Goal: Task Accomplishment & Management: Complete application form

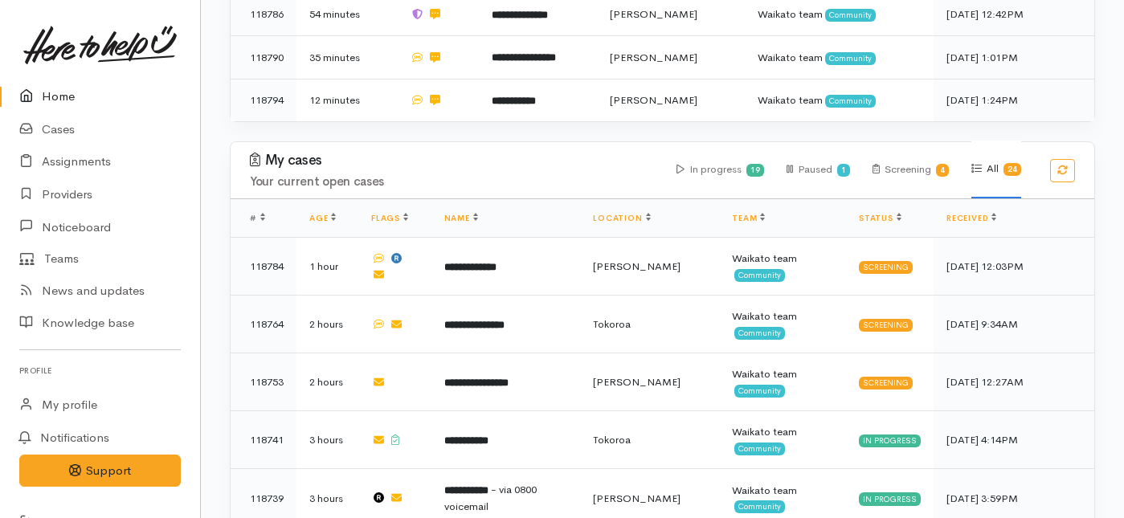
scroll to position [565, 0]
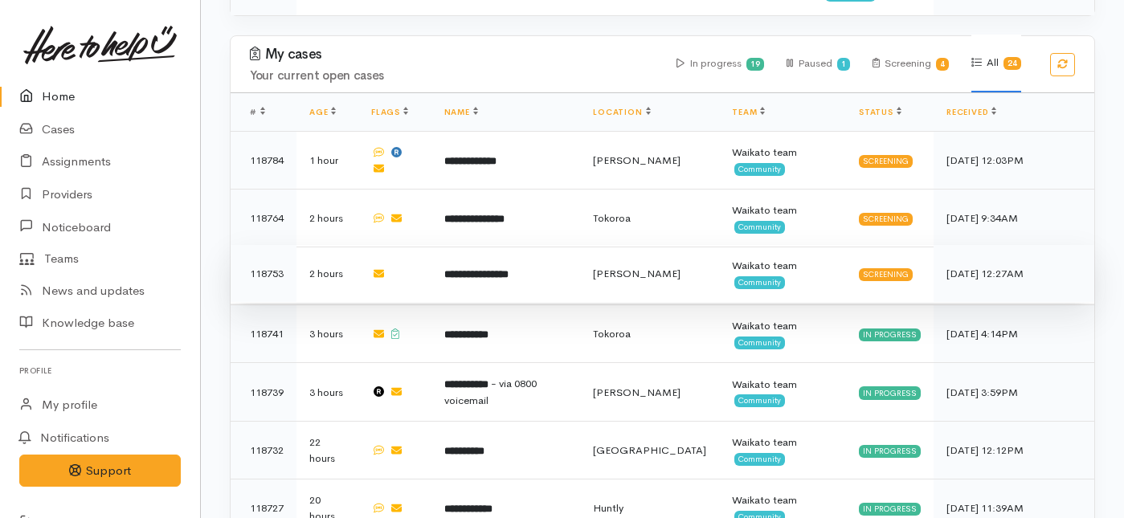
click at [529, 245] on td "**********" at bounding box center [506, 274] width 149 height 58
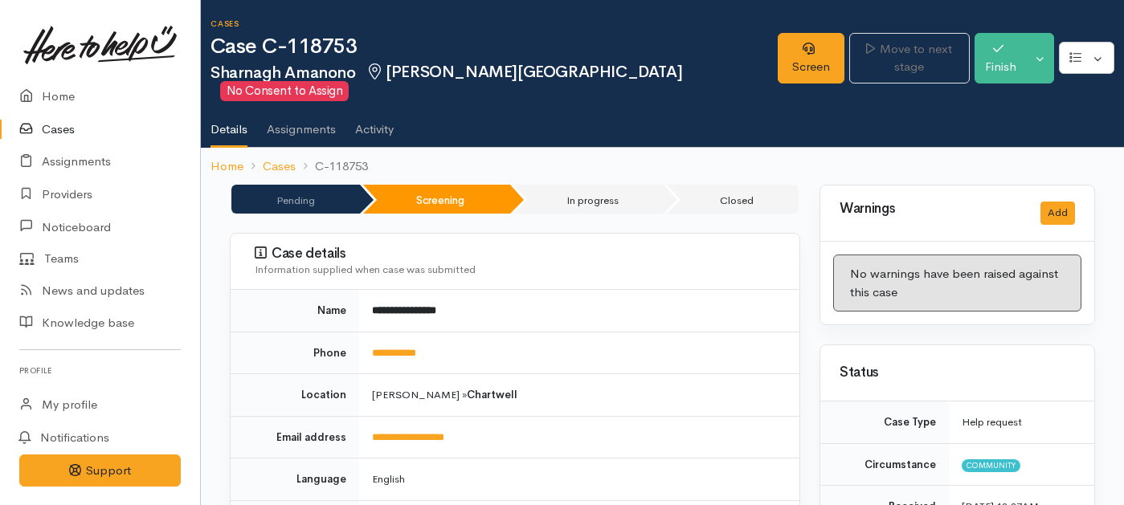
scroll to position [56, 0]
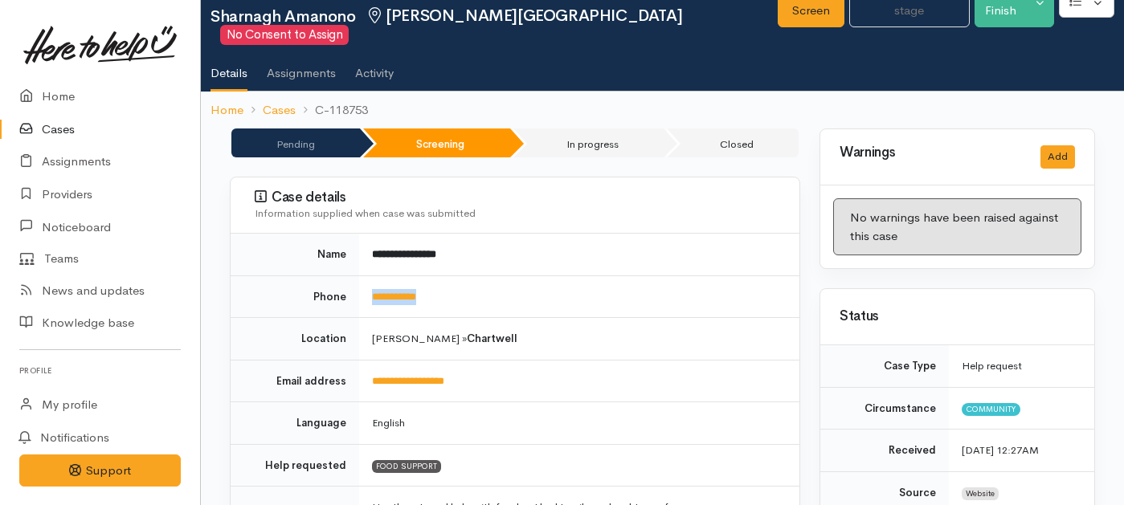
drag, startPoint x: 462, startPoint y: 278, endPoint x: 365, endPoint y: 275, distance: 97.3
click at [365, 276] on td "**********" at bounding box center [579, 297] width 440 height 43
copy link "**********"
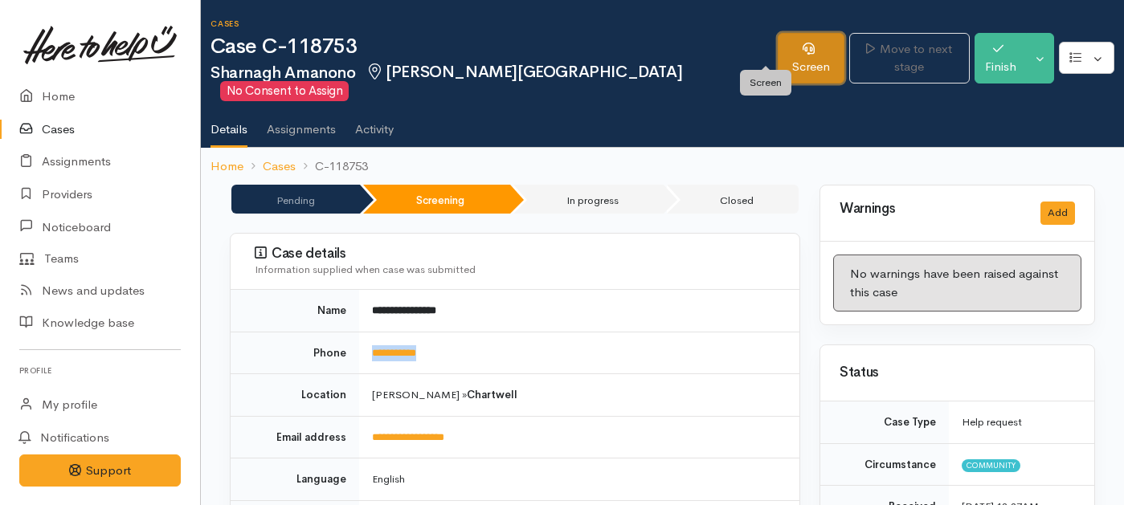
click at [778, 55] on link "Screen" at bounding box center [811, 58] width 67 height 51
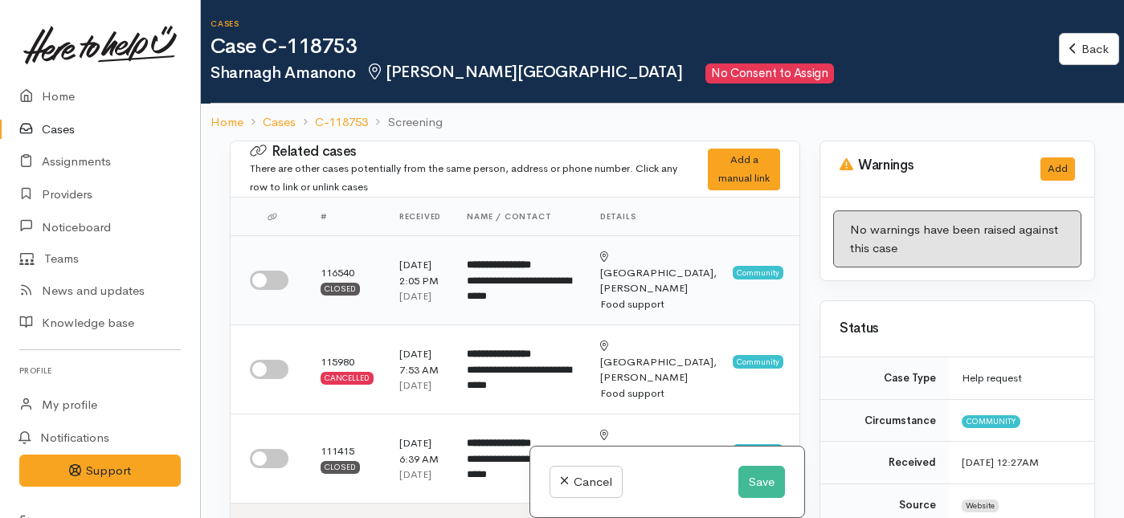
click at [268, 290] on input "checkbox" at bounding box center [269, 280] width 39 height 19
checkbox input "true"
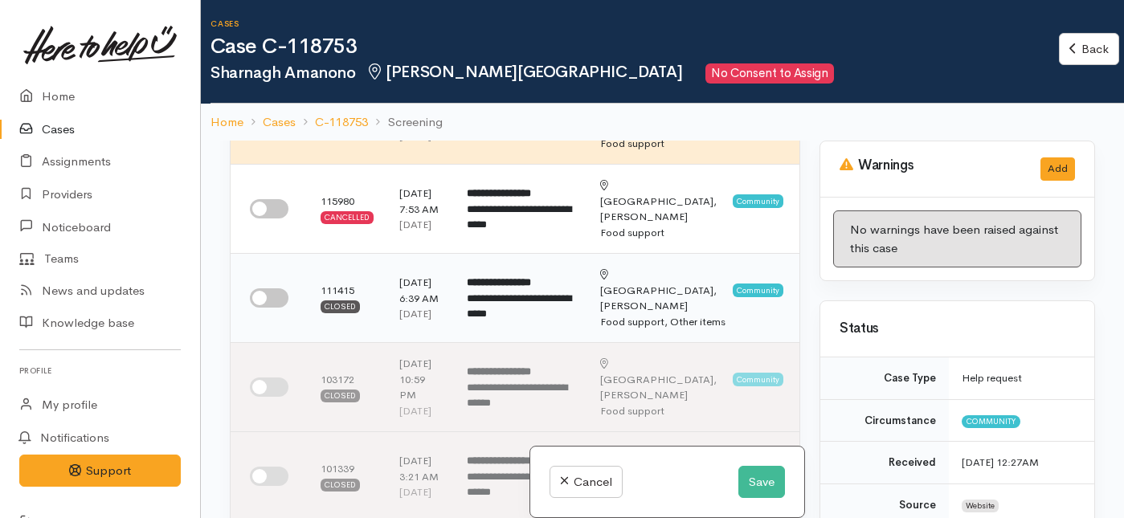
scroll to position [172, 0]
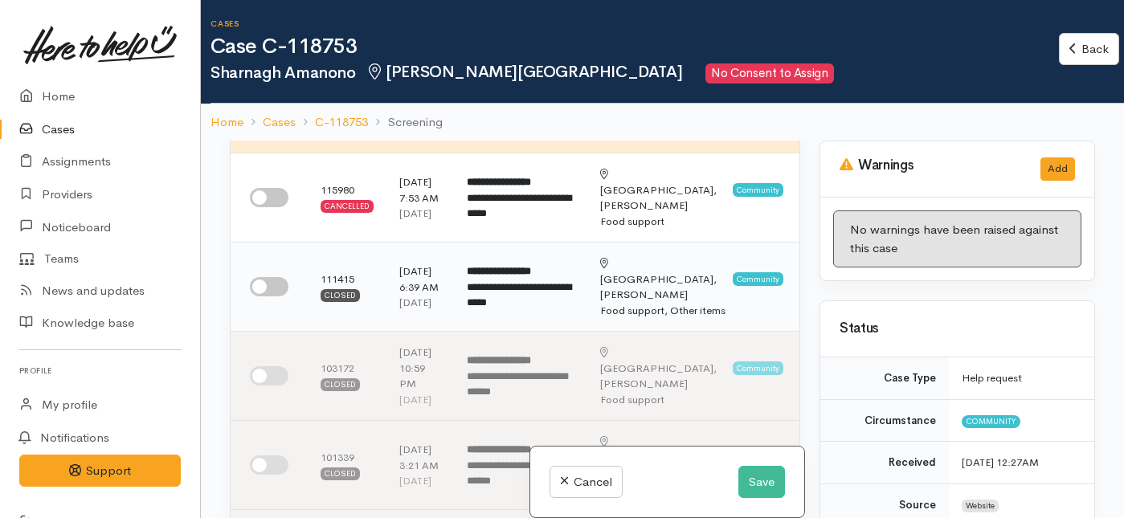
click at [262, 297] on input "checkbox" at bounding box center [269, 286] width 39 height 19
checkbox input "true"
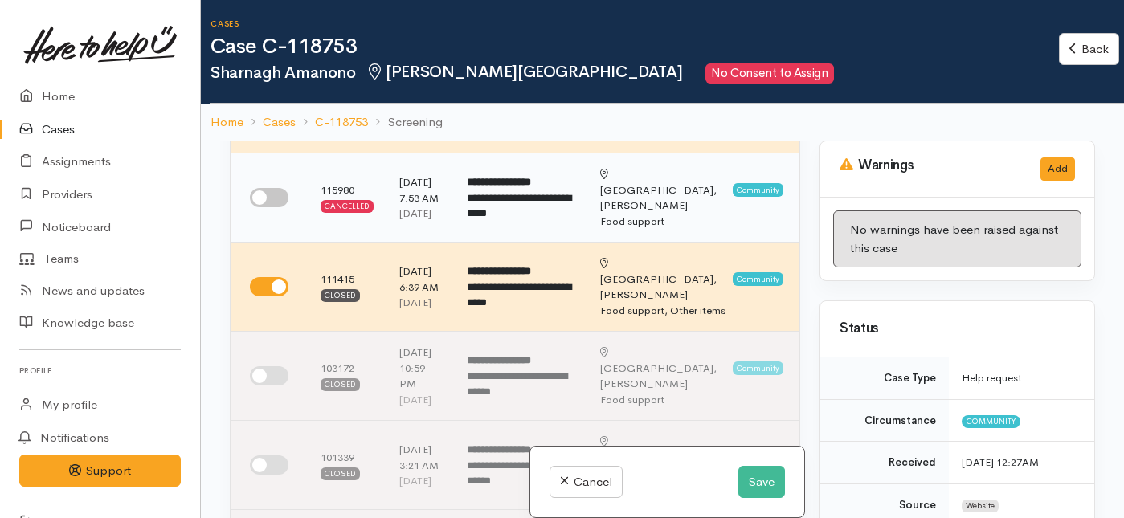
click at [264, 207] on input "checkbox" at bounding box center [269, 197] width 39 height 19
checkbox input "true"
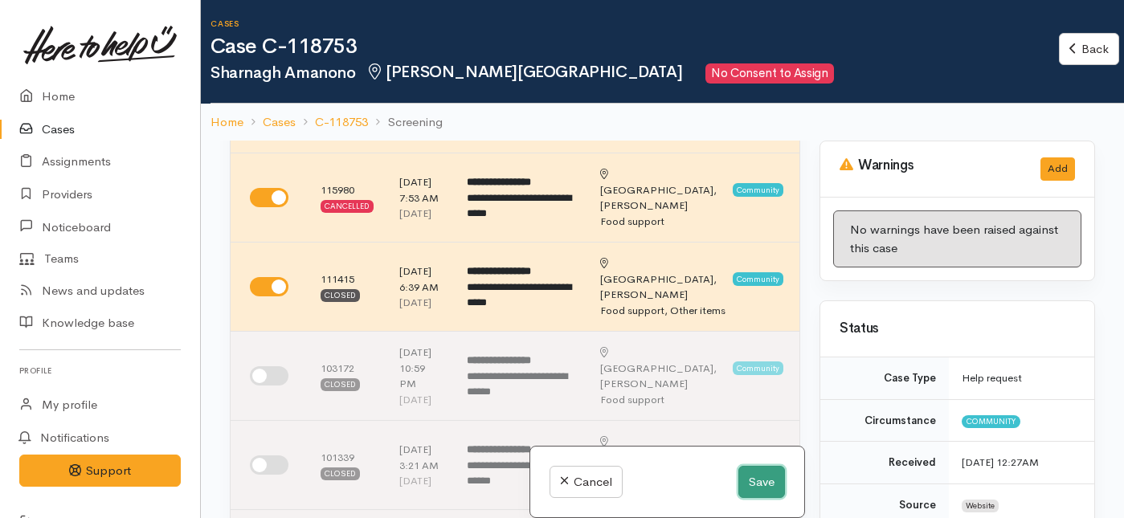
click at [751, 475] on button "Save" at bounding box center [762, 482] width 47 height 33
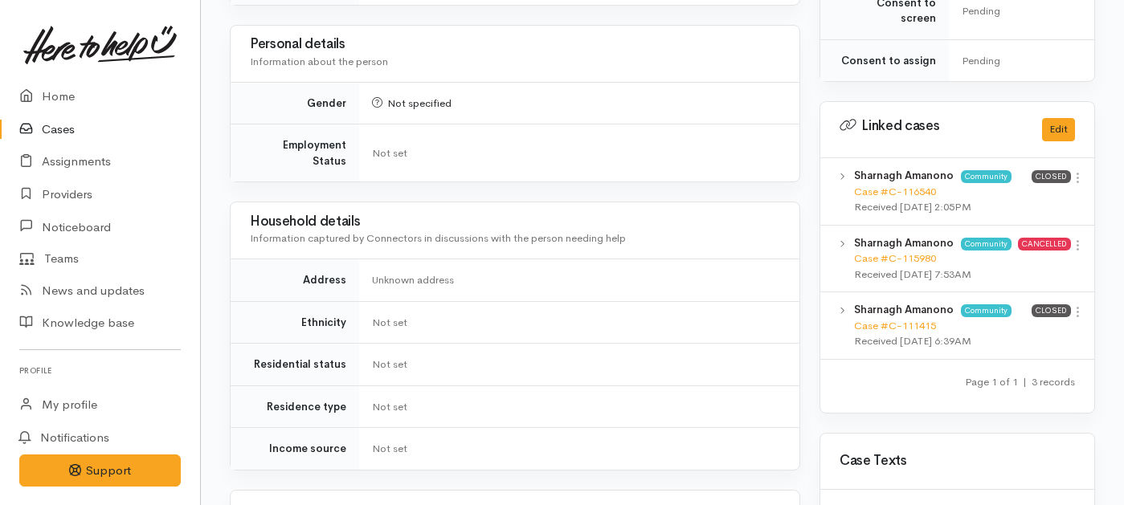
scroll to position [752, 0]
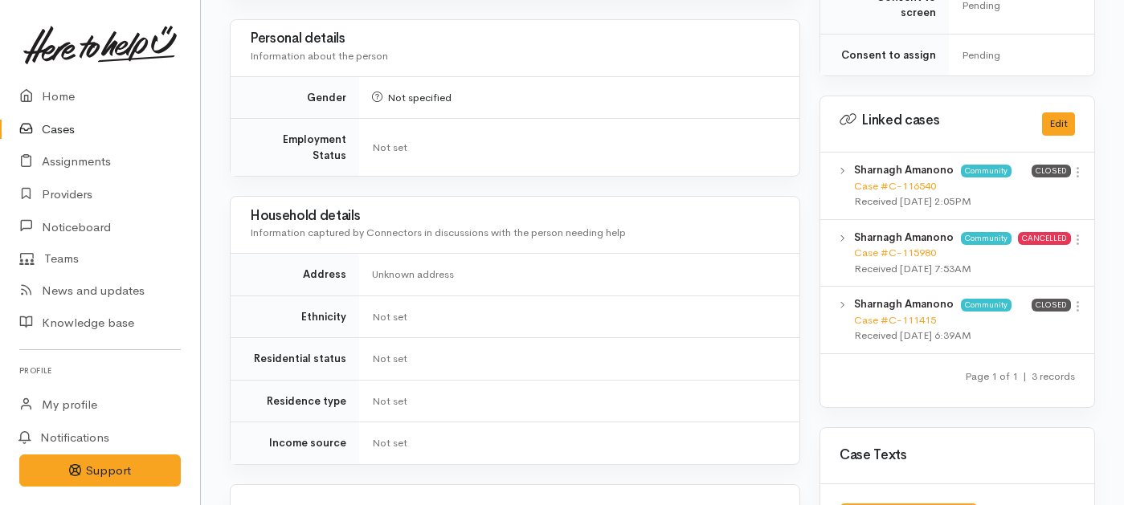
click at [1091, 153] on div "Sharnagh Amanono Community Case #C-116540 Received 14 Aug 2025 2:05PM Closed Vi…" at bounding box center [958, 187] width 274 height 68
click at [1082, 166] on icon at bounding box center [1078, 173] width 14 height 14
click at [1009, 191] on link "View case" at bounding box center [1020, 203] width 127 height 25
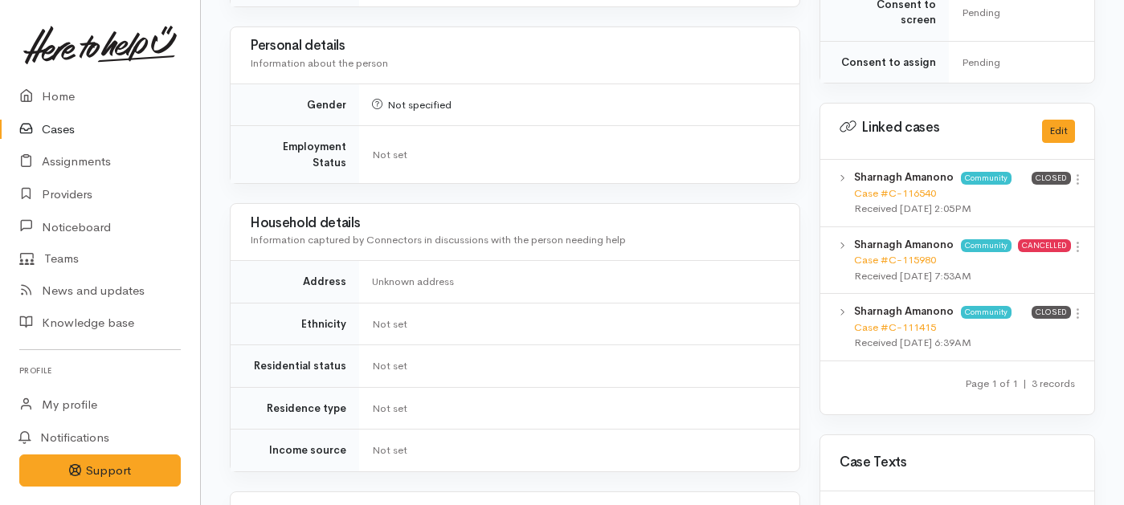
scroll to position [0, 0]
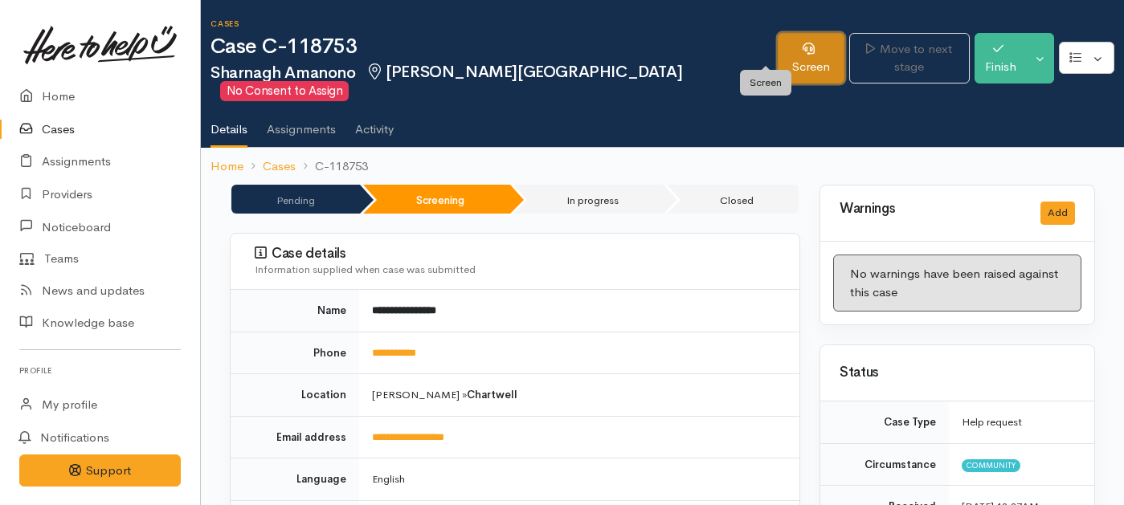
click at [781, 45] on link "Screen" at bounding box center [811, 58] width 67 height 51
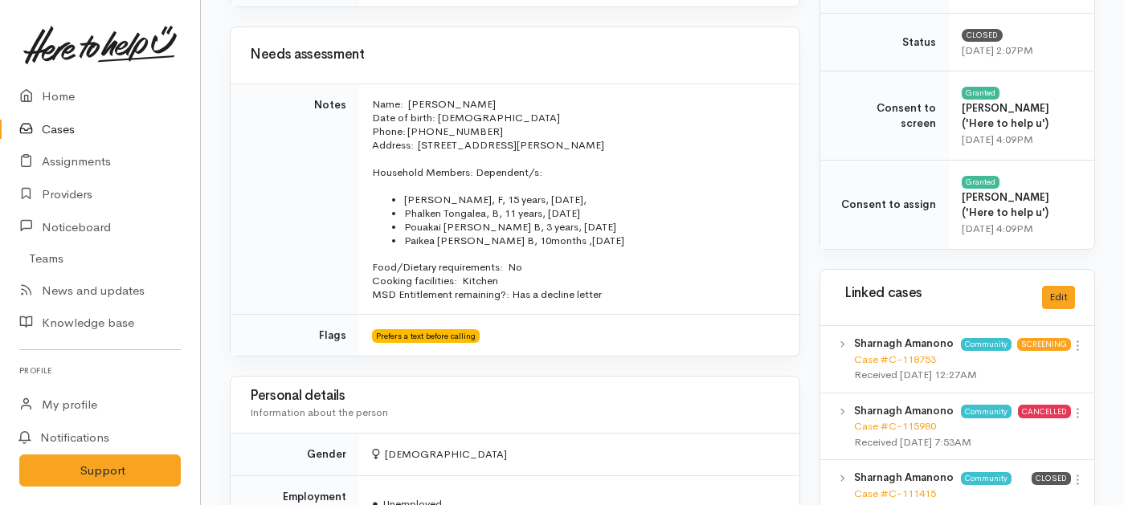
scroll to position [648, 0]
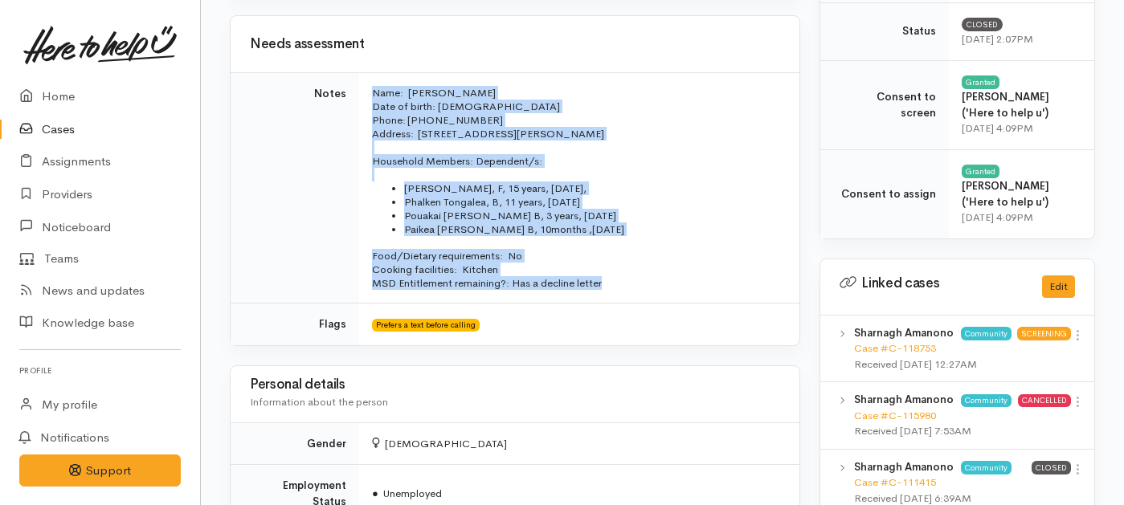
drag, startPoint x: 611, startPoint y: 280, endPoint x: 349, endPoint y: 94, distance: 321.1
click at [349, 94] on tr "Notes Name: Sharnagh Amanono Date of birth: 06/03/1990 Phone: 02108821271 Addre…" at bounding box center [515, 188] width 569 height 231
copy tr "Name: Sharnagh Amanono Date of birth: 06/03/1990 Phone: 02108821271 Address:  3…"
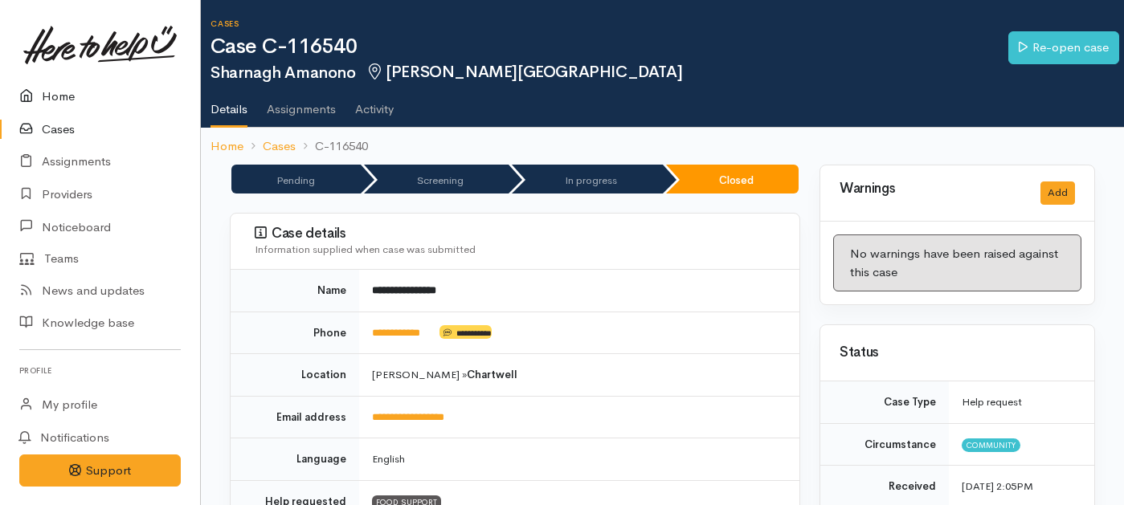
click at [42, 92] on link "Home" at bounding box center [100, 96] width 200 height 33
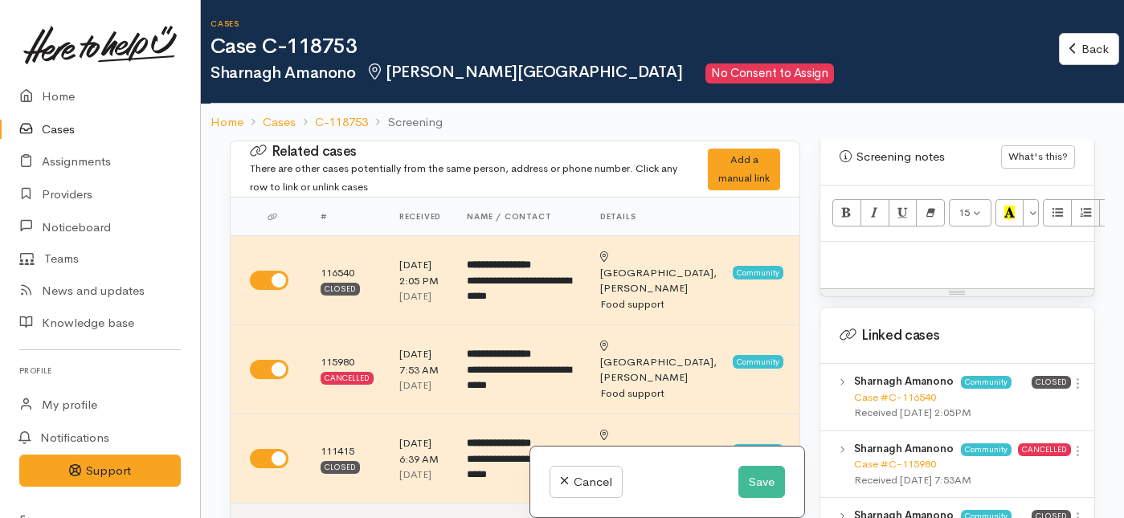
scroll to position [1176, 0]
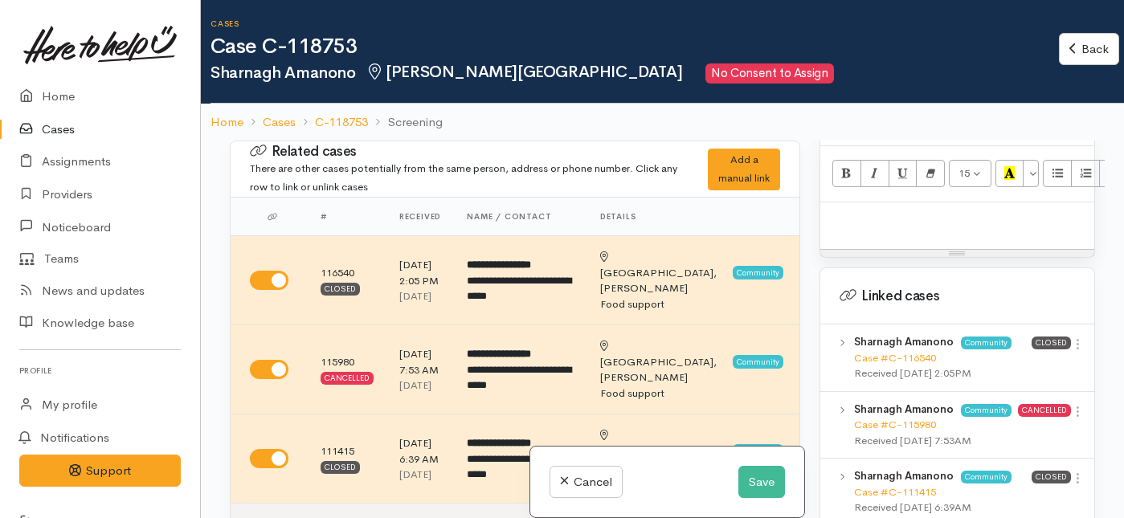
click at [833, 211] on p at bounding box center [958, 220] width 258 height 18
paste div
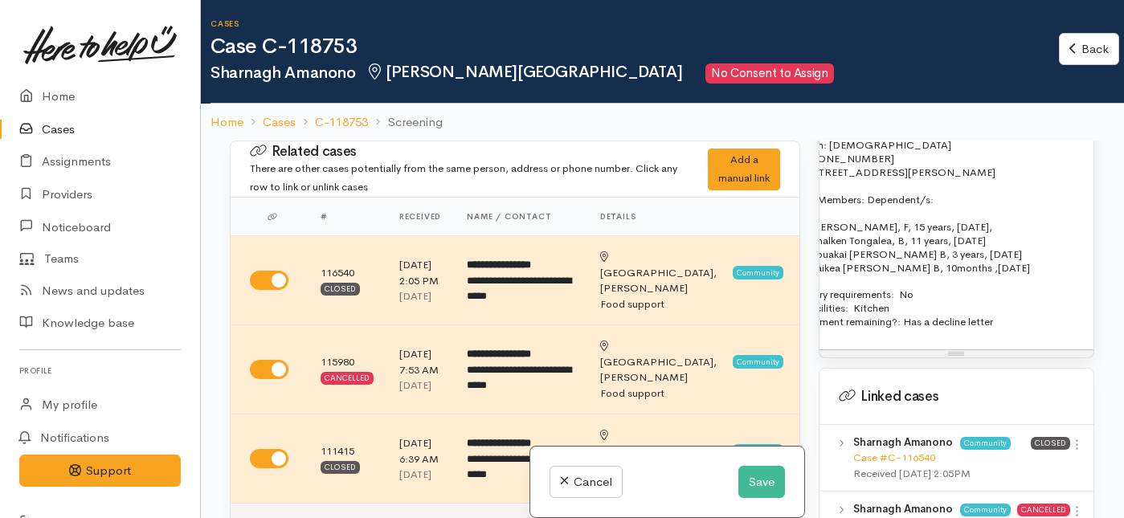
scroll to position [0, 0]
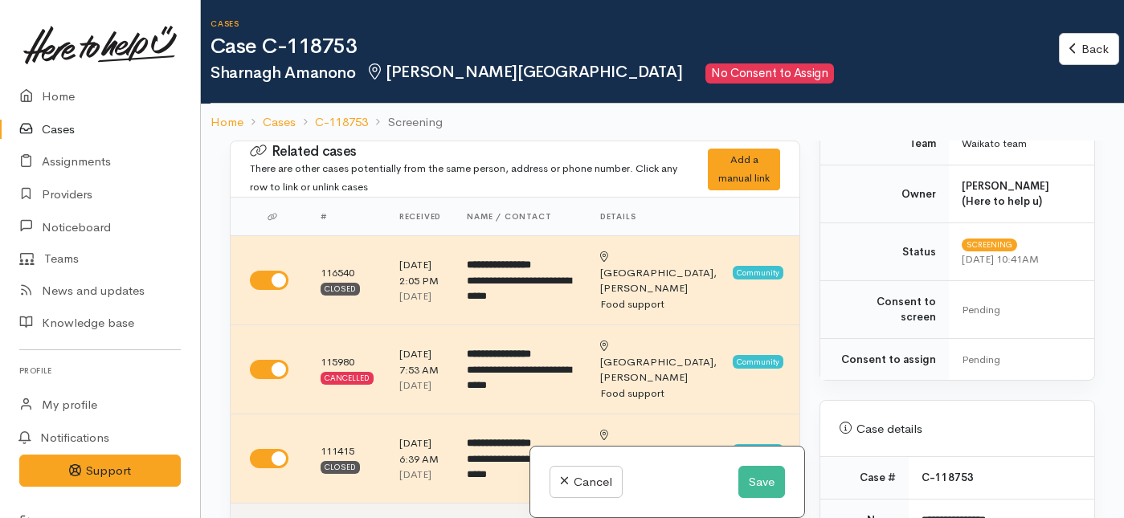
drag, startPoint x: 1082, startPoint y: 270, endPoint x: 791, endPoint y: 88, distance: 343.0
click at [791, 88] on div "Cases Case C-118753 Sharnagh Amanono Chartwell, Hamilton No Consent to Assign B…" at bounding box center [662, 329] width 923 height 659
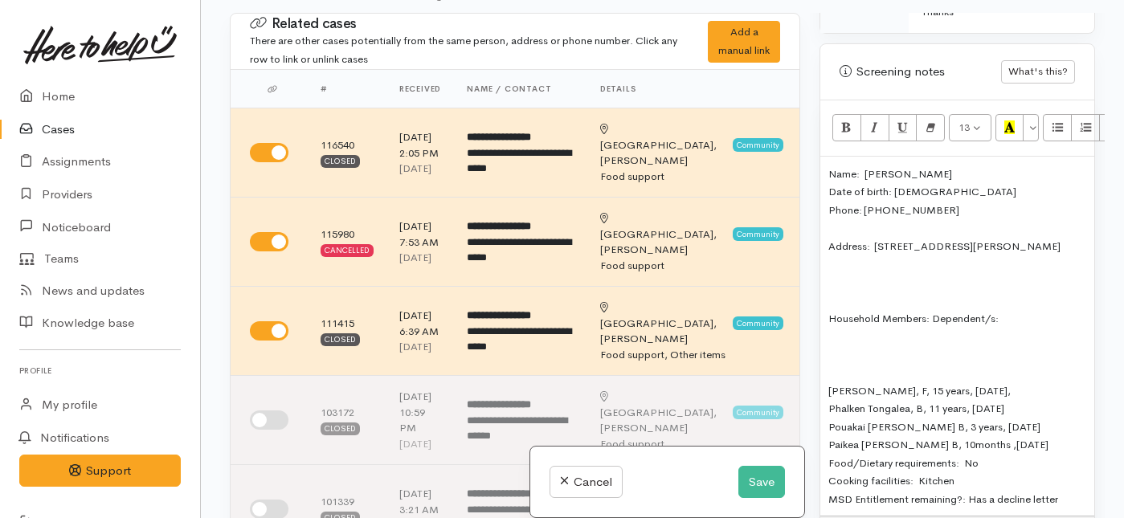
scroll to position [1099, 0]
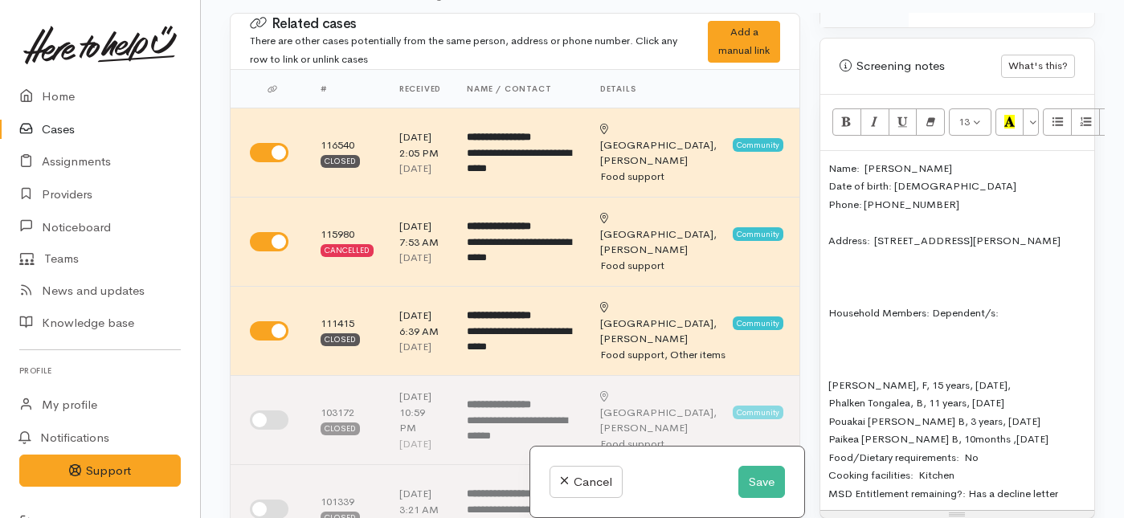
click at [824, 283] on div "Name: Sharnagh Amanono Date of birth: 06/03/1990 Phone: 02108821271 Address:  3…" at bounding box center [958, 331] width 274 height 360
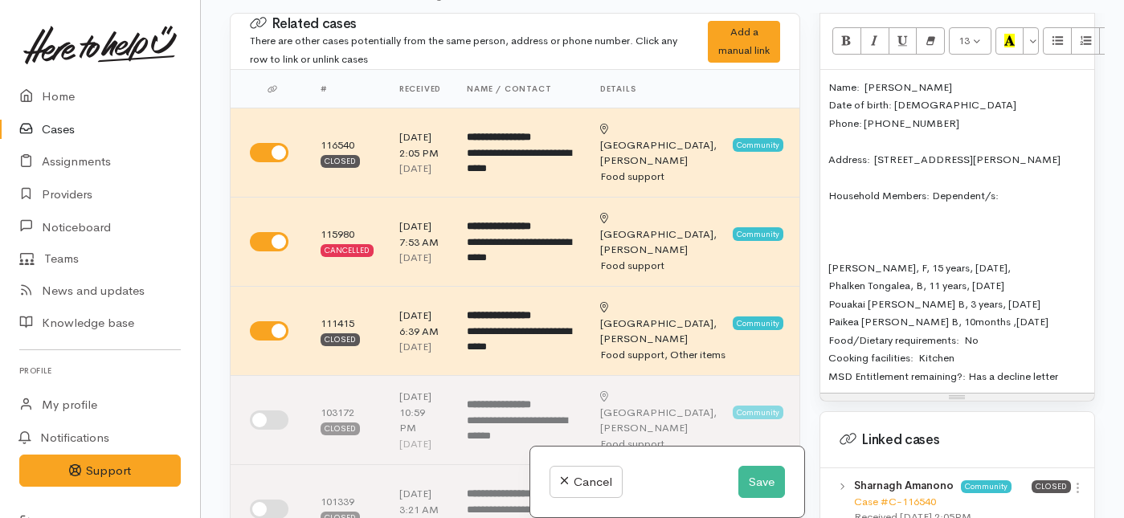
scroll to position [1201, 0]
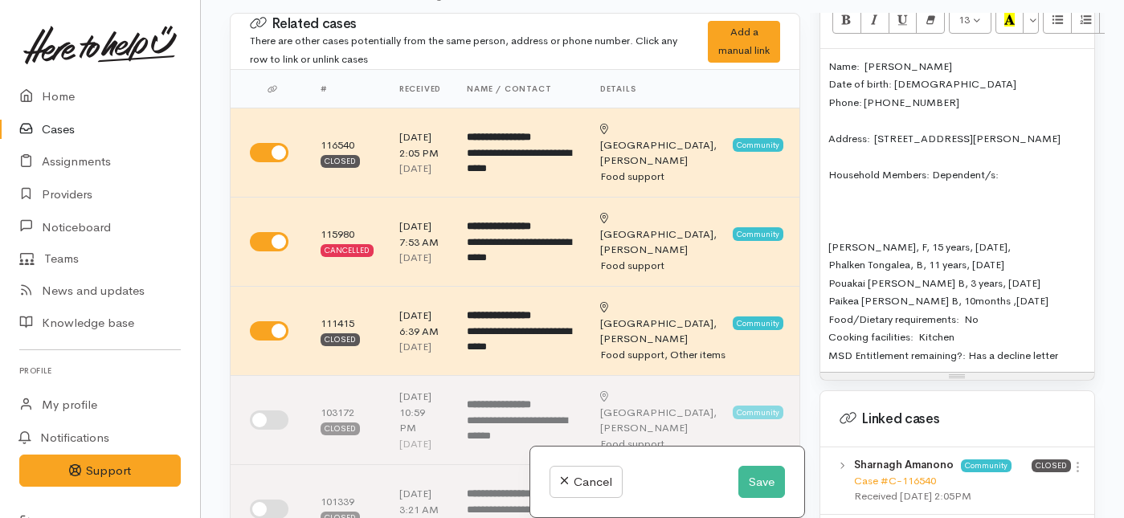
click at [827, 218] on div "Name: Sharnagh Amanono Date of birth: 06/03/1990 Phone: 02108821271 Address:  3…" at bounding box center [958, 211] width 274 height 324
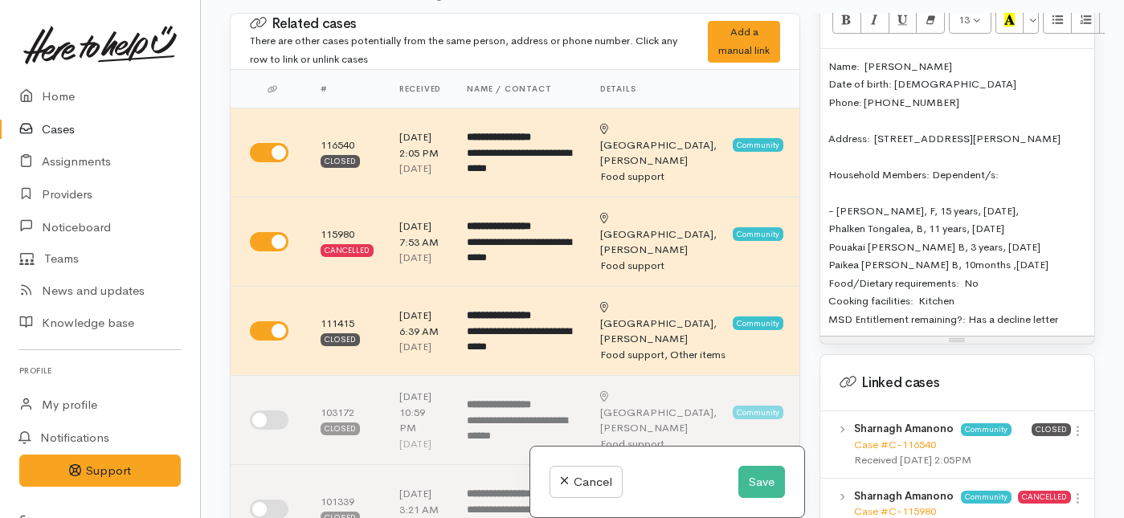
click at [823, 202] on div "Name: Sharnagh Amanono Date of birth: 06/03/1990 Phone: 02108821271 Address:  3…" at bounding box center [958, 193] width 274 height 288
click at [829, 238] on div "Pouakai bowlin B, 3 years, 6/5/22" at bounding box center [958, 247] width 258 height 18
click at [823, 239] on div "Name: Sharnagh Amanono Date of birth: 06/03/1990 Phone: 02108821271 Address:  3…" at bounding box center [958, 193] width 274 height 288
click at [826, 256] on div "Name: Sharnagh Amanono Date of birth: 06/03/1990 Phone: 02108821271 Address:  3…" at bounding box center [958, 193] width 274 height 288
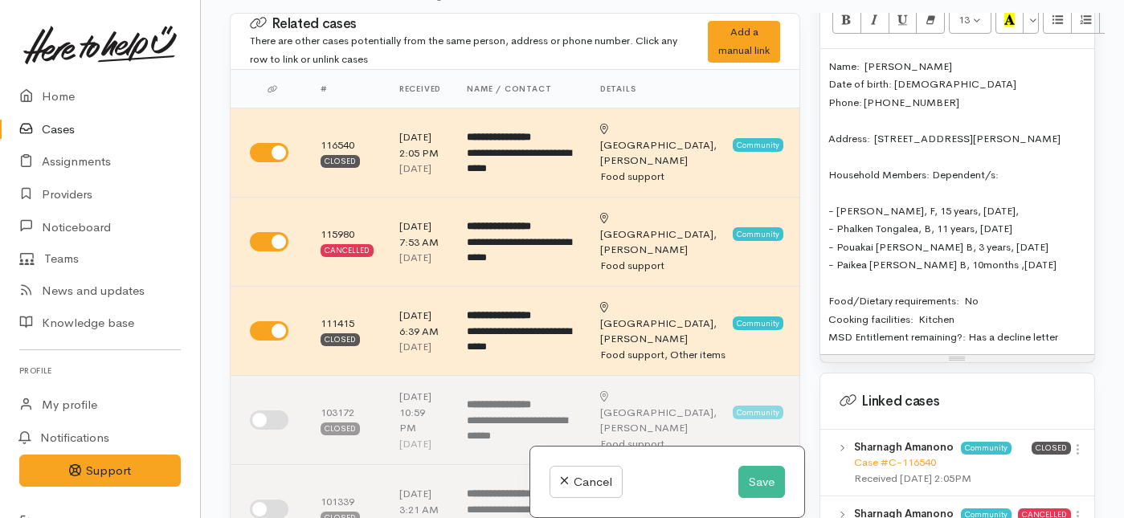
click at [930, 222] on span "- Phalken Tongalea, B, 11 years, 9/2/14" at bounding box center [921, 229] width 184 height 14
click at [916, 240] on span "- Pouakai bowlin B, 3 years, 6/5/22" at bounding box center [939, 247] width 220 height 14
click at [910, 258] on span "- Paikea Bowlin B, 10months ,30/11/24" at bounding box center [943, 265] width 228 height 14
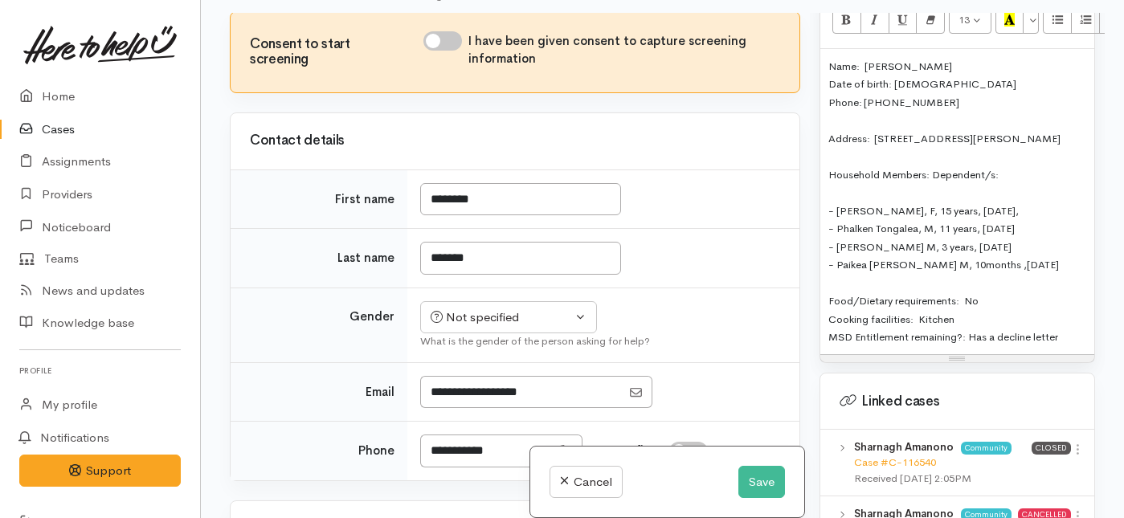
scroll to position [1082, 0]
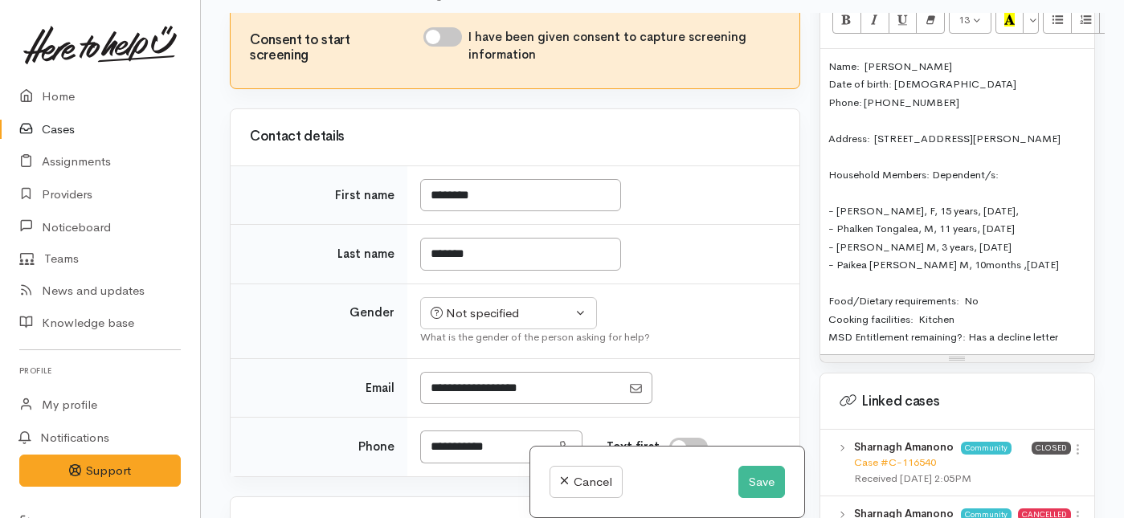
click at [446, 47] on input "I have been given consent to capture screening information" at bounding box center [443, 36] width 39 height 19
checkbox input "true"
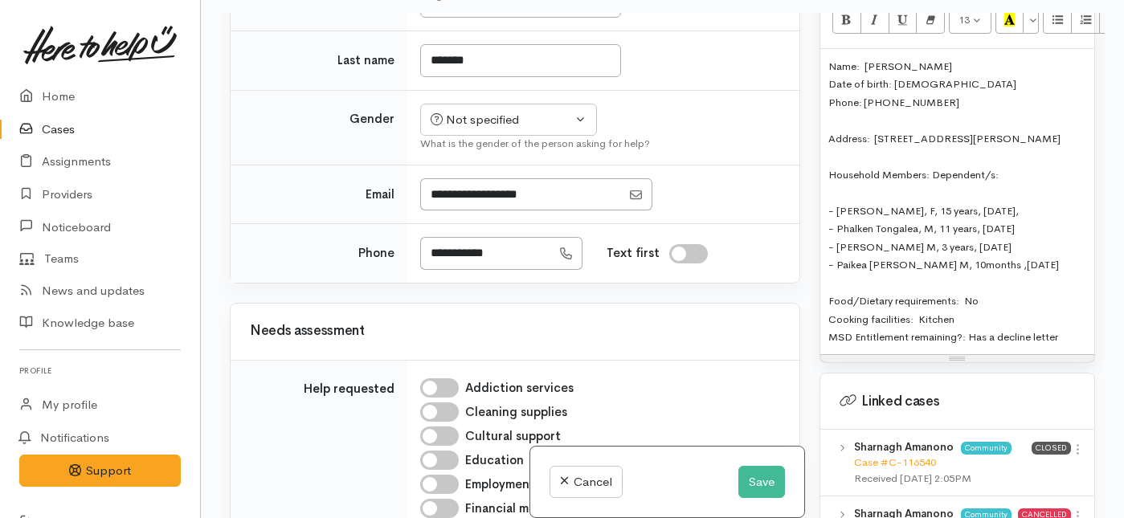
scroll to position [1320, 0]
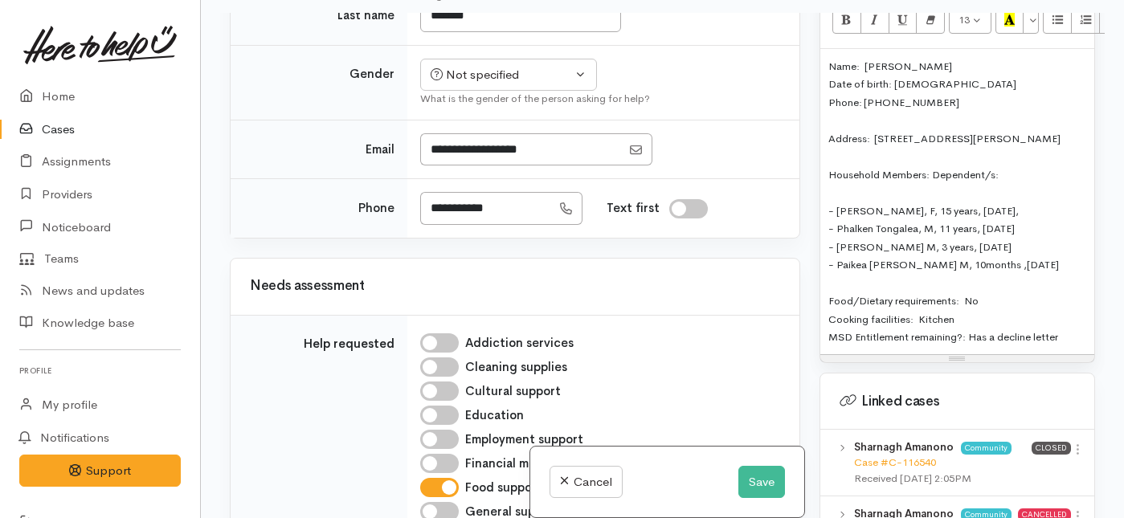
click at [474, 120] on td "Not specified Male Female Diverse Not specified What is the gender of the perso…" at bounding box center [603, 82] width 392 height 75
click at [474, 92] on button "Not specified" at bounding box center [508, 75] width 177 height 33
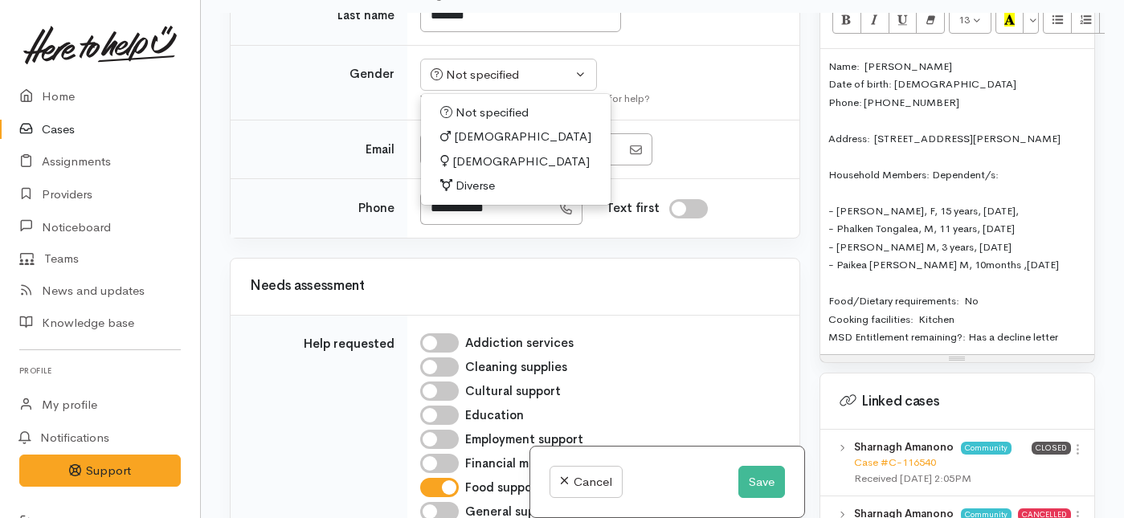
click at [466, 171] on span "[DEMOGRAPHIC_DATA]" at bounding box center [520, 162] width 137 height 18
select select "Female"
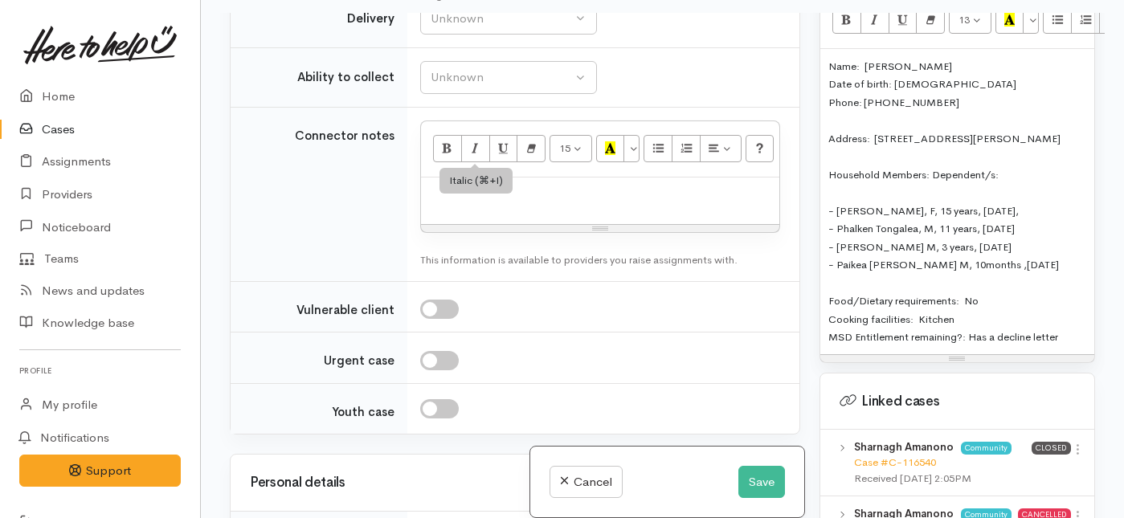
scroll to position [2147, 0]
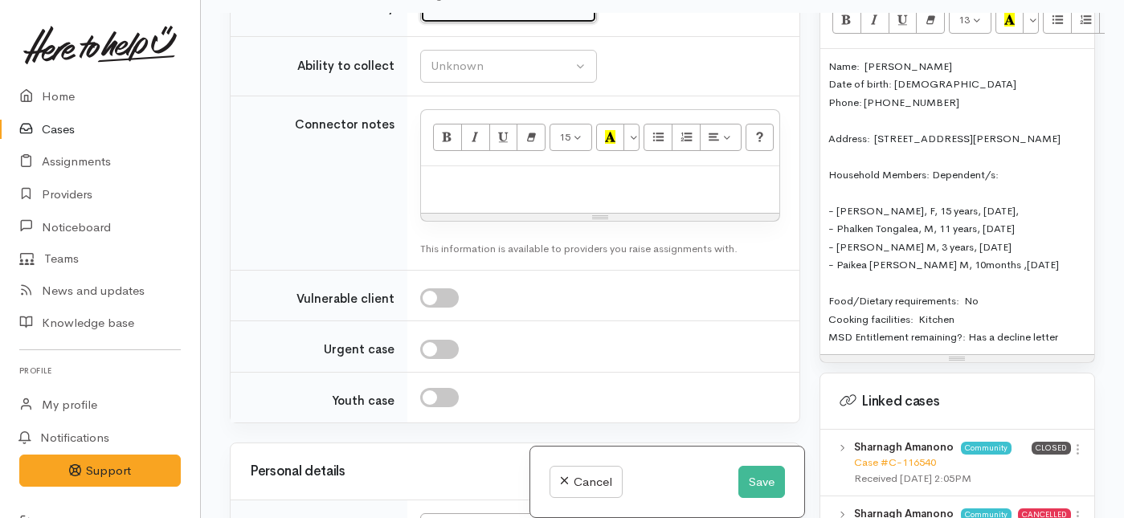
click at [495, 17] on div "Unknown" at bounding box center [501, 7] width 141 height 18
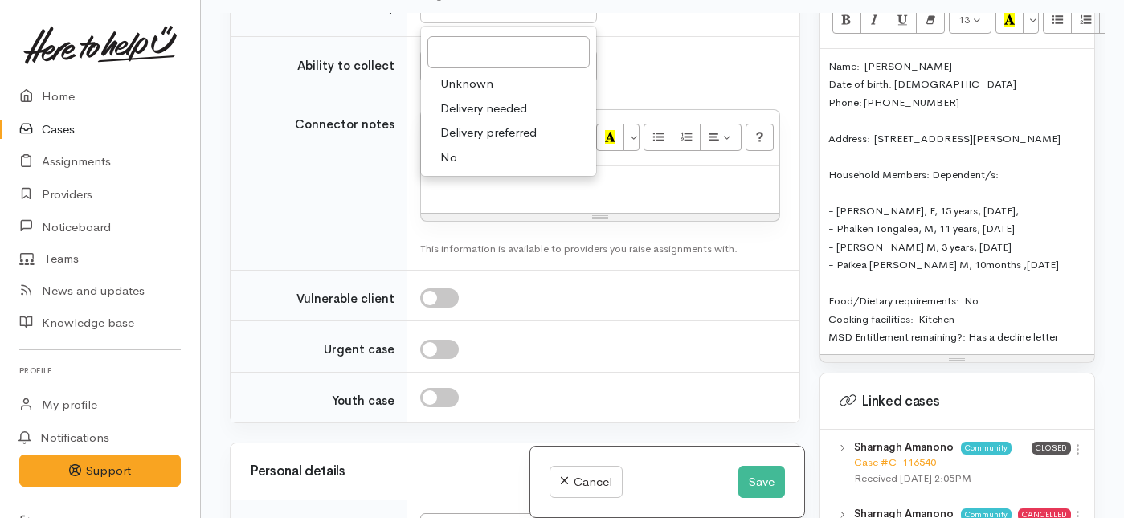
click at [453, 170] on link "No" at bounding box center [508, 157] width 175 height 25
select select "1"
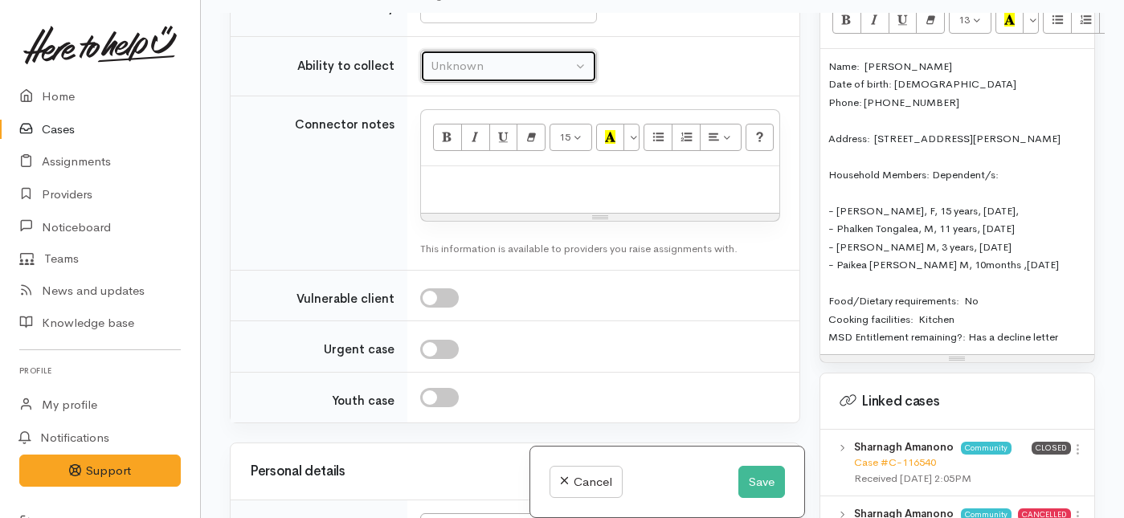
click at [482, 76] on div "Unknown" at bounding box center [501, 66] width 141 height 18
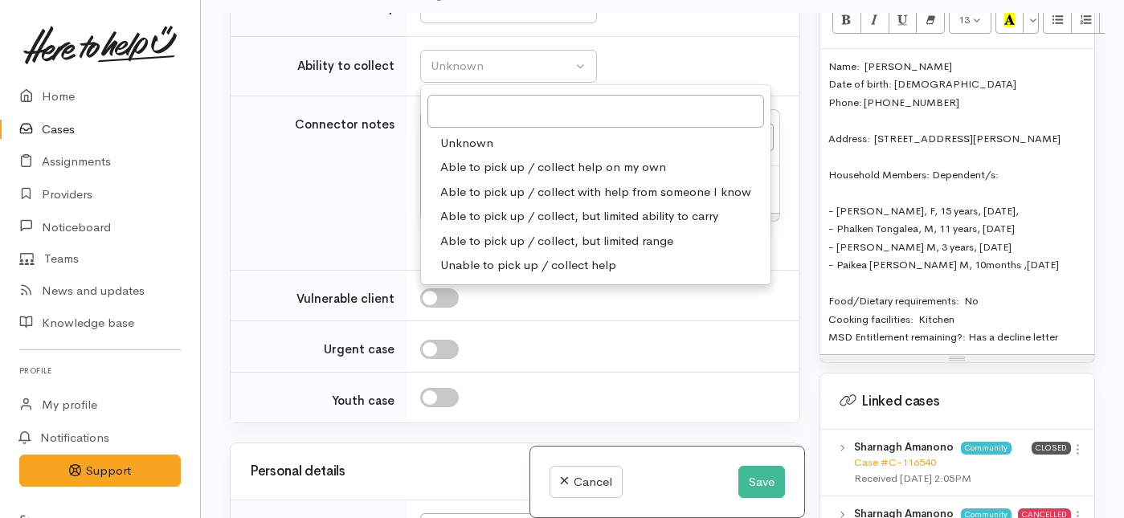
click at [440, 177] on span "Able to pick up / collect help on my own" at bounding box center [553, 167] width 226 height 18
select select "2"
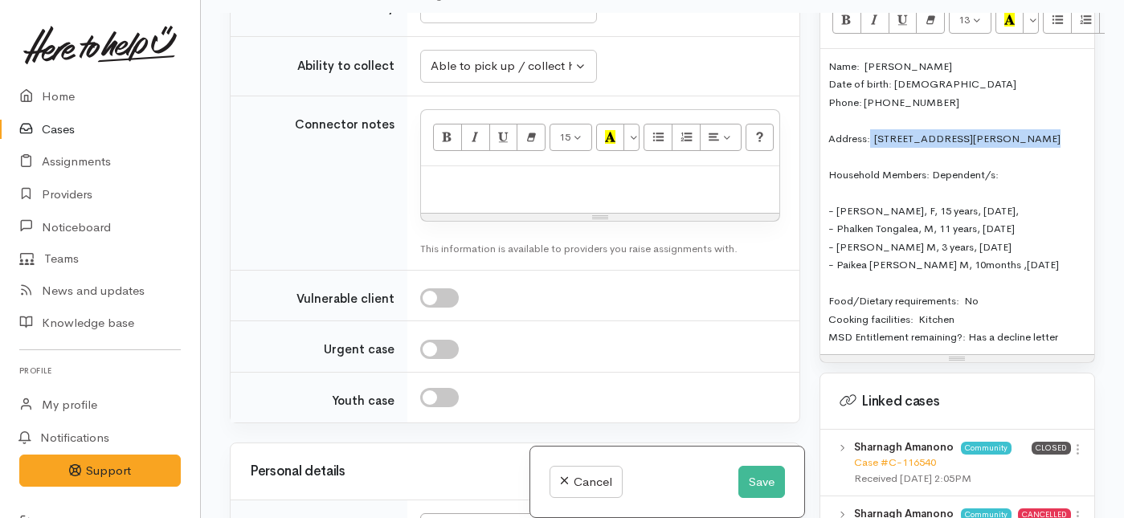
drag, startPoint x: 902, startPoint y: 118, endPoint x: 870, endPoint y: 96, distance: 38.8
click at [870, 96] on div "Name: Sharnagh Amanono Date of birth: 06/03/1990 Phone: 02108821271 Address:  3…" at bounding box center [958, 201] width 274 height 305
copy span "3/51 Ascot Road, Chartwell, Hamilton, New Zealand"
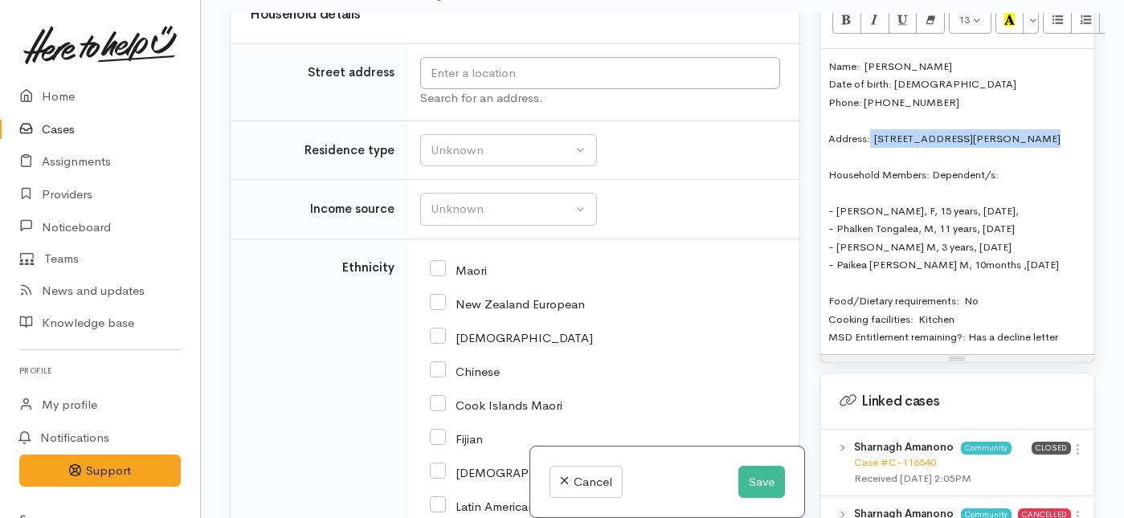
scroll to position [2871, 0]
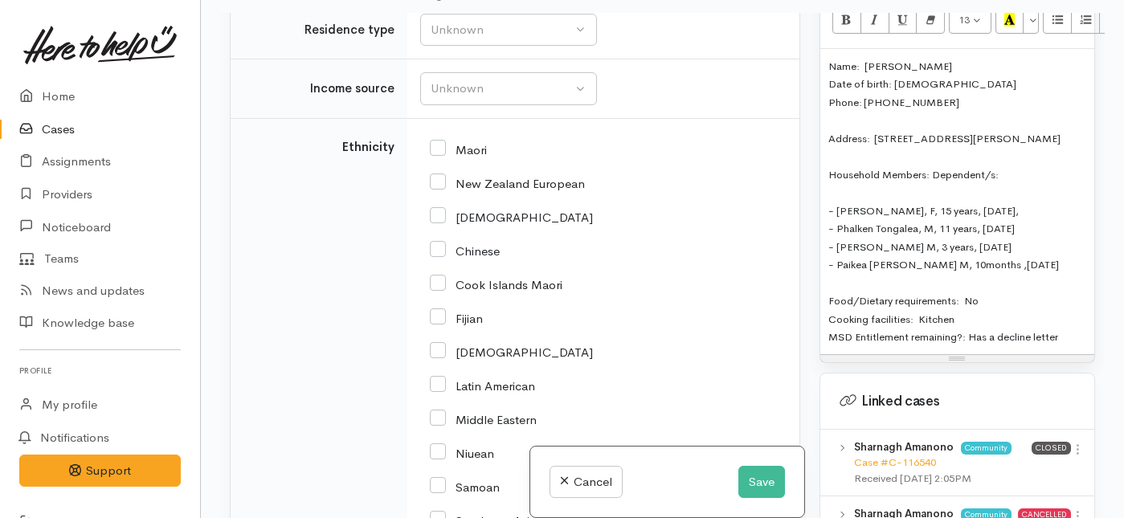
paste input "3/51 Ascot Road, Chartwell, Hamilton, New Zealand"
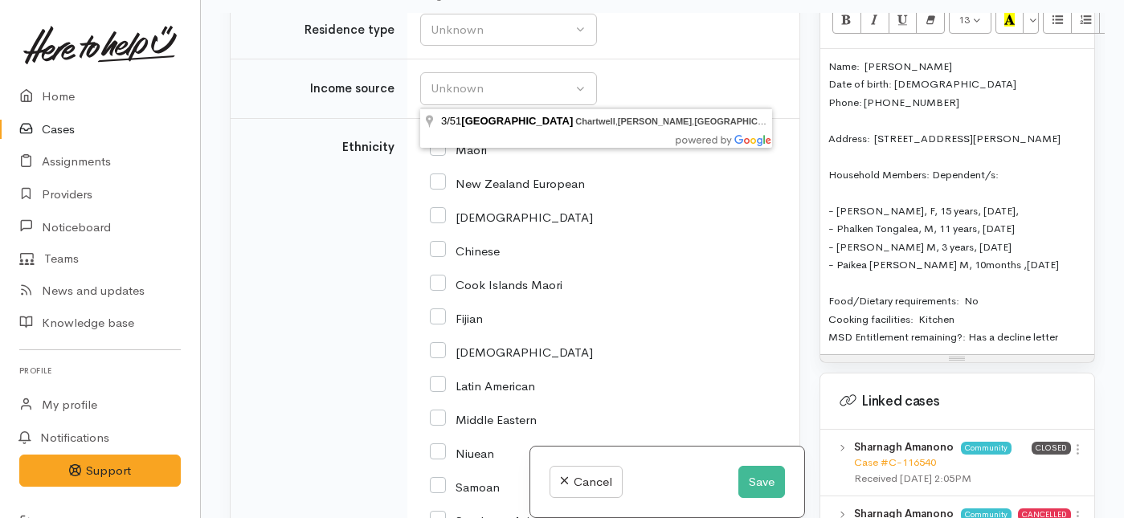
scroll to position [141, 0]
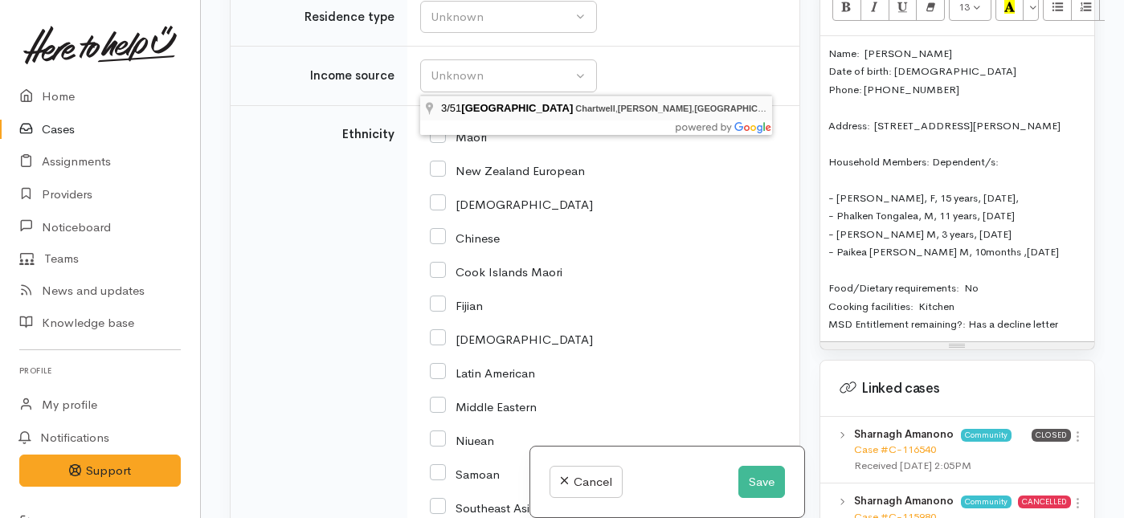
type input "3/51 Ascot Road, Chartwell, Hamilton, New Zealand"
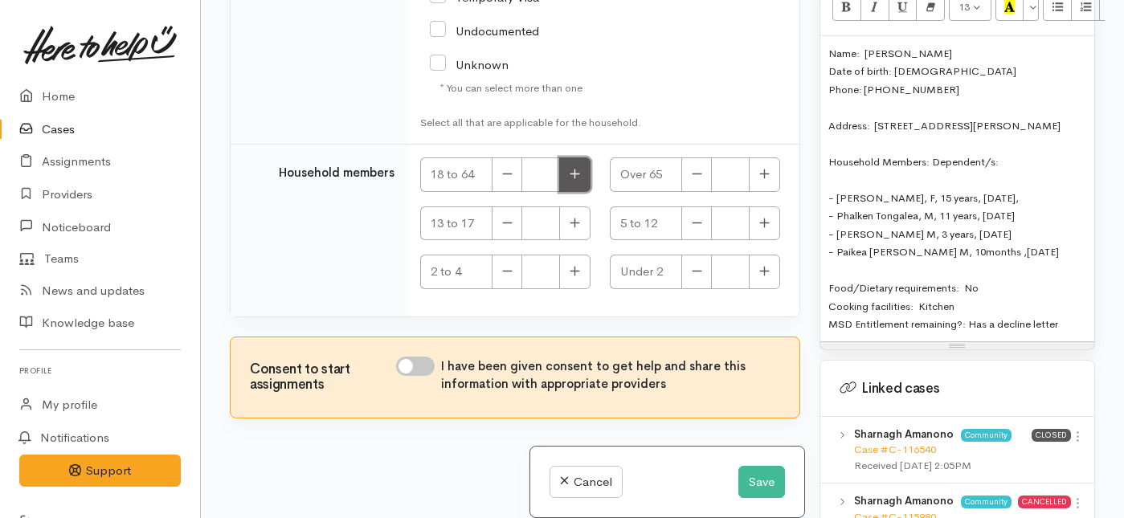
click at [580, 187] on button "button" at bounding box center [574, 175] width 31 height 35
type input "1"
click at [575, 213] on button "button" at bounding box center [574, 224] width 31 height 35
type input "1"
click at [766, 222] on button "button" at bounding box center [764, 224] width 31 height 35
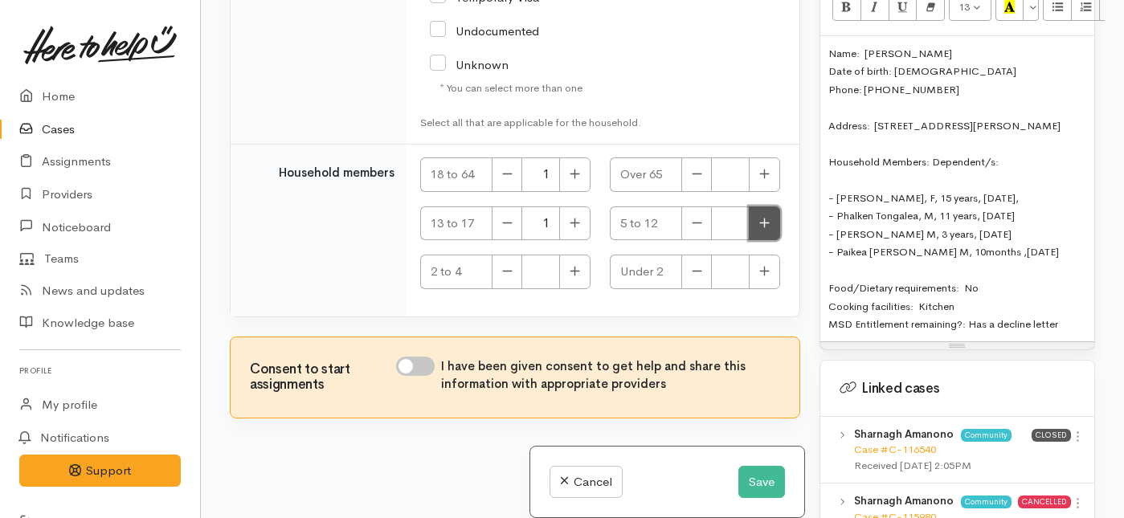
type input "1"
click at [581, 275] on button "button" at bounding box center [574, 272] width 31 height 35
type input "1"
click at [759, 272] on icon "button" at bounding box center [764, 272] width 10 height 10
type input "1"
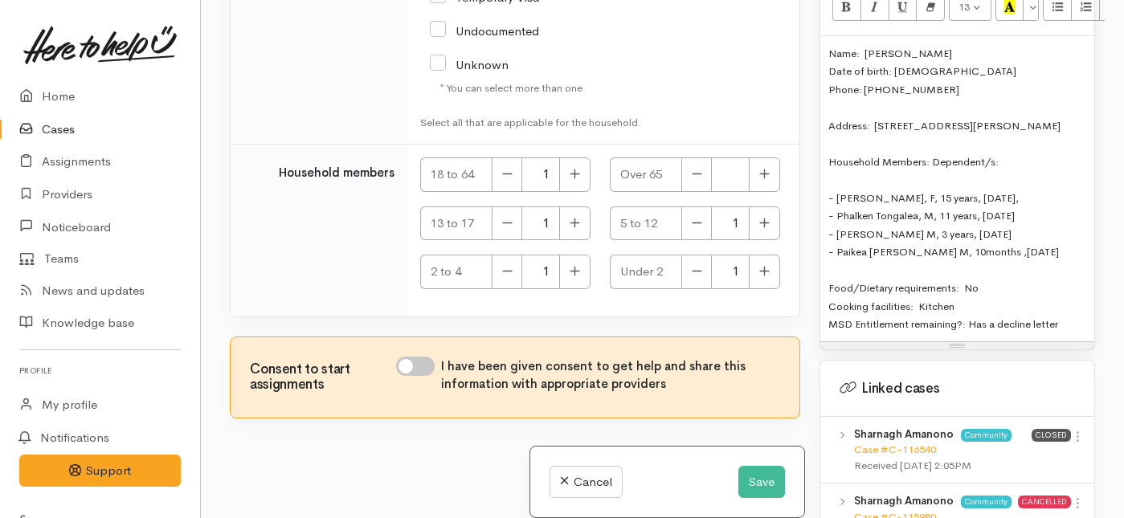
click at [432, 358] on input "I have been given consent to get help and share this information with appropria…" at bounding box center [415, 366] width 39 height 19
checkbox input "true"
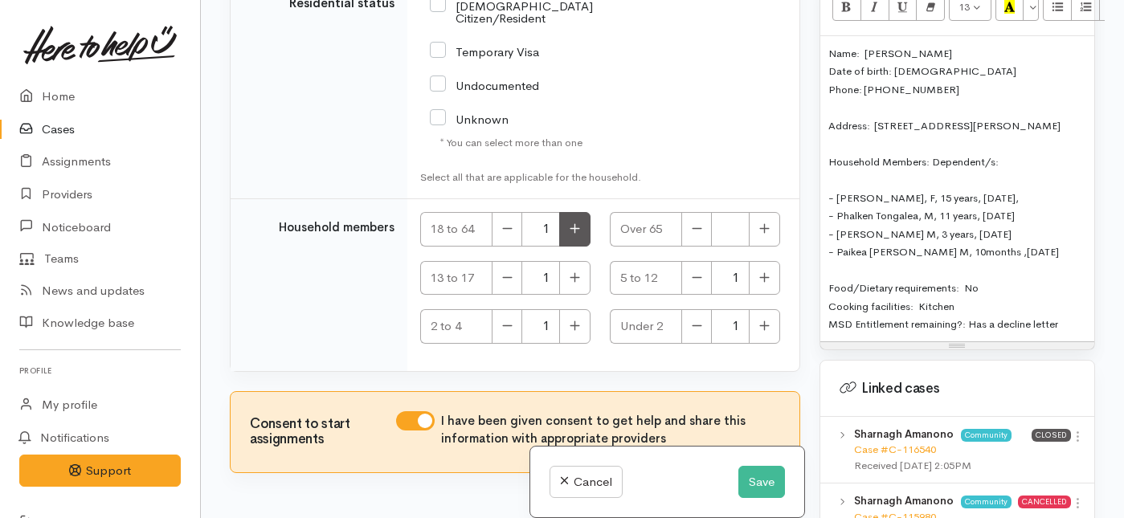
scroll to position [3707, 0]
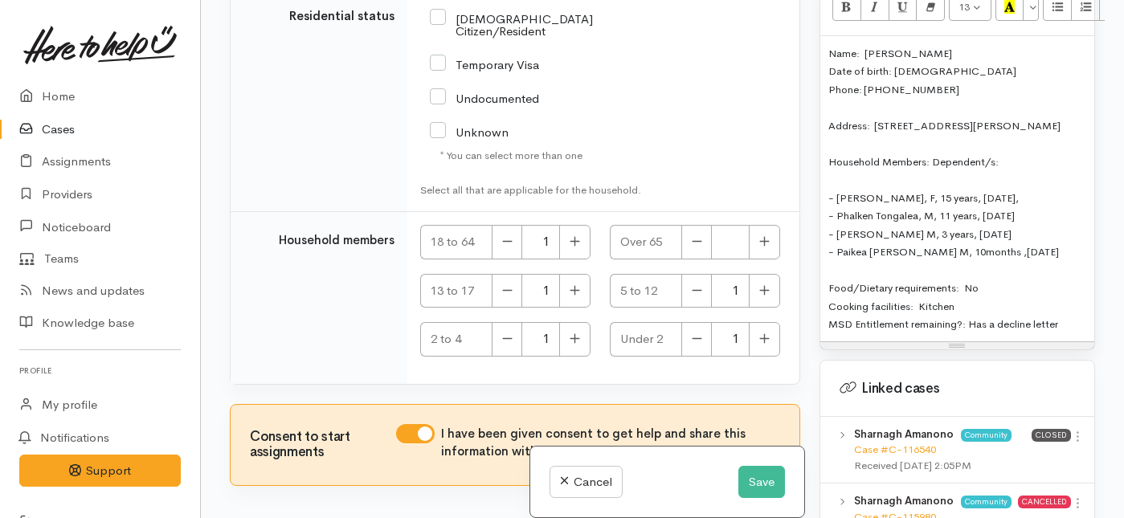
click at [440, 37] on input "NZ Citizen/Resident" at bounding box center [534, 23] width 209 height 27
checkbox input "true"
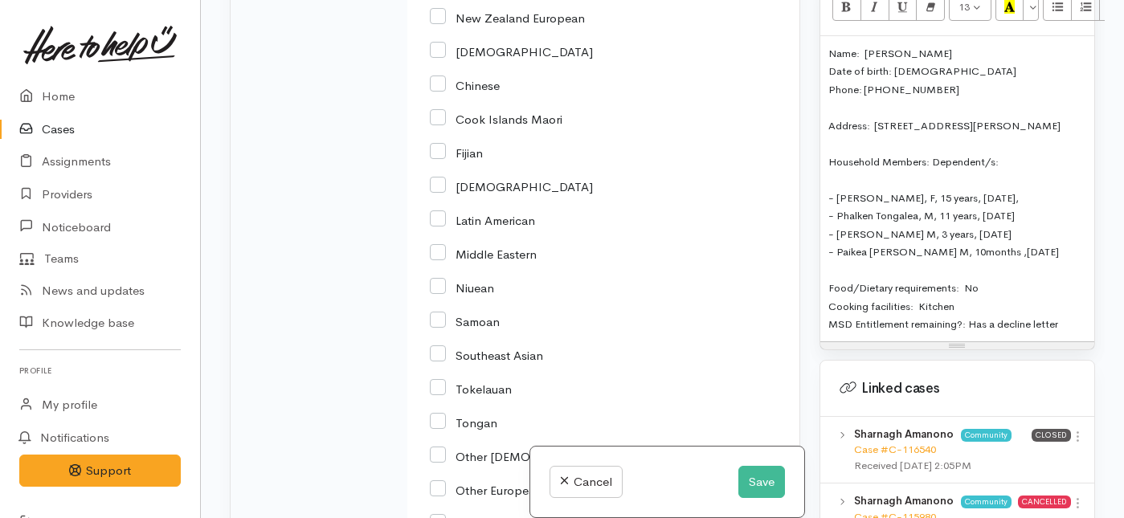
scroll to position [3006, 0]
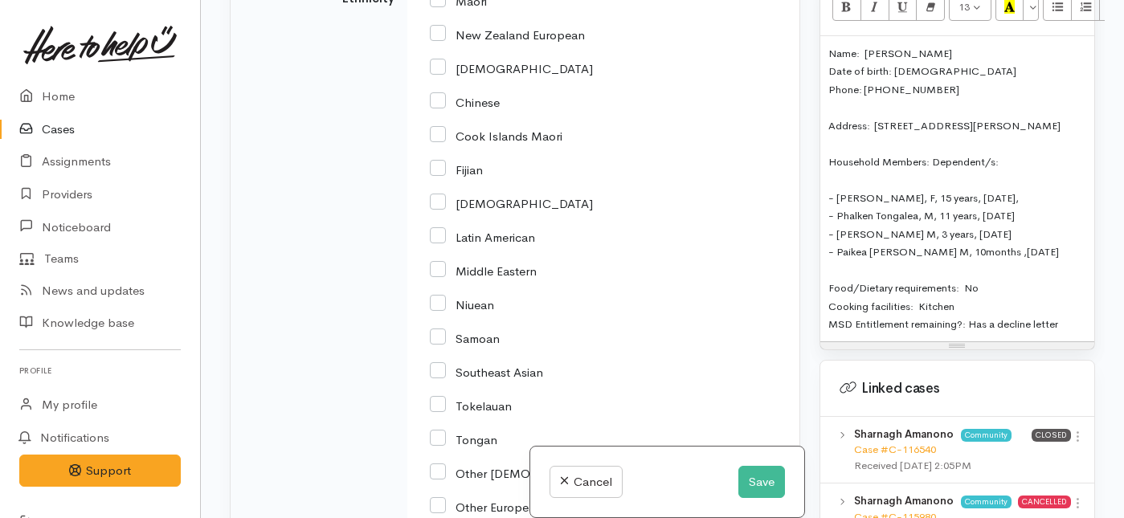
click at [437, 41] on input "New Zealand European" at bounding box center [507, 34] width 155 height 14
checkbox input "true"
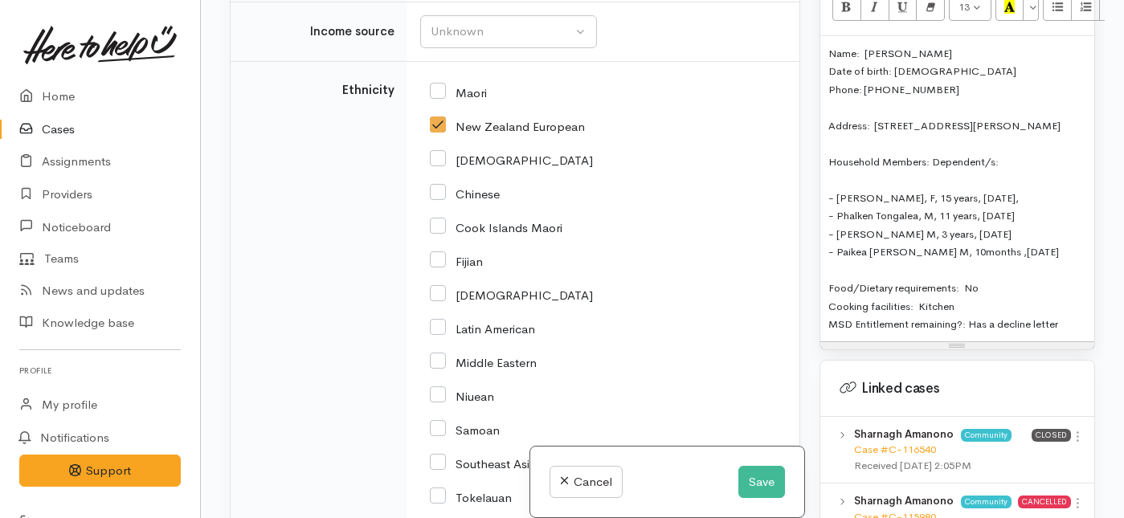
scroll to position [2904, 0]
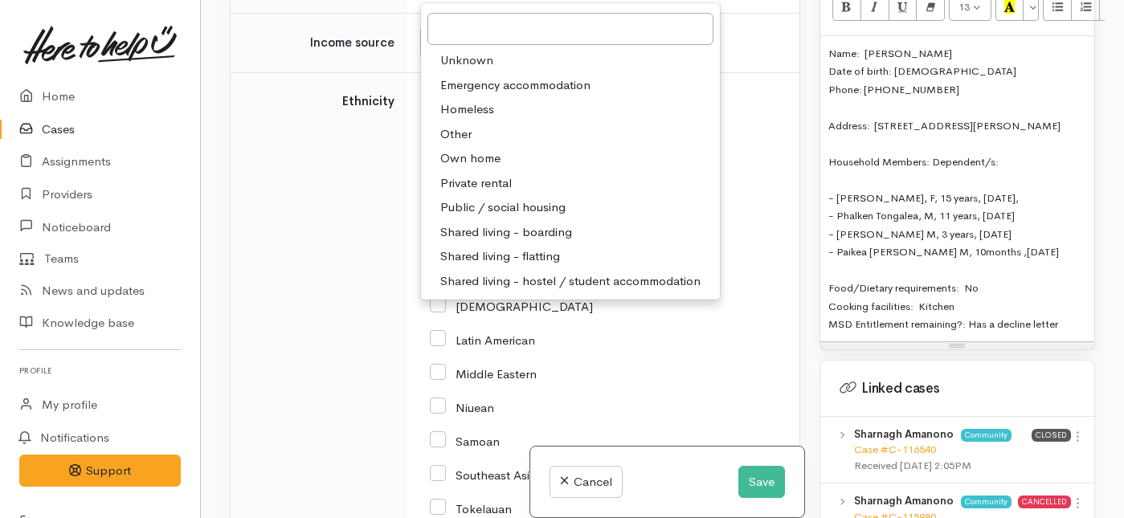
click at [466, 168] on span "Own home" at bounding box center [470, 158] width 60 height 18
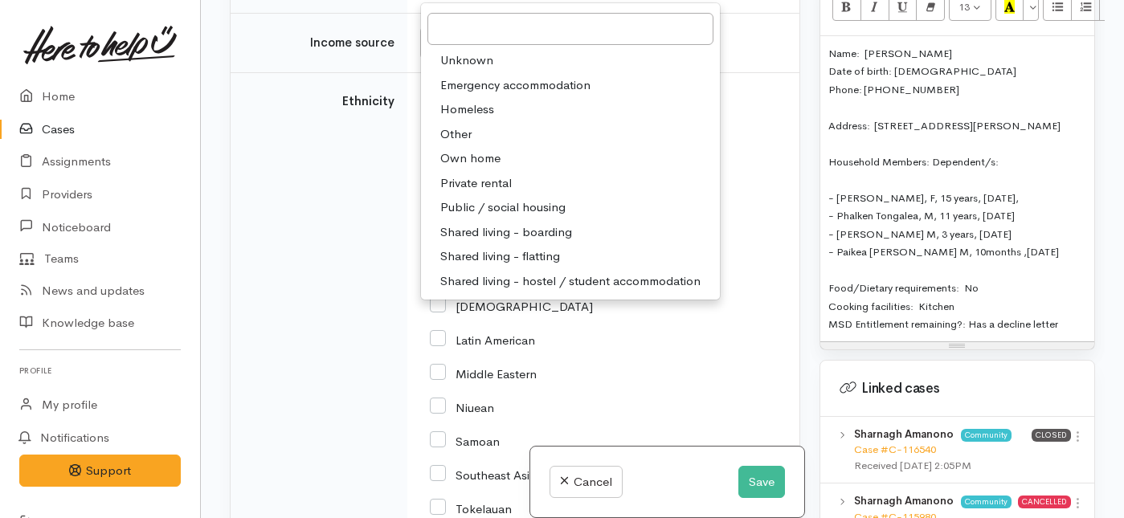
click at [479, 193] on span "Private rental" at bounding box center [476, 183] width 72 height 18
select select "2"
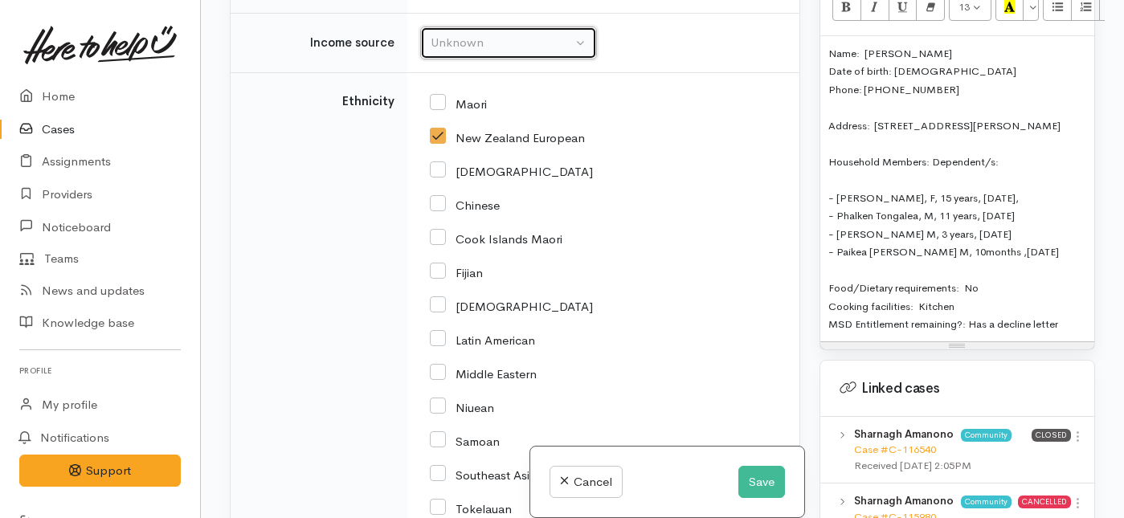
click at [524, 52] on div "Unknown" at bounding box center [501, 43] width 141 height 18
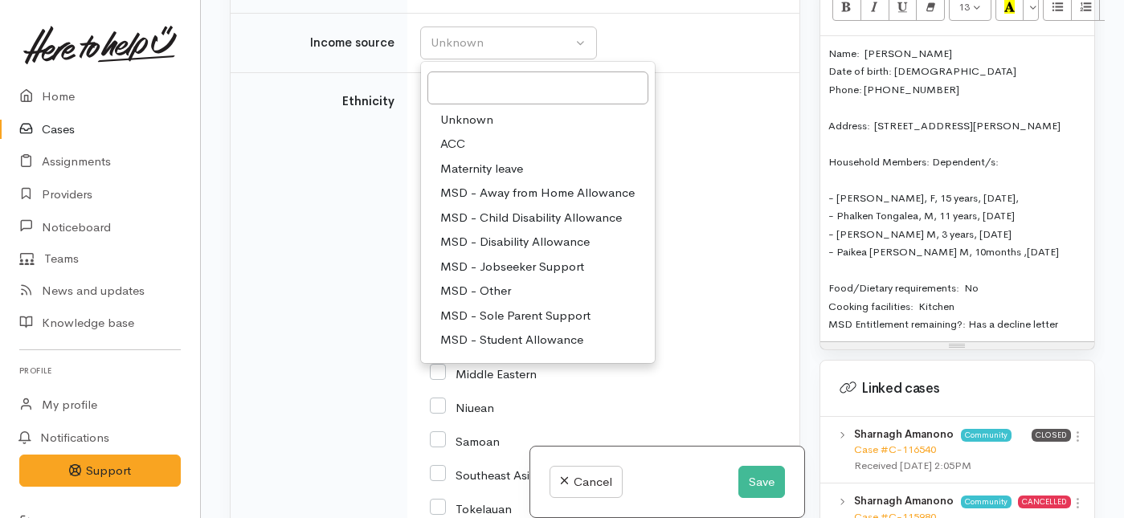
click at [469, 325] on span "MSD - Sole Parent Support" at bounding box center [515, 316] width 150 height 18
select select "7"
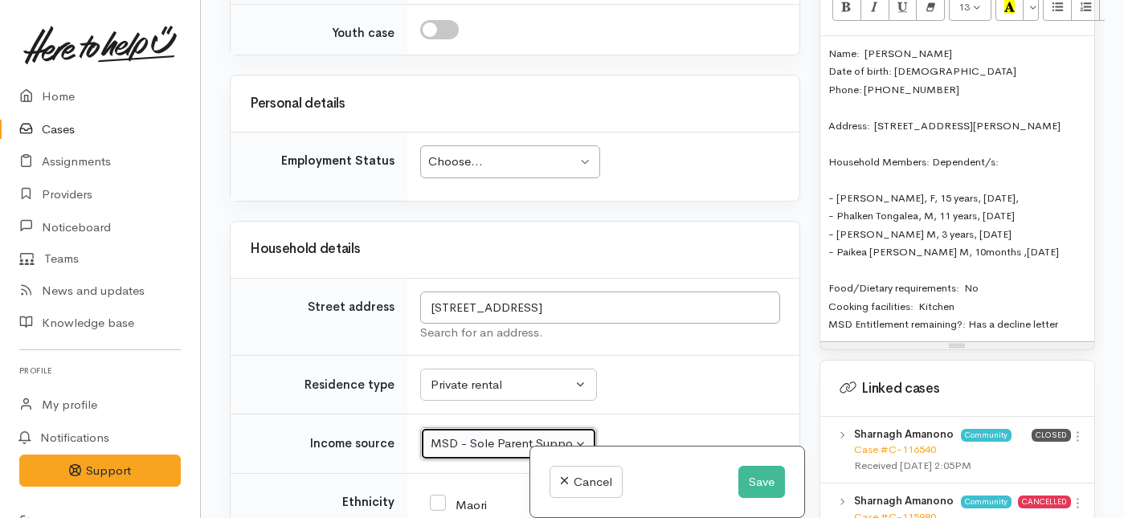
scroll to position [2502, 0]
click at [485, 172] on div "Choose..." at bounding box center [502, 162] width 149 height 18
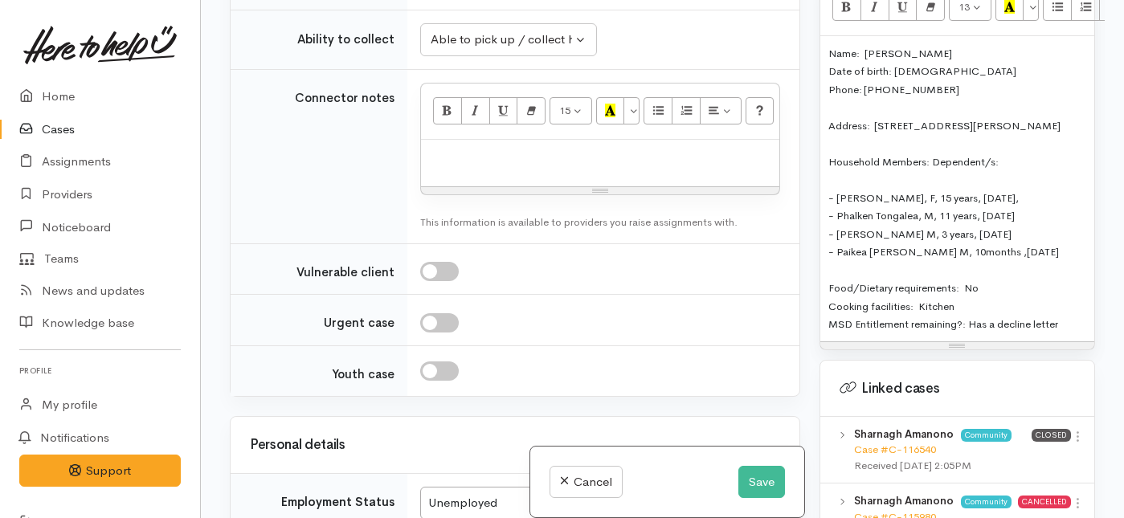
scroll to position [141, 0]
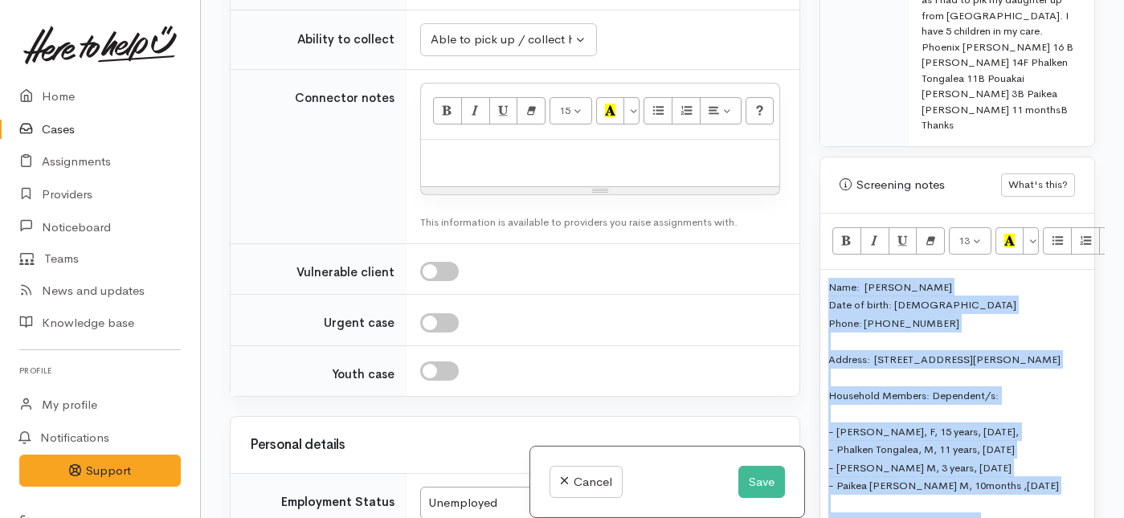
drag, startPoint x: 1070, startPoint y: 295, endPoint x: 990, endPoint y: -6, distance: 310.9
click at [990, 0] on html "Support Feedback I've got something to say Back" at bounding box center [562, 118] width 1124 height 518
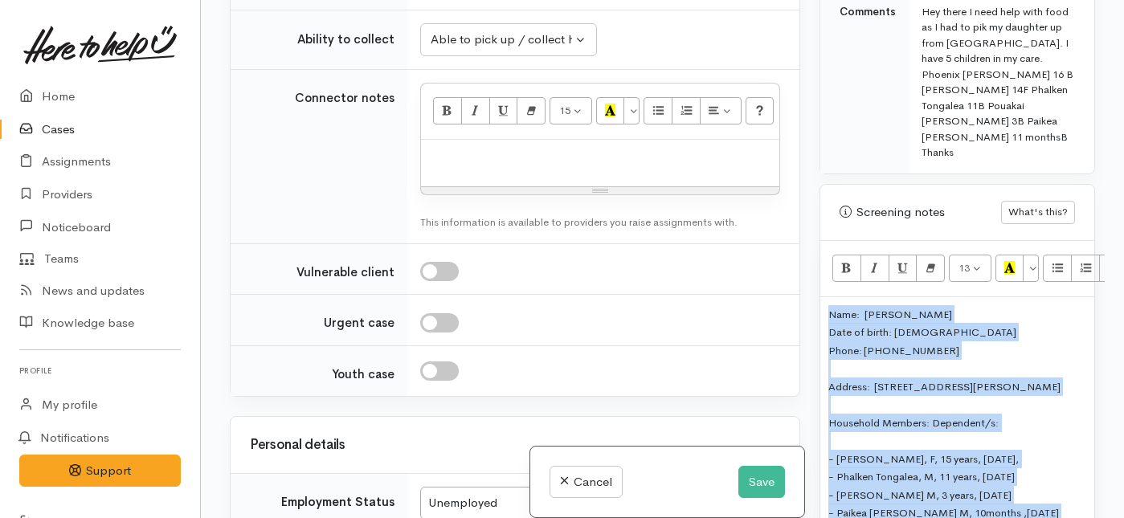
copy div "Name: Sharnagh Amanono Date of birth: 06/03/1990 Phone: 02108821271 Address:  3…"
click at [460, 166] on p at bounding box center [600, 157] width 342 height 18
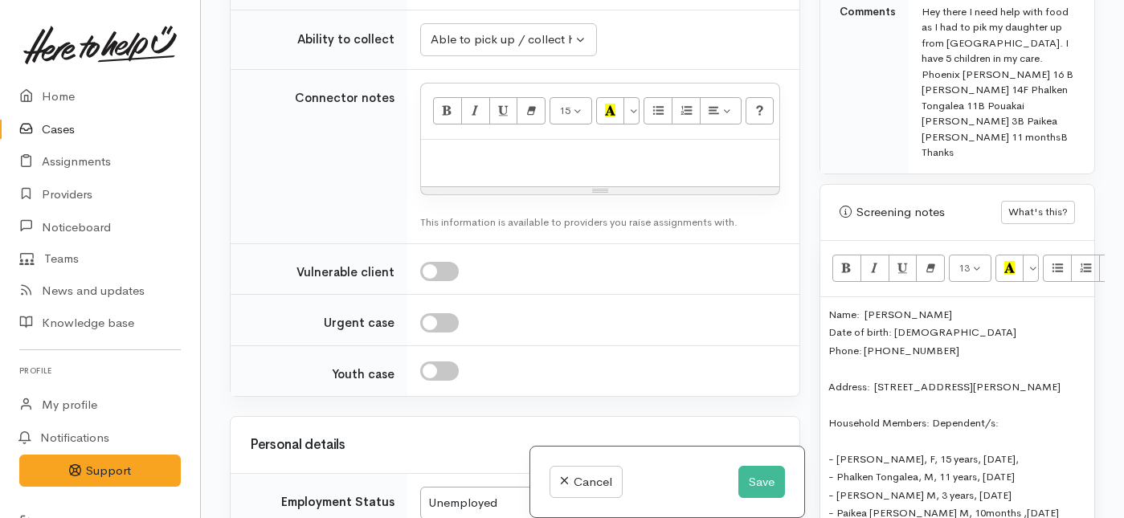
paste div
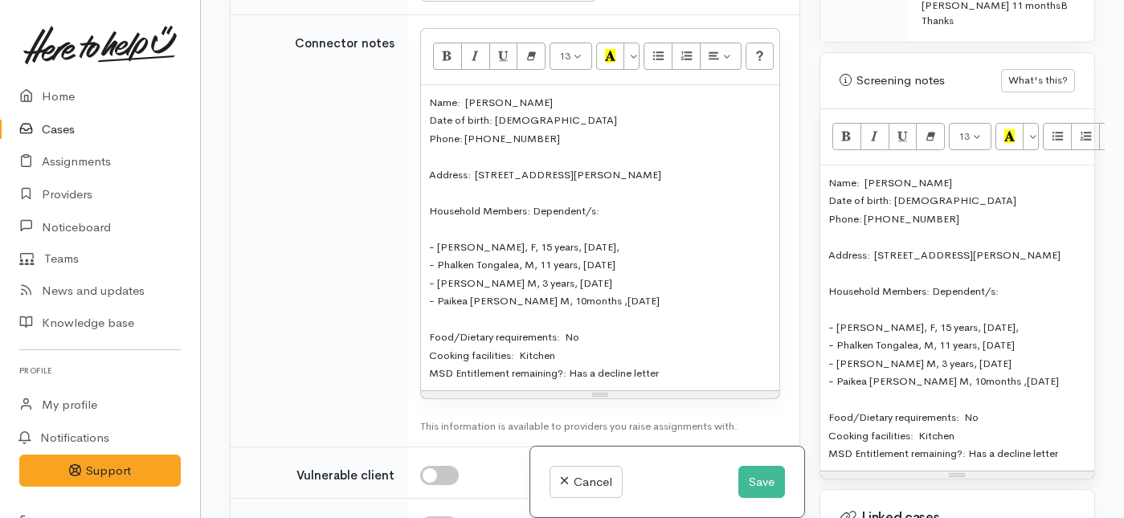
scroll to position [1091, 0]
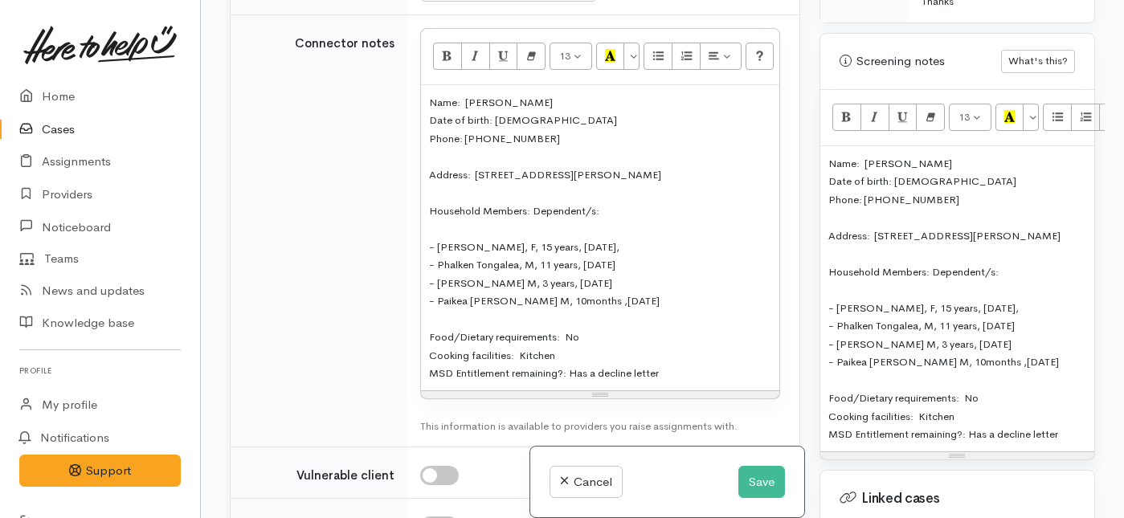
click at [1076, 425] on div "MSD Entitlement remaining?: Has a decline letter" at bounding box center [958, 434] width 258 height 18
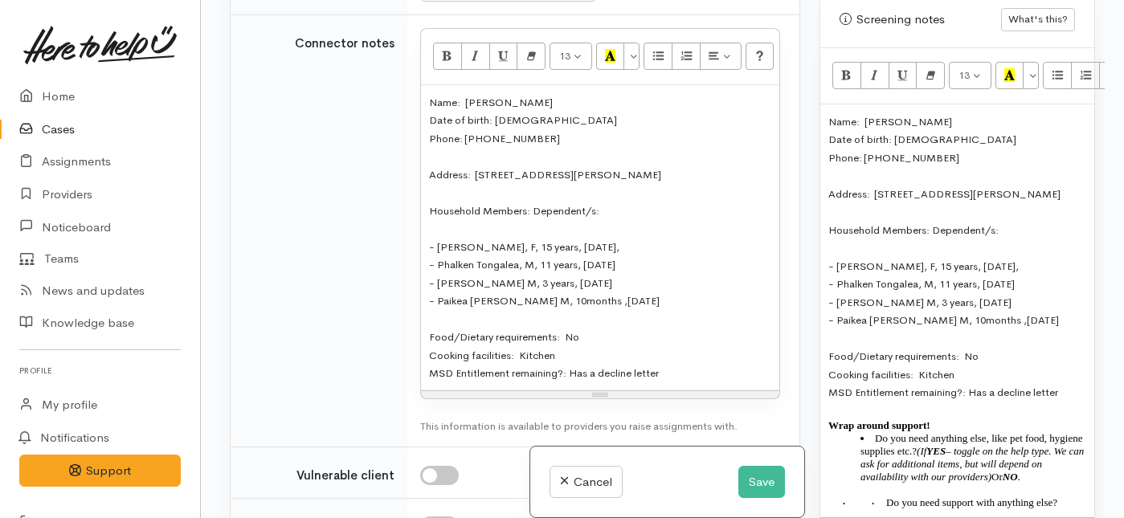
scroll to position [1172, 0]
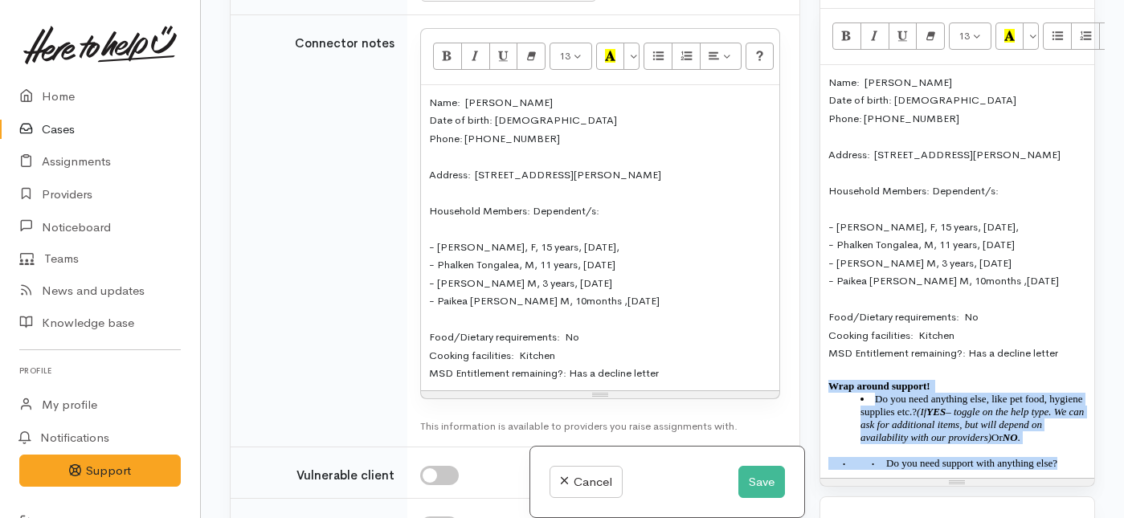
drag, startPoint x: 922, startPoint y: 466, endPoint x: 819, endPoint y: 358, distance: 148.9
click at [819, 358] on div "Warnings Add No warnings have been raised against this case Add Warning Title ●…" at bounding box center [957, 259] width 295 height 518
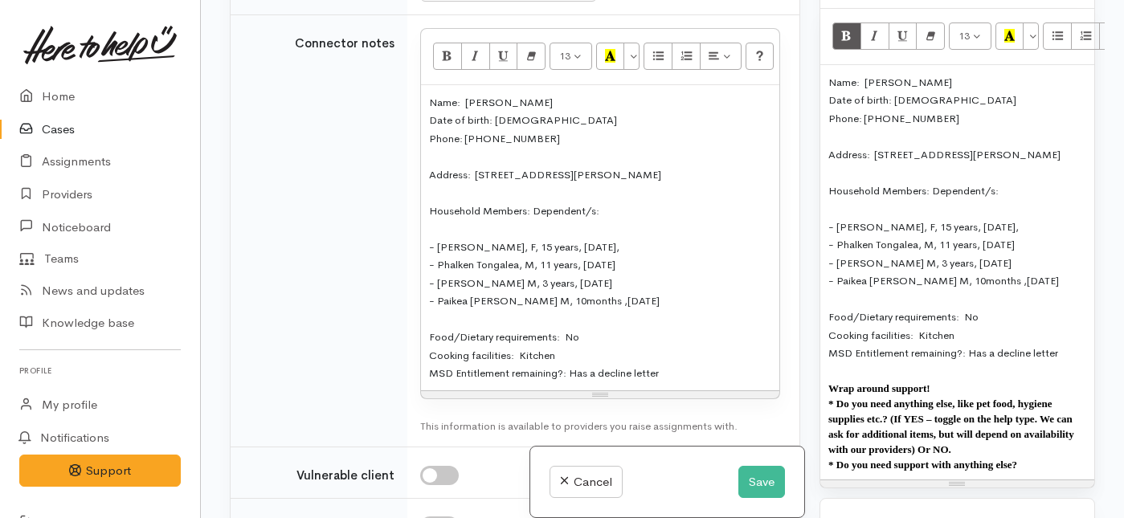
drag, startPoint x: 1049, startPoint y: 436, endPoint x: 826, endPoint y: 372, distance: 231.7
click at [826, 372] on div "Name: Sharnagh Amanono Date of birth: 06/03/1990 Phone: 02108821271 Address:  3…" at bounding box center [958, 272] width 274 height 415
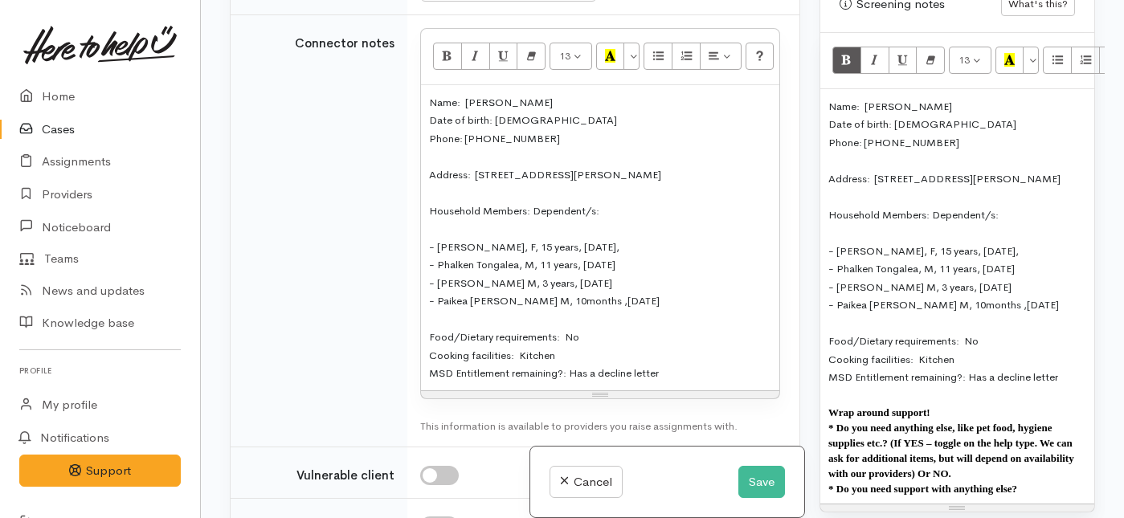
scroll to position [1144, 0]
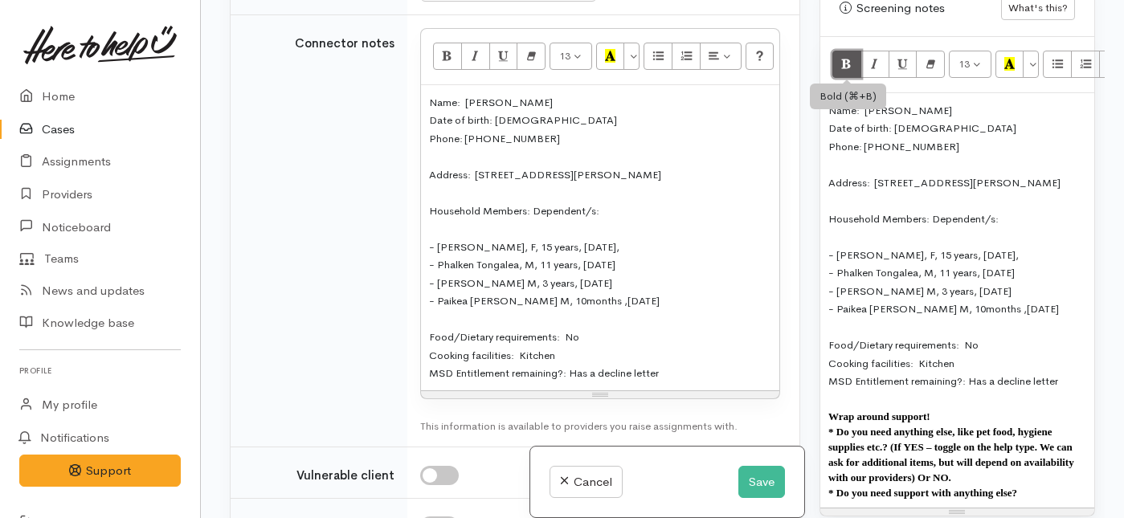
click at [857, 51] on button "Bold (⌘+B)" at bounding box center [847, 64] width 29 height 27
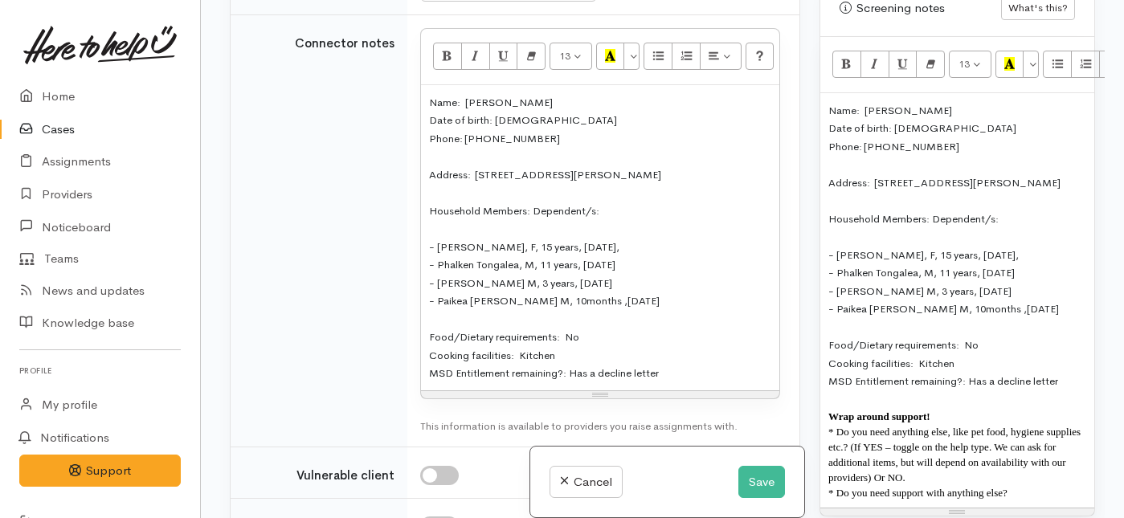
click at [954, 408] on p "Wrap around support!" at bounding box center [958, 415] width 258 height 15
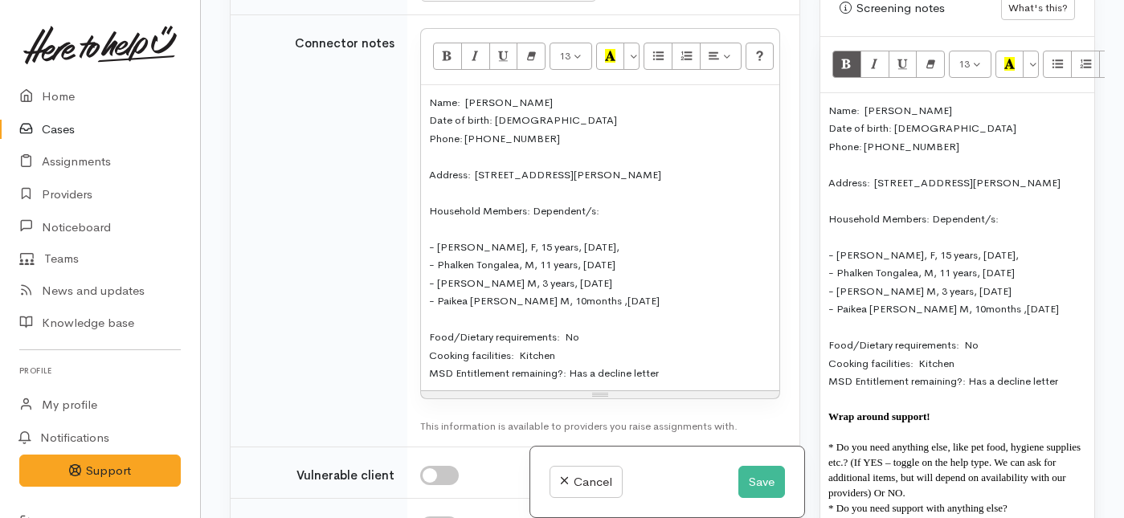
scroll to position [1169, 0]
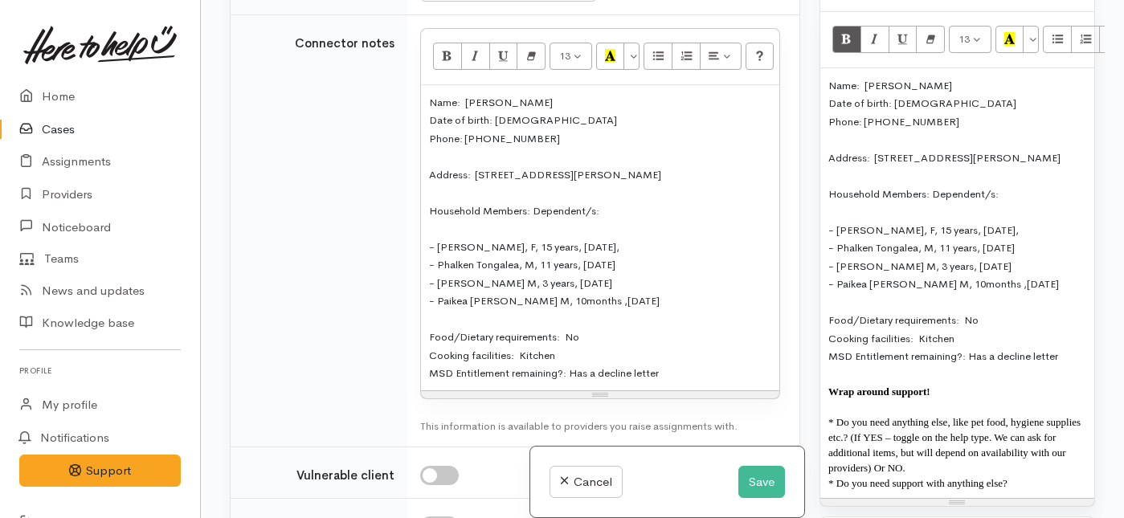
click at [1016, 444] on p "* Do you need anything else, like pet food, hygiene supplies etc.? (If YES – to…" at bounding box center [958, 444] width 258 height 61
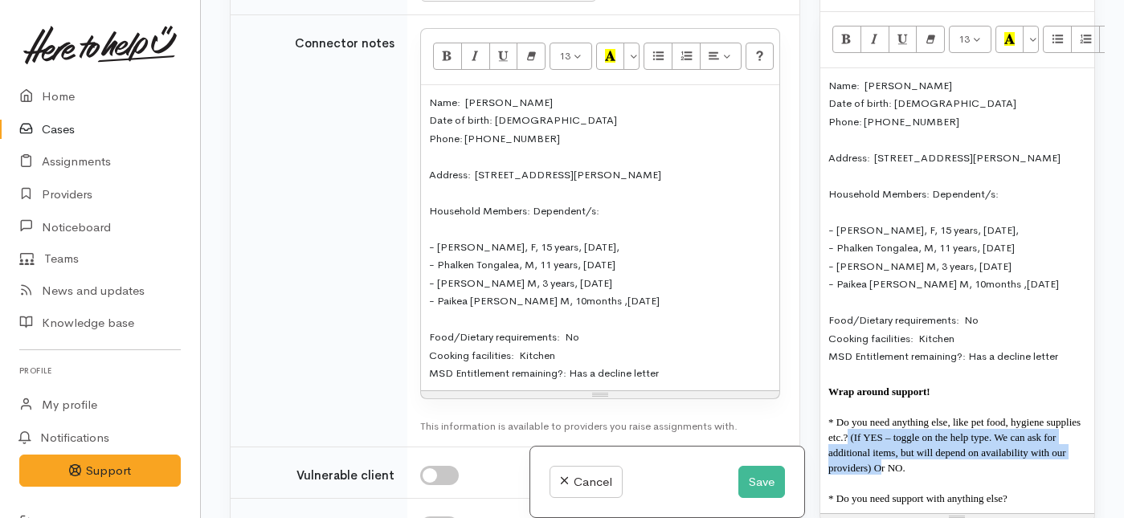
drag, startPoint x: 978, startPoint y: 440, endPoint x: 892, endPoint y: 413, distance: 90.0
click at [892, 416] on span "* Do you need anything else, like pet food, hygiene supplies etc.? (If YES – to…" at bounding box center [955, 445] width 252 height 58
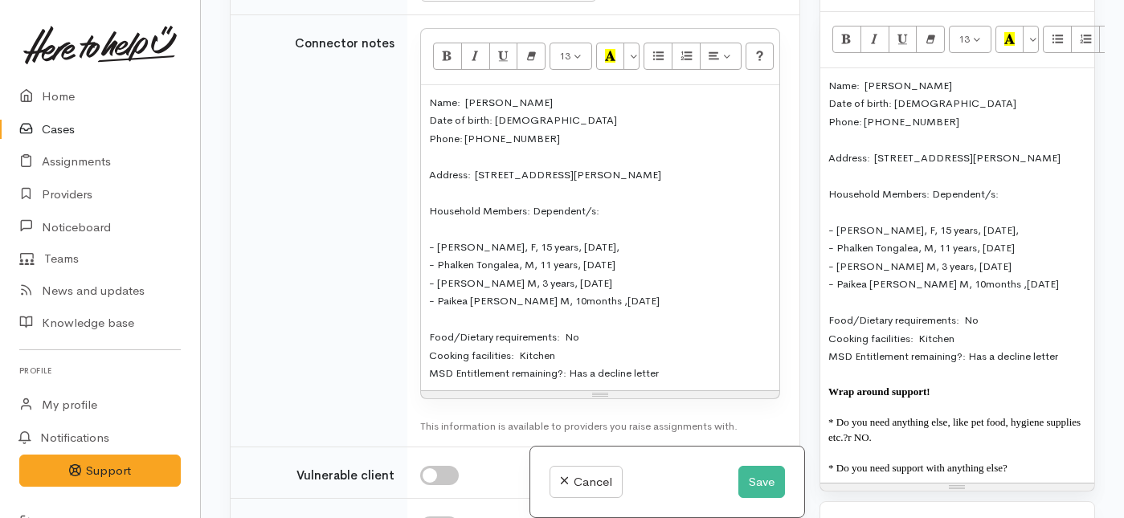
click at [901, 416] on span "* Do you need anything else, like pet food, hygiene supplies etc.?r NO." at bounding box center [955, 429] width 252 height 27
click at [1033, 460] on p "* Do you need support with anything else?" at bounding box center [958, 467] width 258 height 15
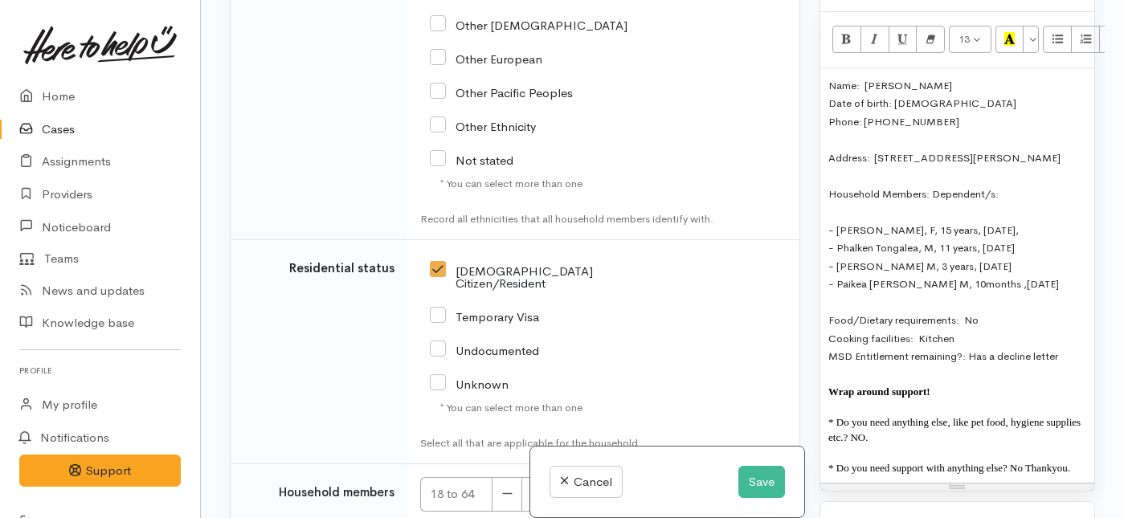
scroll to position [4159, 0]
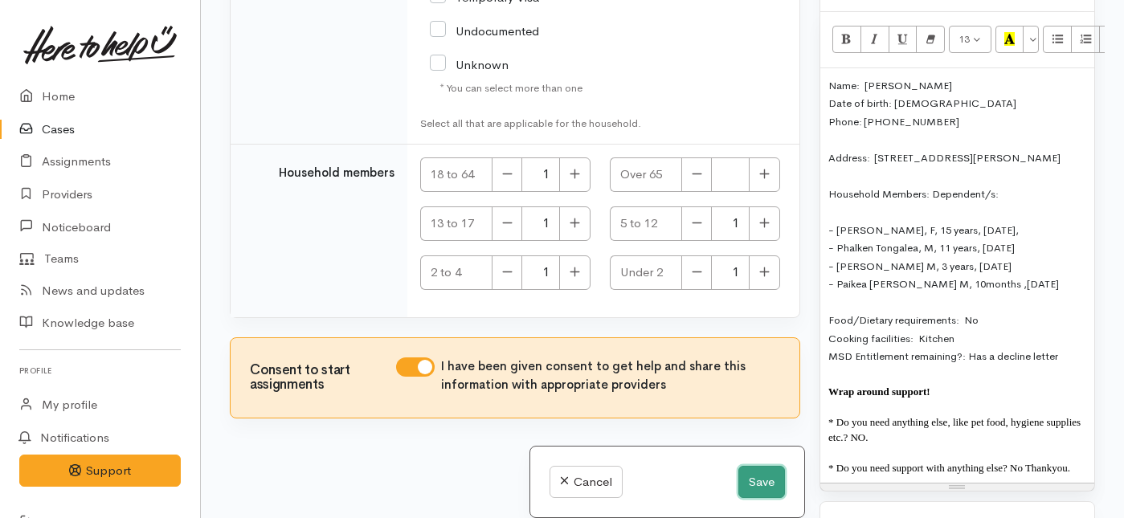
click at [764, 483] on button "Save" at bounding box center [762, 482] width 47 height 33
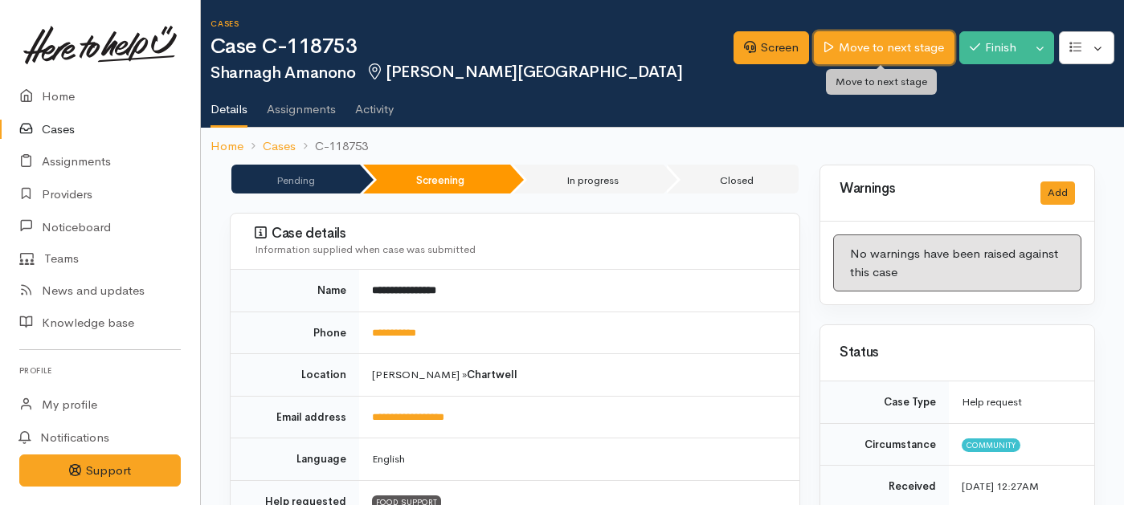
click at [863, 48] on link "Move to next stage" at bounding box center [884, 47] width 140 height 33
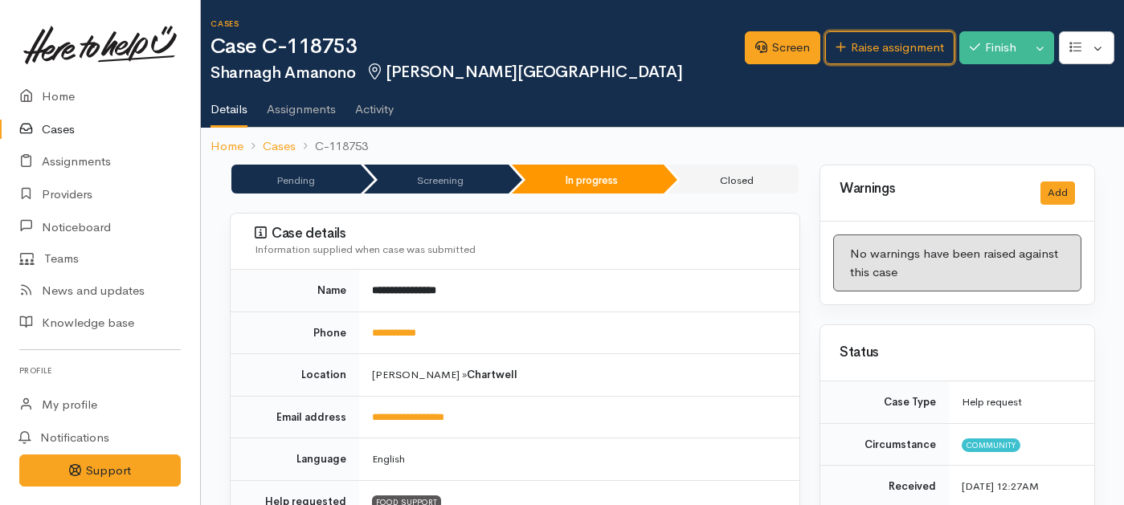
click at [863, 48] on link "Raise assignment" at bounding box center [889, 47] width 129 height 33
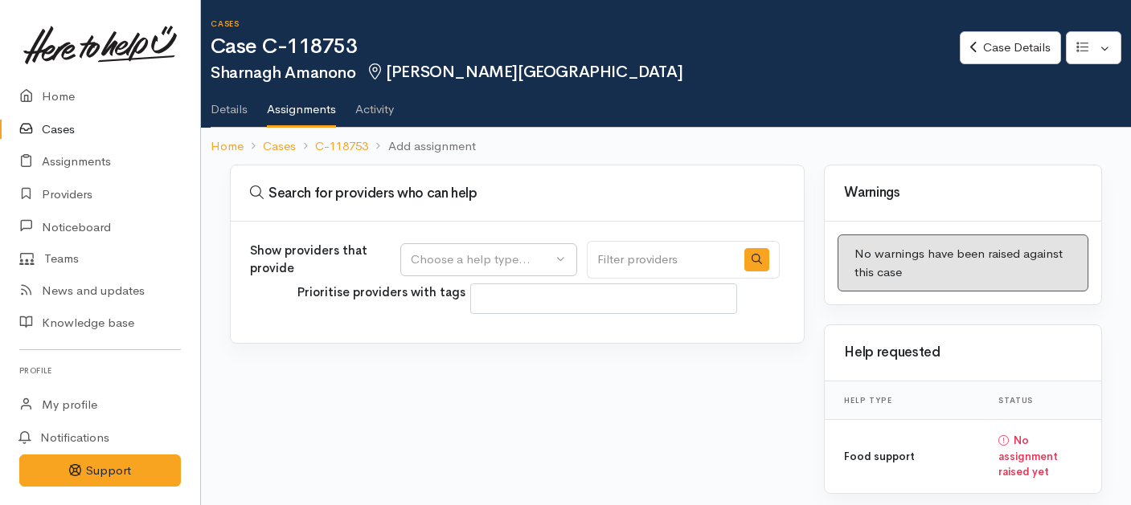
select select
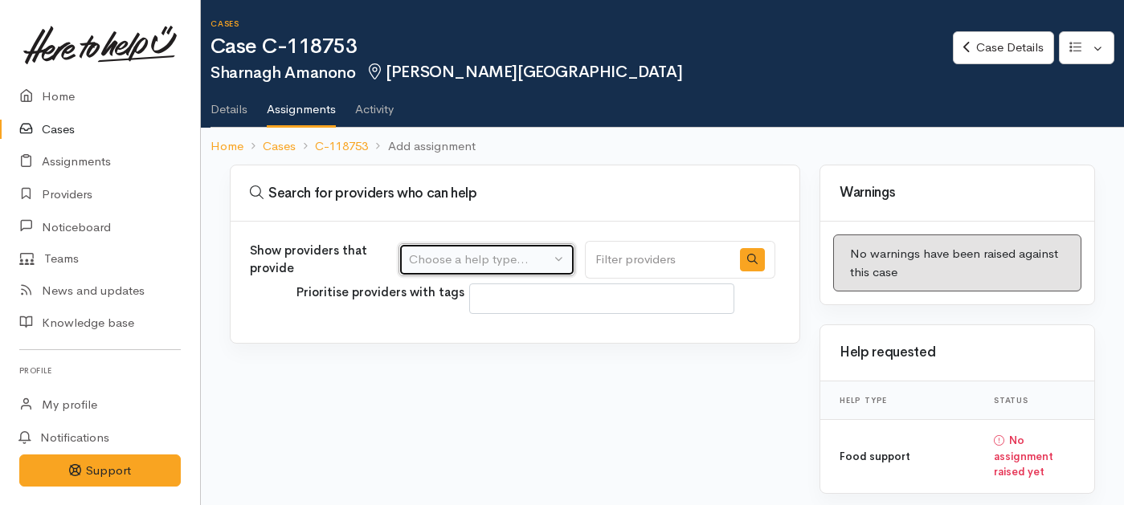
click at [504, 256] on div "Choose a help type..." at bounding box center [479, 260] width 141 height 18
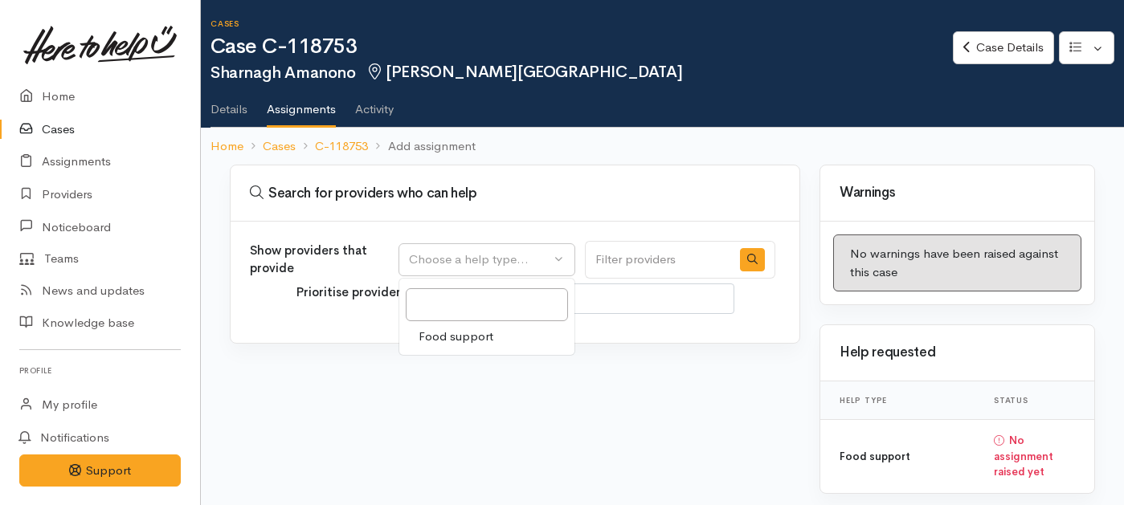
click at [448, 338] on span "Food support" at bounding box center [456, 337] width 75 height 18
select select "3"
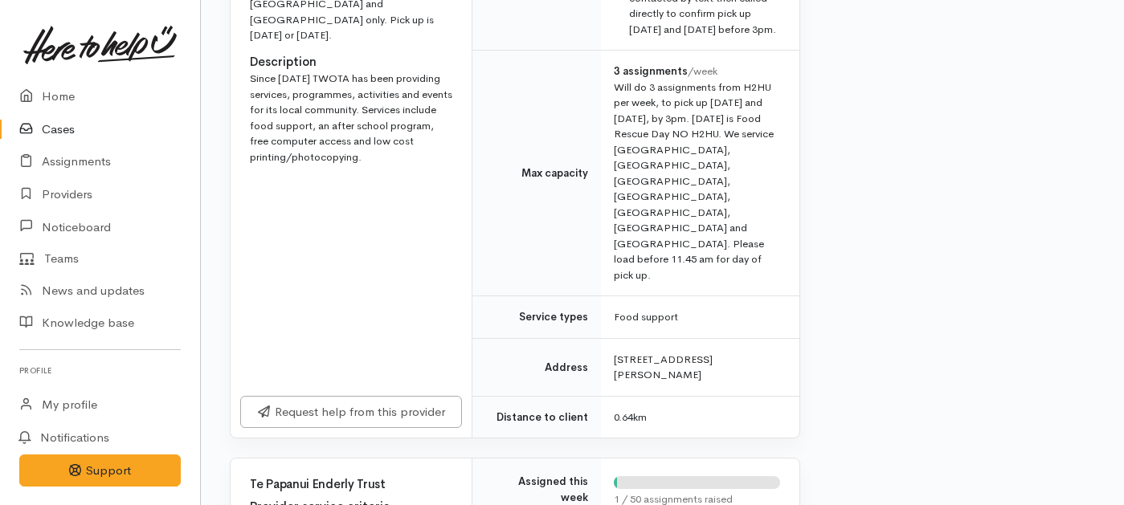
scroll to position [832, 0]
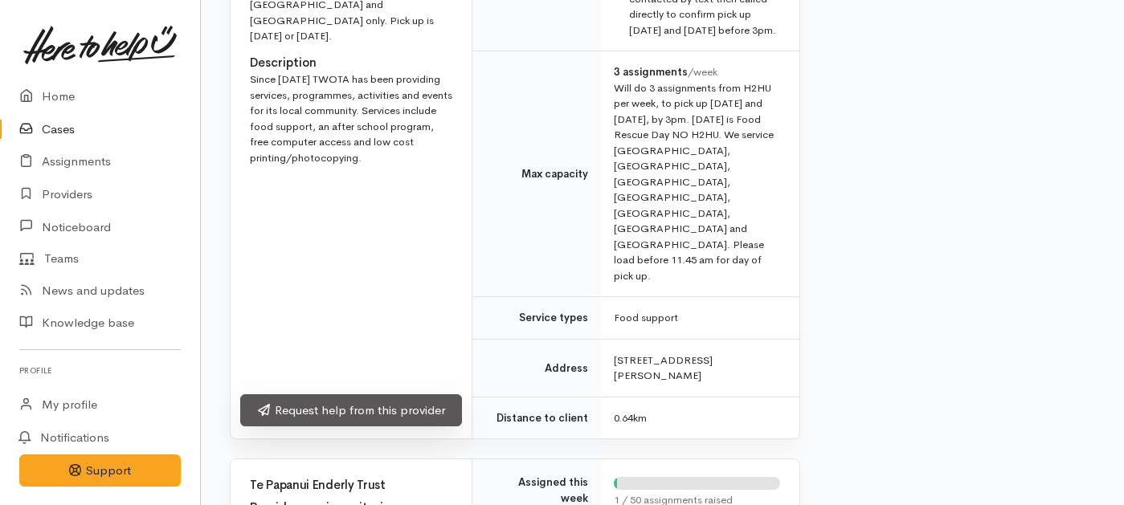
click at [404, 395] on link "Request help from this provider" at bounding box center [351, 411] width 222 height 33
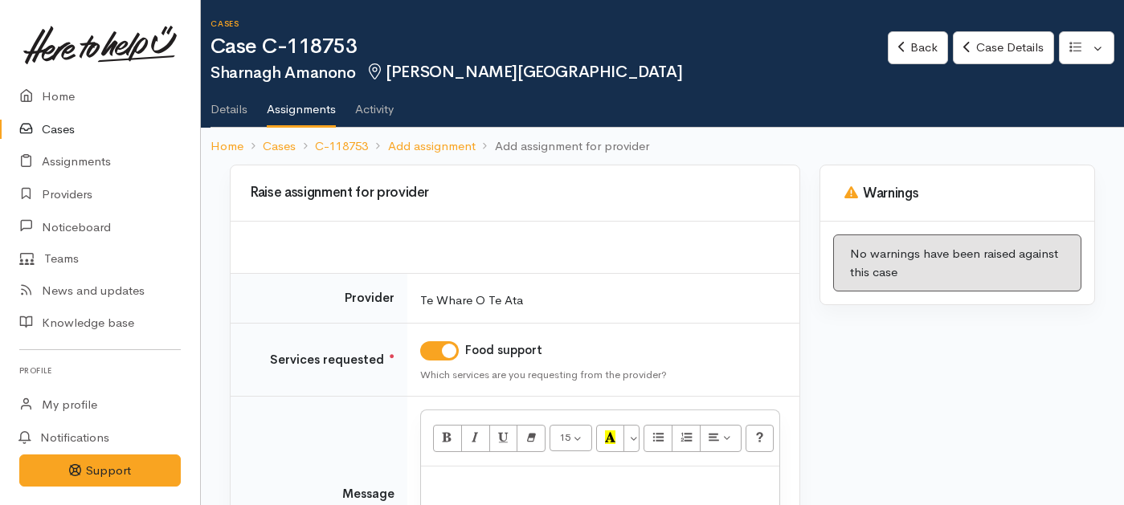
scroll to position [84, 0]
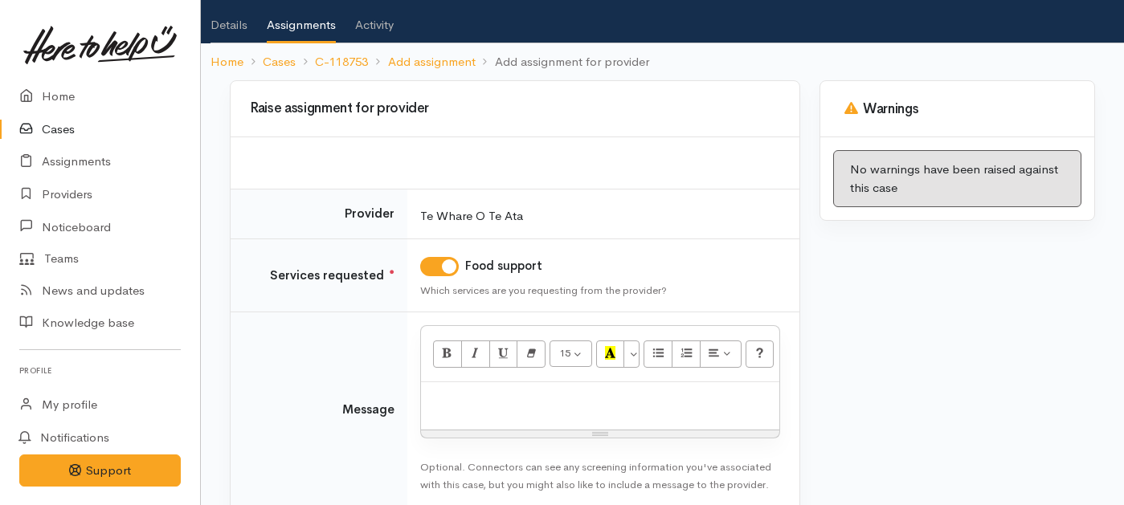
click at [475, 411] on div at bounding box center [600, 406] width 358 height 47
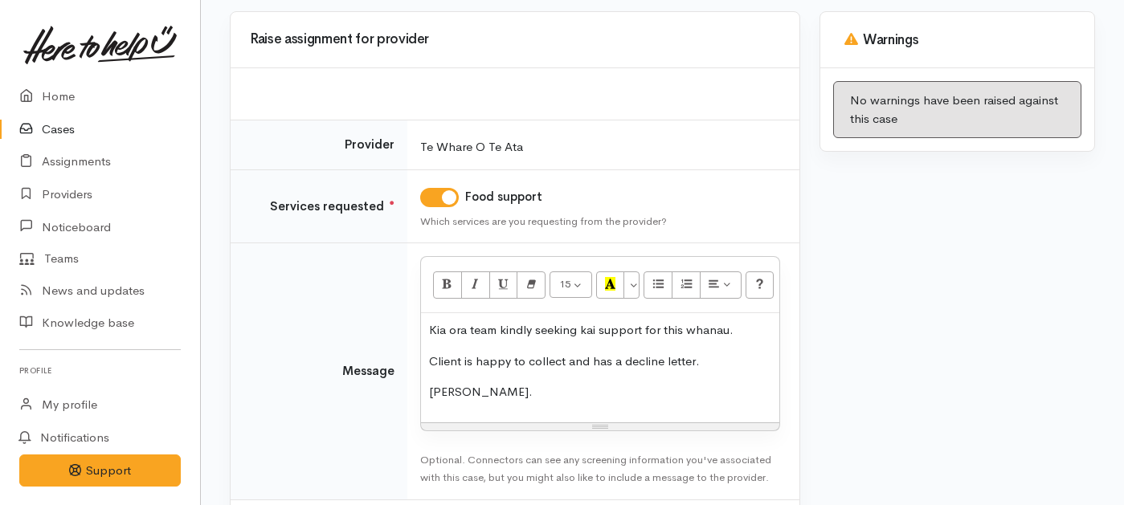
scroll to position [232, 0]
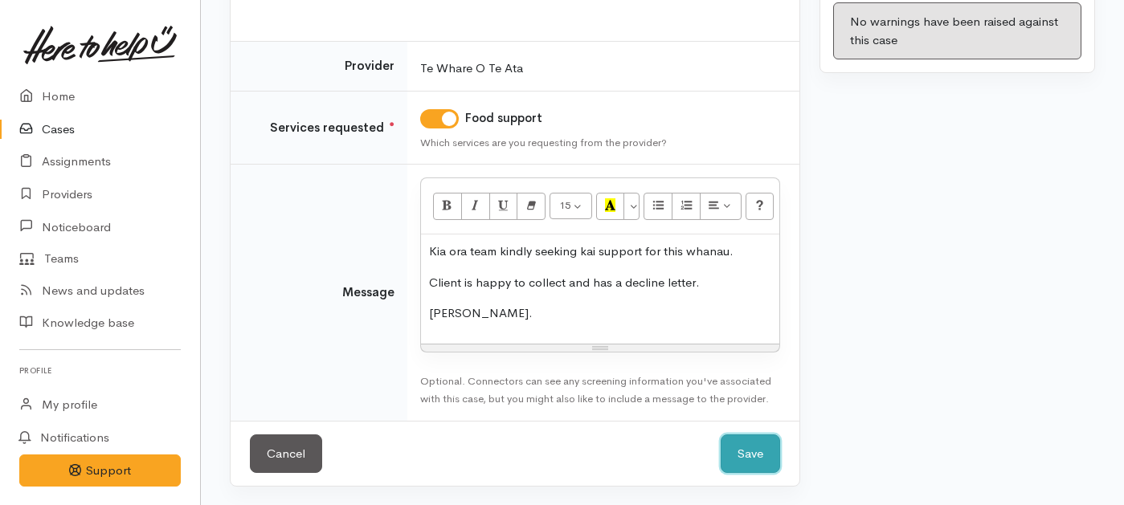
click at [736, 452] on button "Save" at bounding box center [750, 454] width 59 height 39
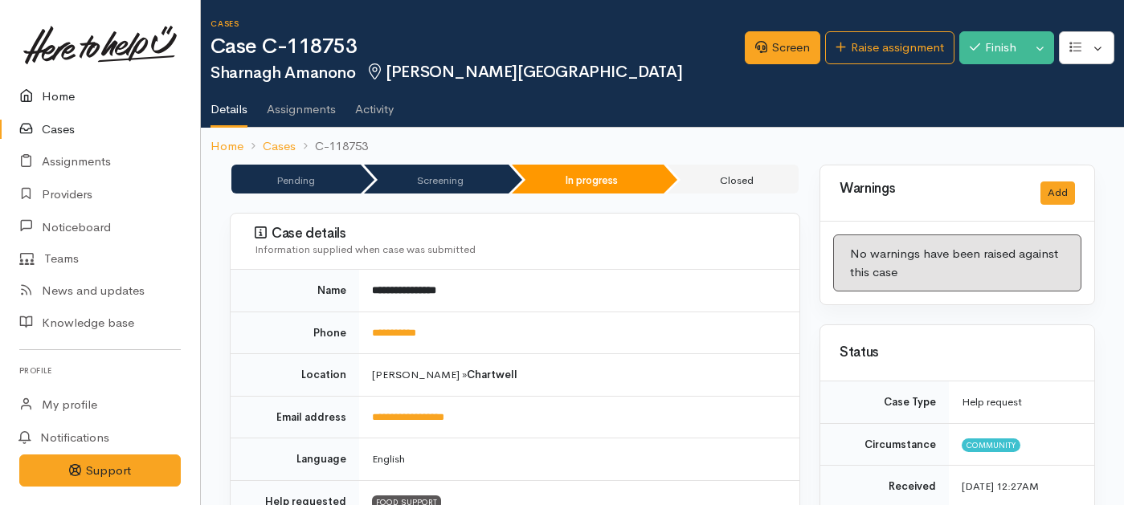
click at [57, 95] on link "Home" at bounding box center [100, 96] width 200 height 33
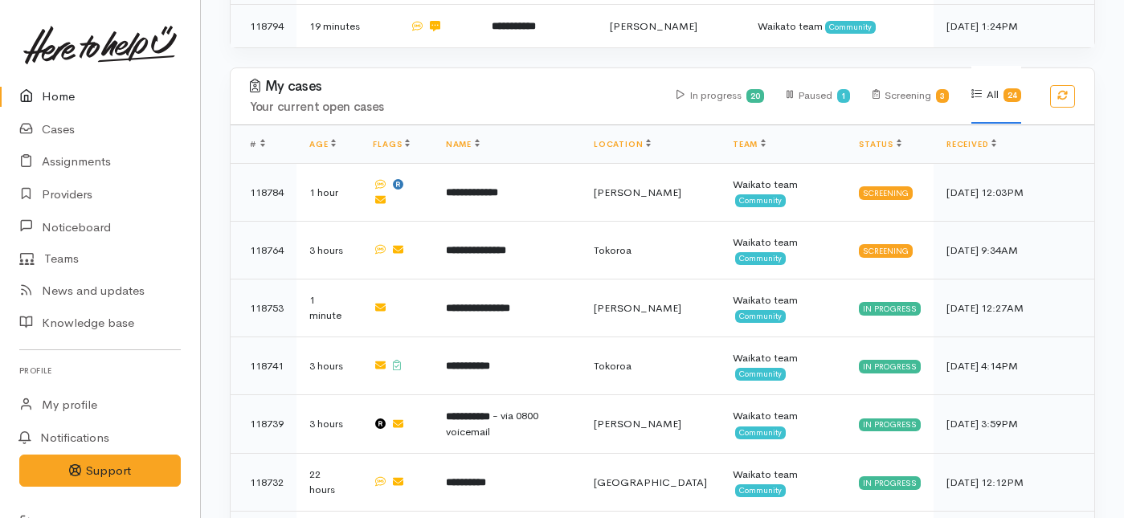
scroll to position [488, 0]
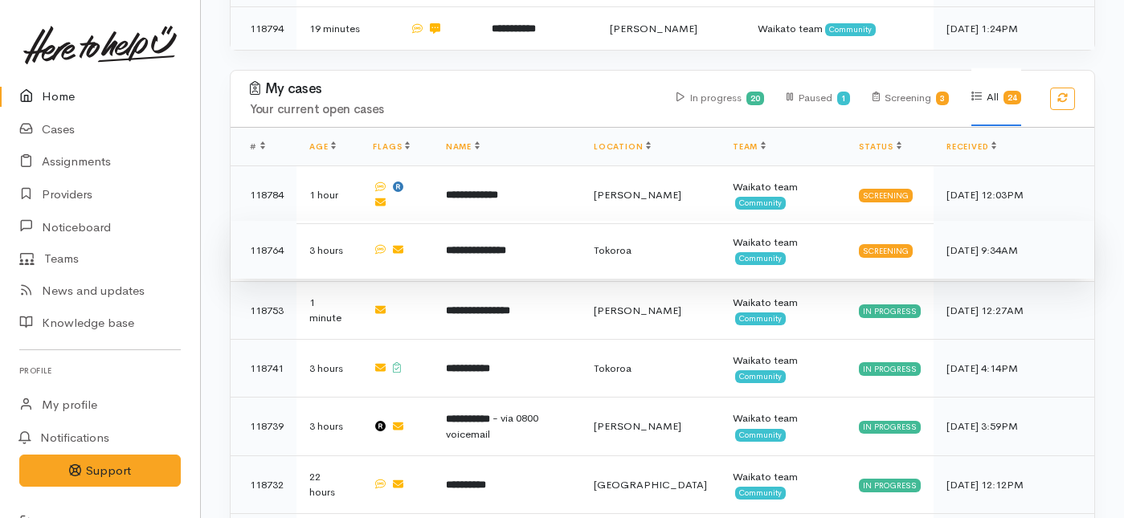
click at [530, 221] on td "**********" at bounding box center [507, 250] width 148 height 58
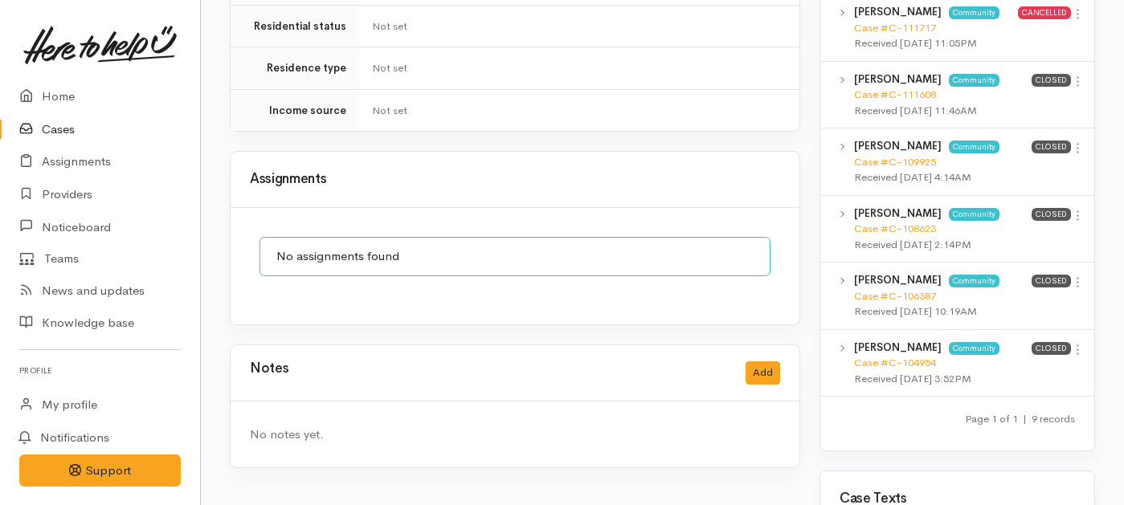
scroll to position [1500, 0]
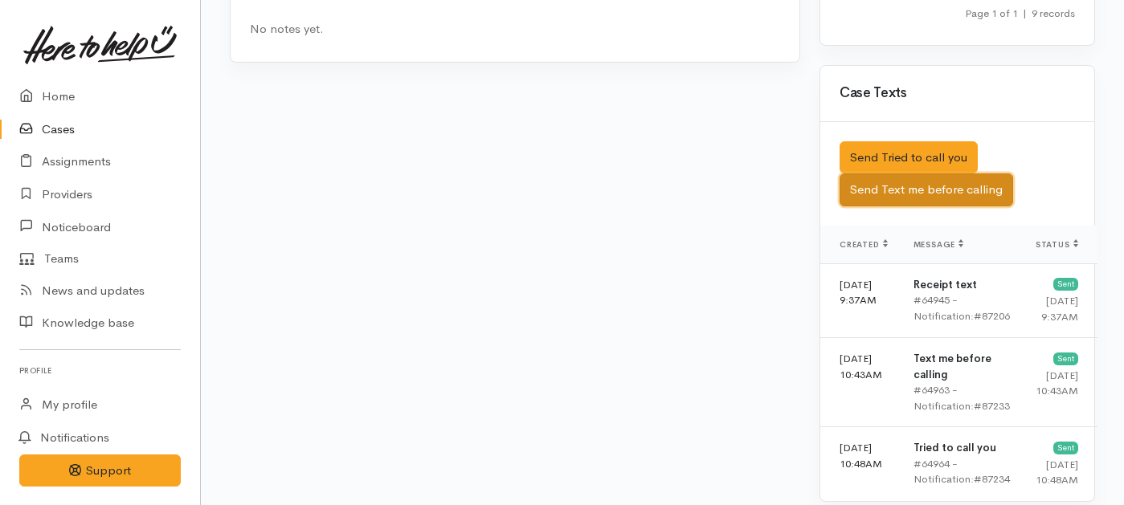
click at [895, 182] on button "Send Text me before calling" at bounding box center [927, 190] width 174 height 33
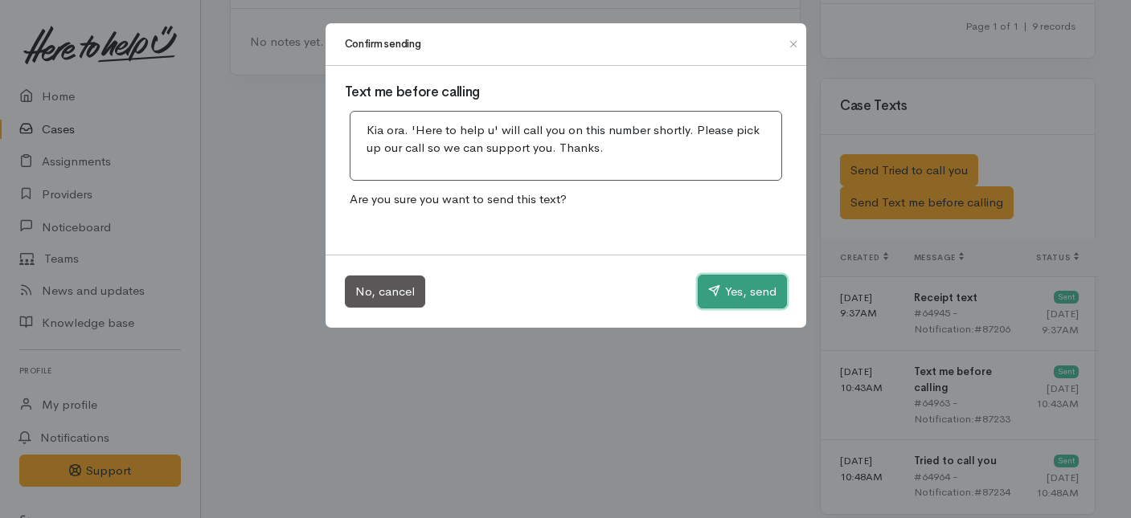
click at [718, 293] on button "Yes, send" at bounding box center [742, 292] width 89 height 34
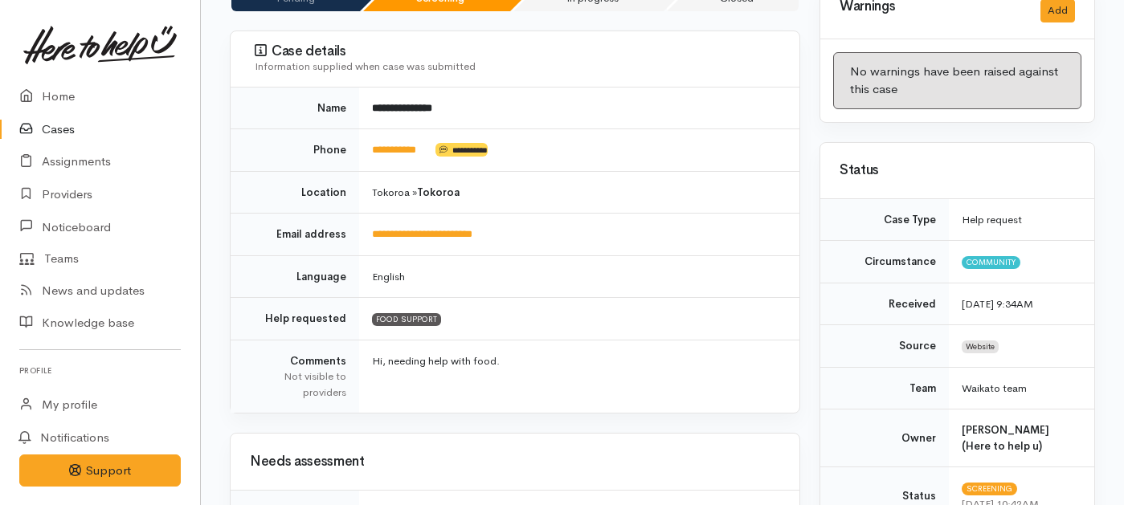
scroll to position [0, 0]
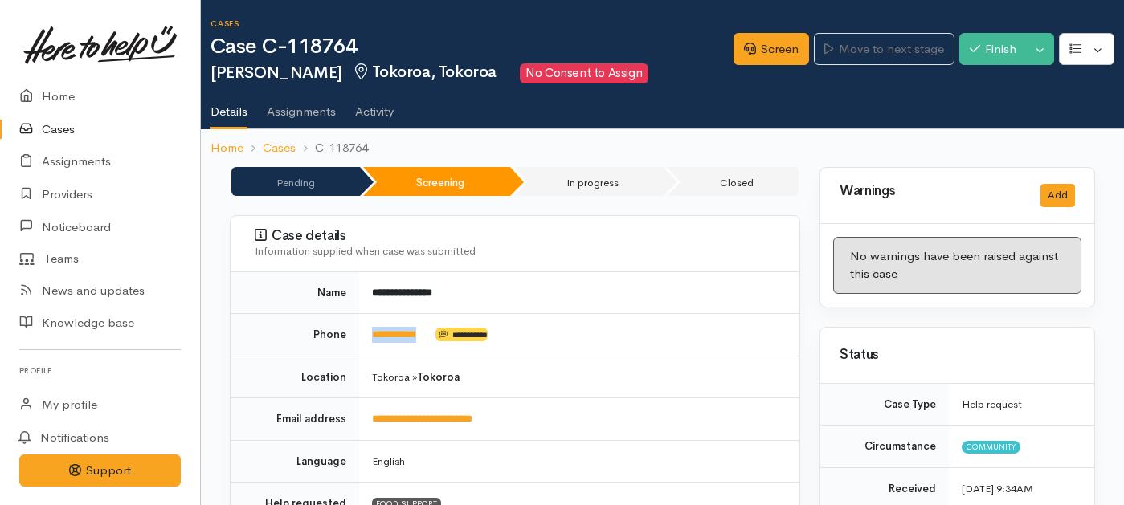
drag, startPoint x: 435, startPoint y: 334, endPoint x: 363, endPoint y: 334, distance: 71.5
click at [363, 334] on td "**********" at bounding box center [579, 335] width 440 height 43
copy td "**********"
click at [776, 52] on link "Screen" at bounding box center [772, 49] width 76 height 33
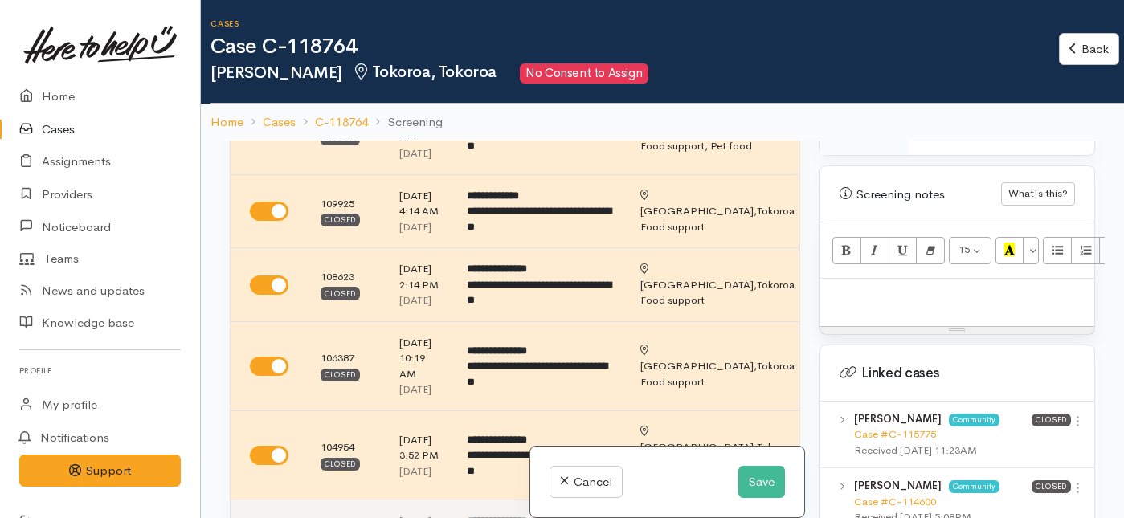
scroll to position [537, 0]
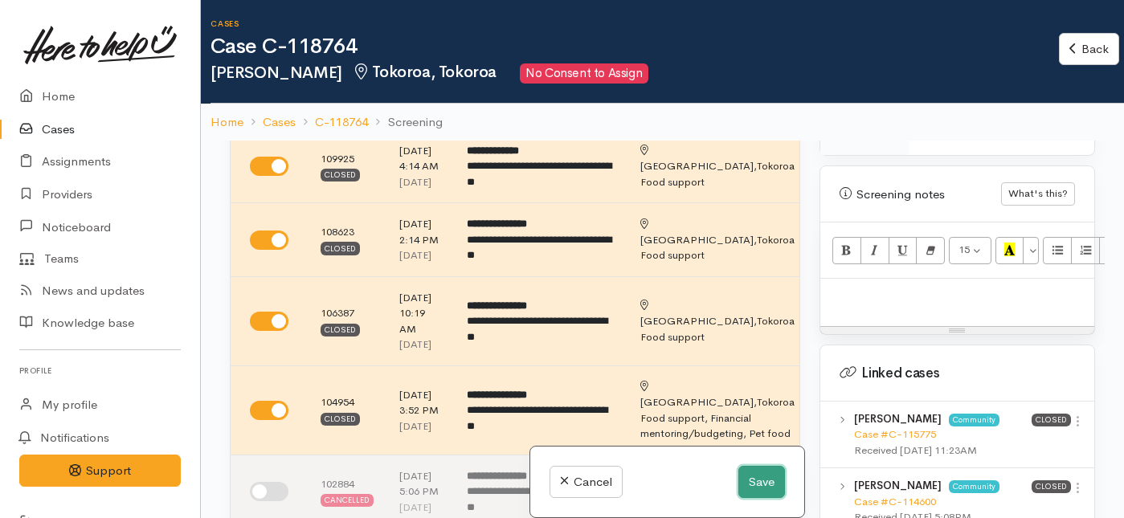
click at [755, 485] on button "Save" at bounding box center [762, 482] width 47 height 33
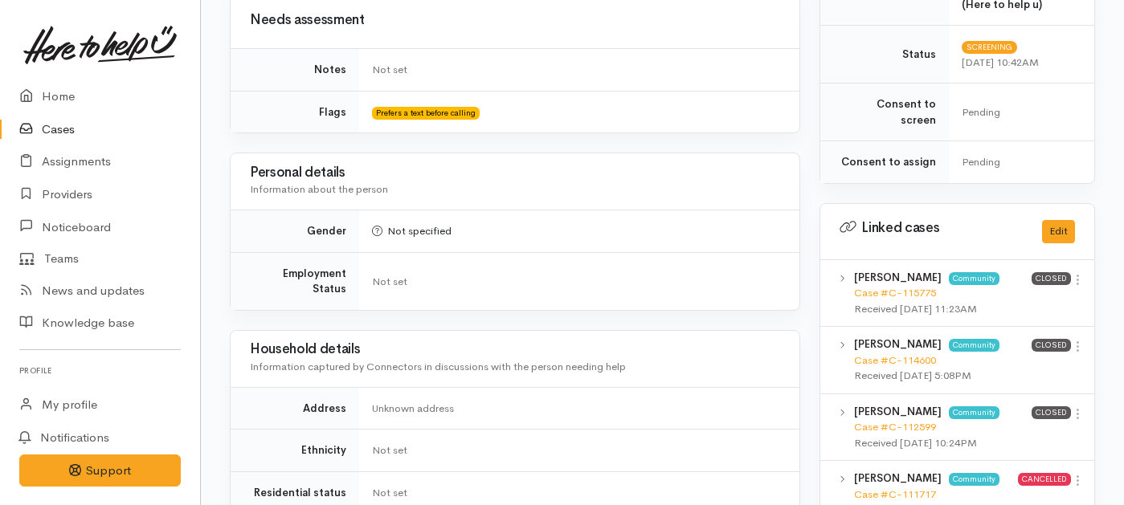
scroll to position [1091, 0]
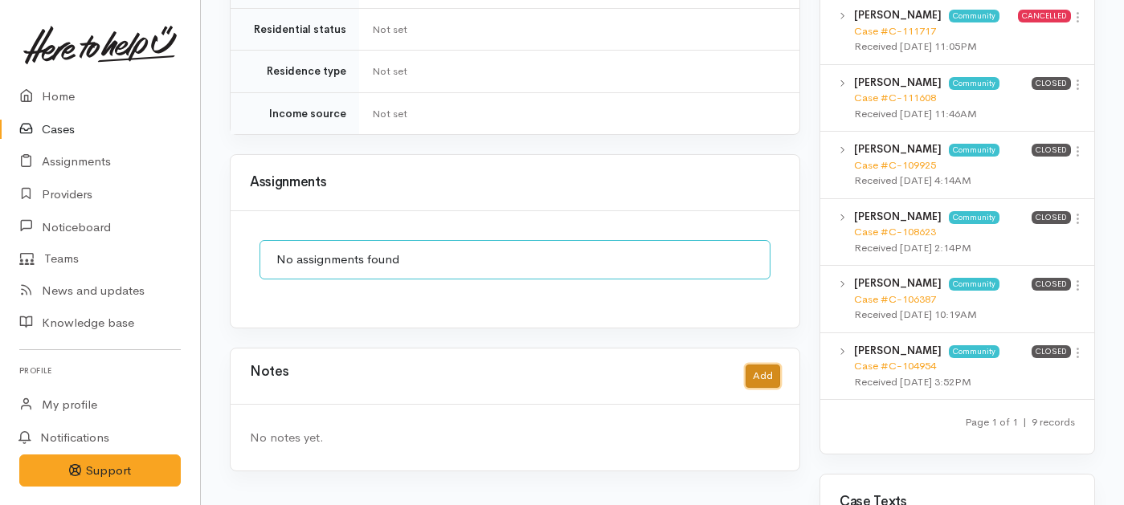
click at [763, 365] on button "Add" at bounding box center [763, 376] width 35 height 23
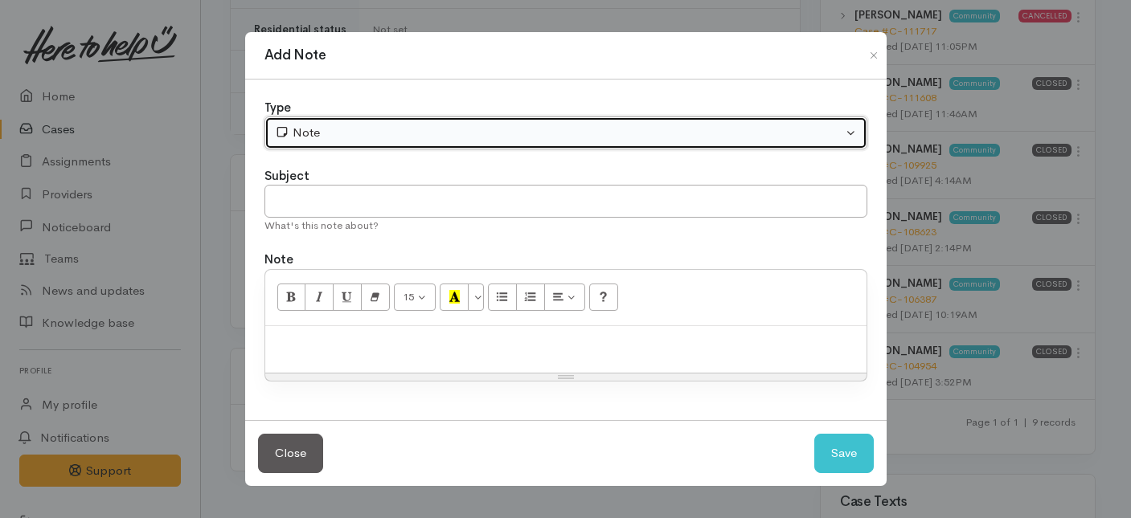
click at [424, 123] on button "Note" at bounding box center [565, 133] width 603 height 33
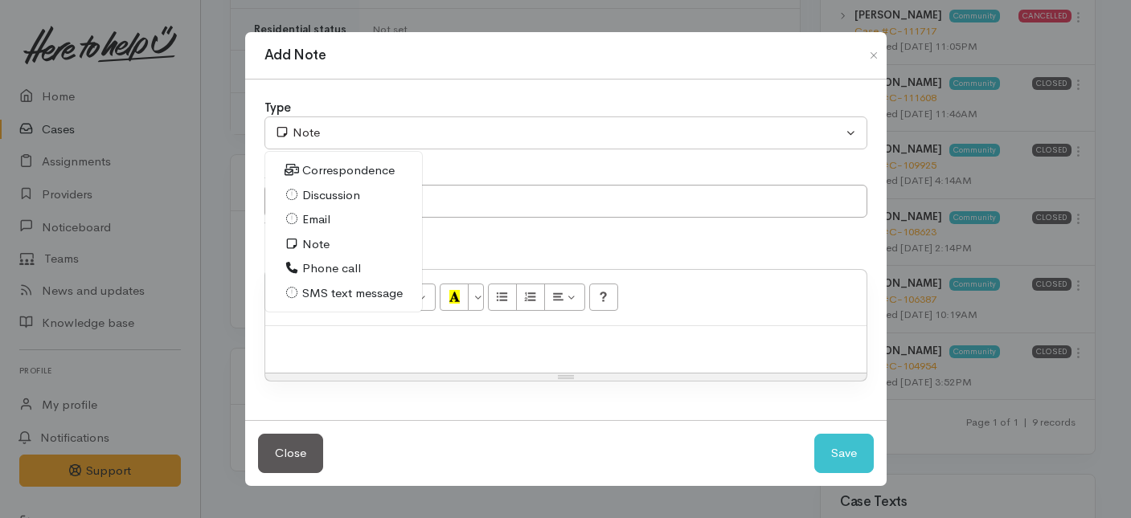
click at [349, 271] on span "Phone call" at bounding box center [331, 269] width 59 height 18
select select "3"
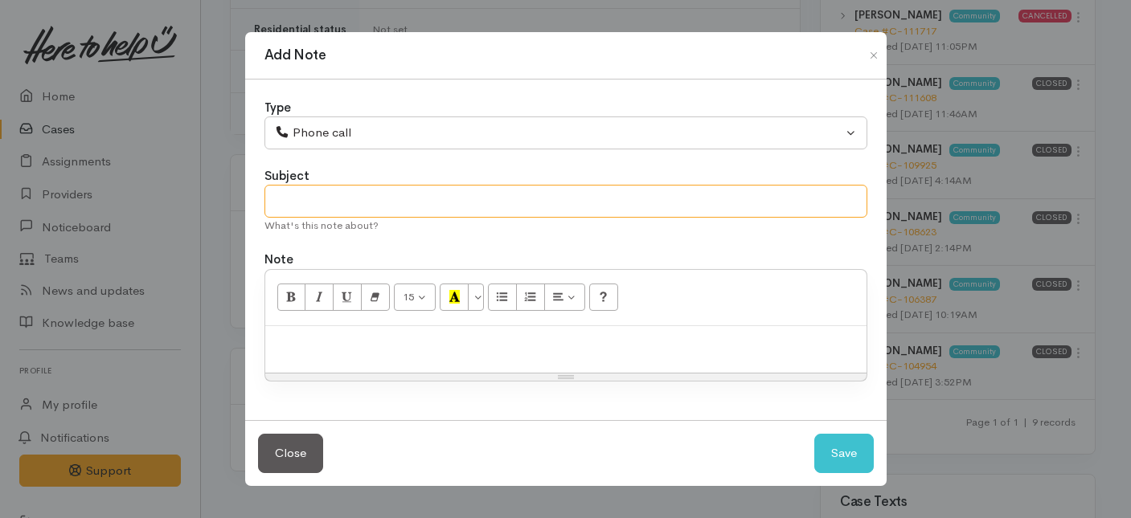
click at [345, 202] on input "text" at bounding box center [565, 201] width 603 height 33
type input "Call back."
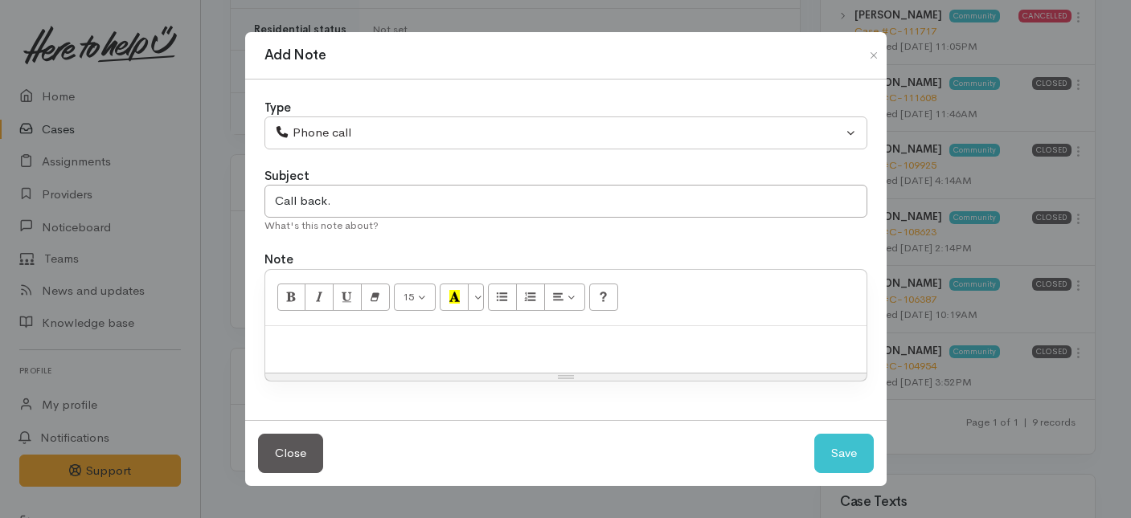
click at [355, 338] on p at bounding box center [565, 343] width 585 height 18
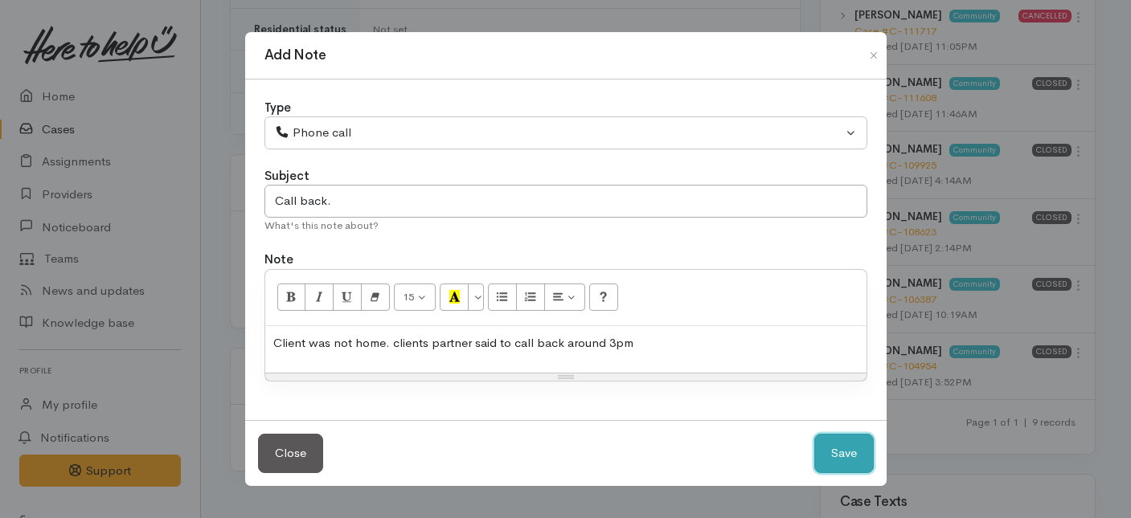
click at [840, 451] on button "Save" at bounding box center [843, 453] width 59 height 39
select select "1"
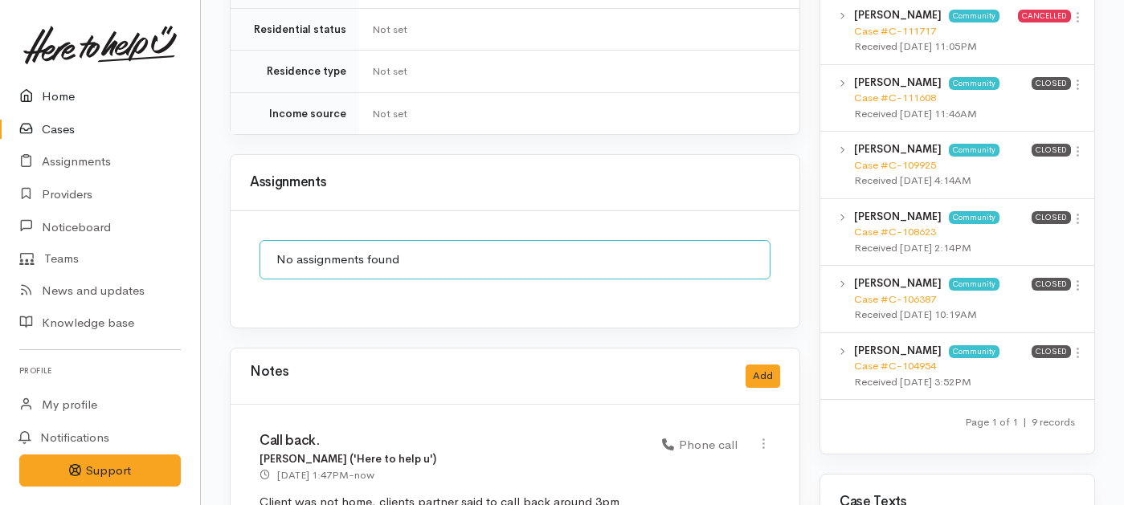
click at [57, 94] on link "Home" at bounding box center [100, 96] width 200 height 33
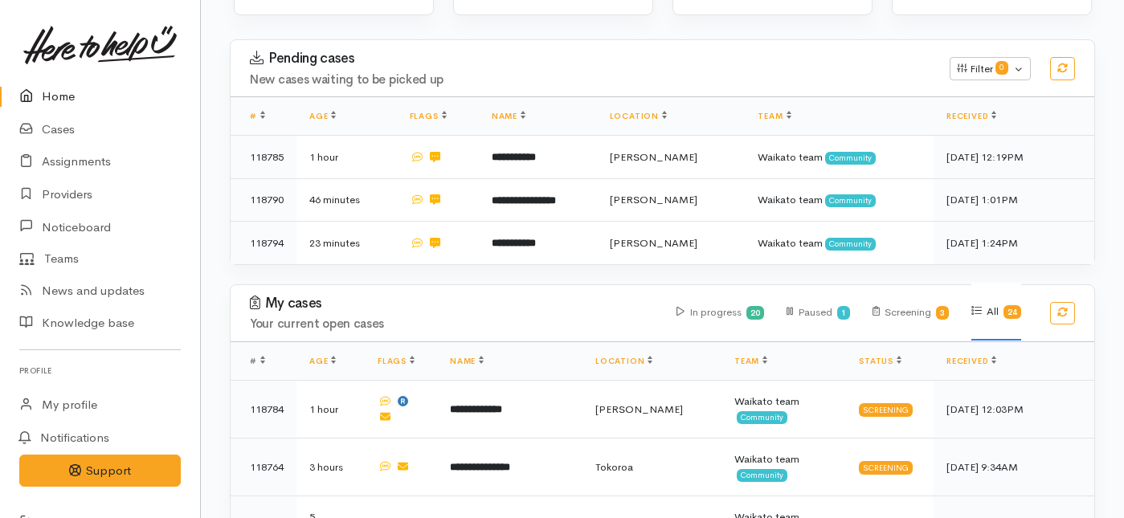
scroll to position [338, 0]
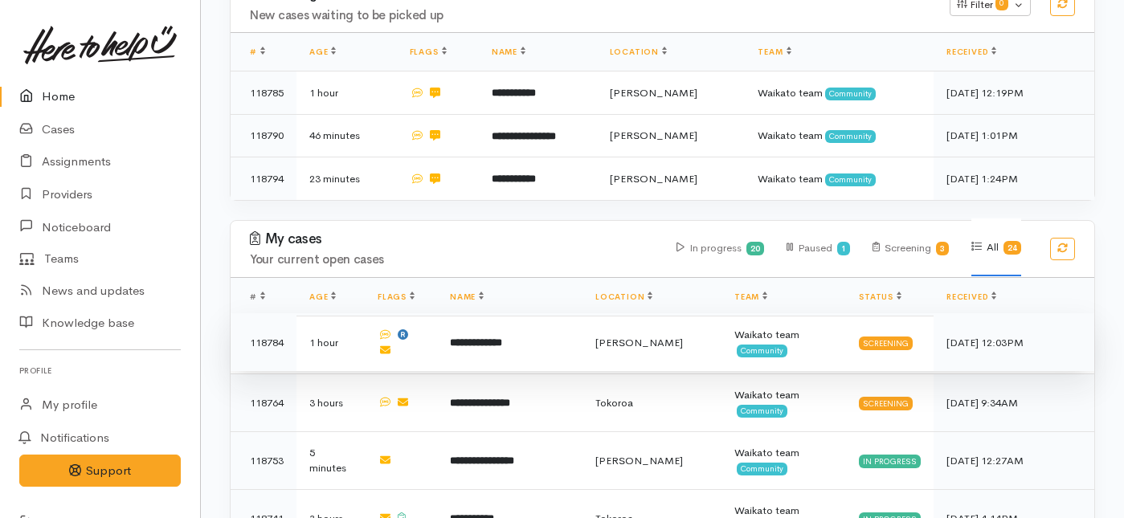
click at [489, 313] on td "**********" at bounding box center [509, 342] width 145 height 58
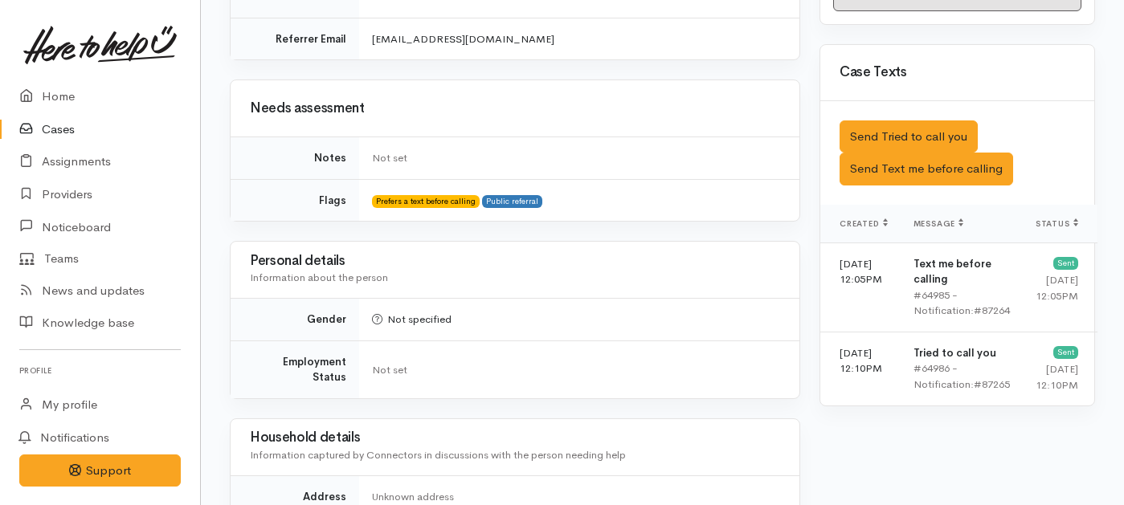
scroll to position [920, 0]
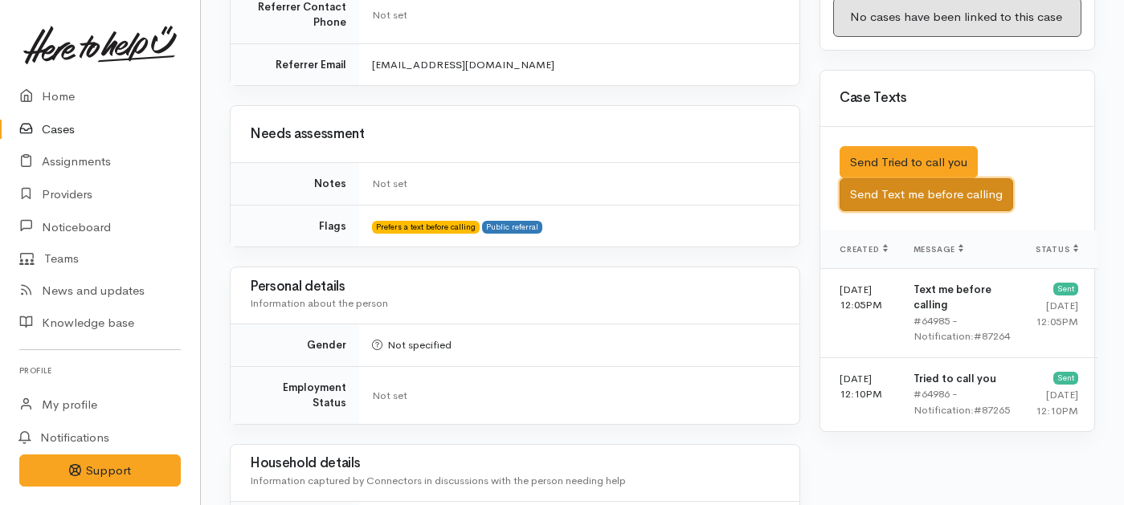
click at [879, 178] on button "Send Text me before calling" at bounding box center [927, 194] width 174 height 33
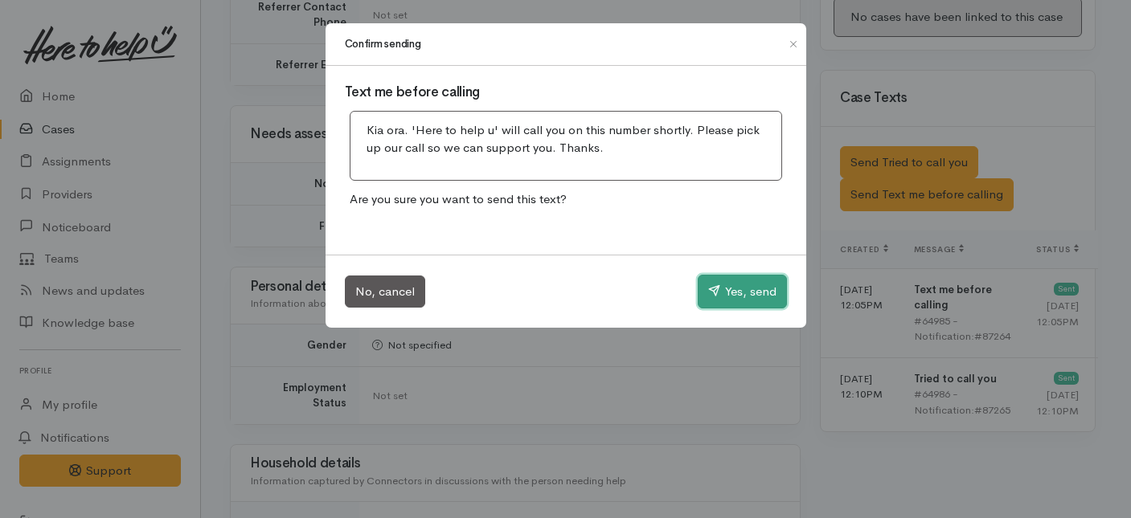
click at [752, 286] on button "Yes, send" at bounding box center [742, 292] width 89 height 34
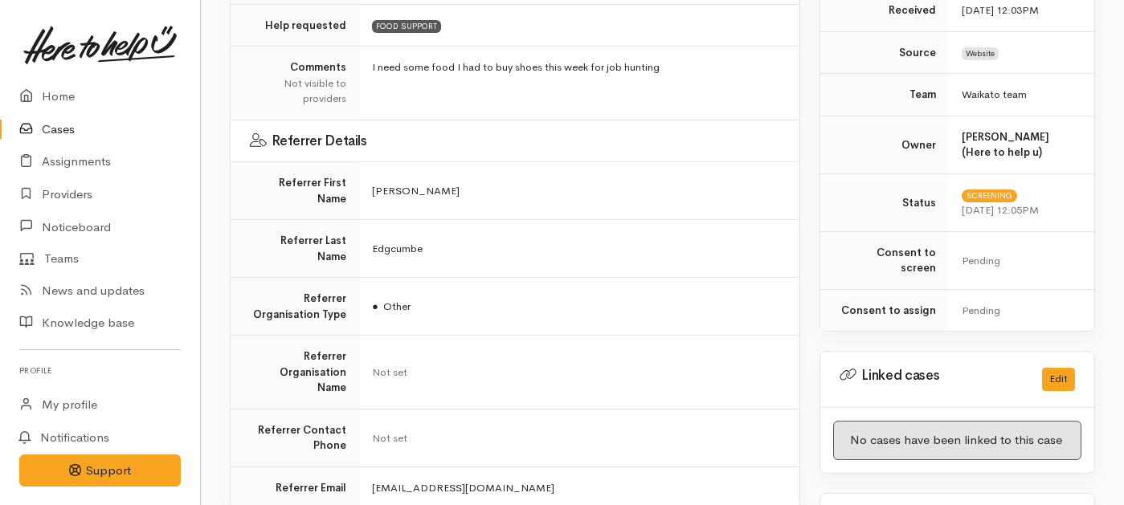
scroll to position [0, 0]
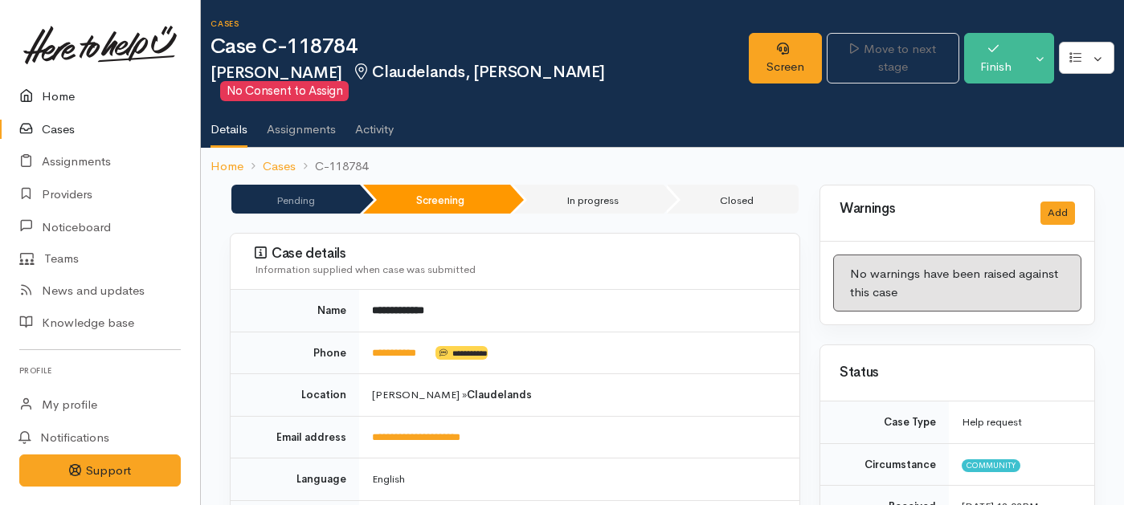
click at [60, 100] on link "Home" at bounding box center [100, 96] width 200 height 33
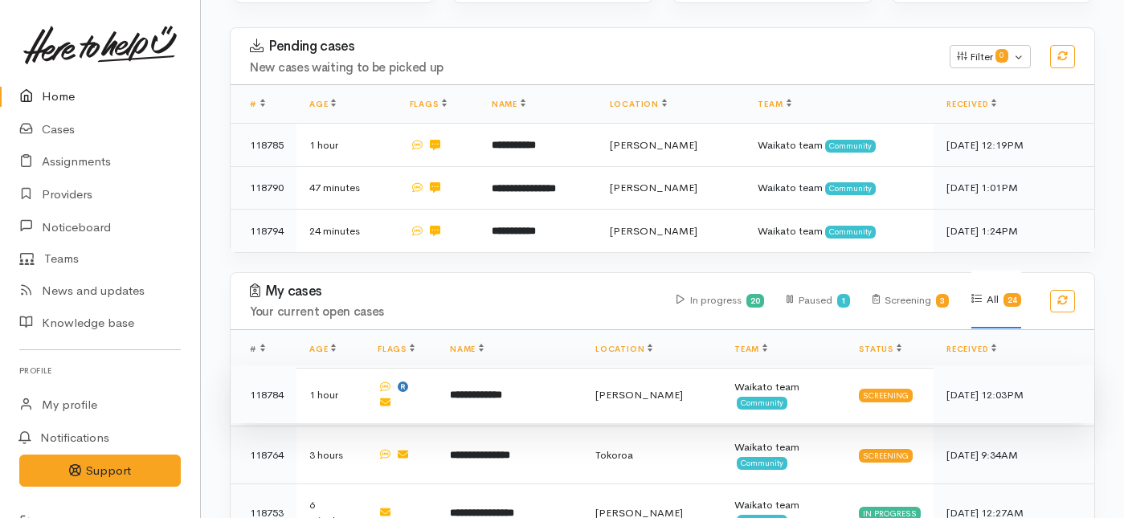
scroll to position [281, 0]
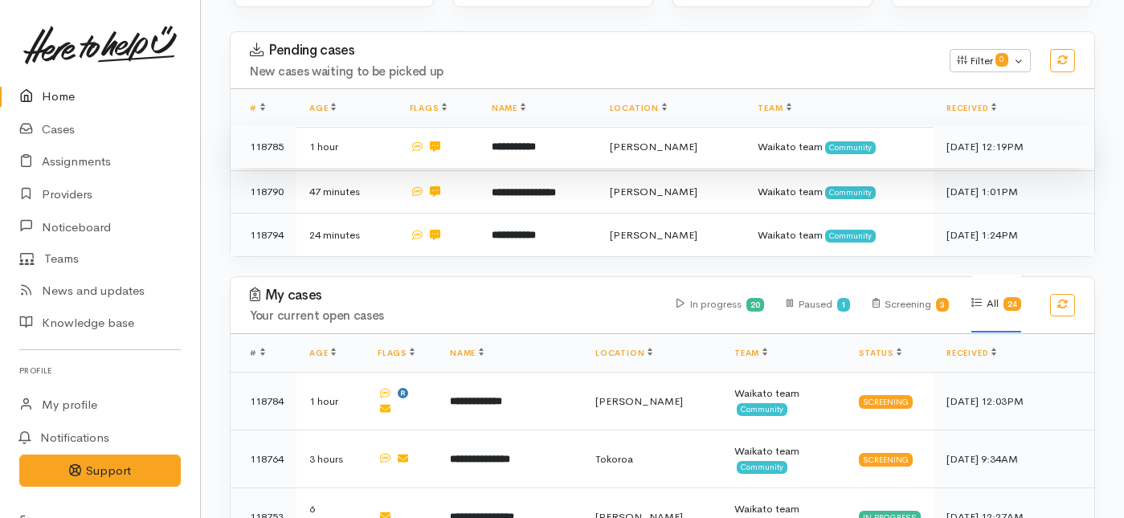
click at [581, 125] on td "**********" at bounding box center [538, 146] width 118 height 43
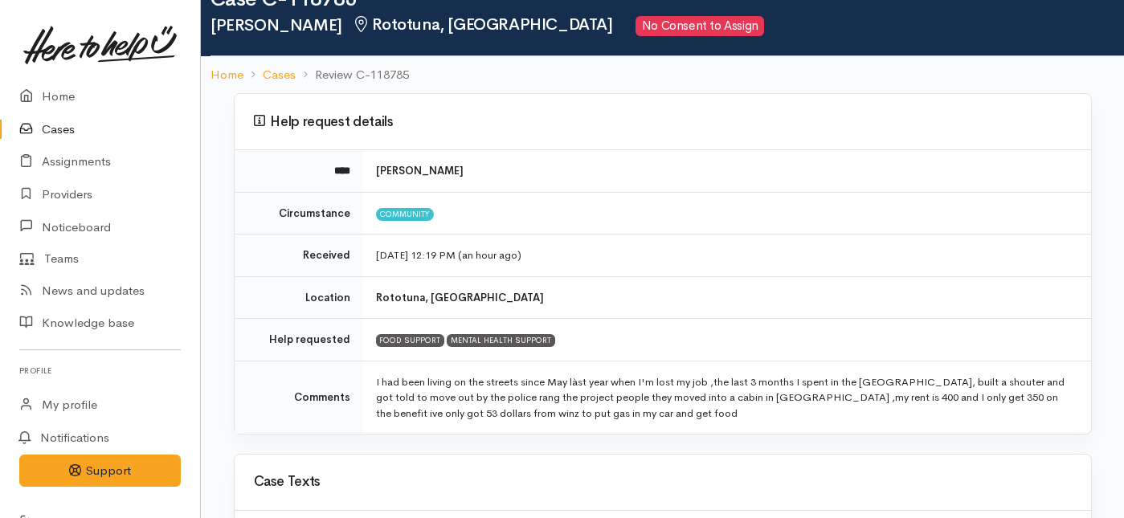
scroll to position [59, 0]
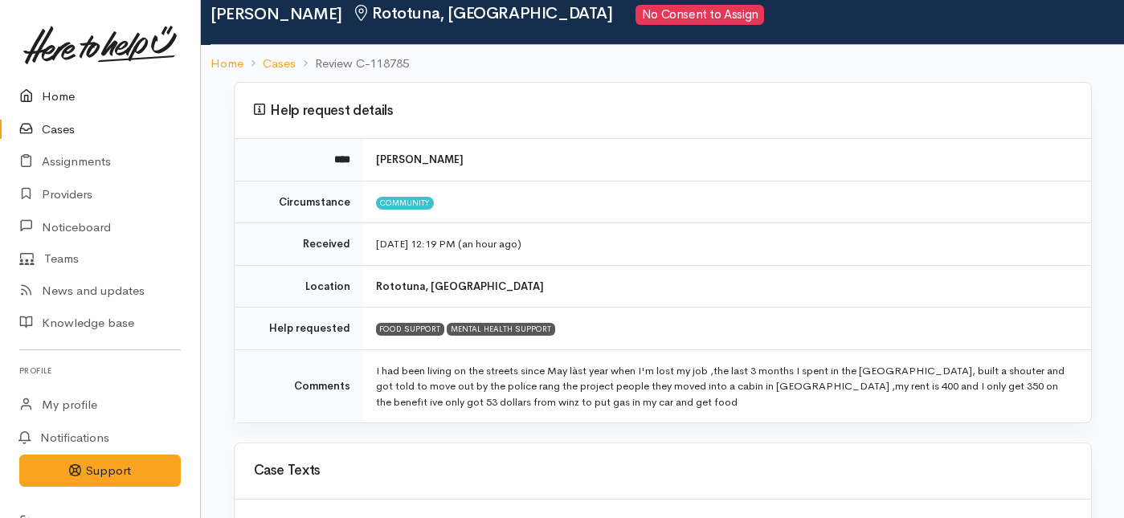
click at [59, 96] on link "Home" at bounding box center [100, 96] width 200 height 33
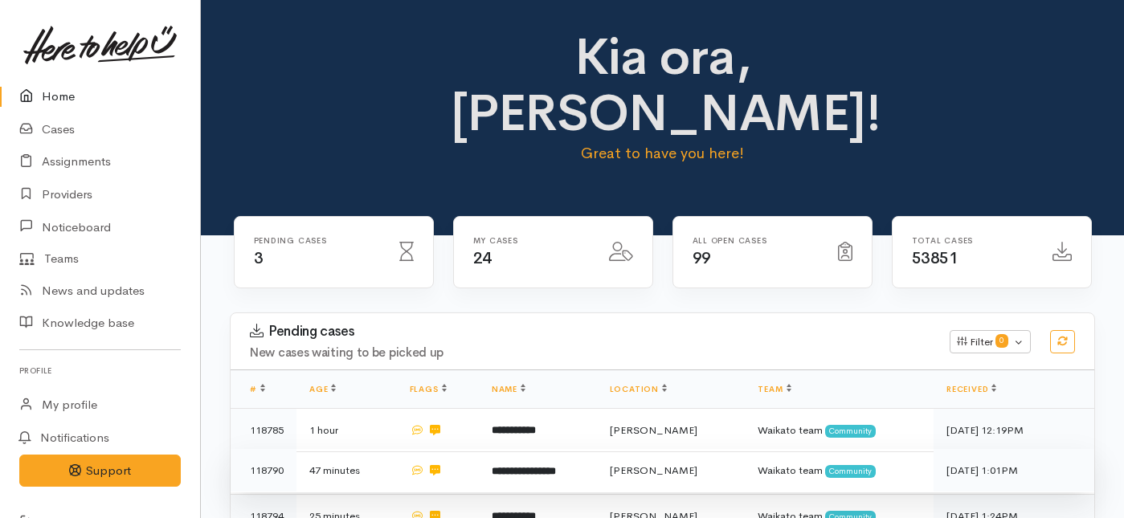
click at [513, 449] on td "**********" at bounding box center [538, 470] width 118 height 43
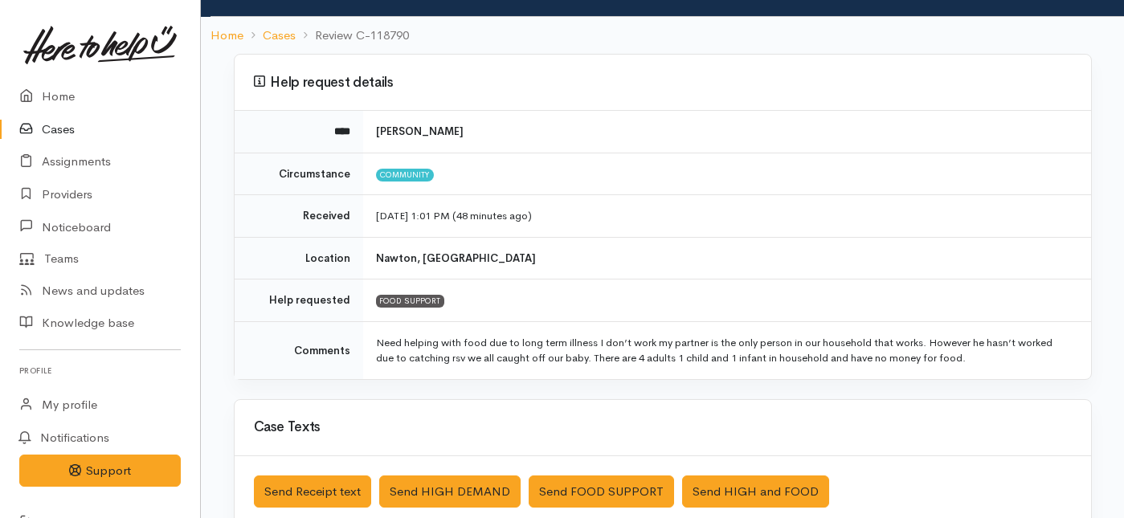
scroll to position [89, 0]
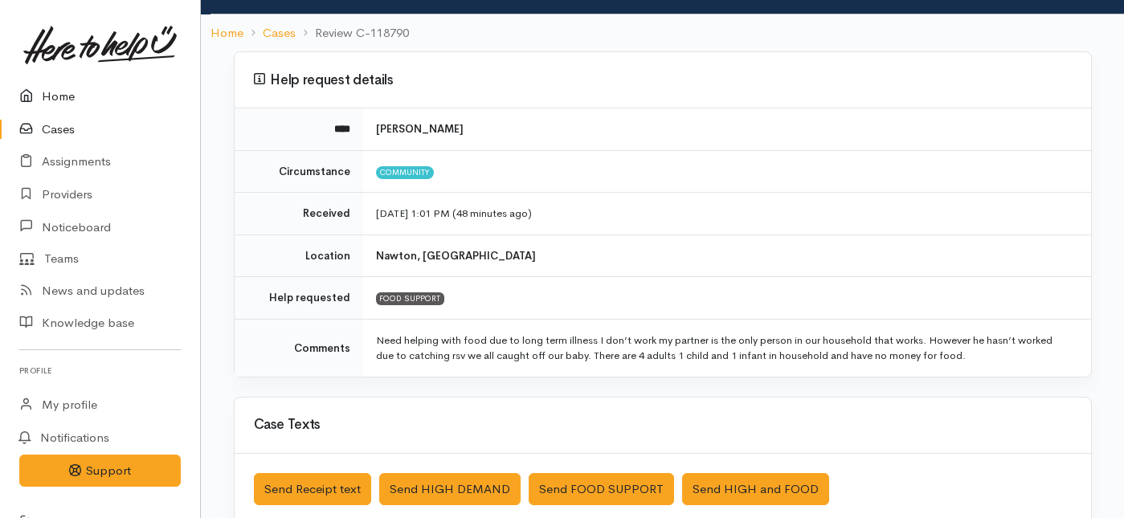
click at [62, 97] on link "Home" at bounding box center [100, 96] width 200 height 33
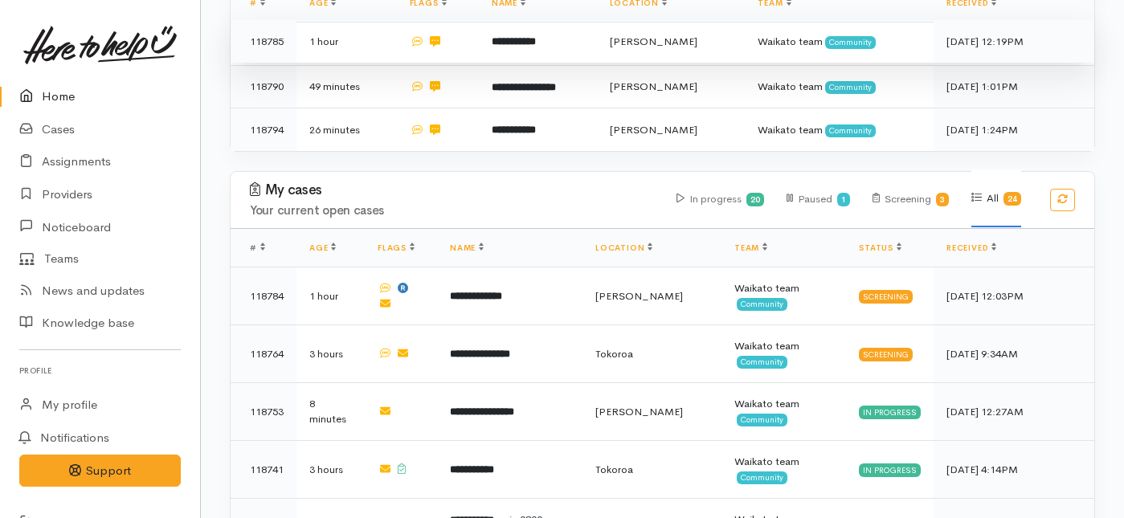
scroll to position [407, 0]
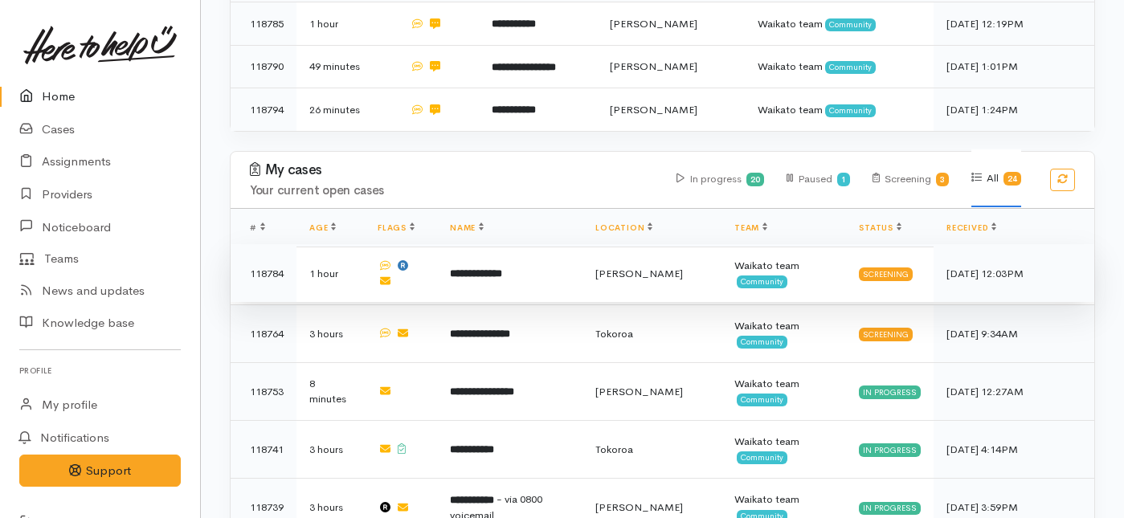
click at [475, 244] on td "**********" at bounding box center [509, 273] width 145 height 58
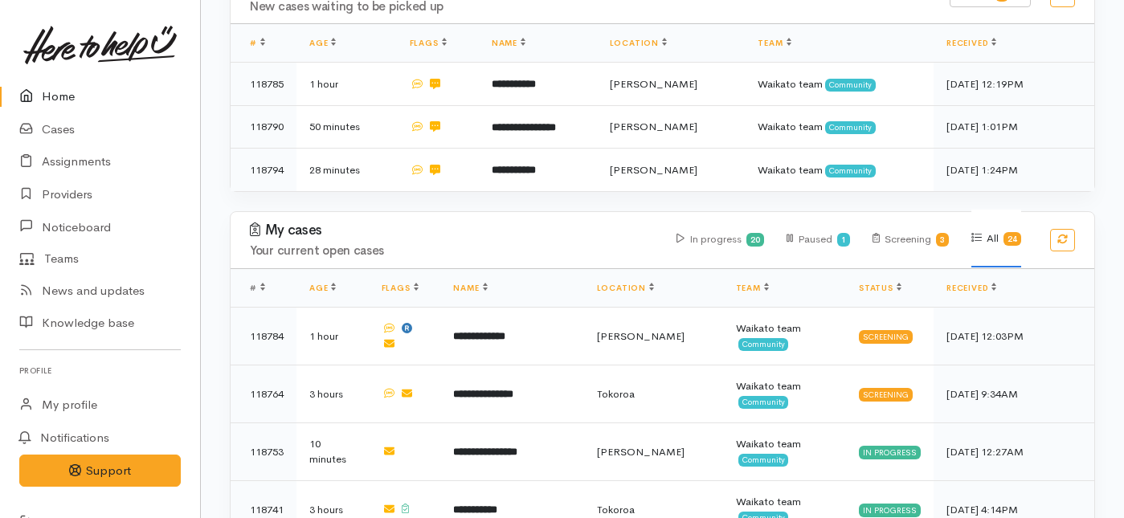
scroll to position [345, 0]
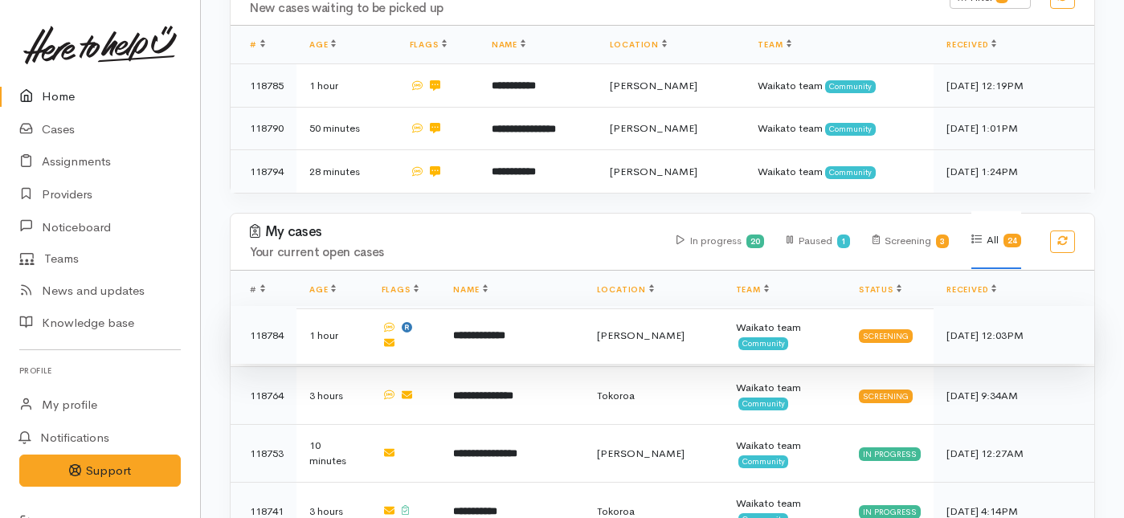
click at [476, 306] on td "**********" at bounding box center [511, 335] width 143 height 58
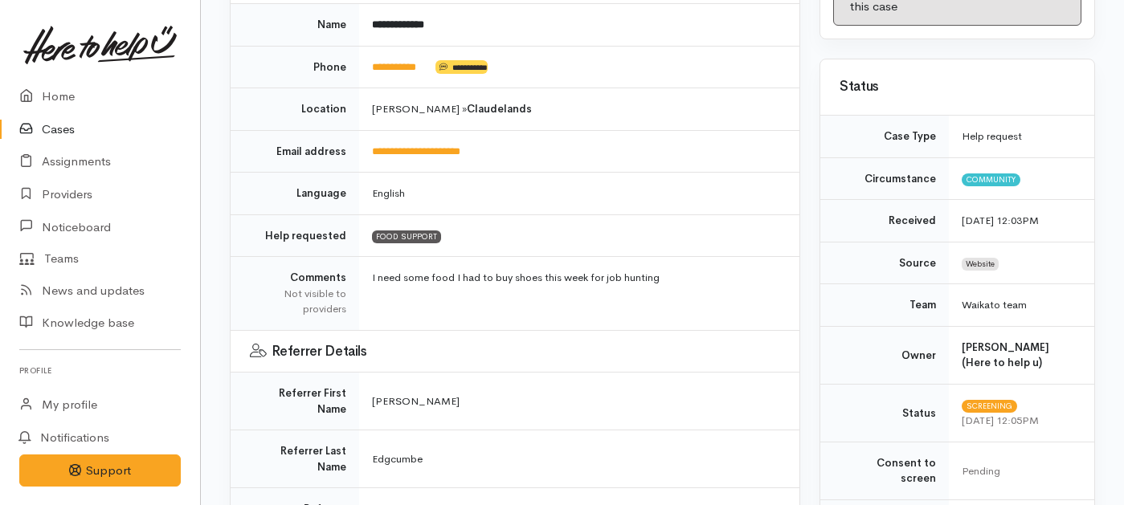
scroll to position [89, 0]
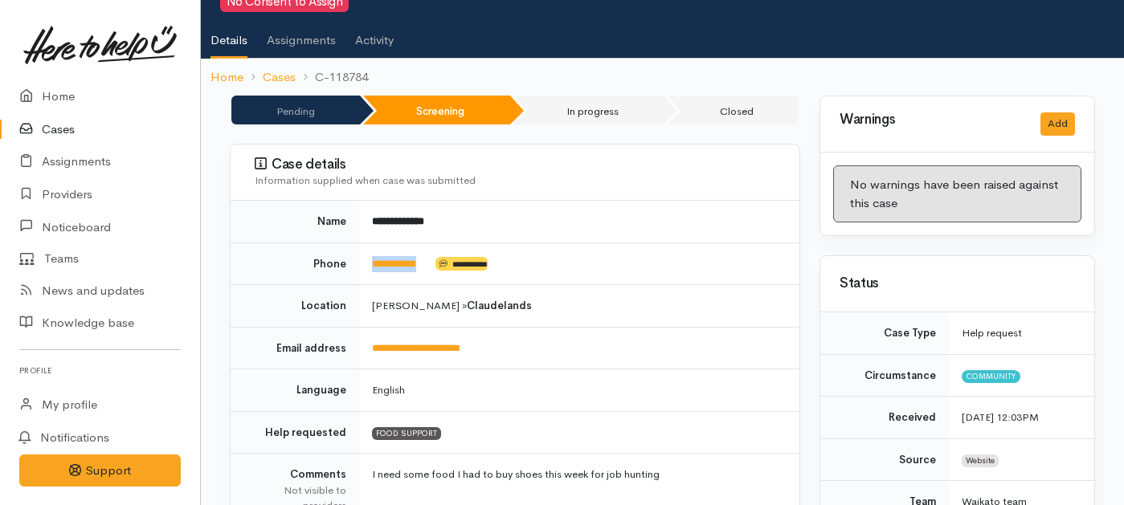
drag, startPoint x: 434, startPoint y: 246, endPoint x: 367, endPoint y: 243, distance: 66.7
click at [368, 243] on td "**********" at bounding box center [579, 264] width 440 height 43
copy td "**********"
click at [62, 92] on link "Home" at bounding box center [100, 96] width 200 height 33
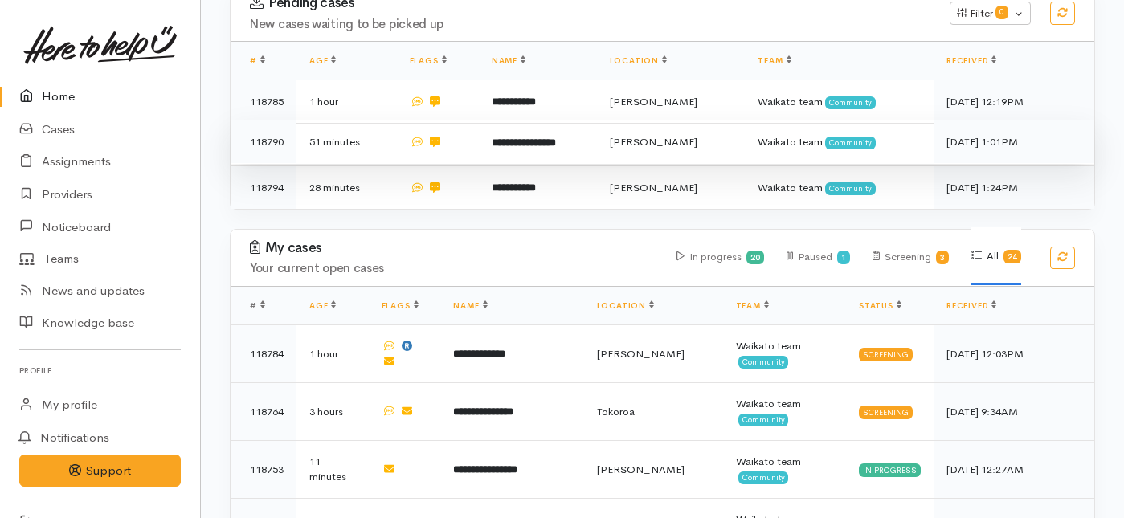
scroll to position [331, 0]
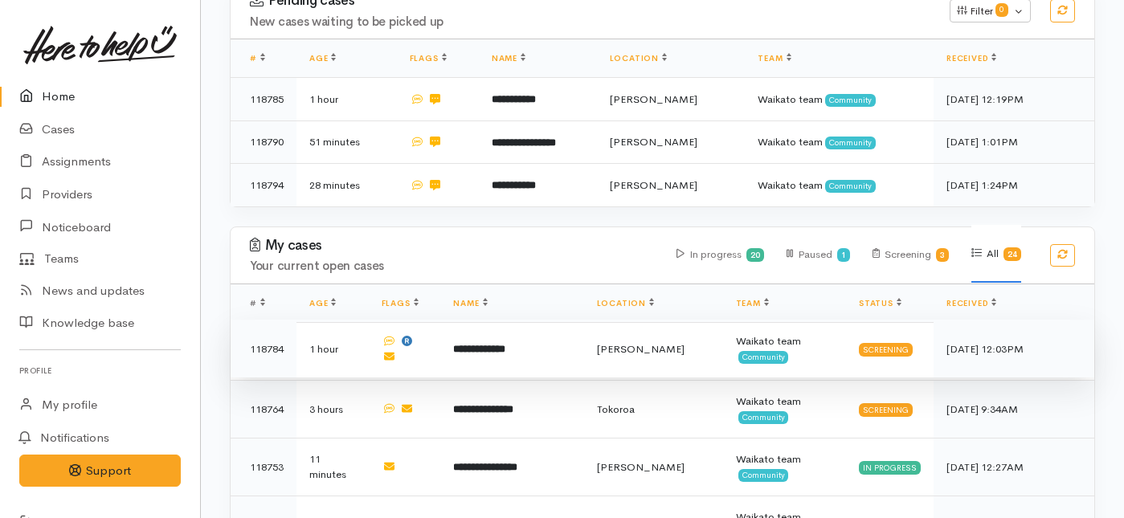
click at [563, 320] on td "**********" at bounding box center [511, 349] width 143 height 58
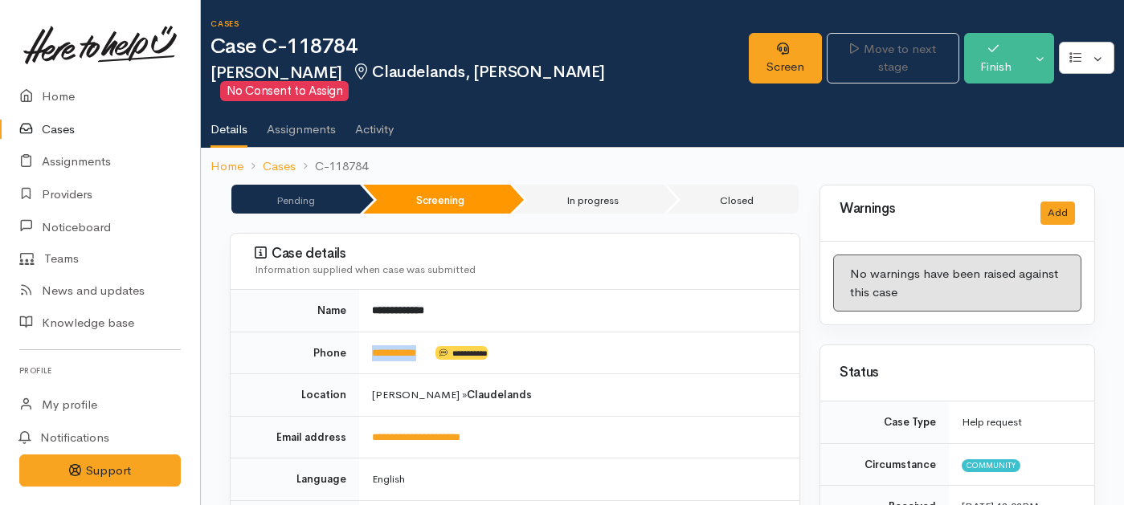
drag, startPoint x: 433, startPoint y: 335, endPoint x: 367, endPoint y: 332, distance: 66.0
click at [367, 332] on td "**********" at bounding box center [579, 353] width 440 height 43
copy td "**********"
click at [759, 49] on link "Screen" at bounding box center [785, 58] width 72 height 51
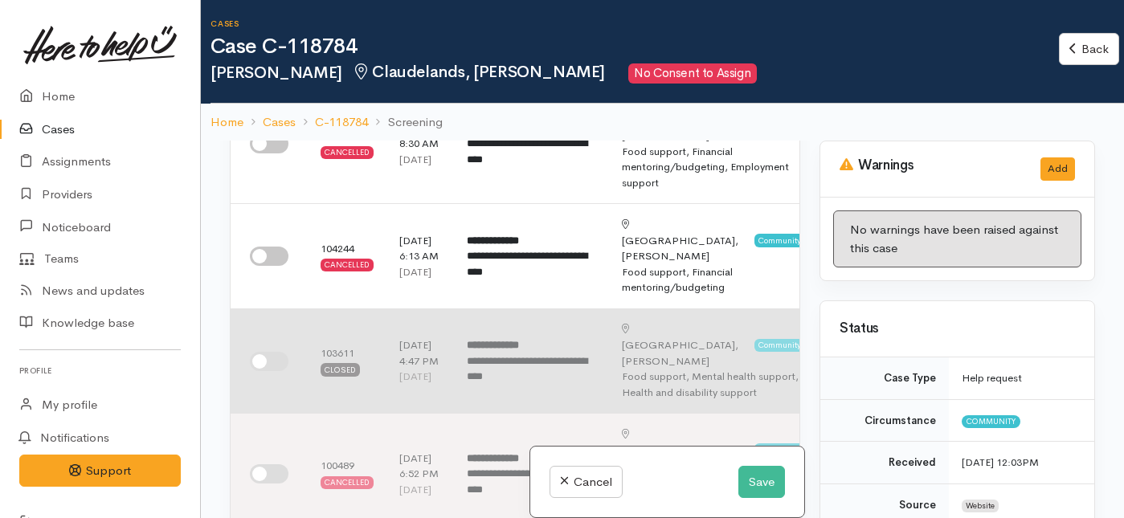
scroll to position [165, 0]
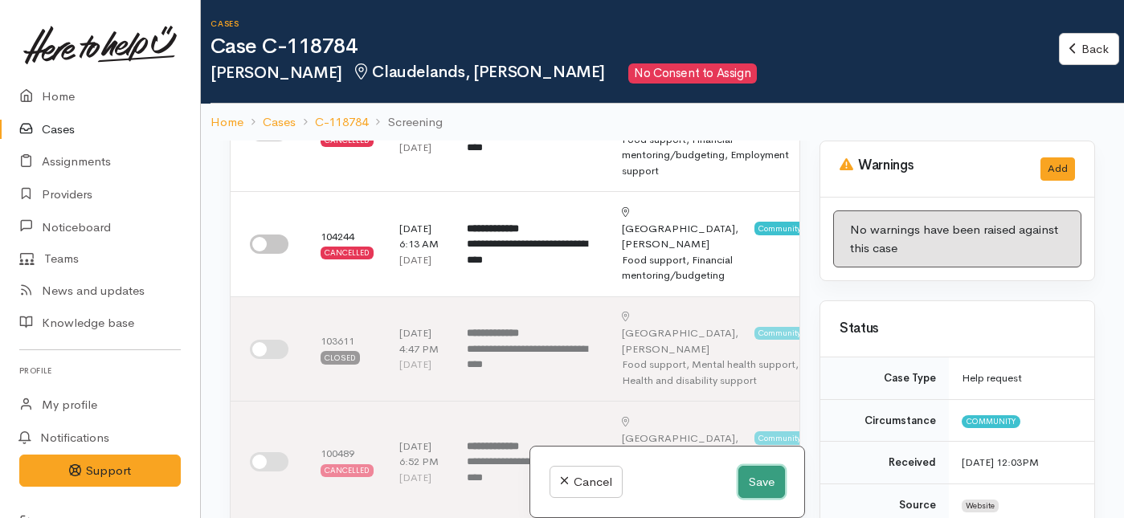
click at [747, 487] on button "Save" at bounding box center [762, 482] width 47 height 33
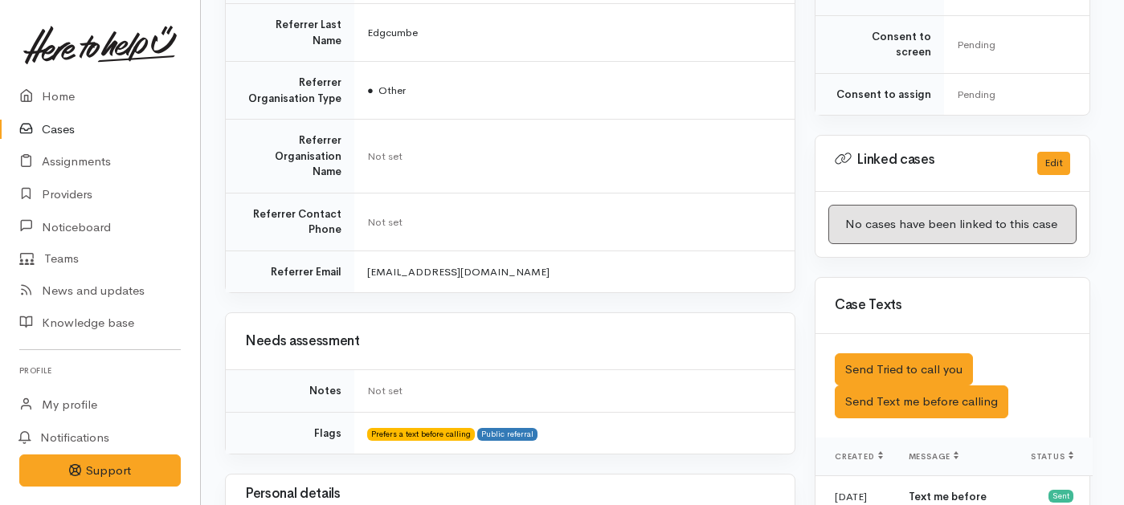
scroll to position [0, 5]
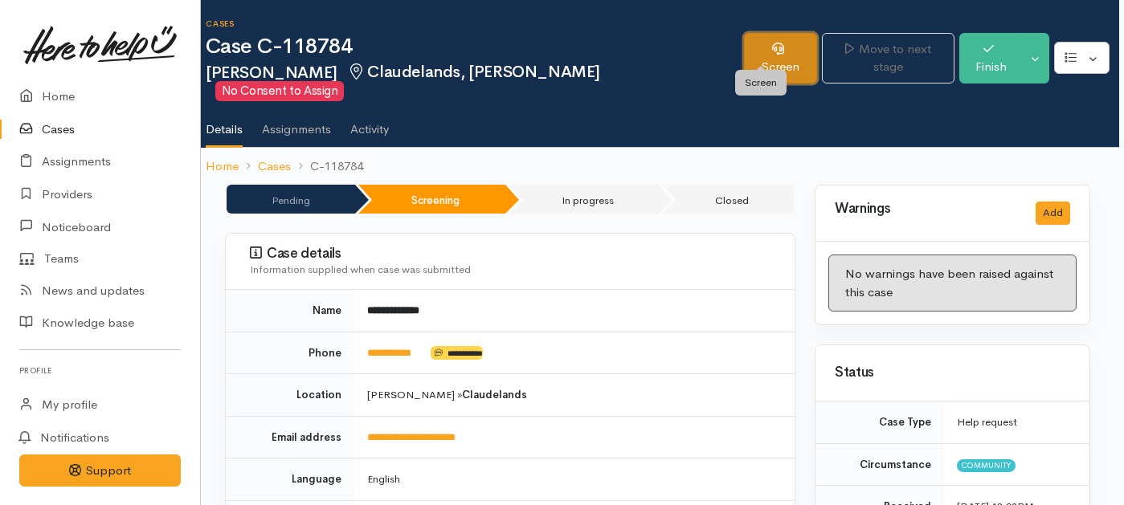
click at [757, 45] on link "Screen" at bounding box center [780, 58] width 72 height 51
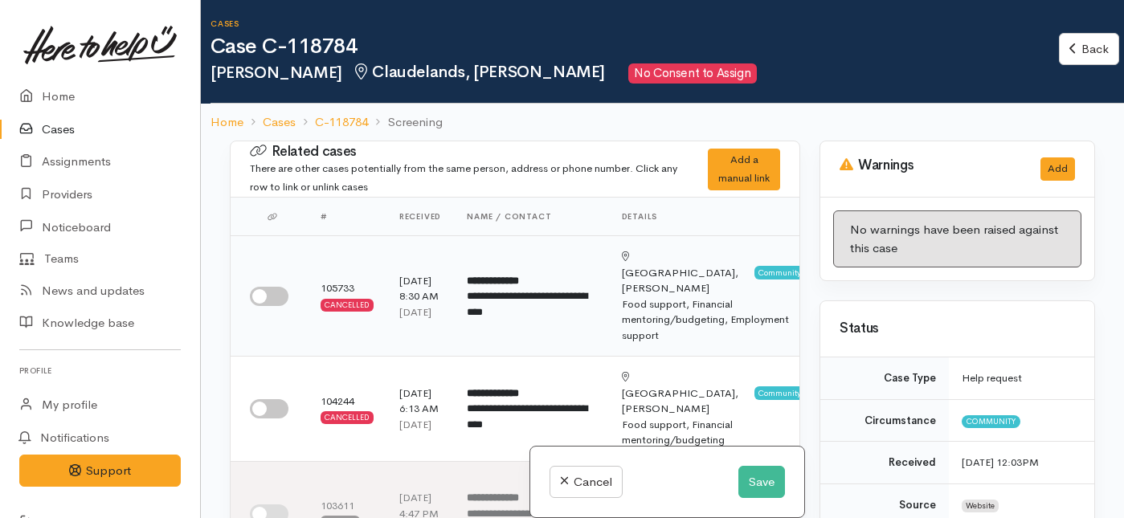
click at [272, 297] on input "checkbox" at bounding box center [269, 296] width 39 height 19
checkbox input "true"
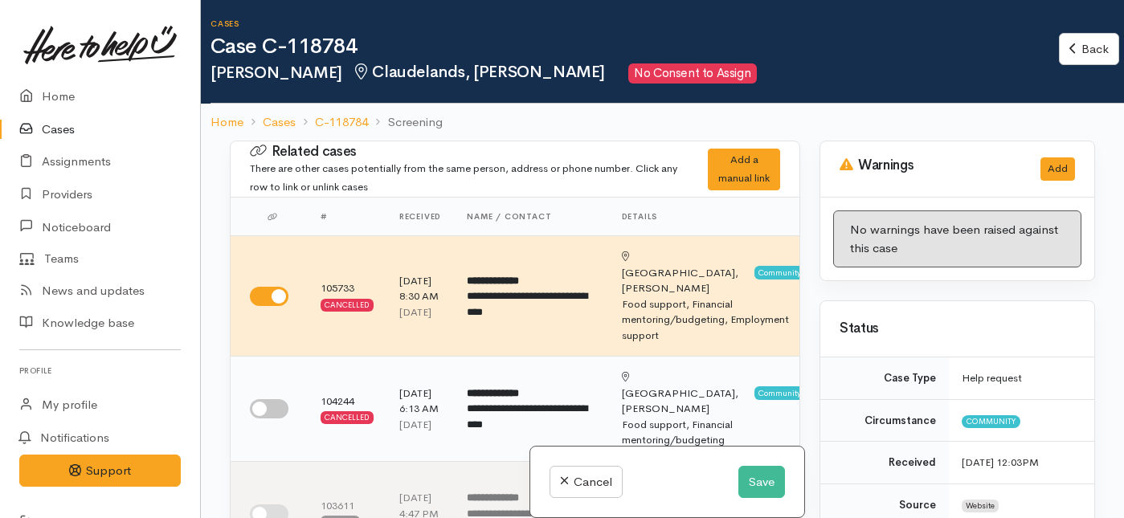
click at [277, 406] on input "checkbox" at bounding box center [269, 408] width 39 height 19
checkbox input "true"
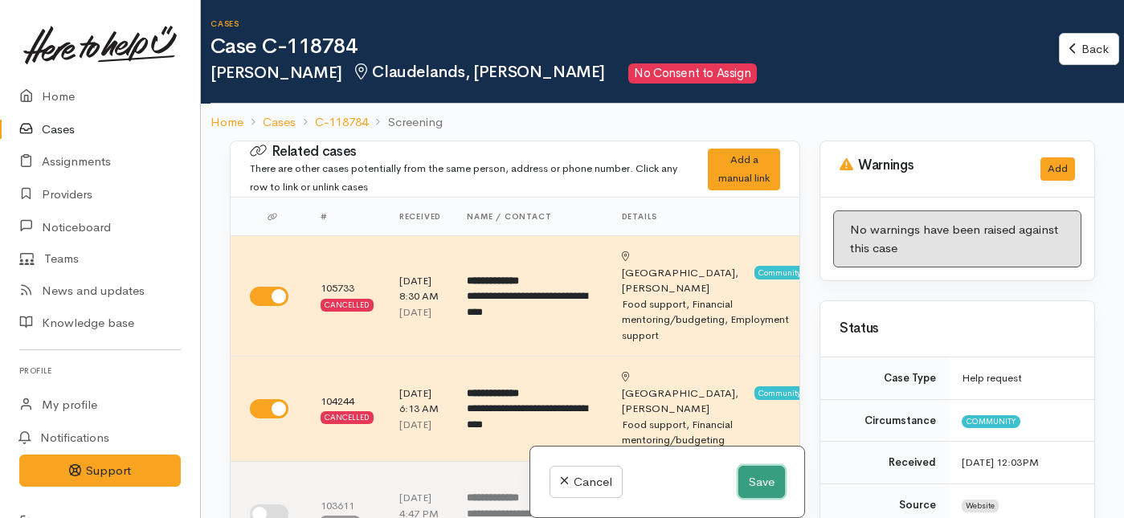
click at [756, 479] on button "Save" at bounding box center [762, 482] width 47 height 33
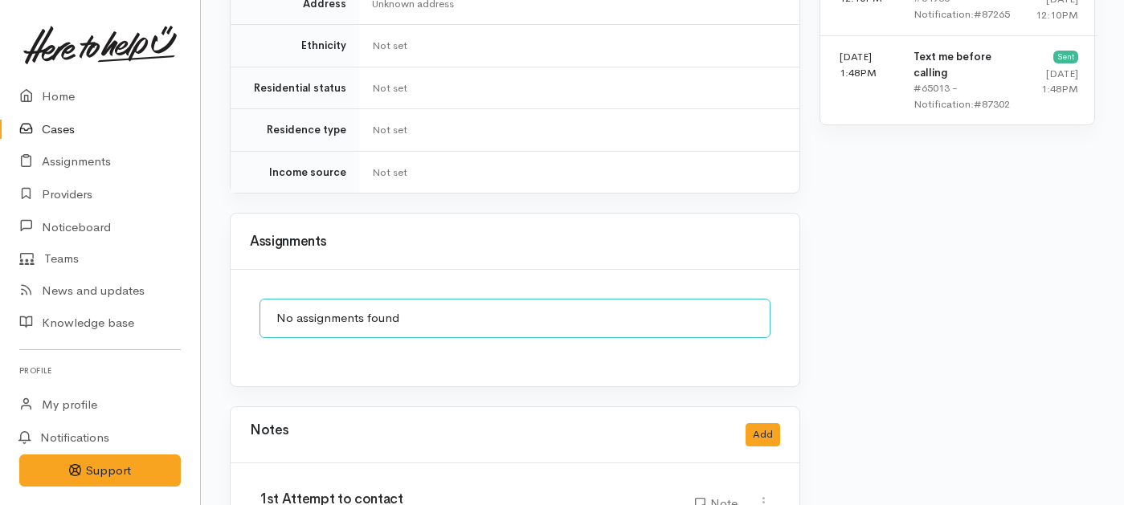
scroll to position [1483, 0]
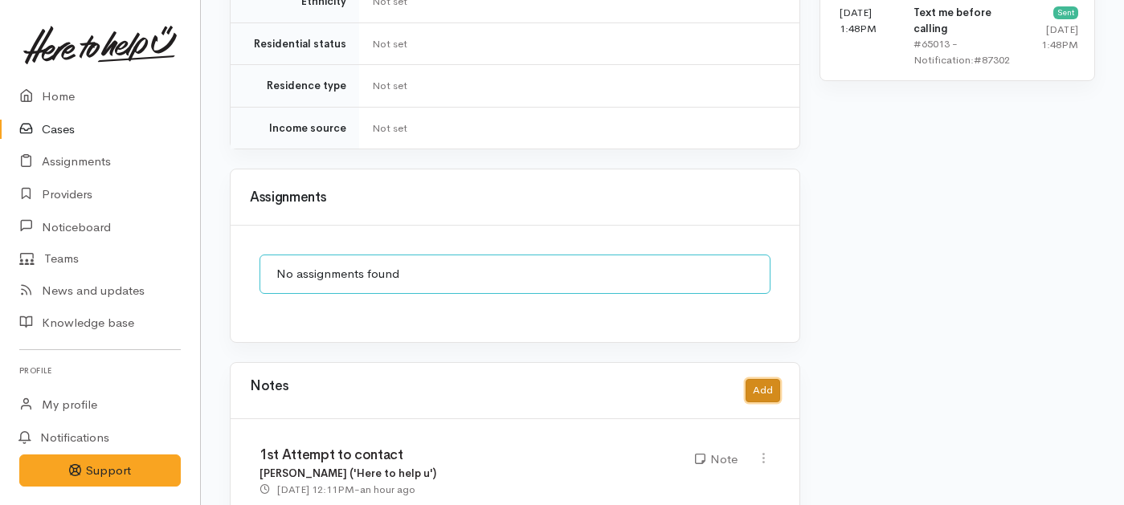
click at [764, 379] on button "Add" at bounding box center [763, 390] width 35 height 23
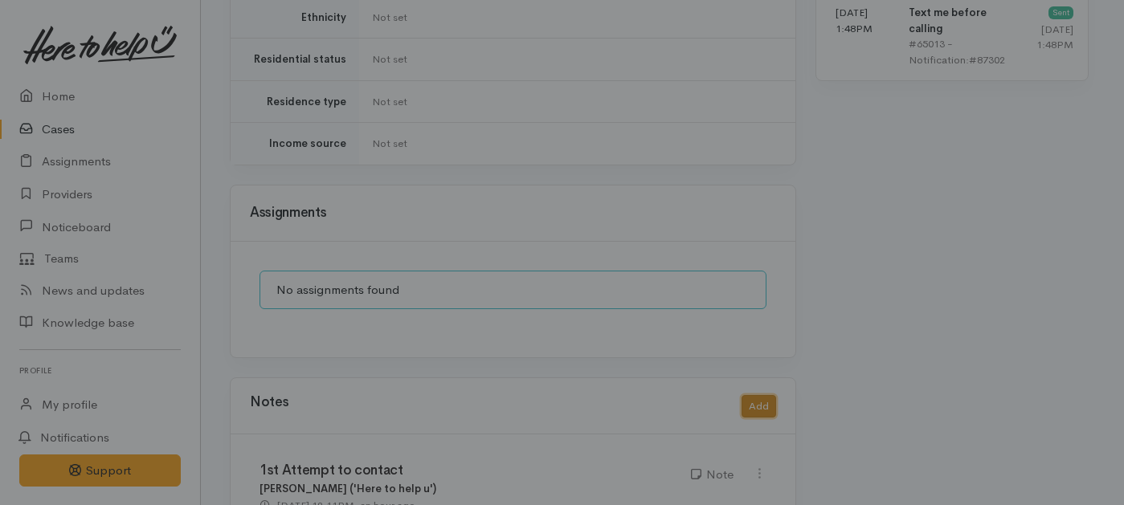
scroll to position [1471, 0]
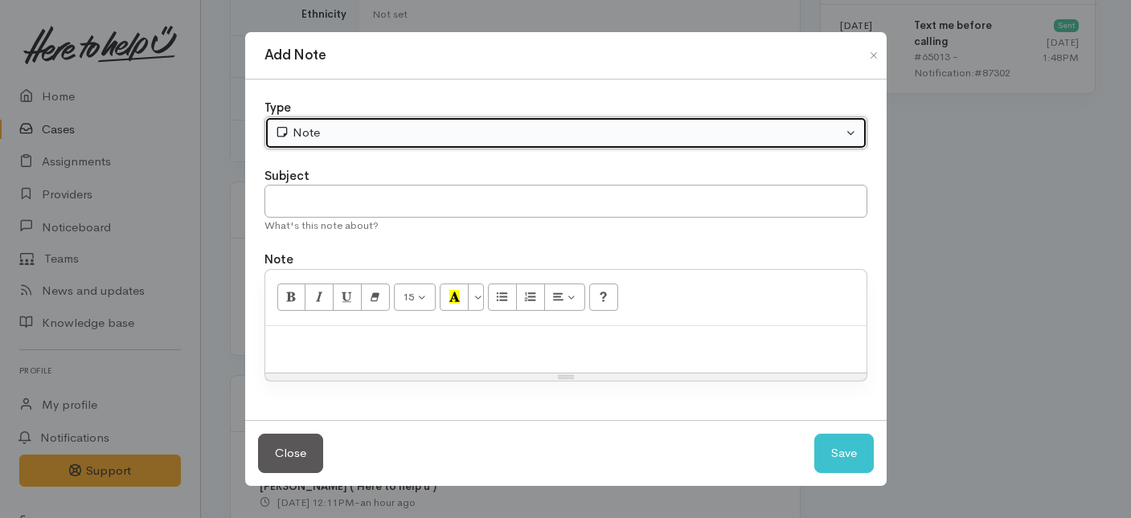
click at [457, 117] on button "Note" at bounding box center [565, 133] width 603 height 33
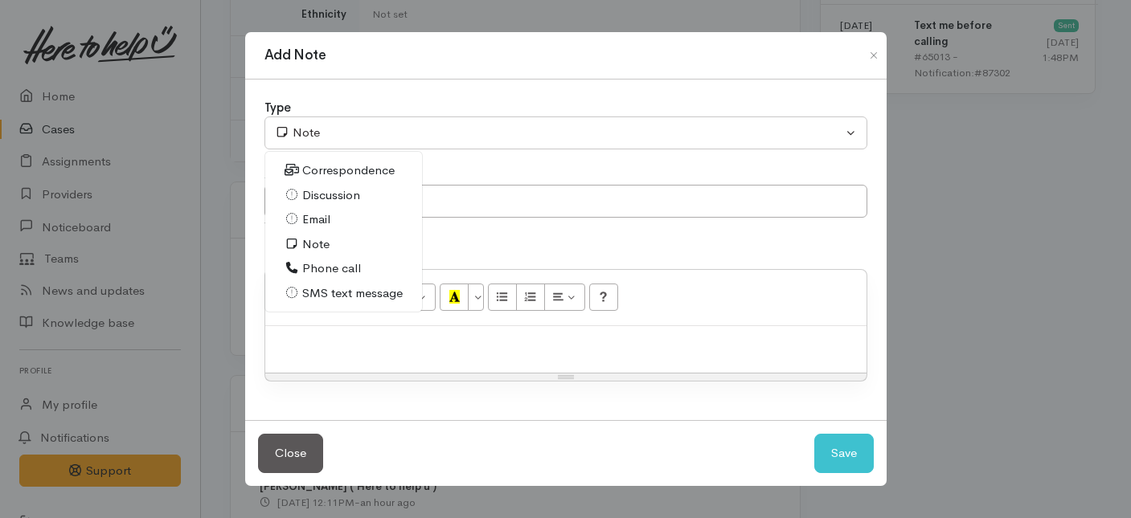
click at [313, 272] on span "Phone call" at bounding box center [331, 269] width 59 height 18
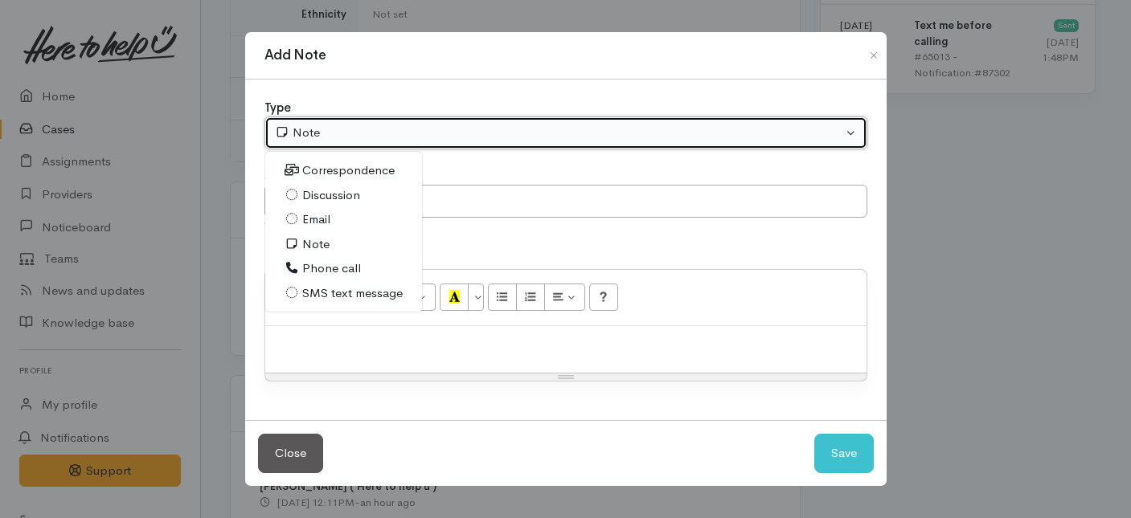
select select "3"
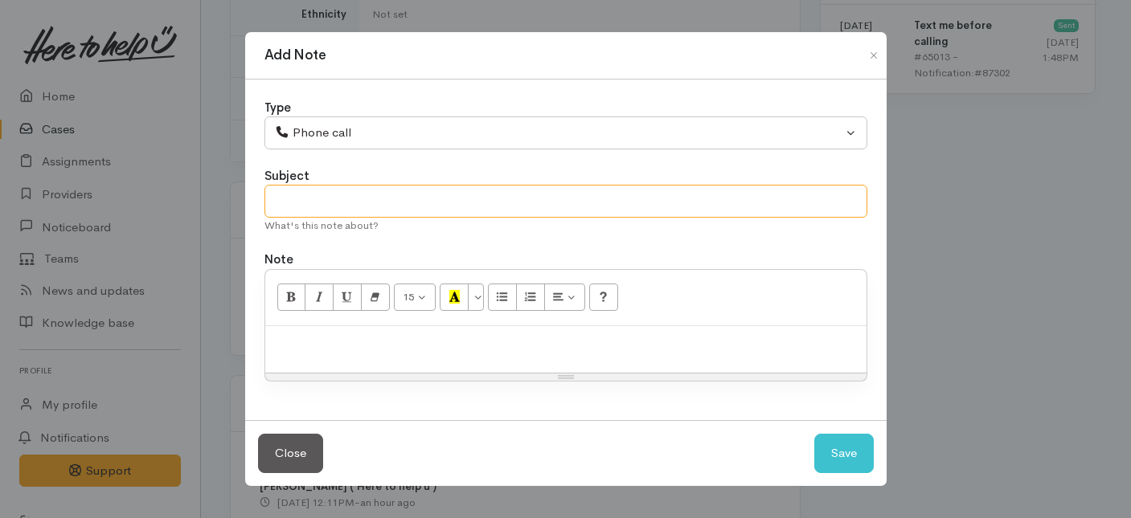
click at [358, 202] on input "text" at bounding box center [565, 201] width 603 height 33
type input "Decline letter needed."
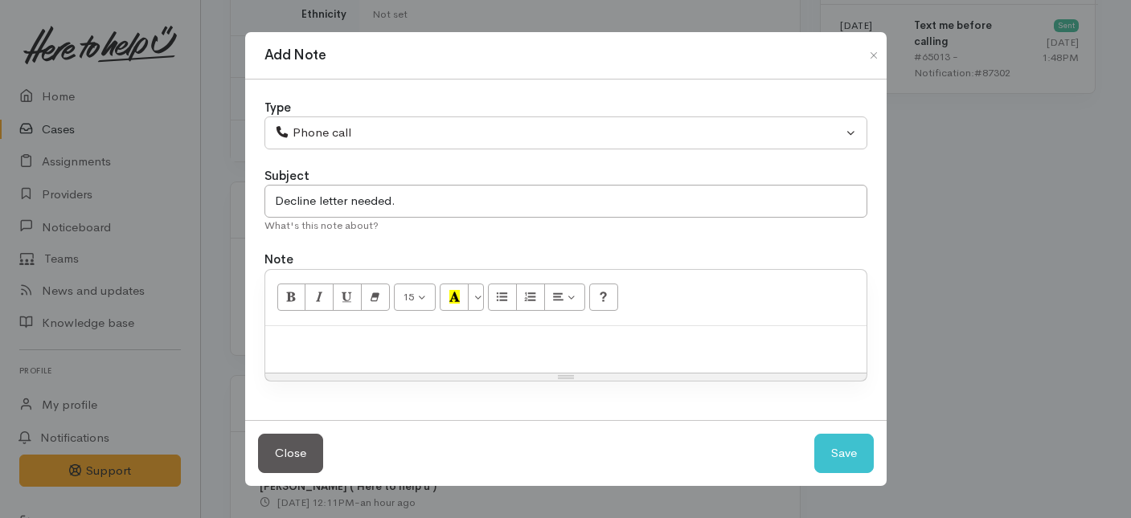
click at [353, 338] on p at bounding box center [565, 343] width 585 height 18
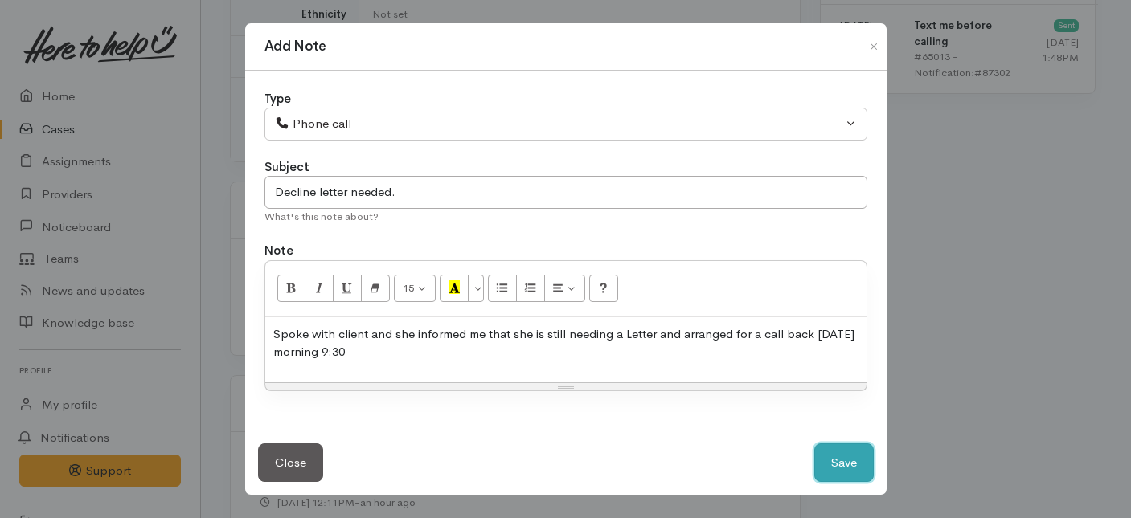
click at [845, 467] on button "Save" at bounding box center [843, 463] width 59 height 39
select select "1"
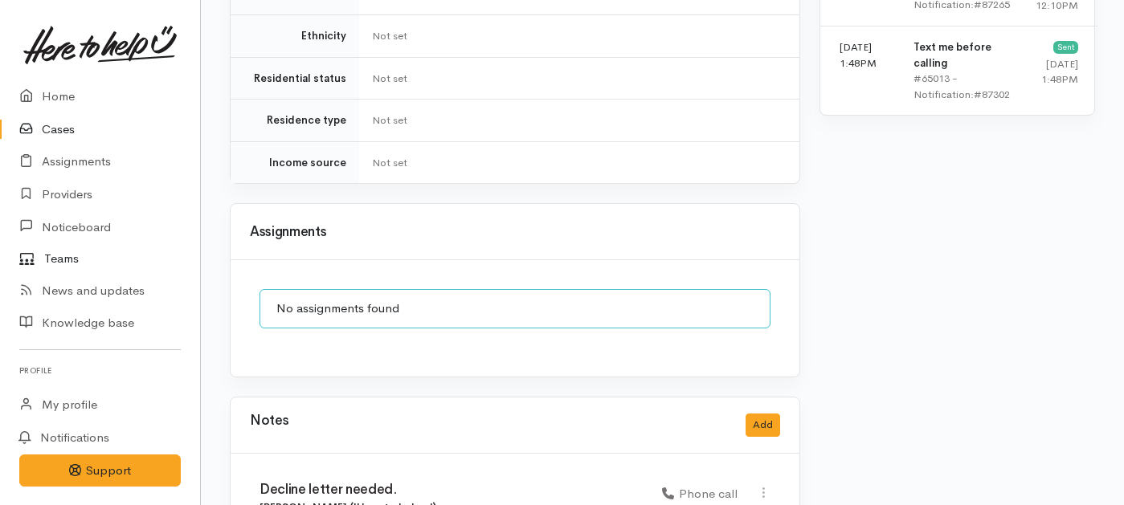
scroll to position [1427, 0]
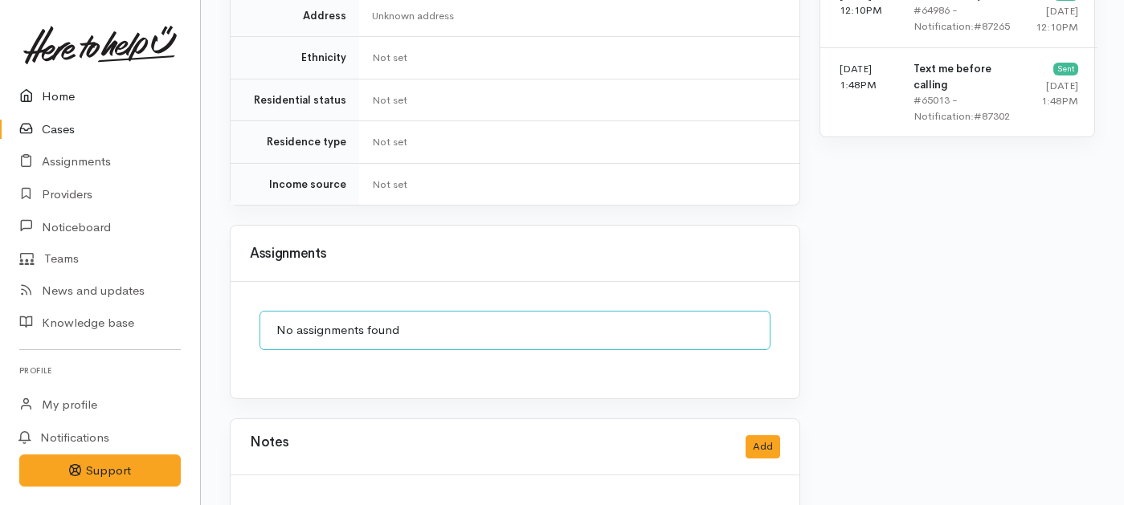
click at [59, 96] on link "Home" at bounding box center [100, 96] width 200 height 33
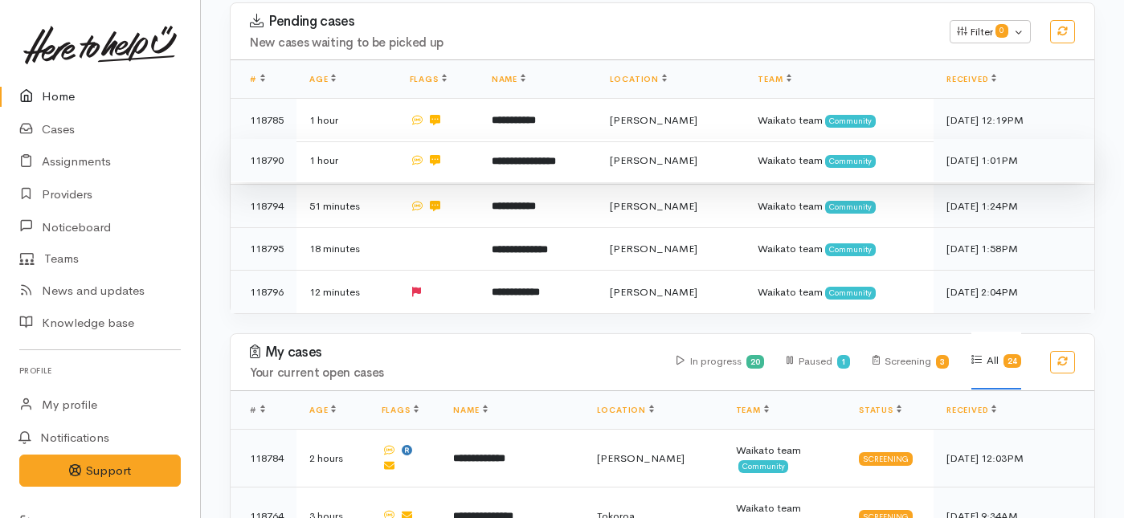
scroll to position [313, 0]
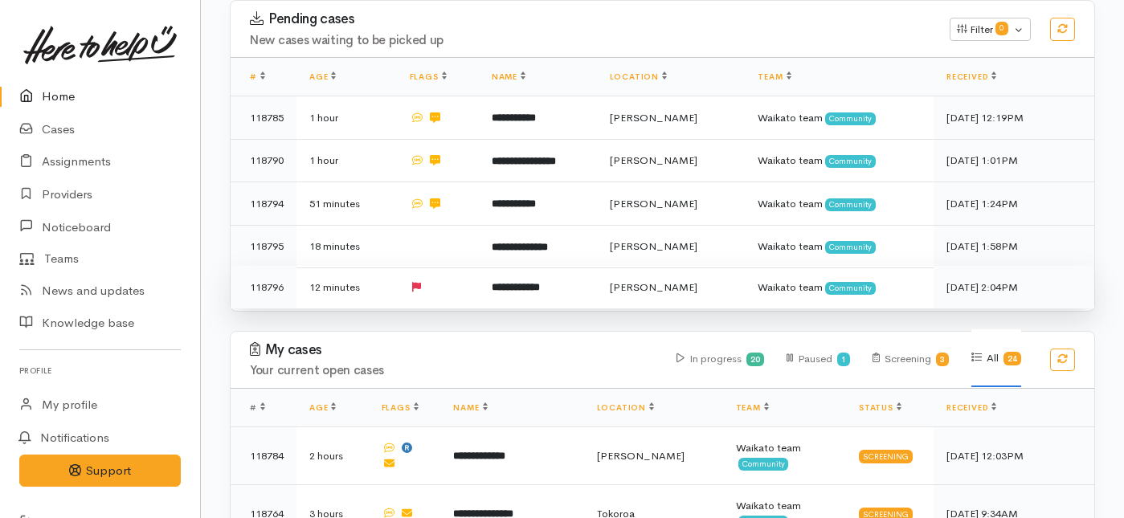
click at [464, 266] on td at bounding box center [438, 287] width 82 height 43
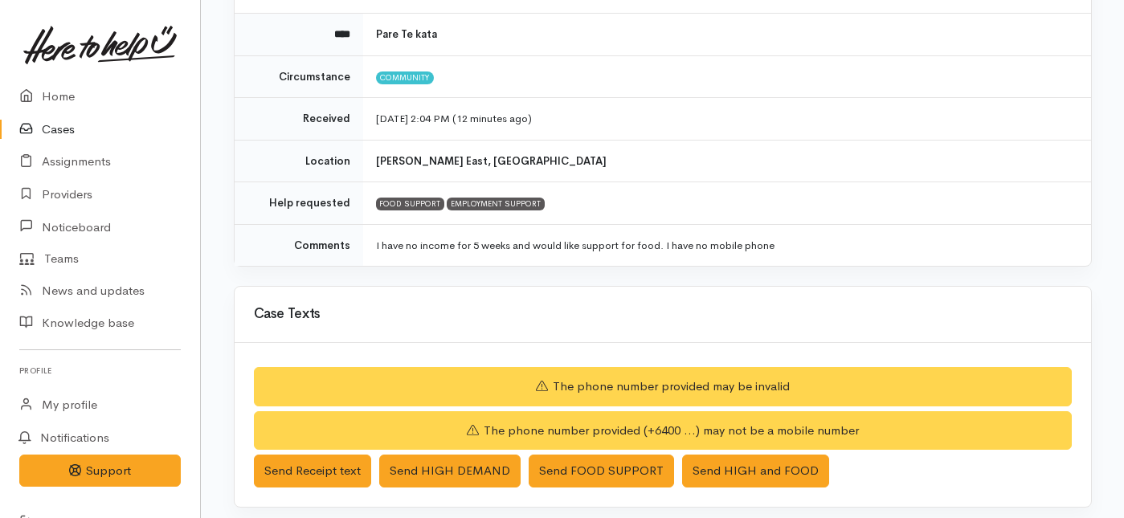
scroll to position [183, 0]
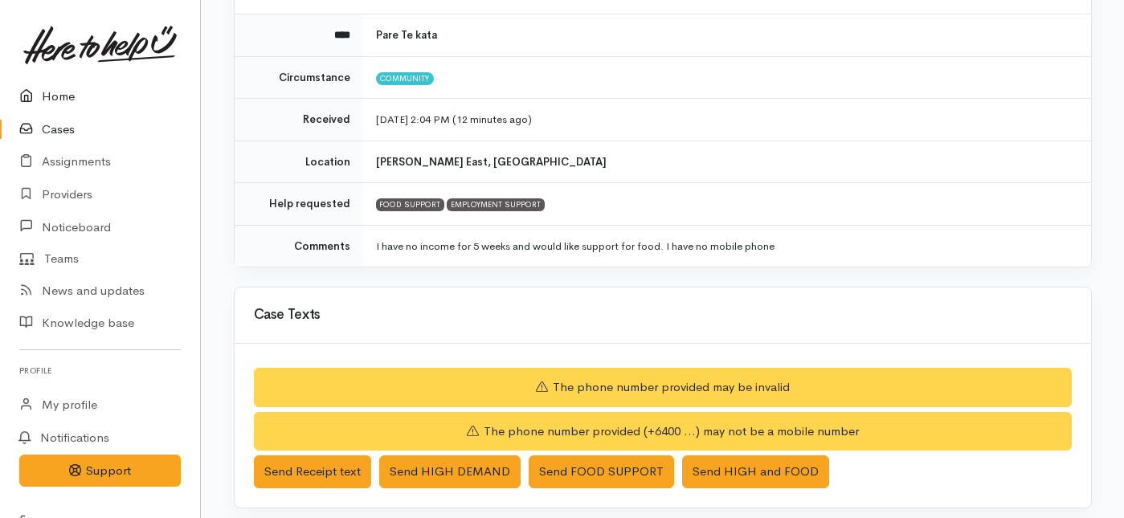
click at [59, 98] on link "Home" at bounding box center [100, 96] width 200 height 33
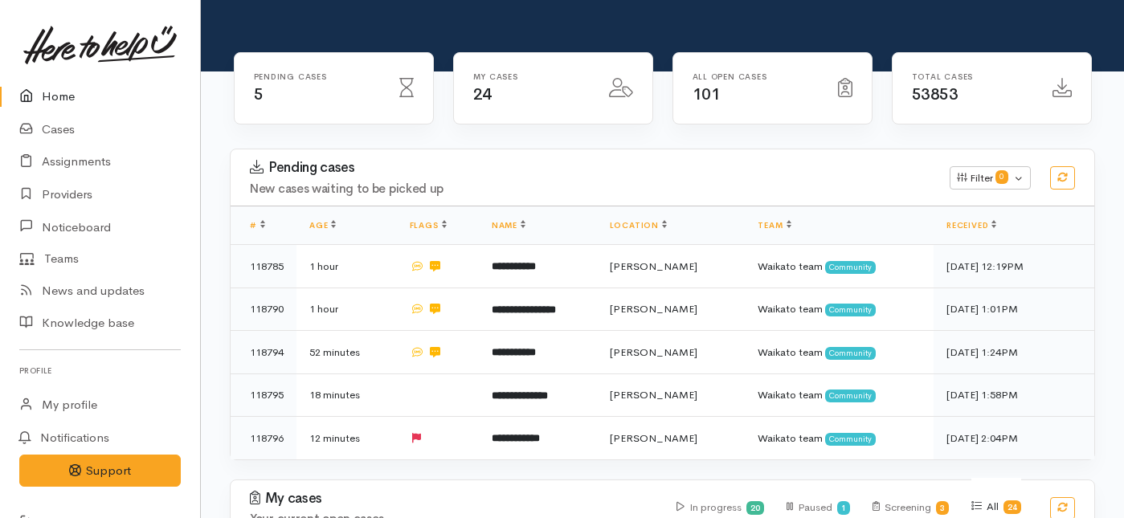
scroll to position [165, 0]
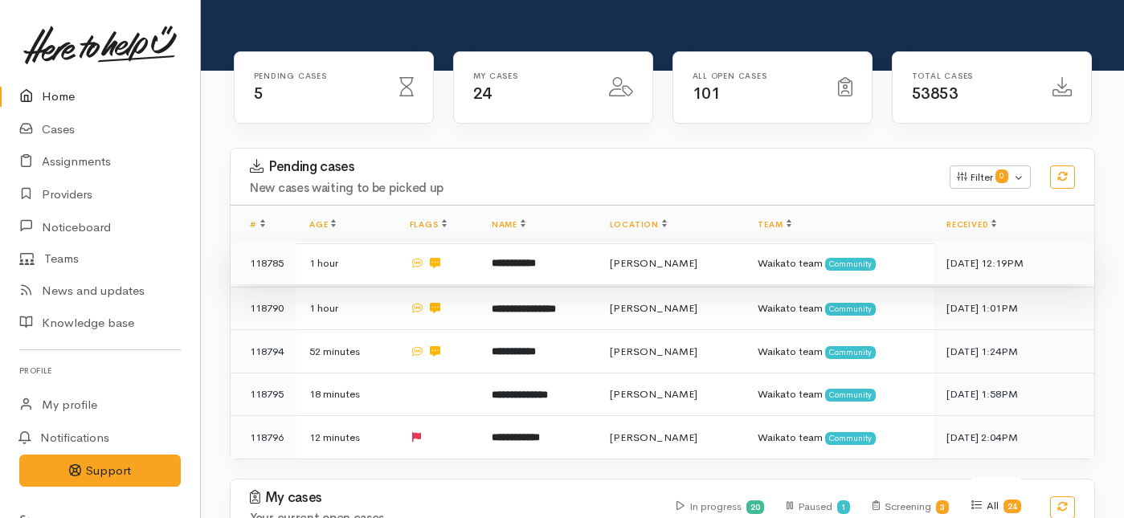
click at [509, 258] on b "**********" at bounding box center [514, 263] width 44 height 10
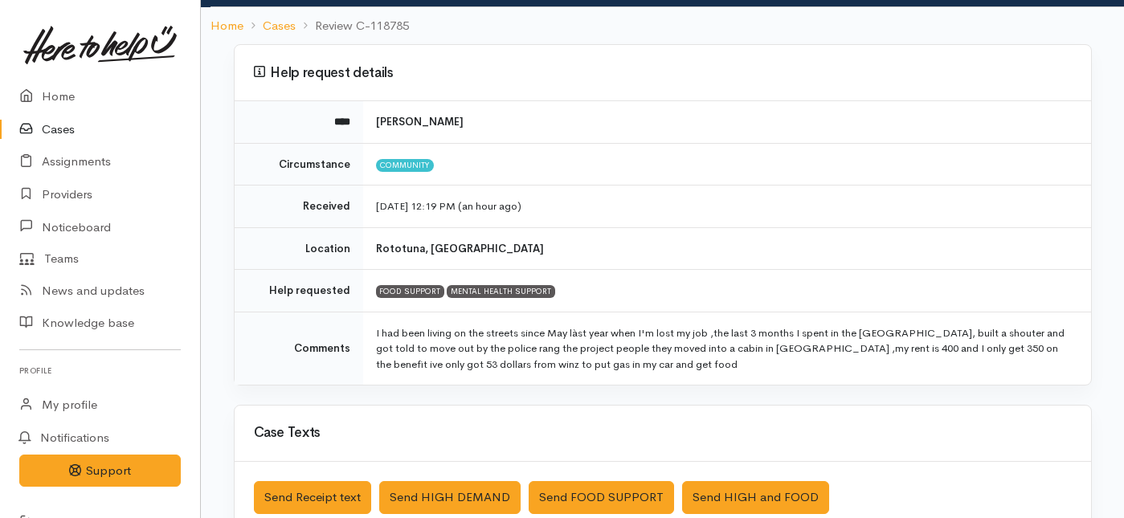
scroll to position [125, 0]
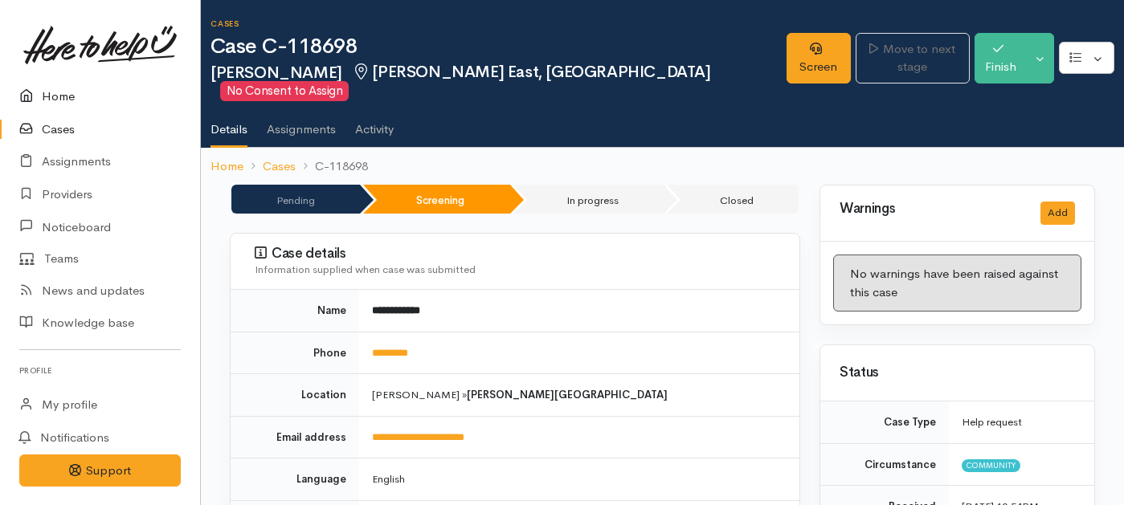
click at [68, 100] on link "Home" at bounding box center [100, 96] width 200 height 33
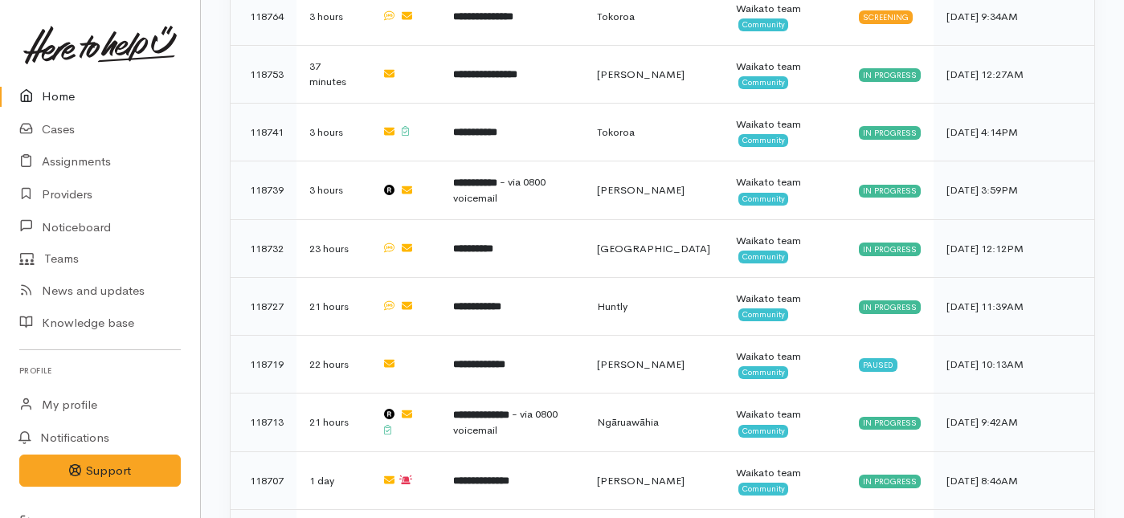
scroll to position [805, 0]
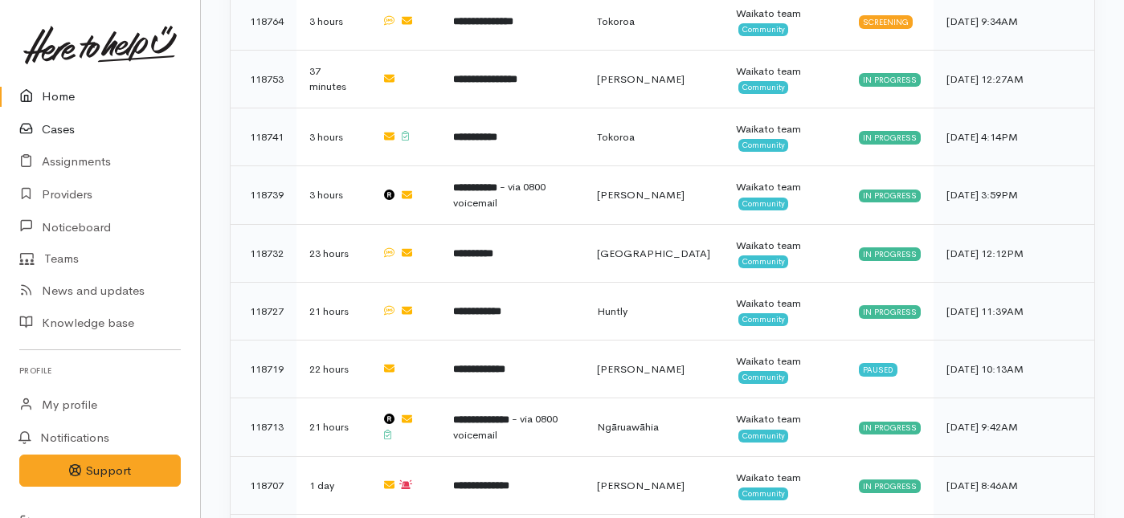
click at [50, 131] on link "Cases" at bounding box center [100, 129] width 200 height 33
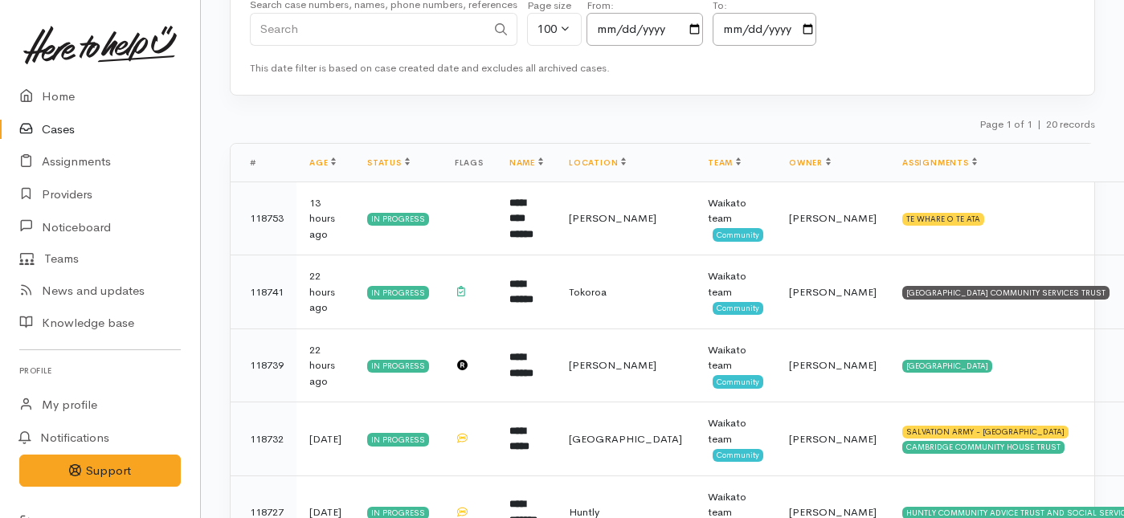
scroll to position [170, 0]
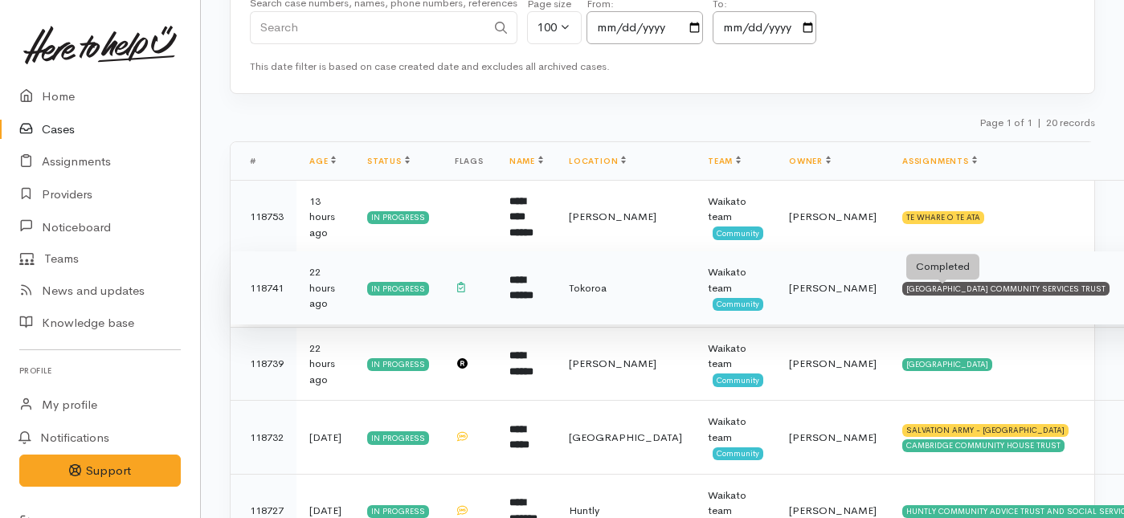
click at [902, 293] on div "SOUTH WAIKATO PACIFIC ISLANDS COMMUNITY SERVICES TRUST" at bounding box center [1005, 288] width 207 height 13
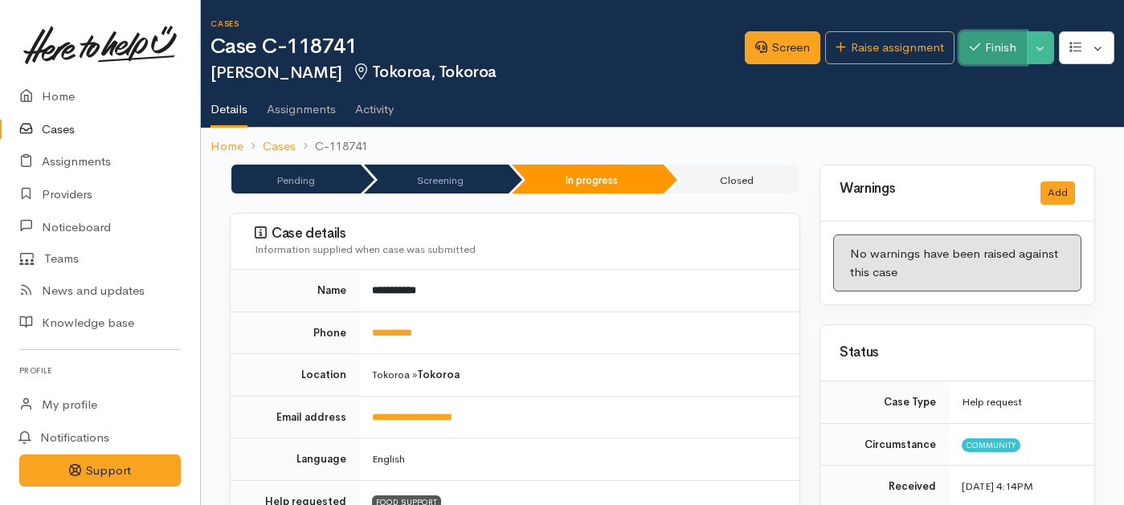
click at [980, 55] on button "Finish" at bounding box center [994, 47] width 68 height 33
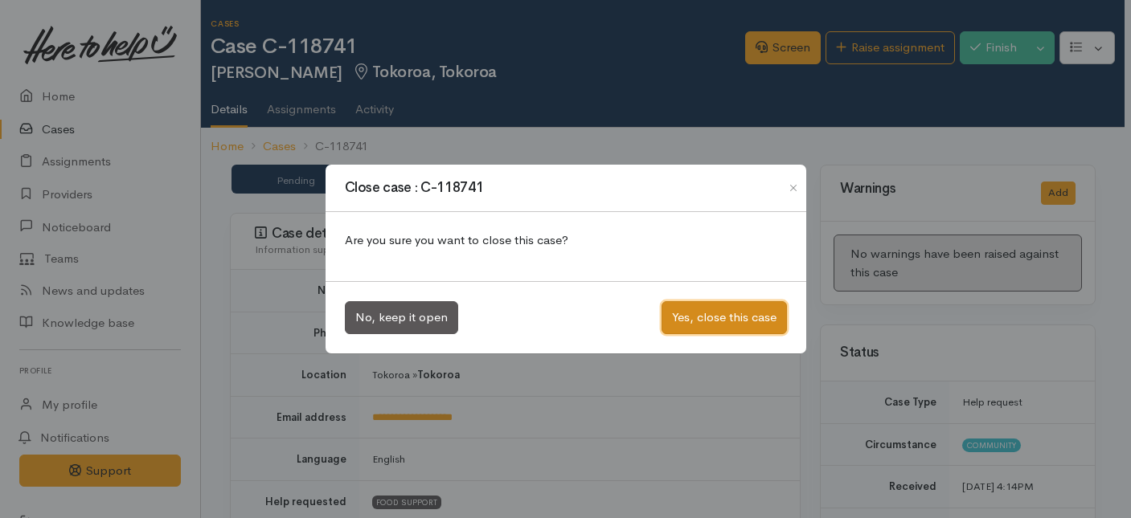
click at [718, 325] on button "Yes, close this case" at bounding box center [723, 317] width 125 height 33
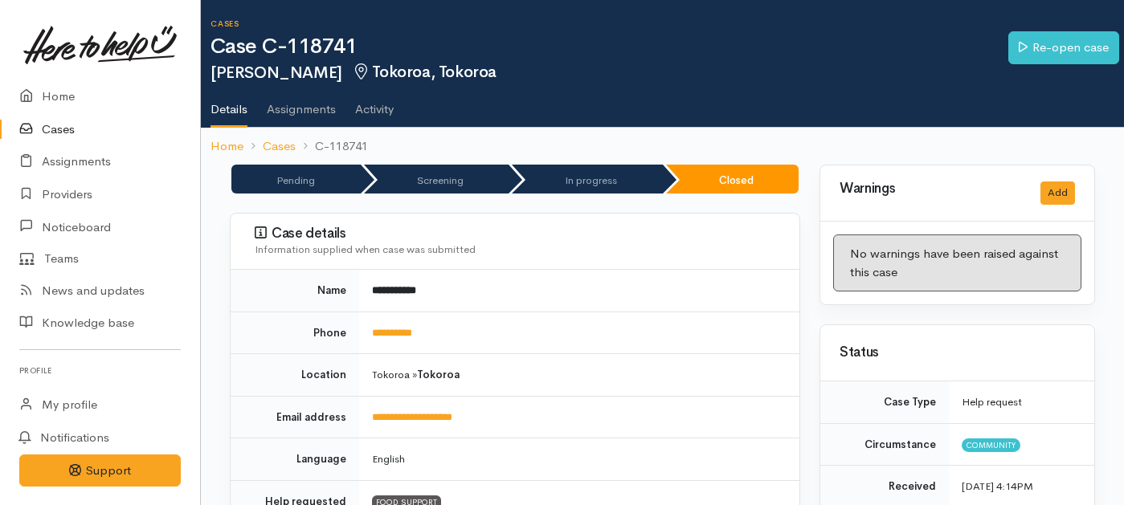
click at [76, 128] on link "Cases" at bounding box center [100, 129] width 200 height 33
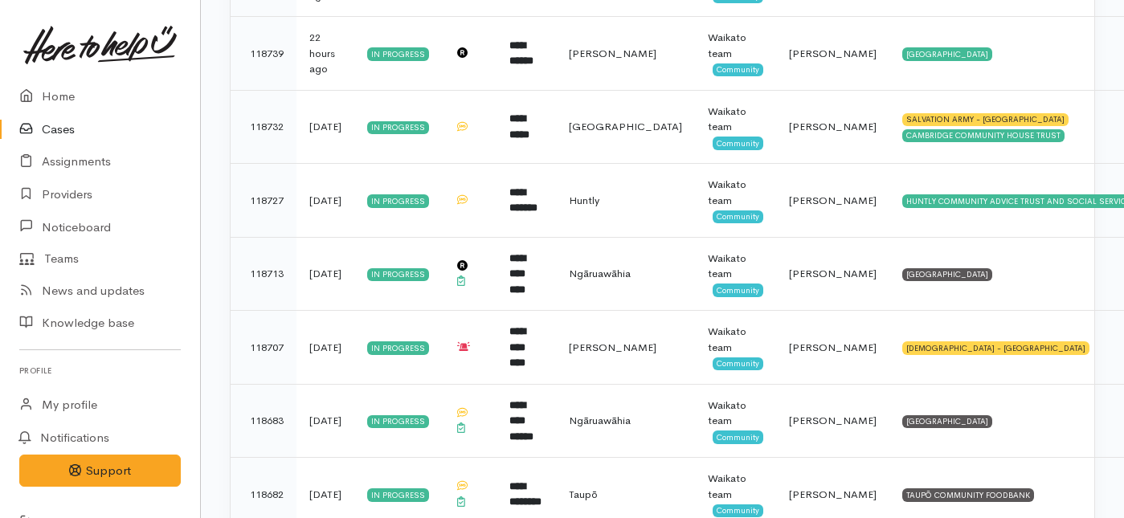
scroll to position [409, 0]
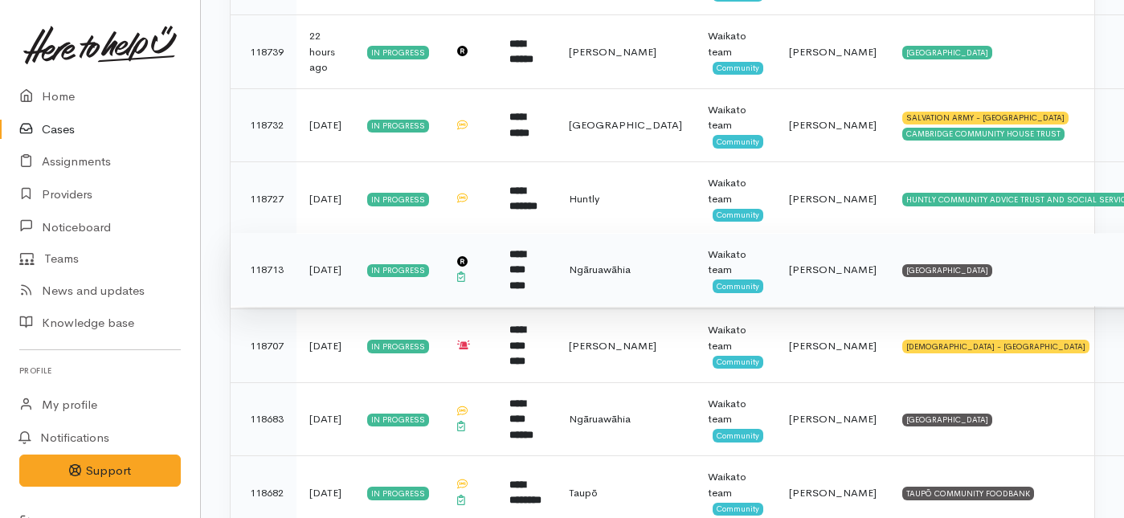
click at [890, 285] on td "NGARUAWAHIA COMMUNITY HOUSE" at bounding box center [1027, 270] width 275 height 74
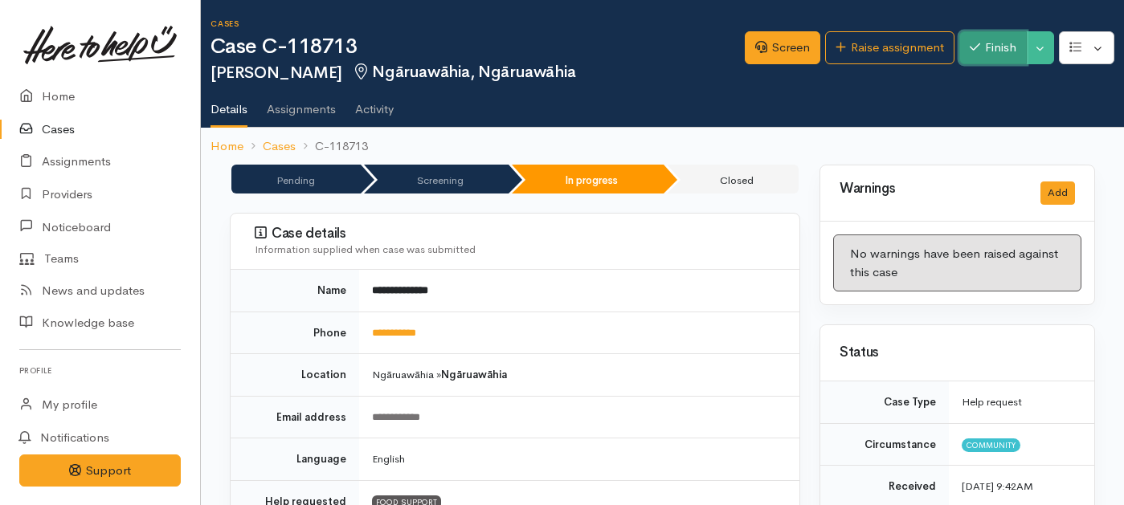
click at [1005, 35] on button "Finish" at bounding box center [994, 47] width 68 height 33
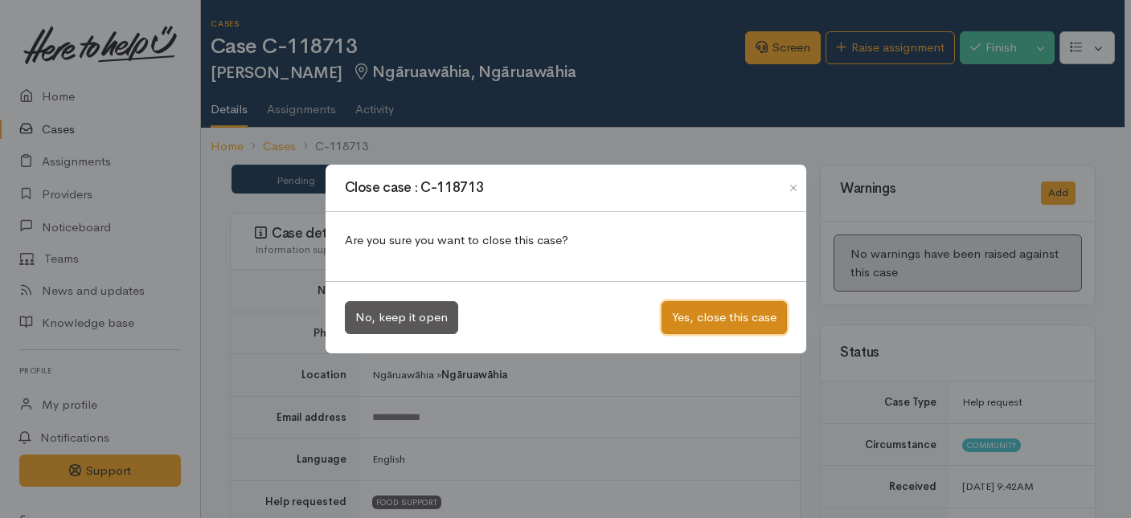
click at [725, 321] on button "Yes, close this case" at bounding box center [723, 317] width 125 height 33
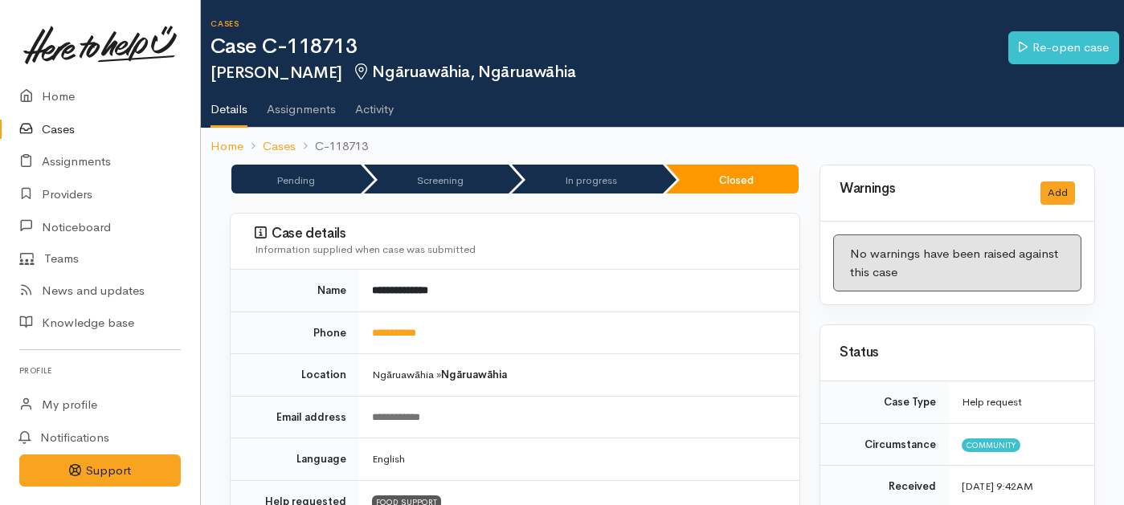
click at [48, 128] on link "Cases" at bounding box center [100, 129] width 200 height 33
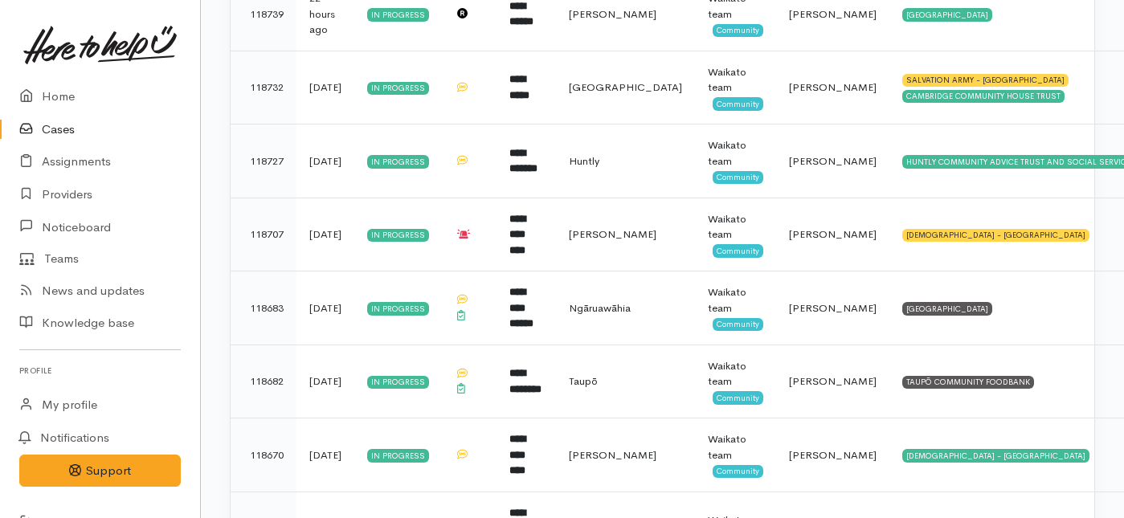
scroll to position [474, 0]
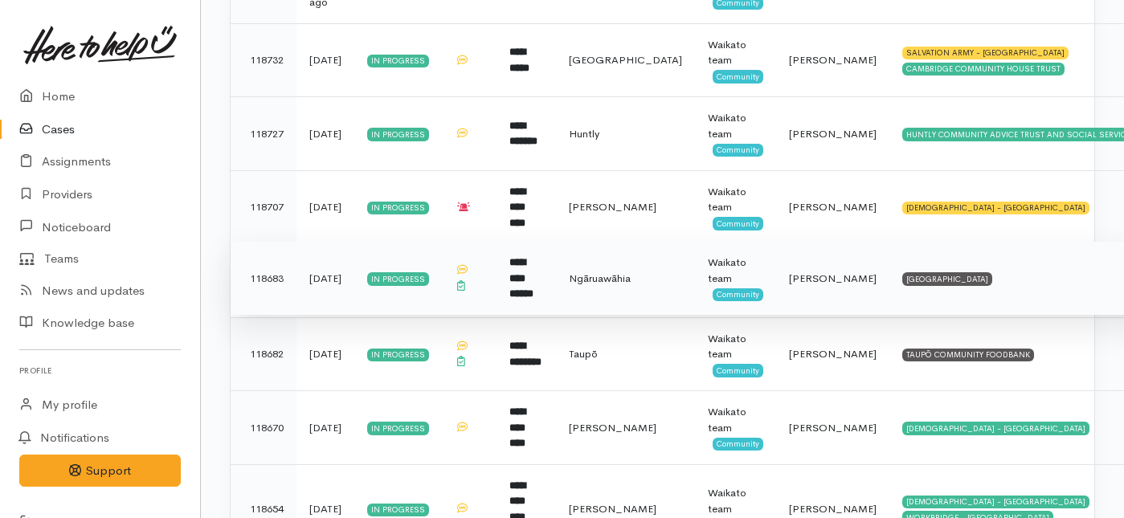
click at [891, 298] on td "[GEOGRAPHIC_DATA]" at bounding box center [1027, 279] width 275 height 74
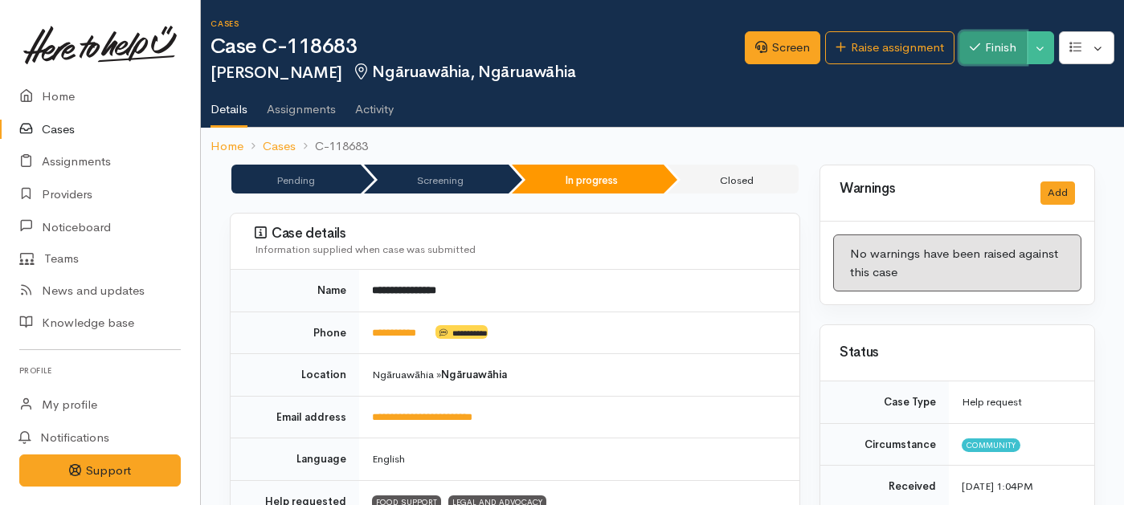
click at [988, 44] on button "Finish" at bounding box center [994, 47] width 68 height 33
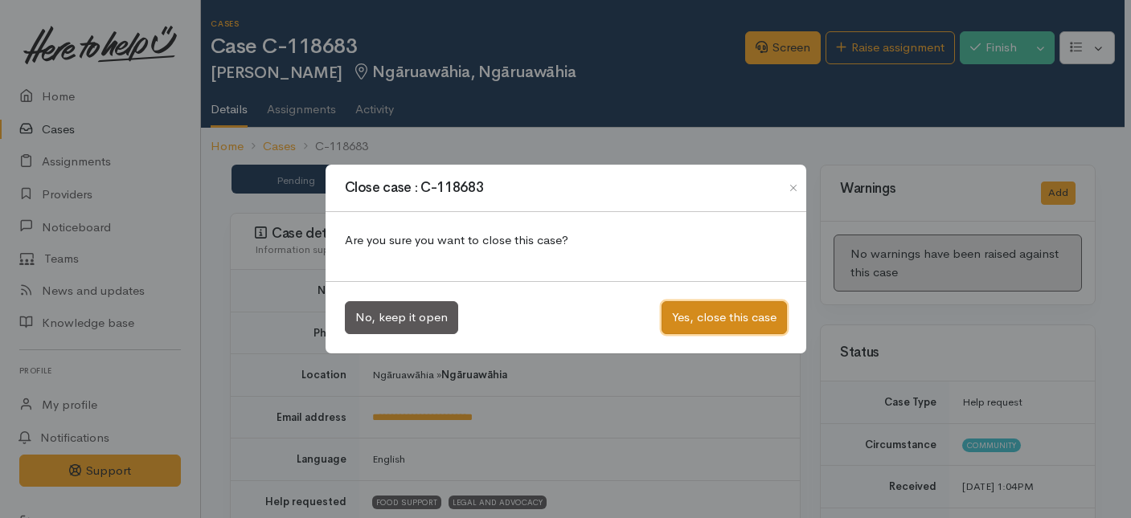
click at [714, 317] on button "Yes, close this case" at bounding box center [723, 317] width 125 height 33
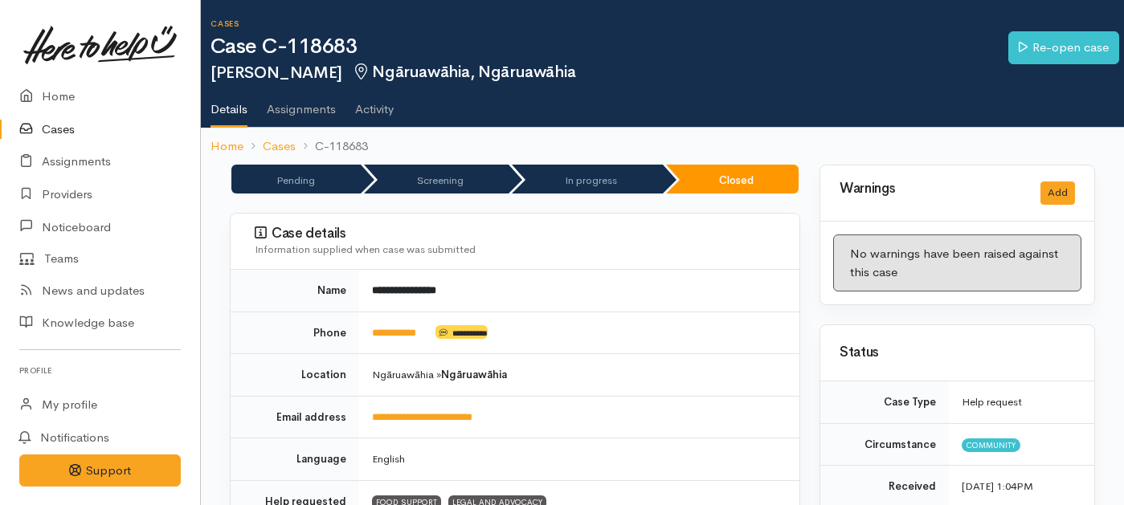
click at [64, 135] on link "Cases" at bounding box center [100, 129] width 200 height 33
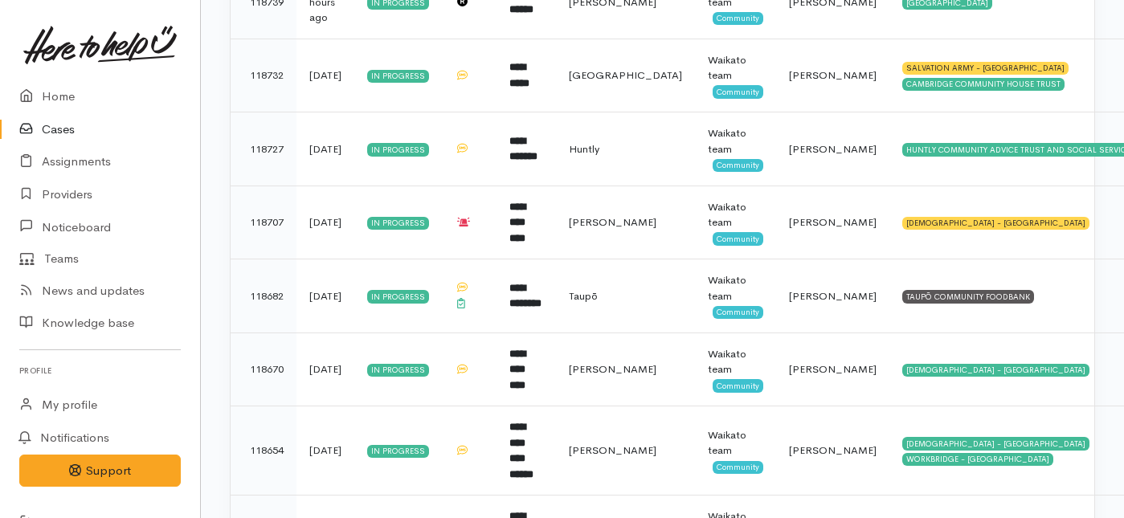
scroll to position [466, 0]
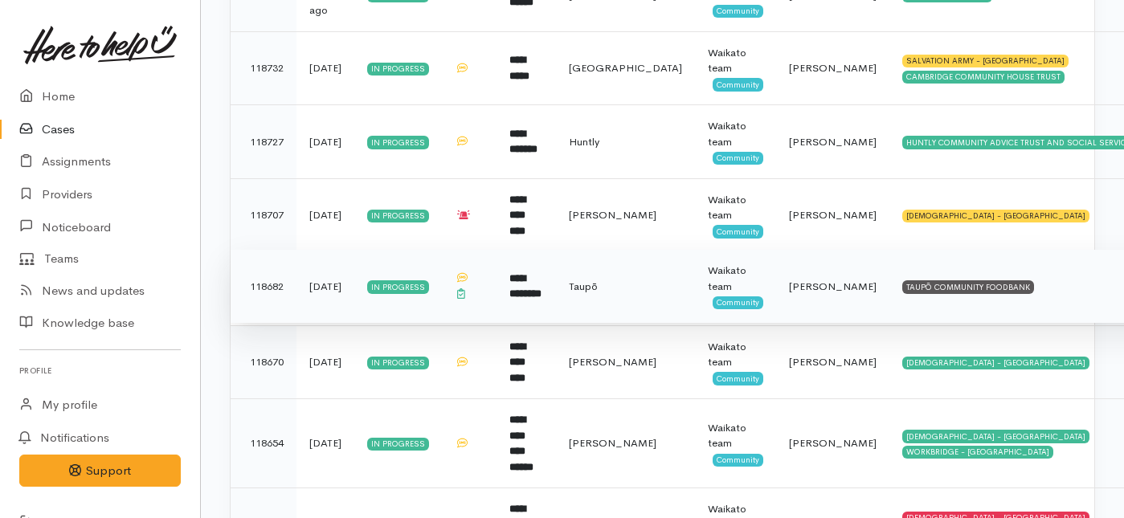
click at [556, 303] on td "**********" at bounding box center [526, 287] width 59 height 74
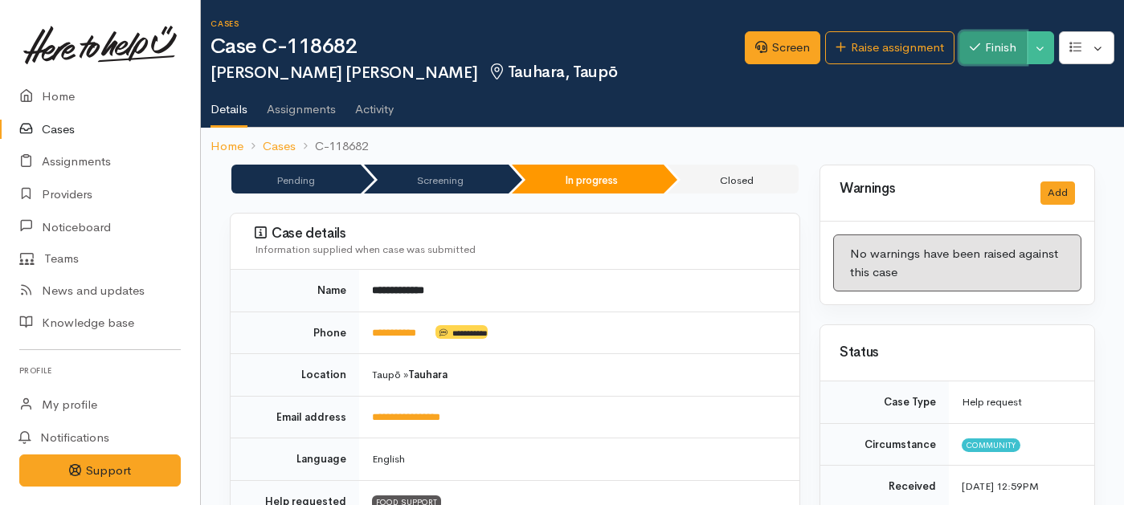
click at [994, 39] on button "Finish" at bounding box center [994, 47] width 68 height 33
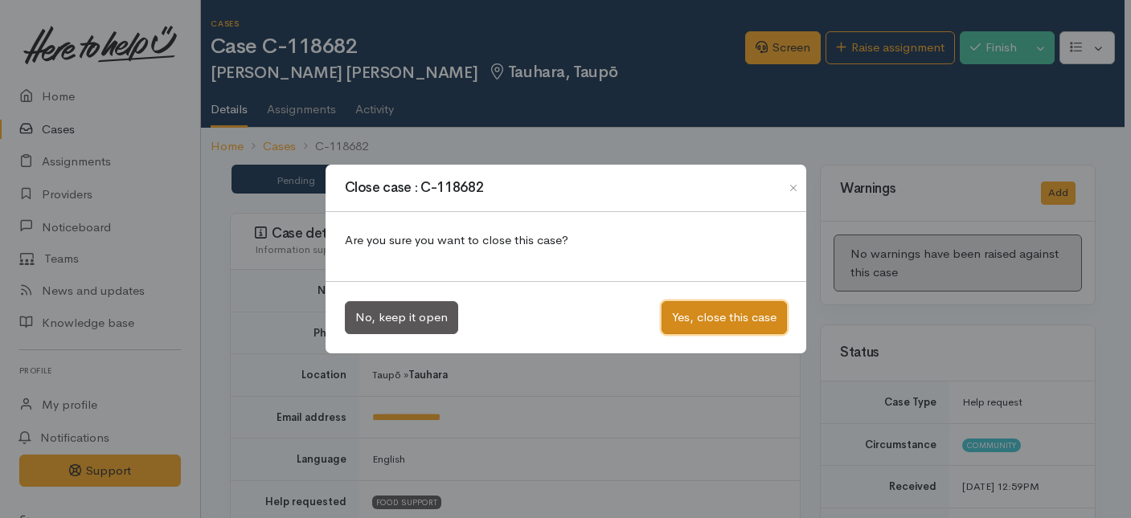
click at [748, 310] on button "Yes, close this case" at bounding box center [723, 317] width 125 height 33
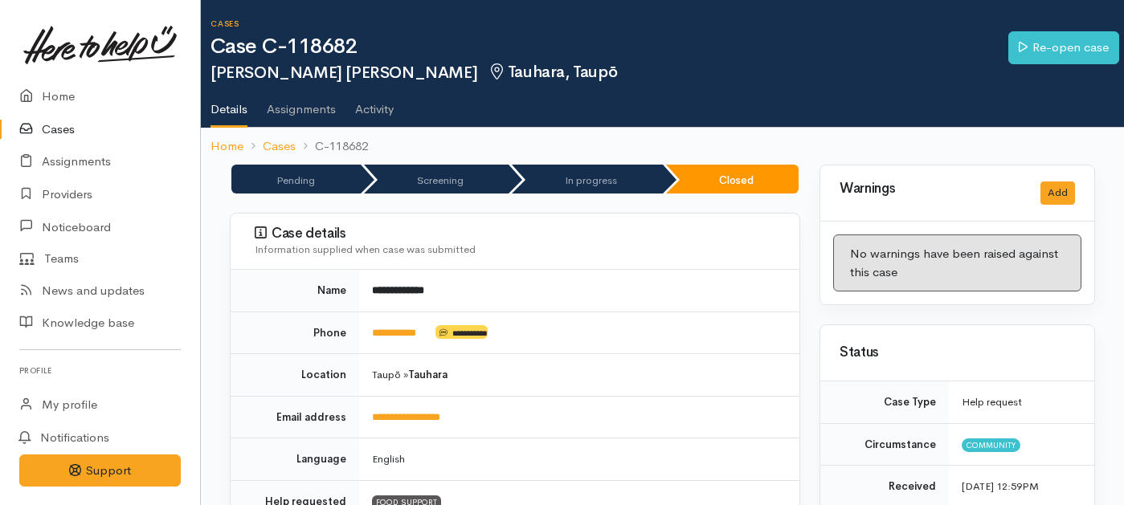
click at [78, 127] on link "Cases" at bounding box center [100, 129] width 200 height 33
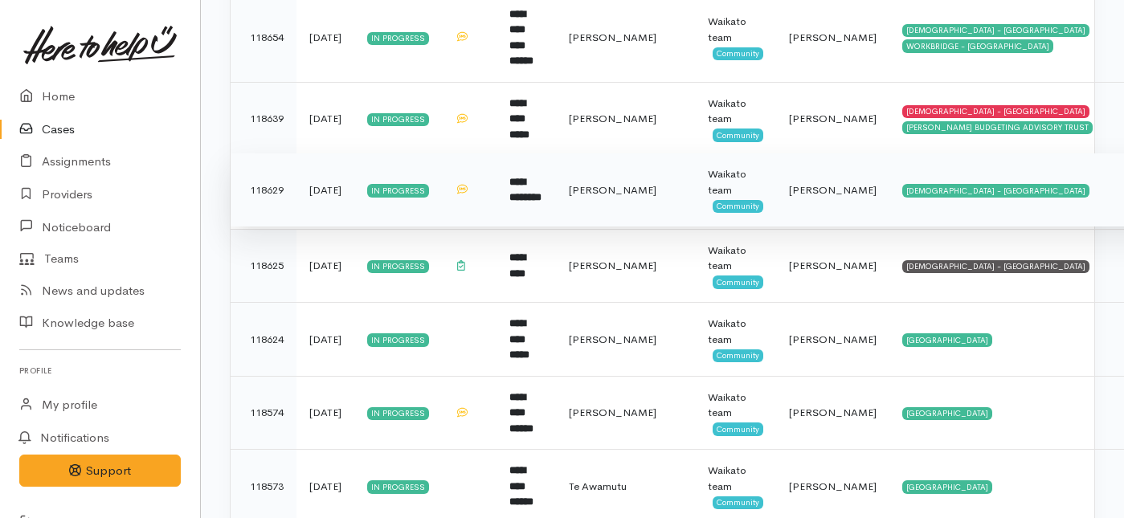
scroll to position [806, 0]
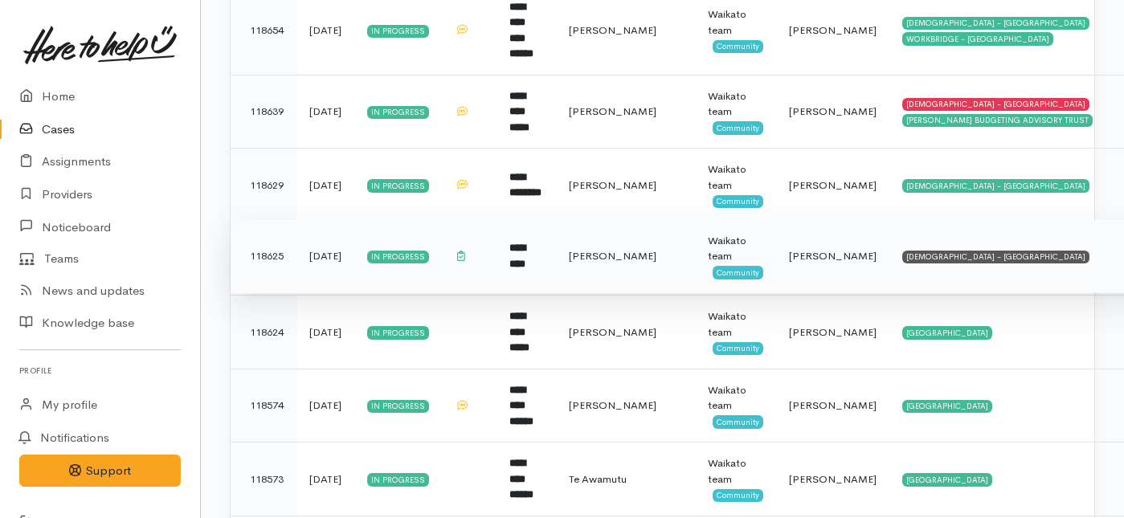
click at [890, 256] on td "[DEMOGRAPHIC_DATA] - [GEOGRAPHIC_DATA]" at bounding box center [1027, 256] width 275 height 74
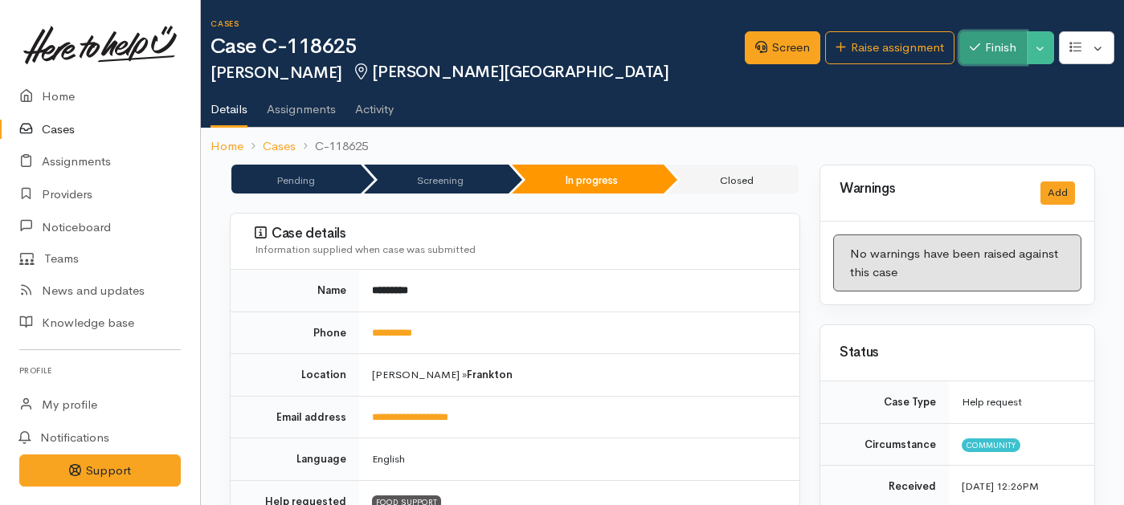
click at [980, 59] on button "Finish" at bounding box center [994, 47] width 68 height 33
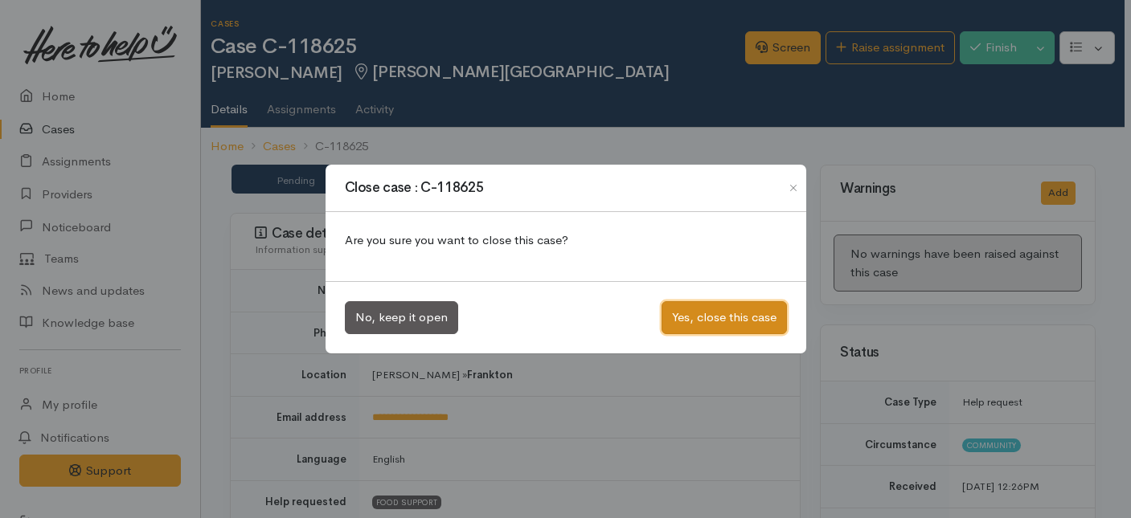
click at [714, 333] on button "Yes, close this case" at bounding box center [723, 317] width 125 height 33
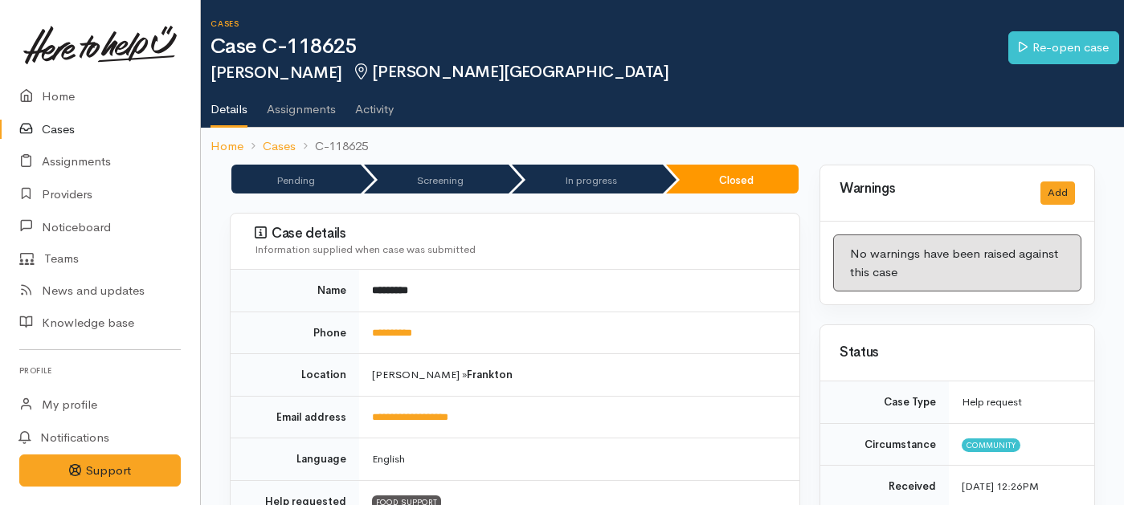
click at [55, 127] on link "Cases" at bounding box center [100, 129] width 200 height 33
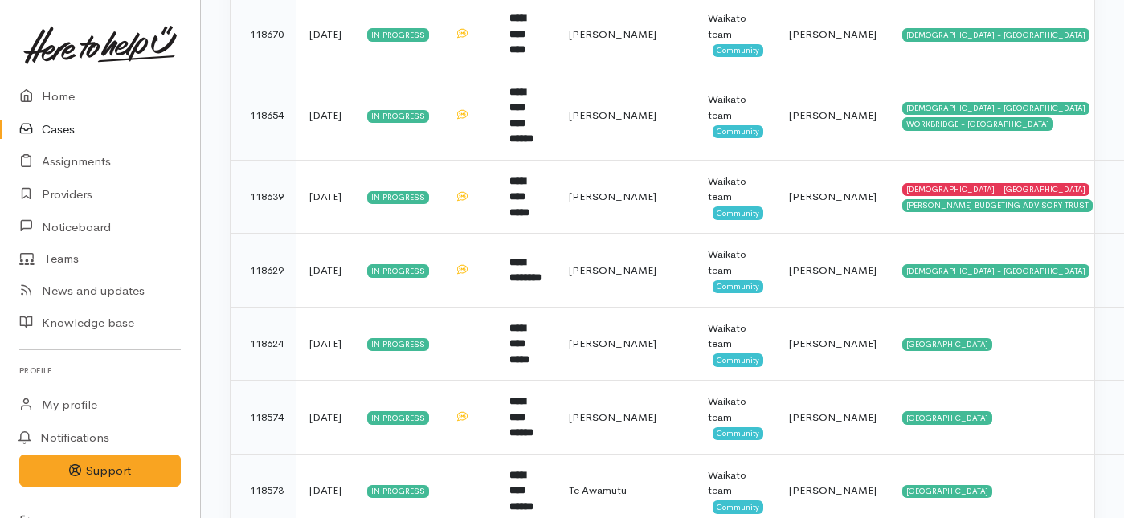
scroll to position [982, 0]
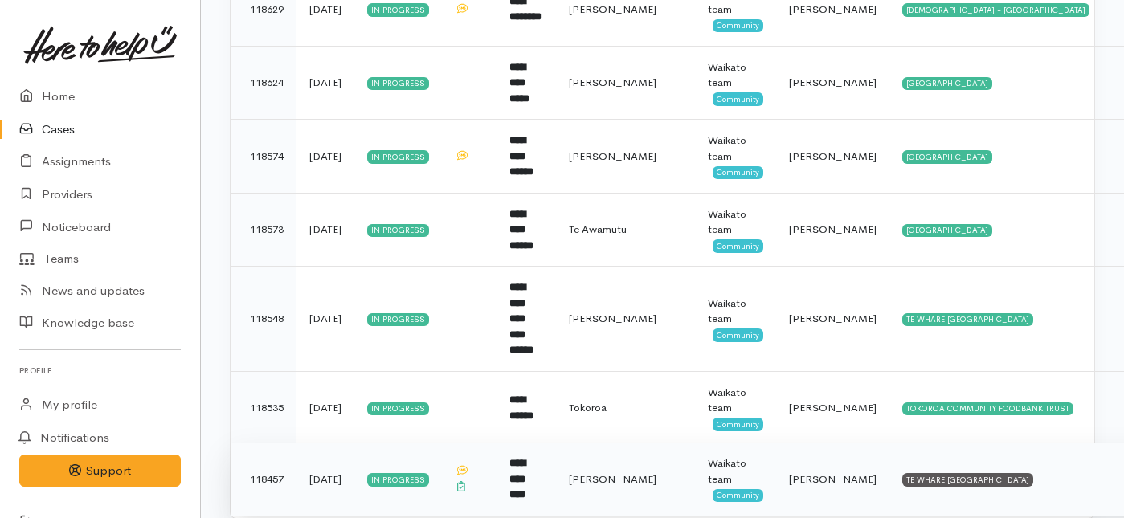
click at [522, 449] on td "**********" at bounding box center [526, 479] width 59 height 73
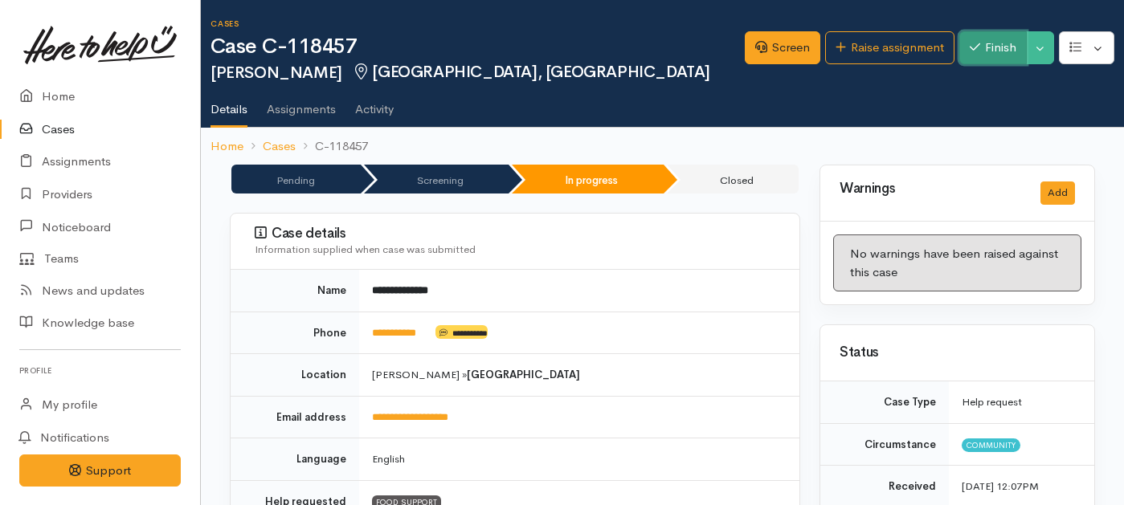
click at [1013, 32] on button "Finish" at bounding box center [994, 47] width 68 height 33
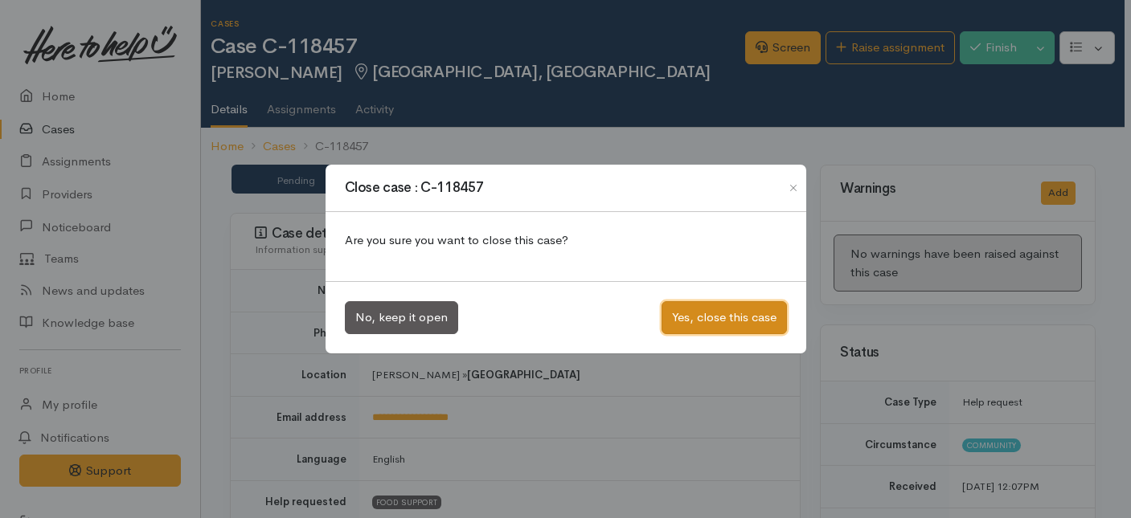
click at [686, 324] on button "Yes, close this case" at bounding box center [723, 317] width 125 height 33
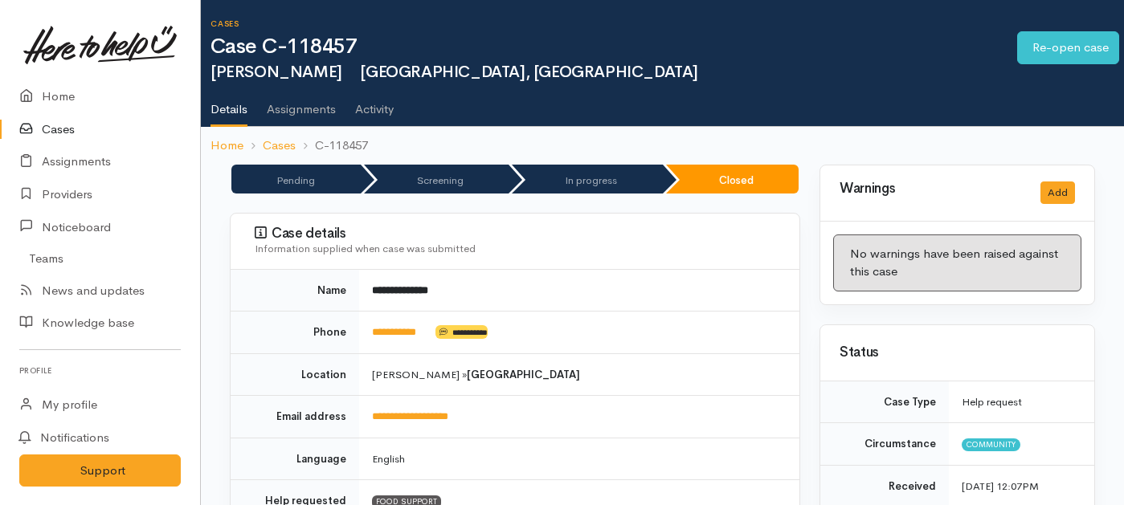
click at [56, 137] on link "Cases" at bounding box center [100, 129] width 200 height 33
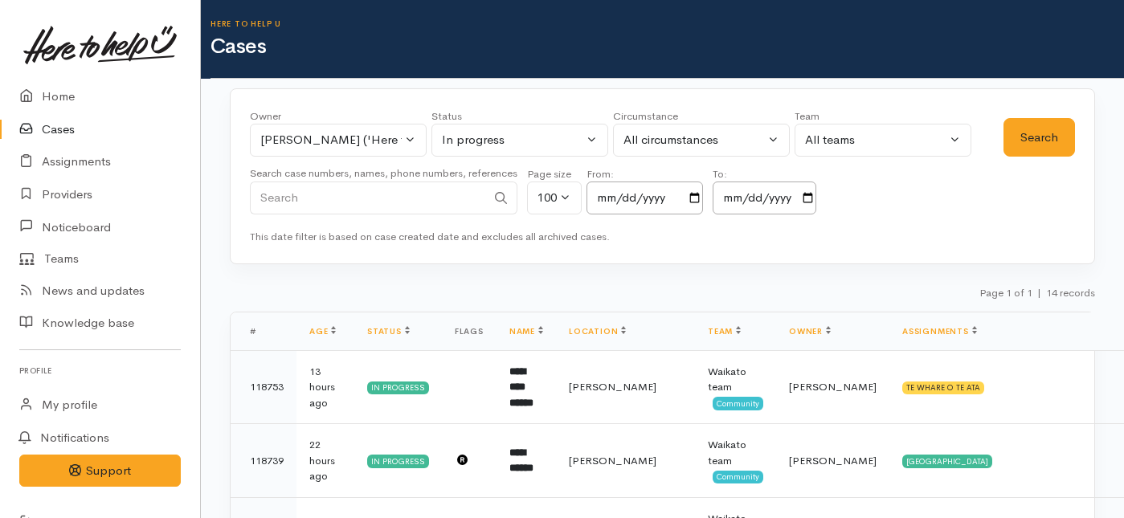
click at [79, 78] on link at bounding box center [100, 45] width 162 height 71
click at [65, 96] on link "Home" at bounding box center [100, 96] width 200 height 33
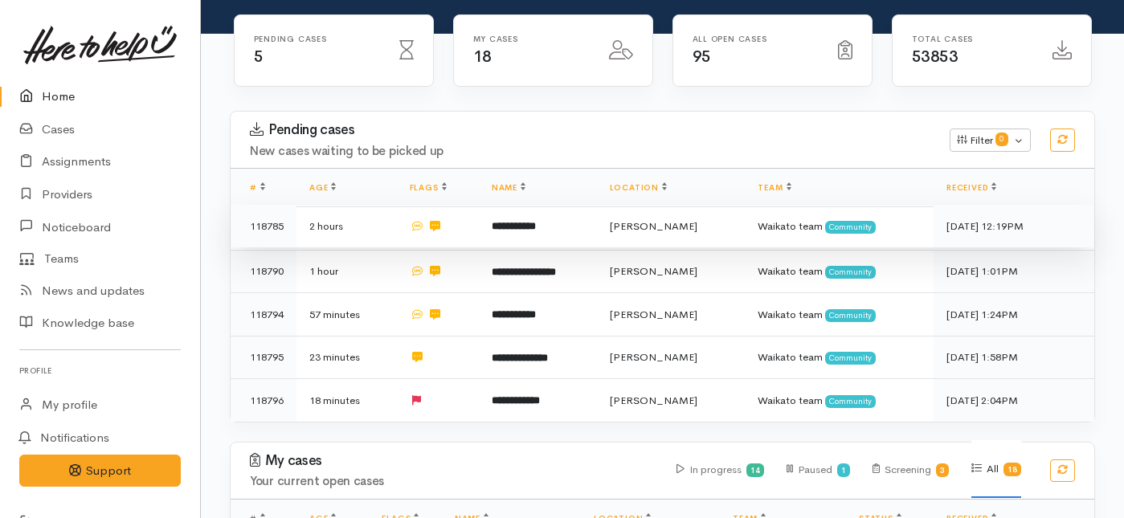
scroll to position [194, 0]
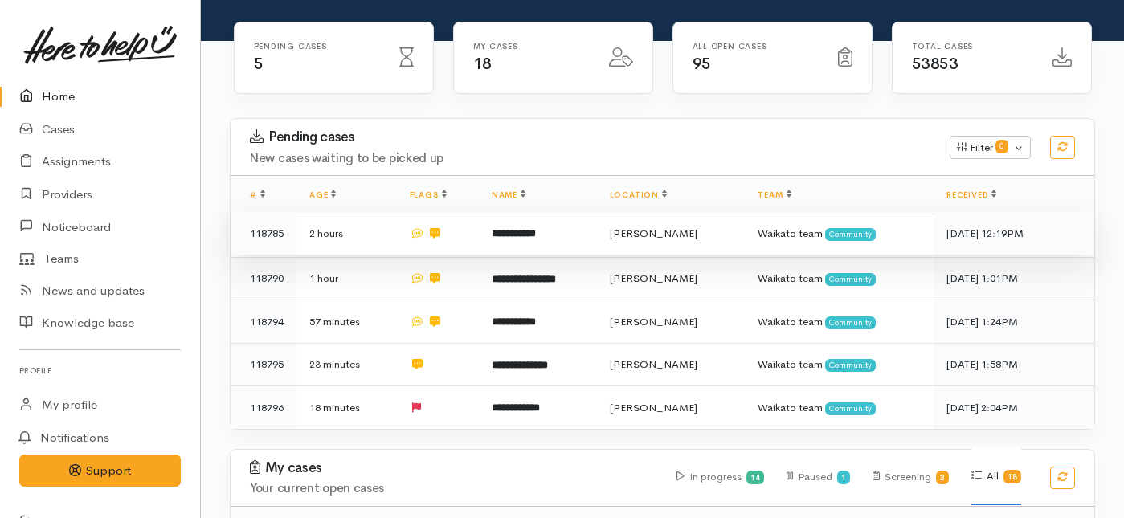
click at [475, 212] on td at bounding box center [438, 233] width 82 height 43
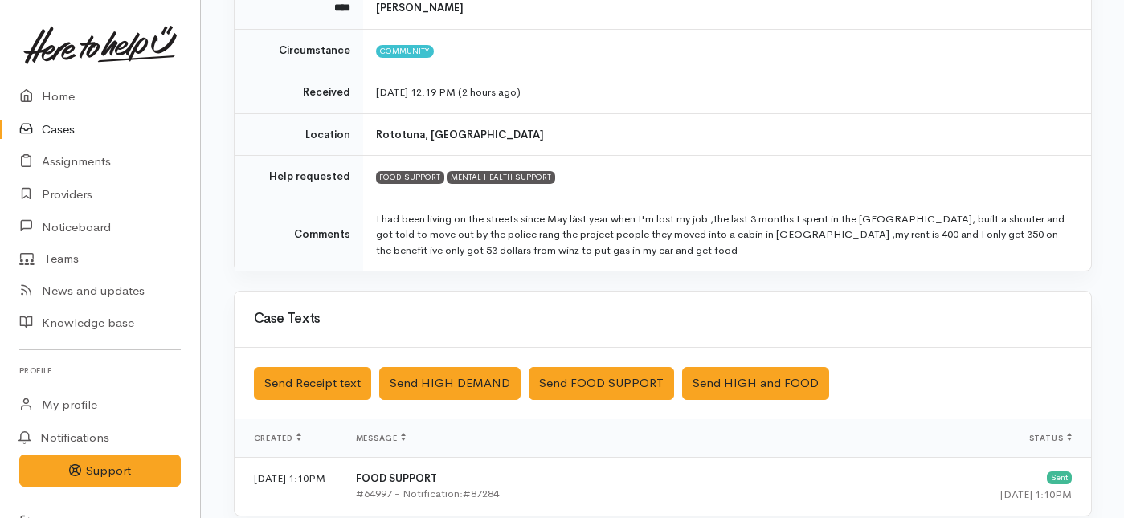
scroll to position [522, 0]
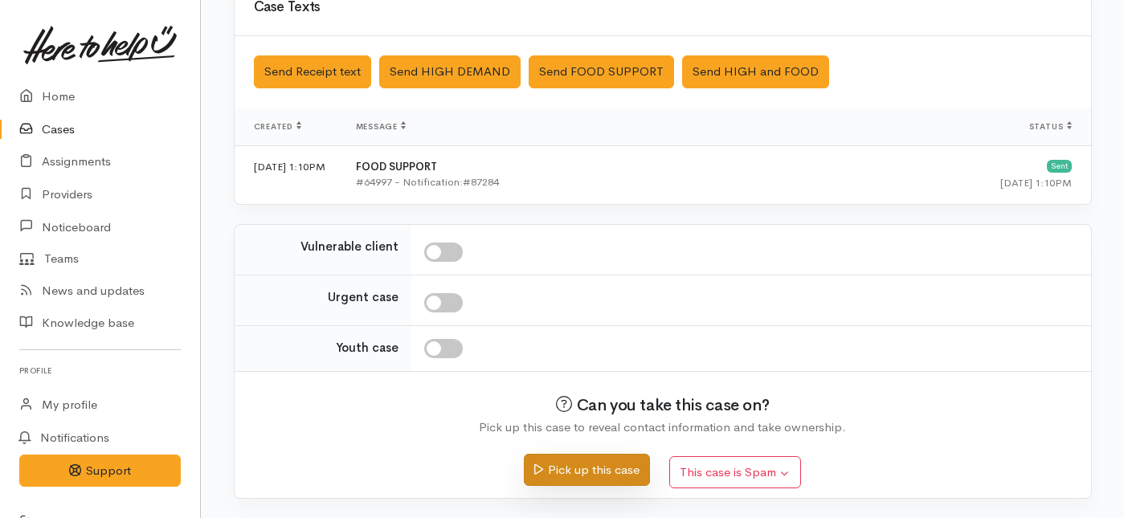
click at [561, 475] on button "Pick up this case" at bounding box center [587, 470] width 126 height 33
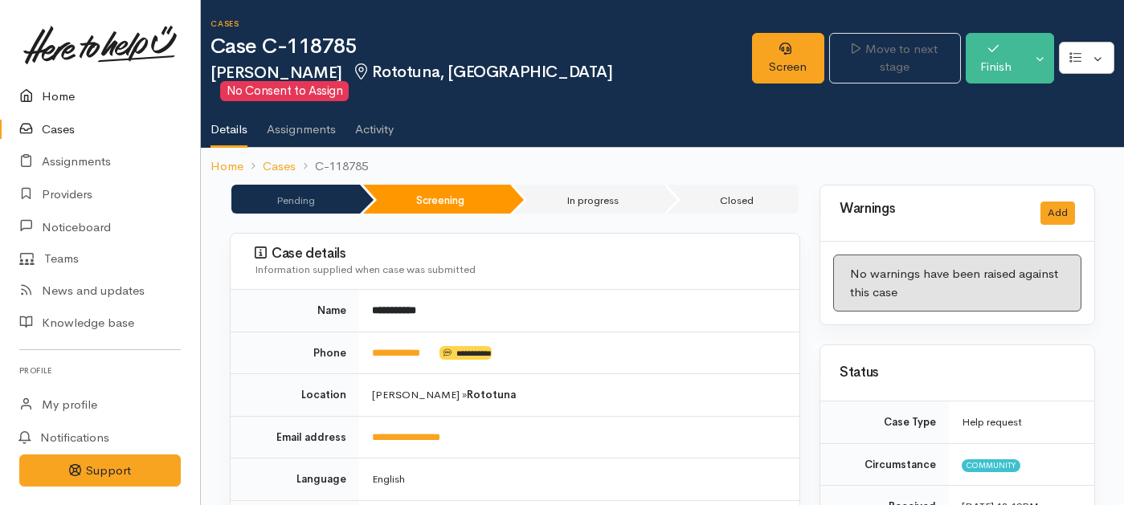
click at [72, 99] on link "Home" at bounding box center [100, 96] width 200 height 33
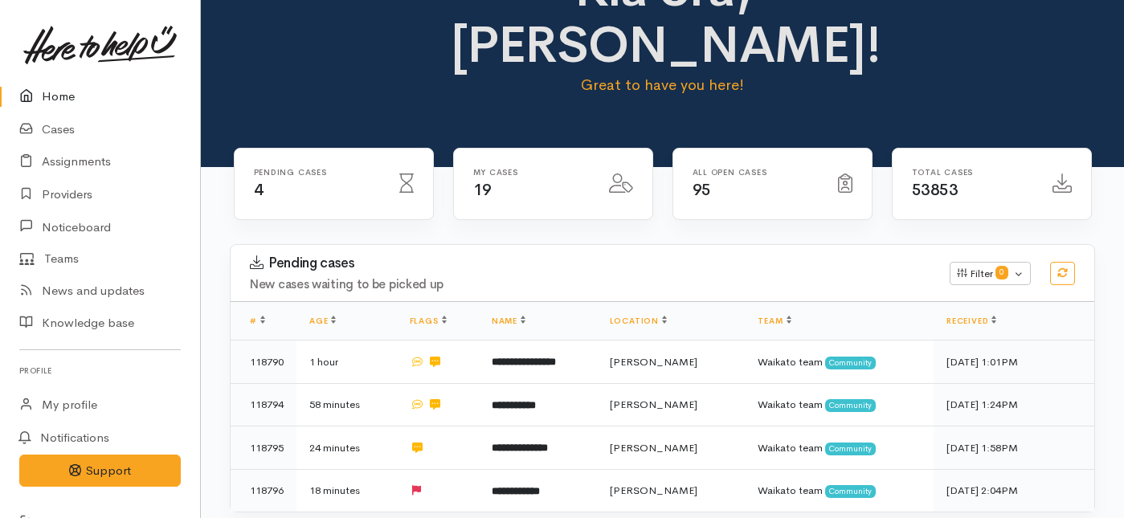
scroll to position [69, 0]
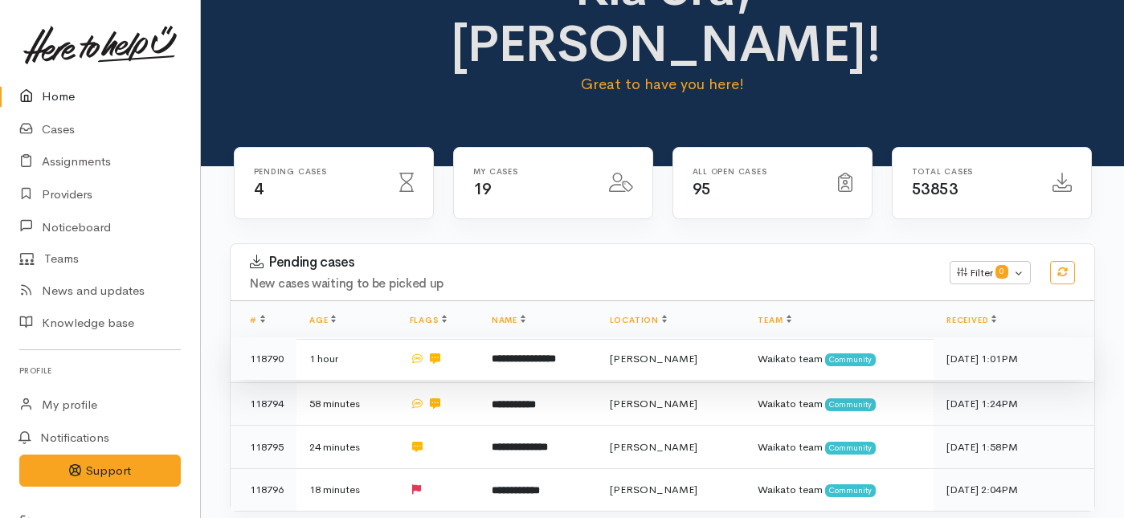
click at [473, 338] on td at bounding box center [438, 359] width 82 height 43
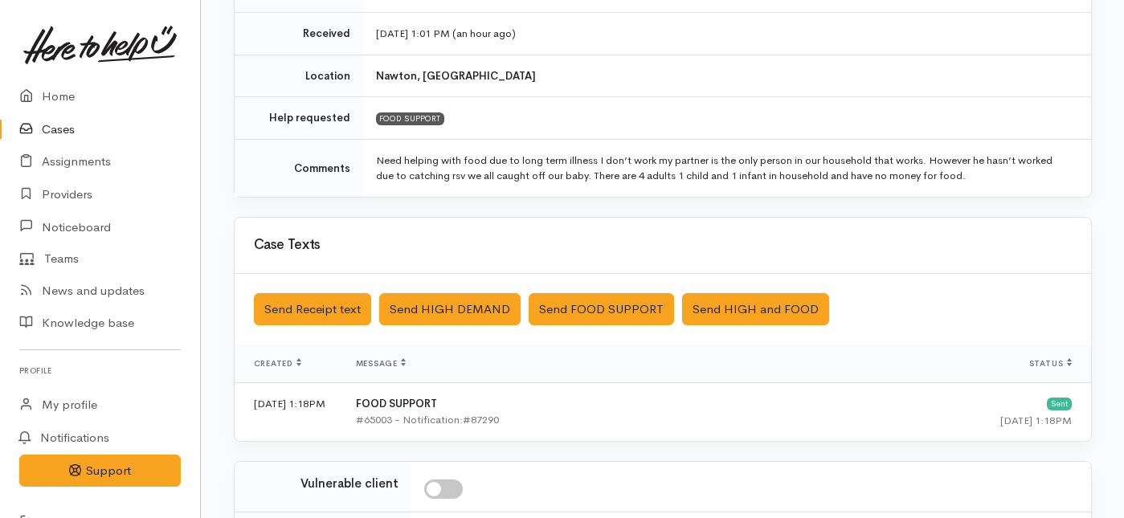
scroll to position [506, 0]
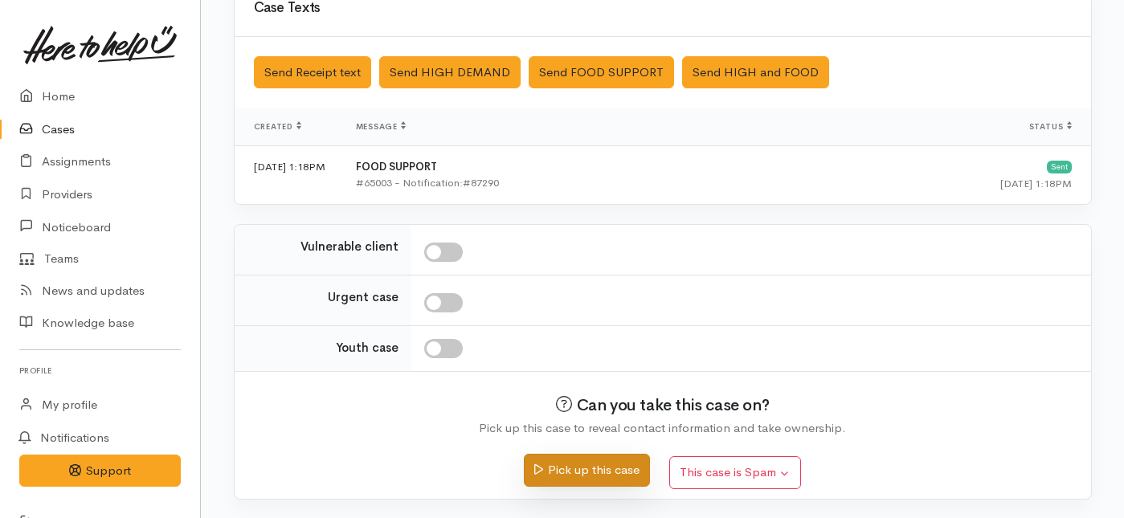
click at [591, 477] on button "Pick up this case" at bounding box center [587, 470] width 126 height 33
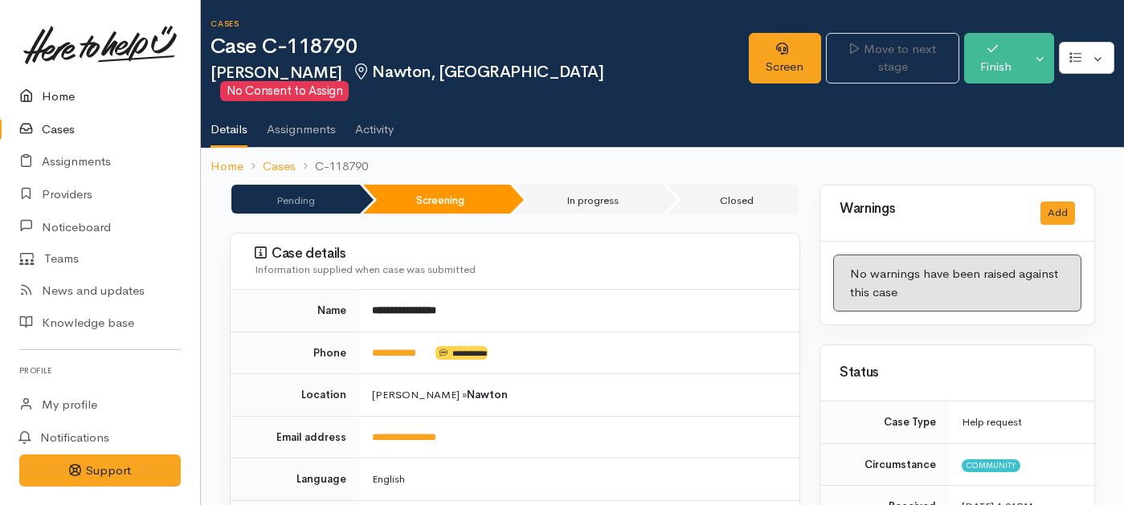
click at [51, 99] on link "Home" at bounding box center [100, 96] width 200 height 33
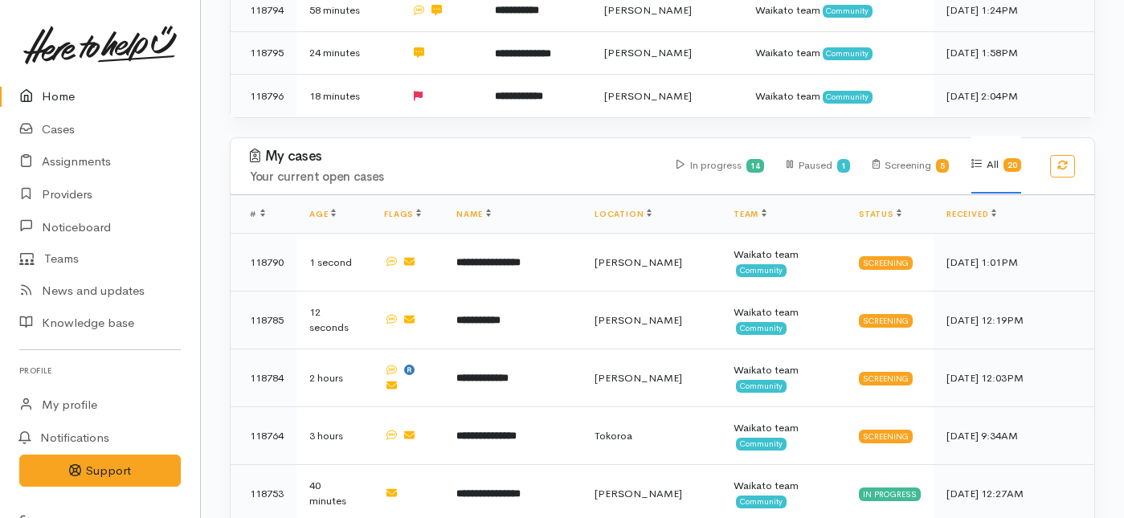
scroll to position [415, 0]
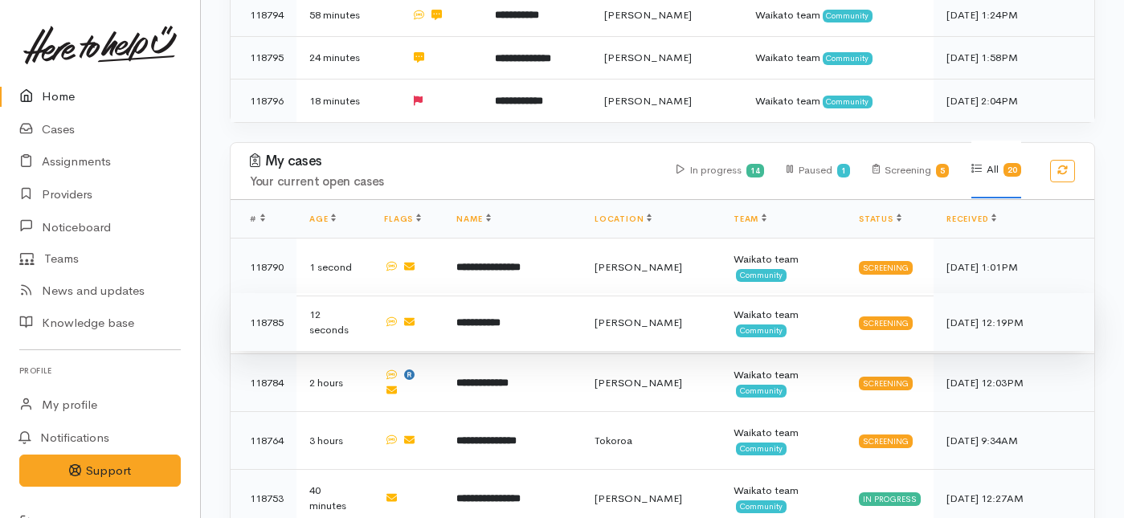
click at [575, 293] on td "**********" at bounding box center [513, 322] width 138 height 58
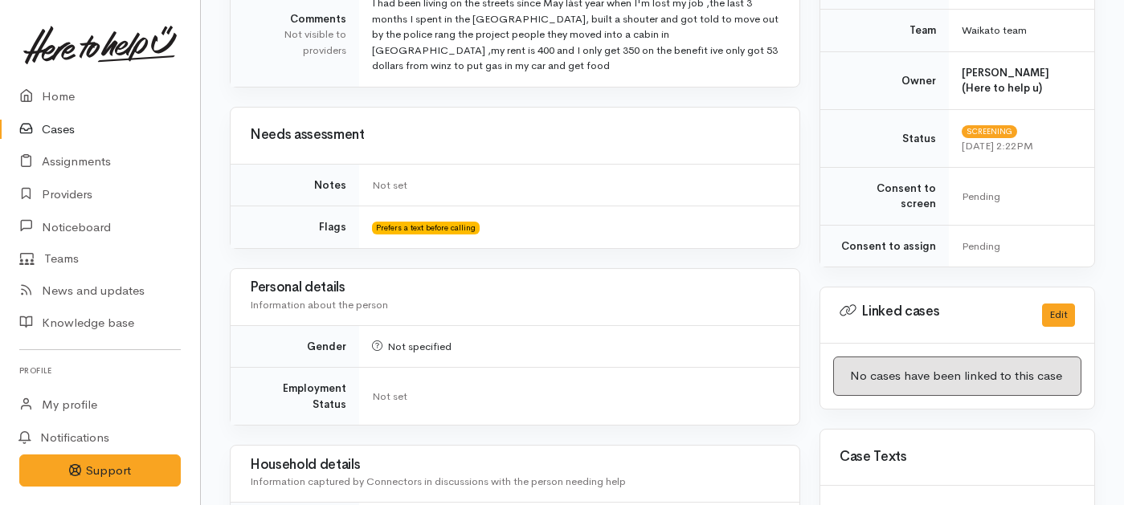
scroll to position [882, 0]
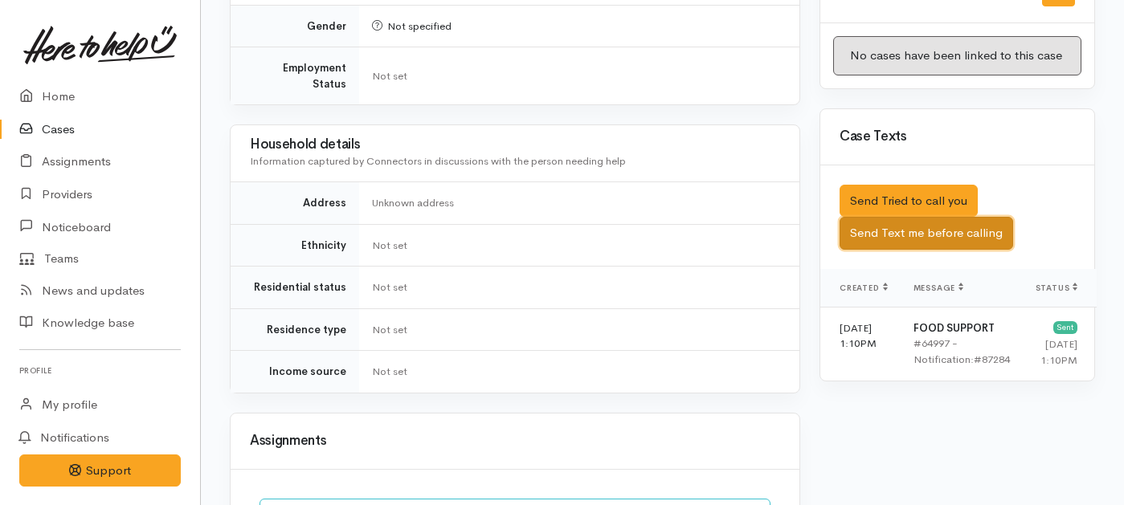
click at [942, 217] on button "Send Text me before calling" at bounding box center [927, 233] width 174 height 33
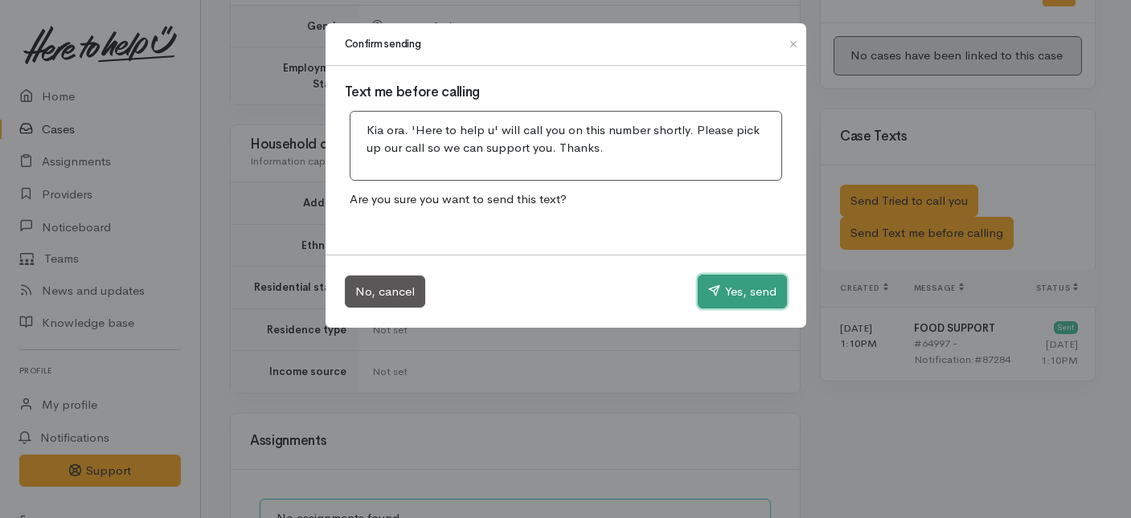
click at [739, 287] on button "Yes, send" at bounding box center [742, 292] width 89 height 34
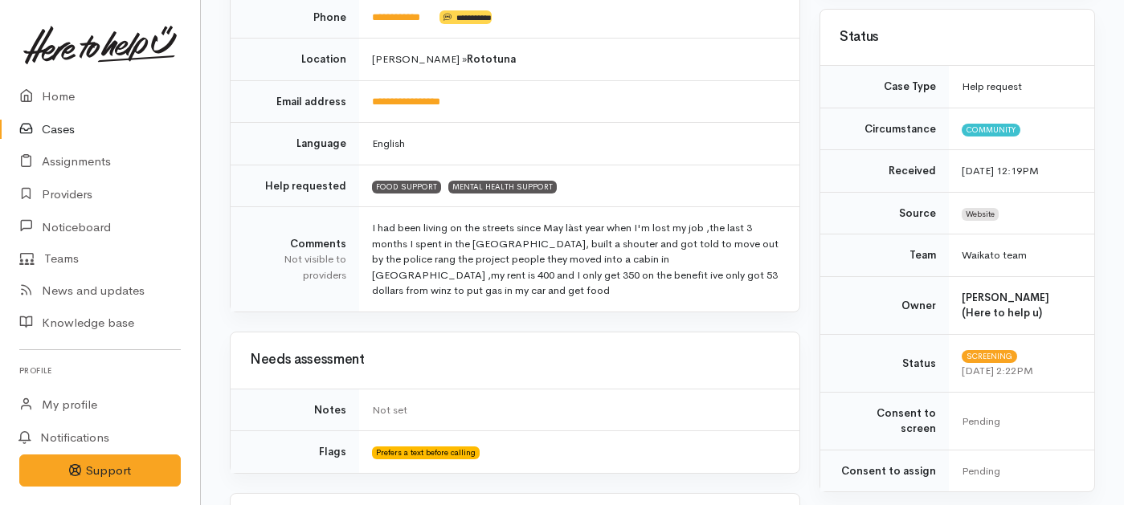
scroll to position [277, 0]
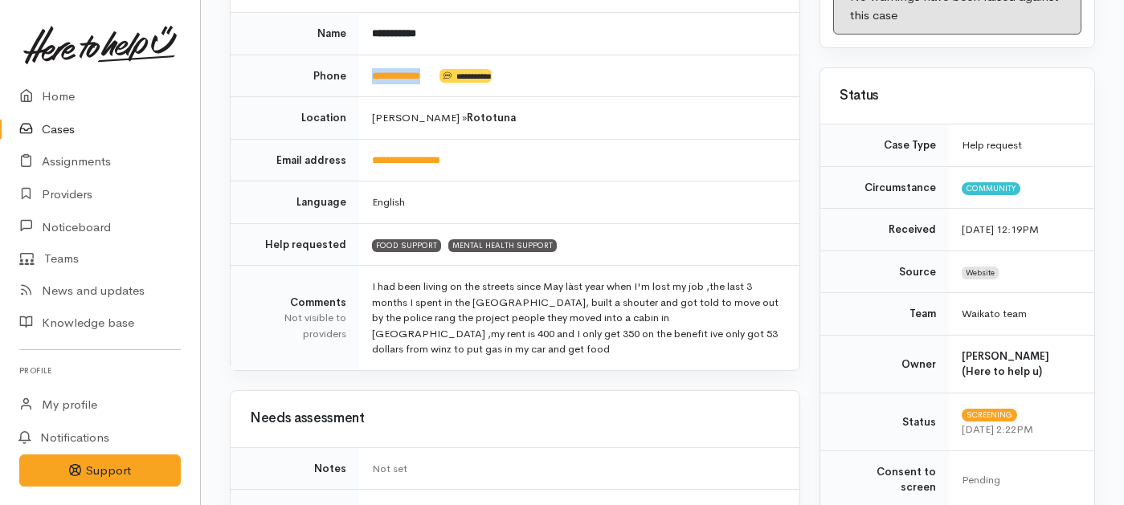
drag, startPoint x: 444, startPoint y: 55, endPoint x: 351, endPoint y: 53, distance: 92.4
click at [352, 55] on tr "**********" at bounding box center [515, 76] width 569 height 43
copy tr "**********"
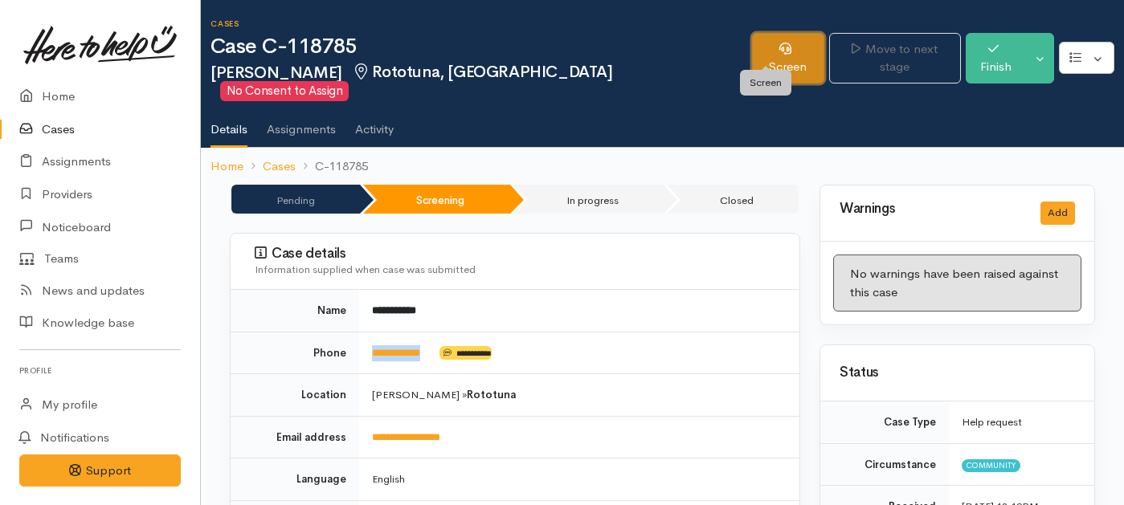
click at [767, 57] on link "Screen" at bounding box center [788, 58] width 72 height 51
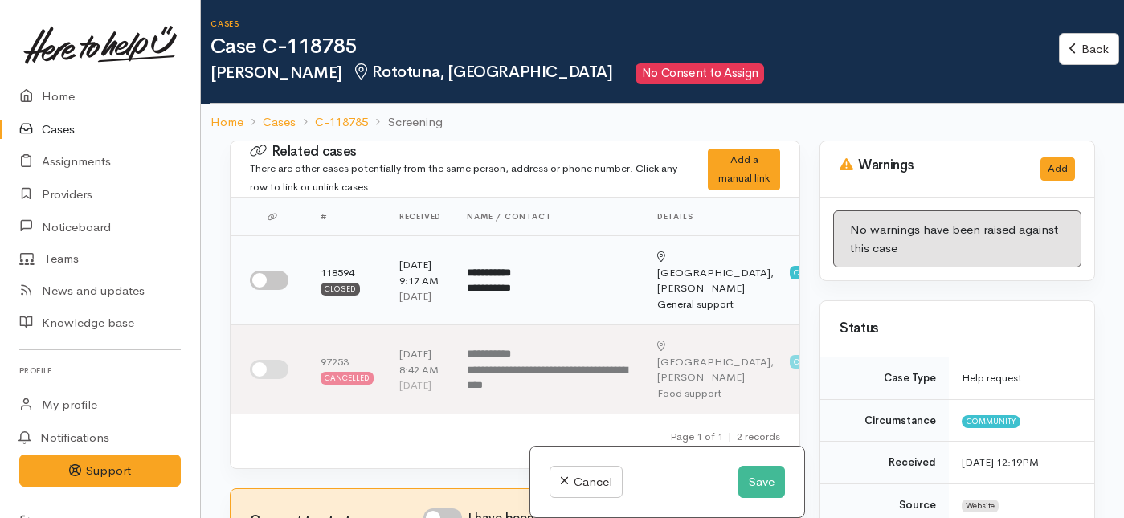
click at [279, 284] on input "checkbox" at bounding box center [269, 280] width 39 height 19
checkbox input "true"
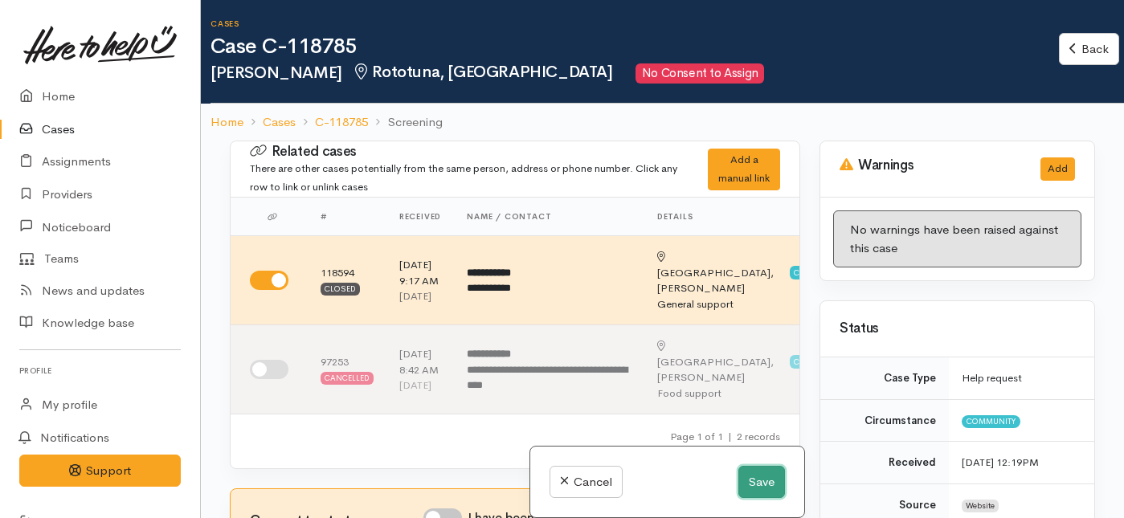
click at [739, 486] on button "Save" at bounding box center [762, 482] width 47 height 33
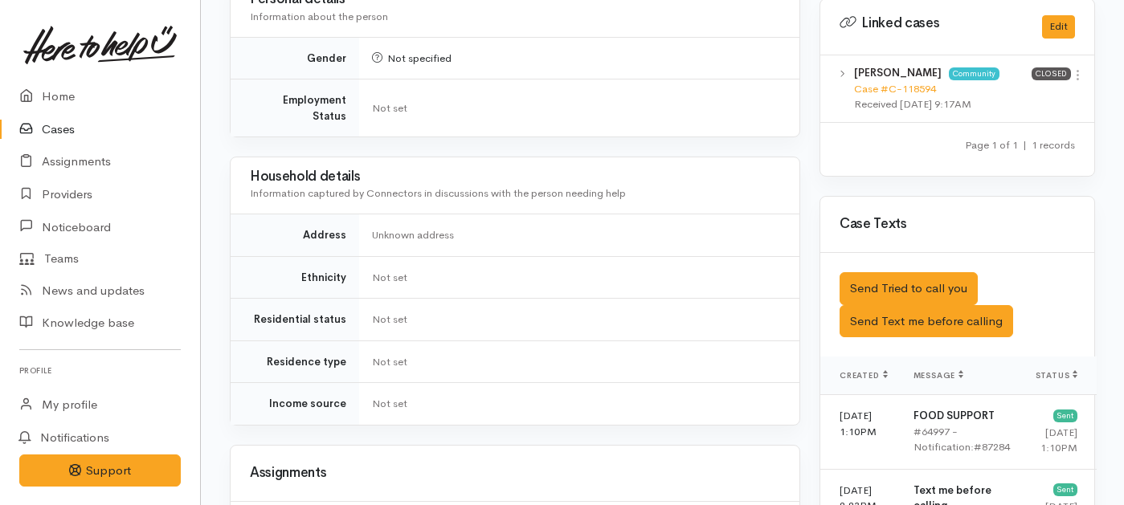
scroll to position [816, 0]
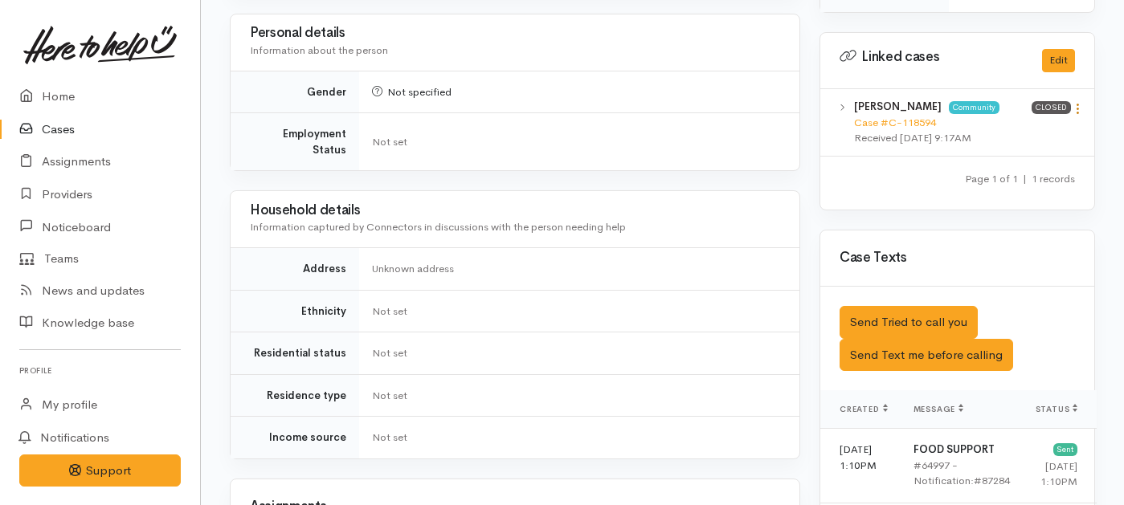
click at [1071, 102] on icon at bounding box center [1078, 109] width 14 height 14
click at [1001, 128] on link "View case" at bounding box center [1020, 140] width 127 height 25
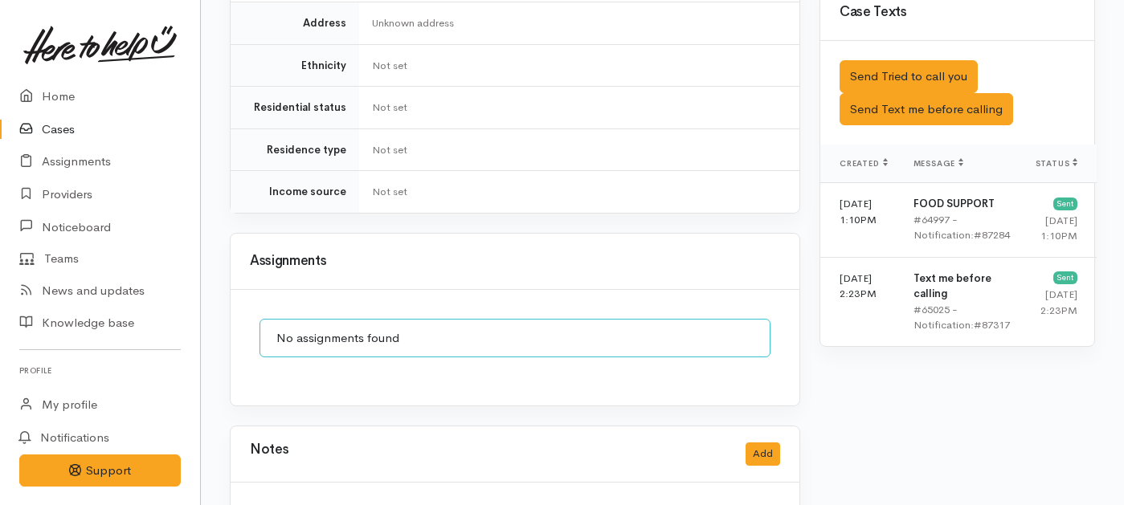
scroll to position [1092, 0]
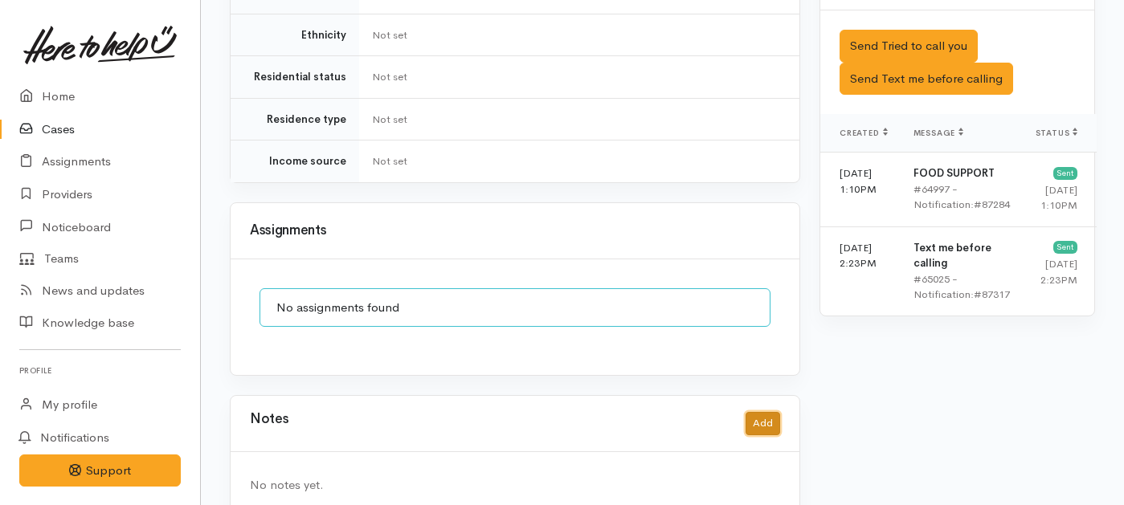
click at [763, 412] on button "Add" at bounding box center [763, 423] width 35 height 23
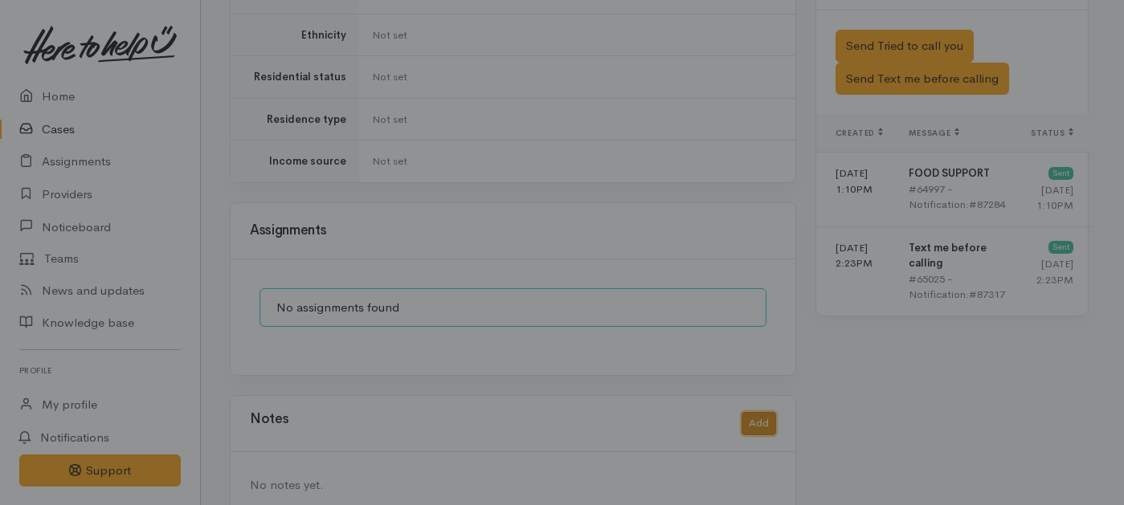
scroll to position [1079, 0]
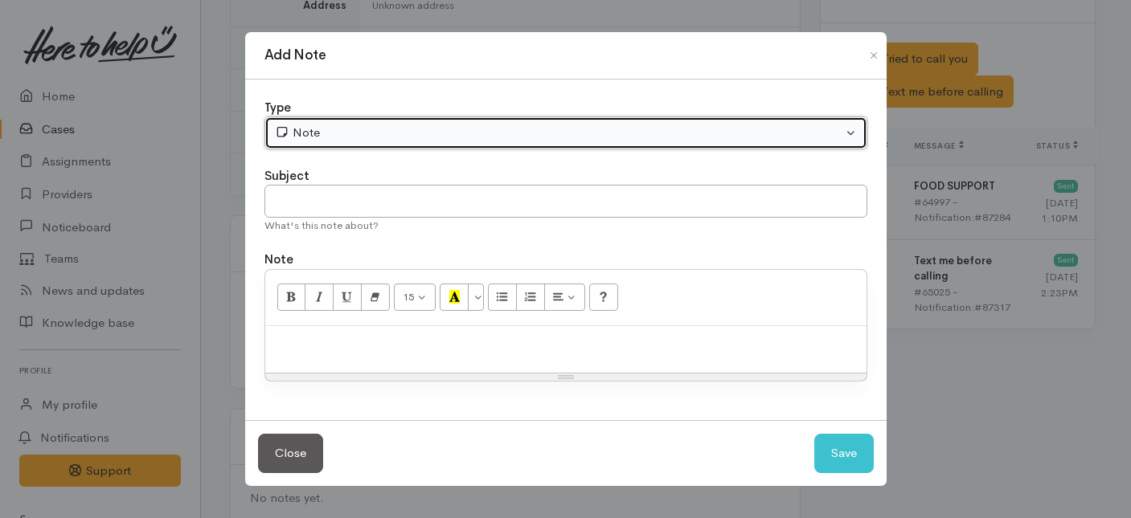
click at [533, 135] on div "Note" at bounding box center [558, 133] width 567 height 18
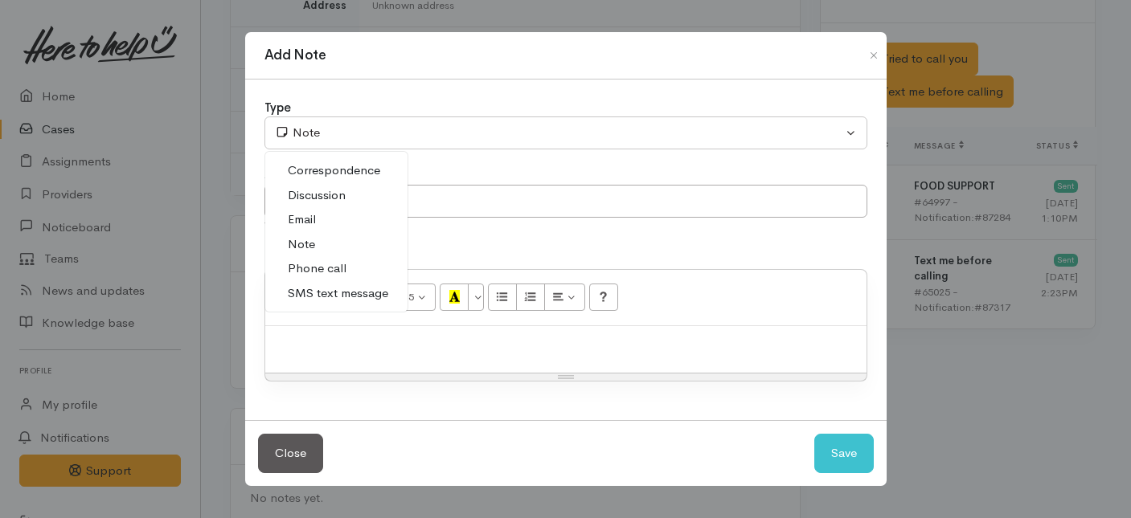
click at [306, 258] on link "Phone call" at bounding box center [336, 268] width 142 height 25
select select "3"
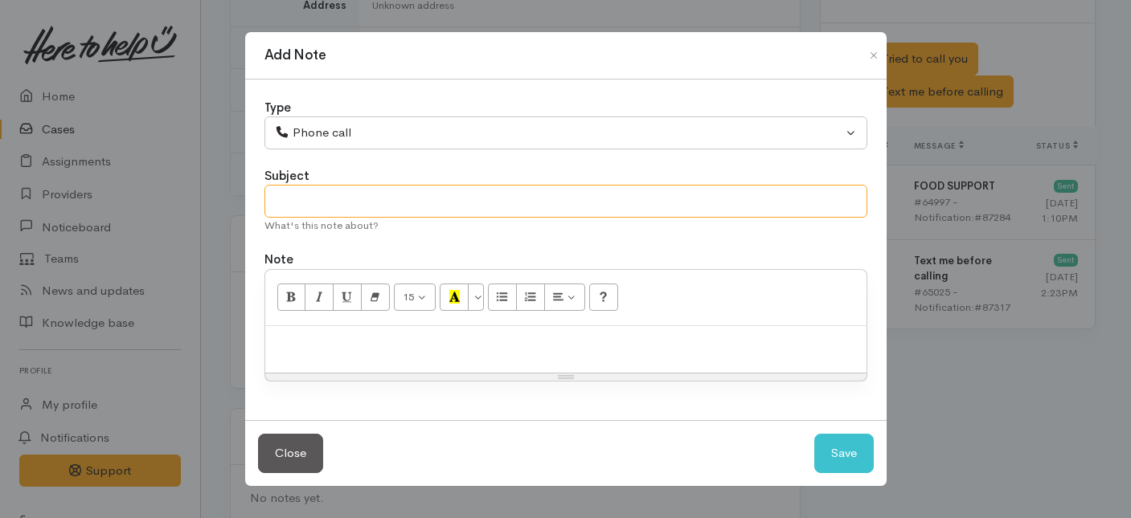
click at [308, 204] on input "text" at bounding box center [565, 201] width 603 height 33
type input "r"
type input "Request cancelled."
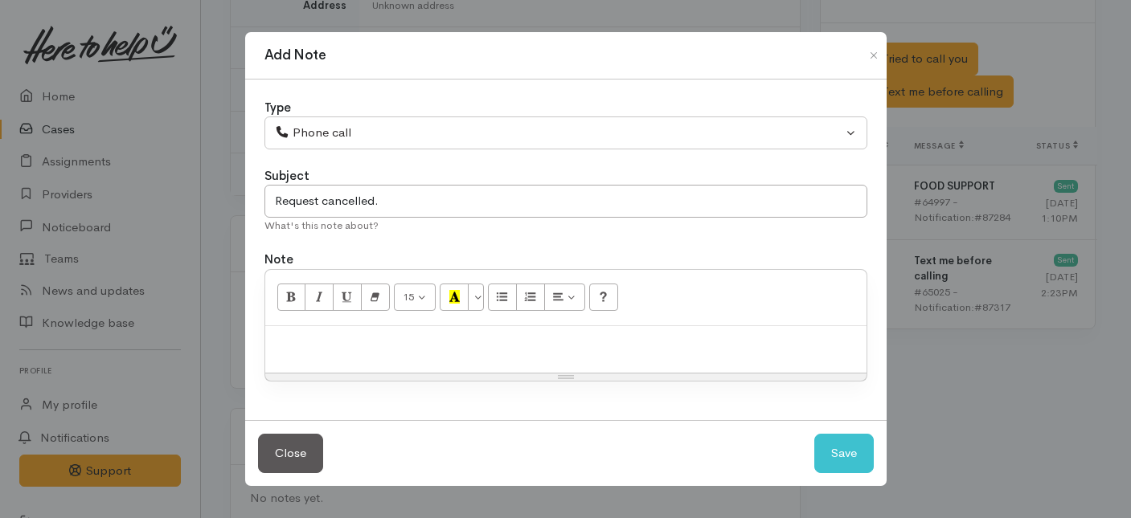
click at [305, 332] on div at bounding box center [565, 349] width 601 height 47
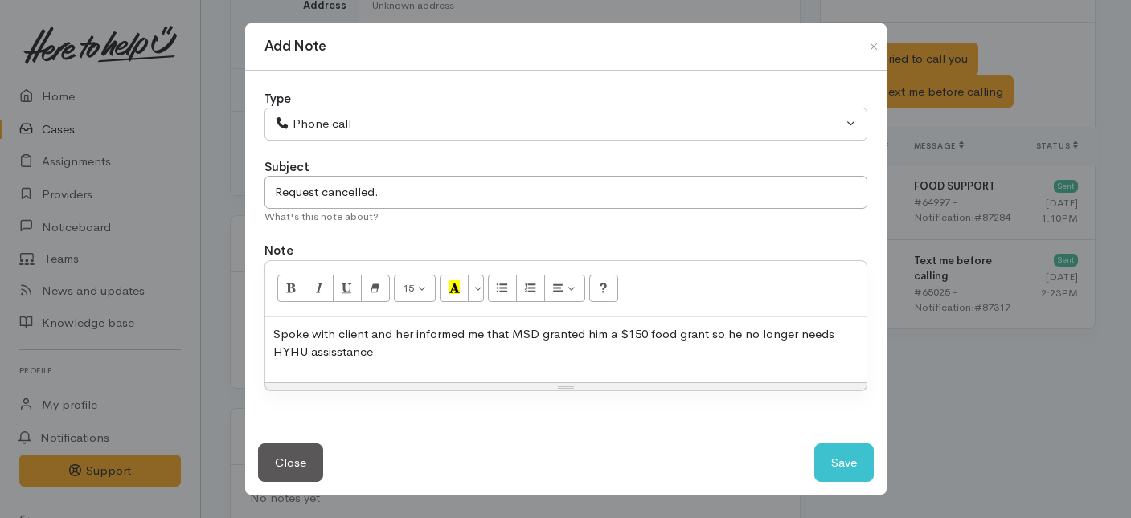
click at [339, 354] on p "Spoke with client and her informed me that MSD granted him a $150 food grant so…" at bounding box center [565, 343] width 585 height 36
click at [410, 377] on div "Spoke with client and her informed me that MSD granted him a $150 food grant so…" at bounding box center [565, 349] width 601 height 65
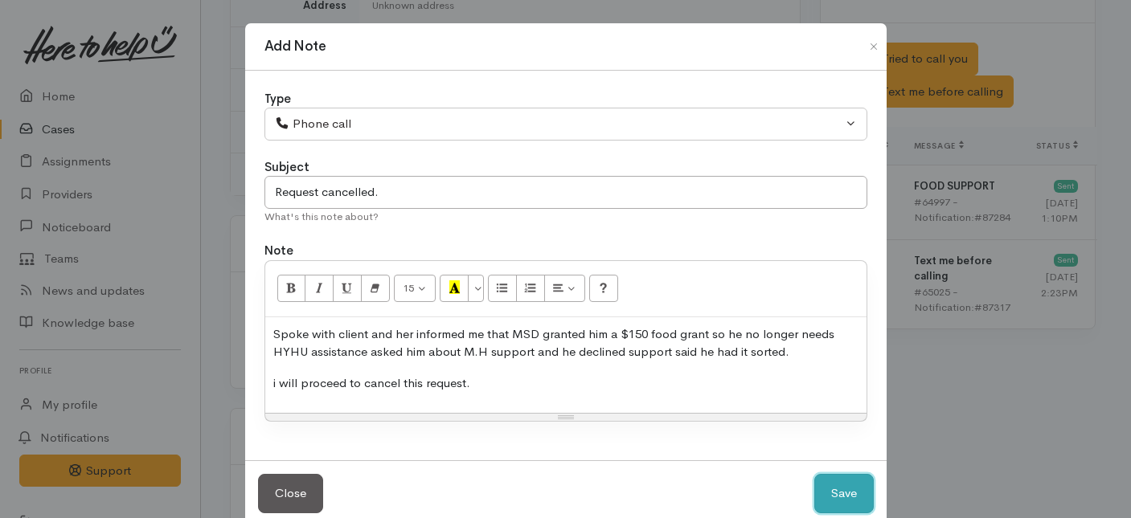
click at [835, 492] on button "Save" at bounding box center [843, 493] width 59 height 39
select select "1"
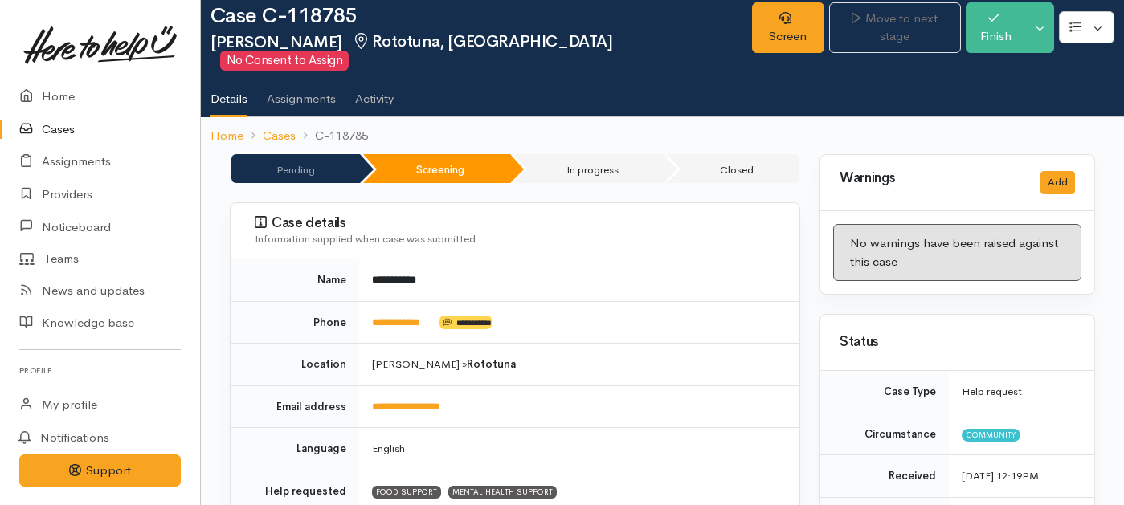
scroll to position [0, 0]
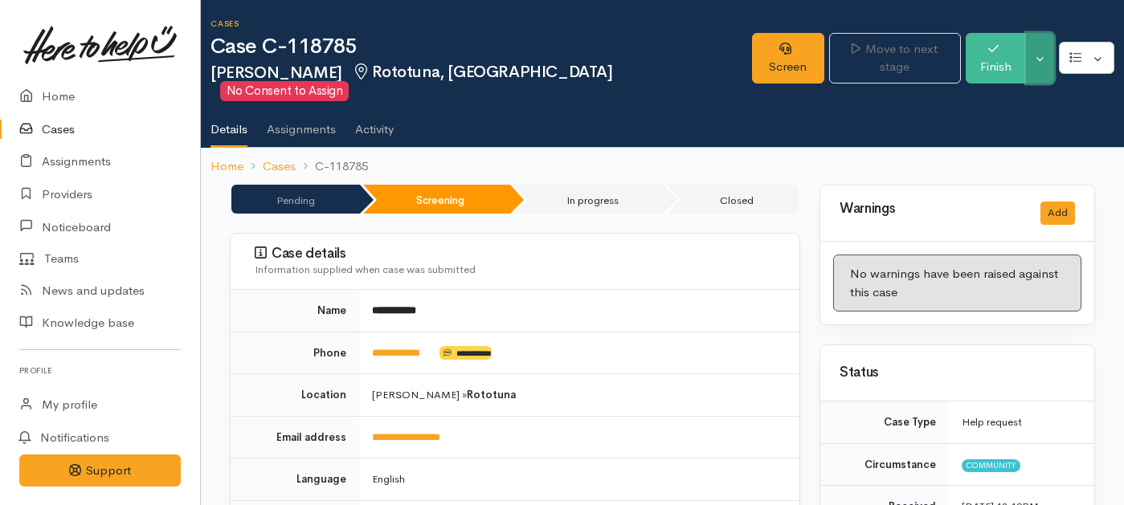
click at [1027, 43] on button "Toggle Dropdown" at bounding box center [1040, 58] width 28 height 51
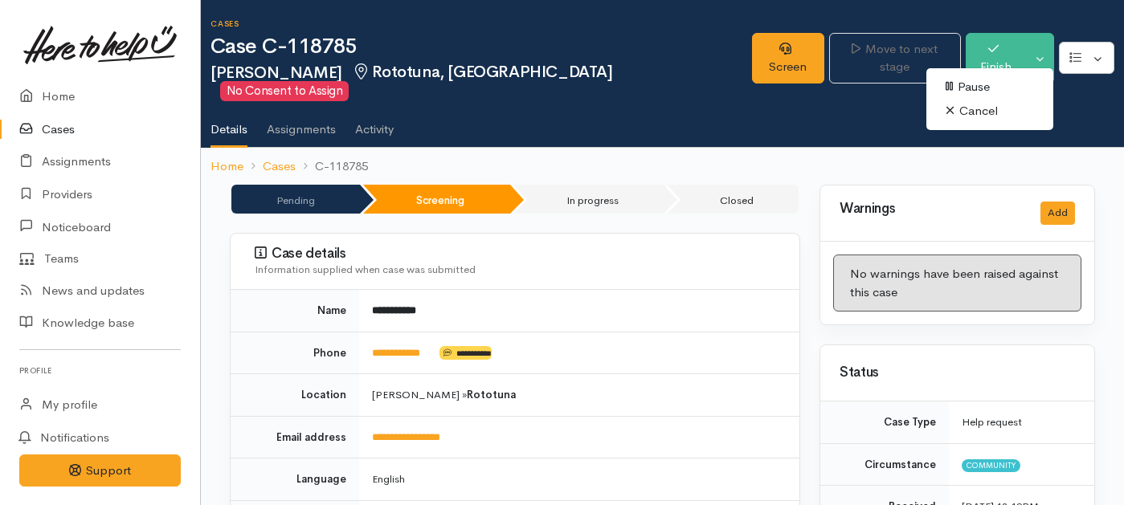
click at [968, 111] on link "Cancel" at bounding box center [990, 111] width 127 height 25
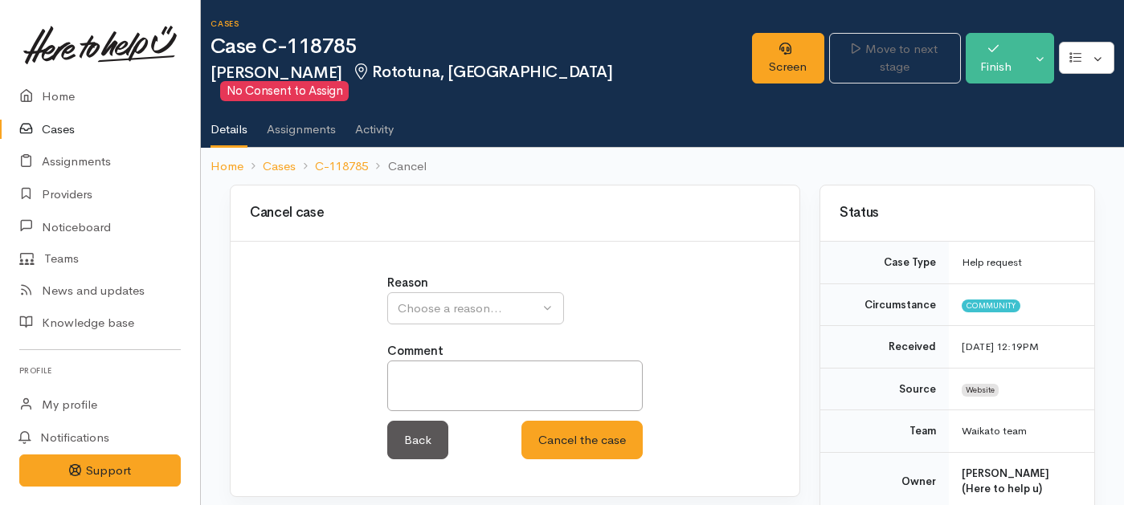
click at [465, 274] on div "Reason Inappropriate request Duplicate case Client withdrew case after contact …" at bounding box center [515, 299] width 256 height 51
click at [465, 300] on div "Choose a reason..." at bounding box center [468, 309] width 141 height 18
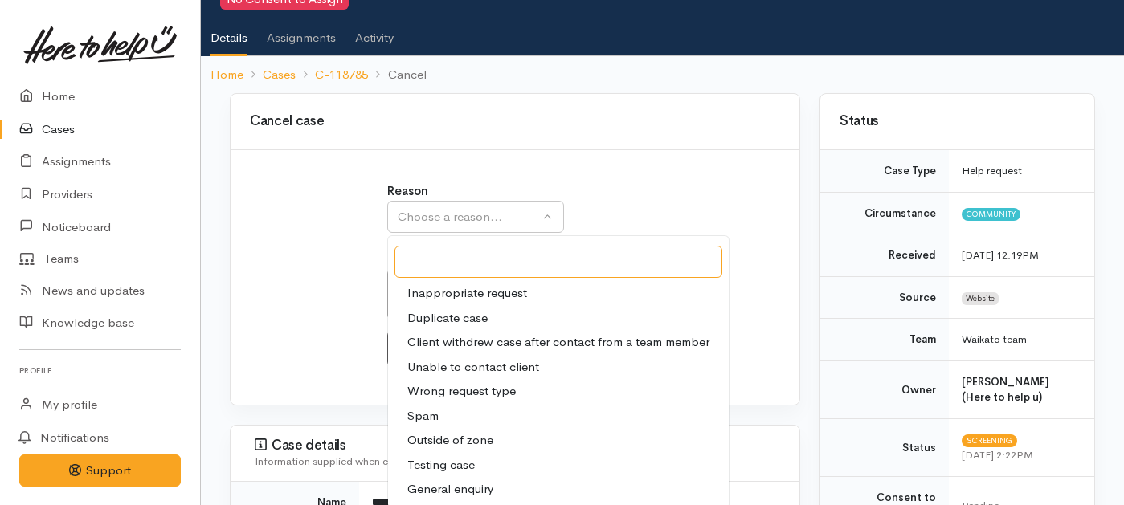
scroll to position [95, 0]
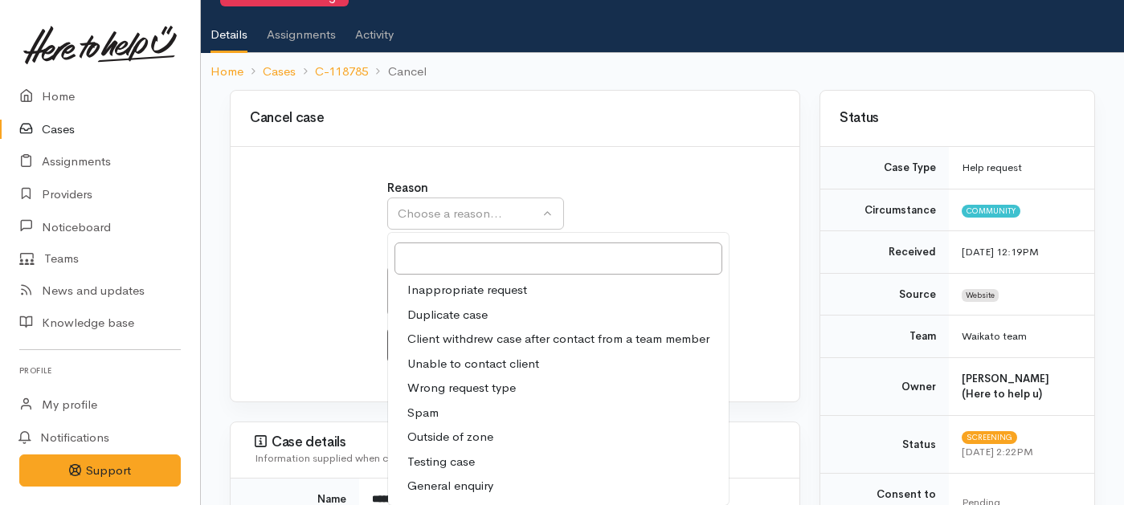
click at [436, 330] on span "Client withdrew case after contact from a team member" at bounding box center [558, 339] width 302 height 18
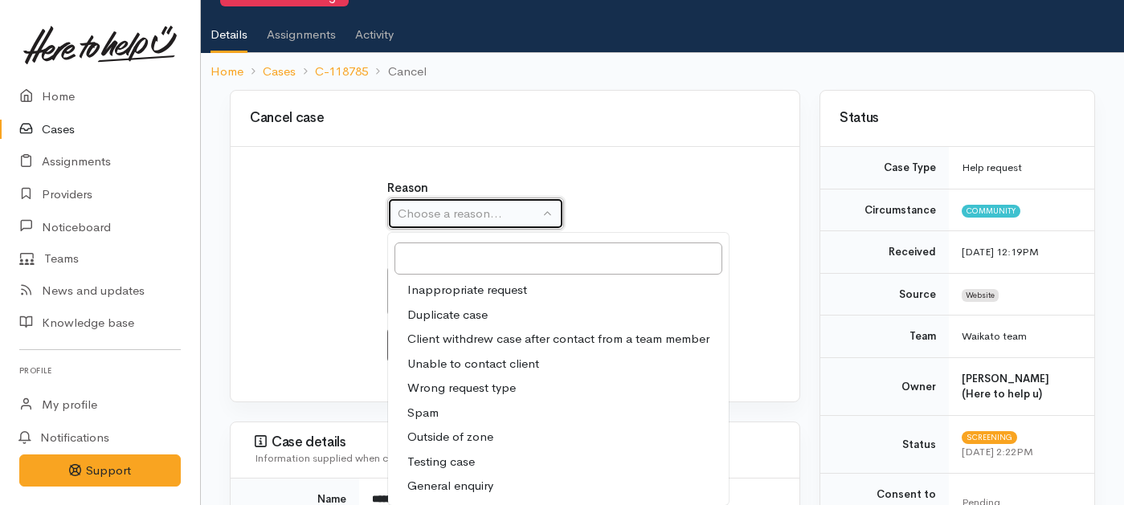
select select "3"
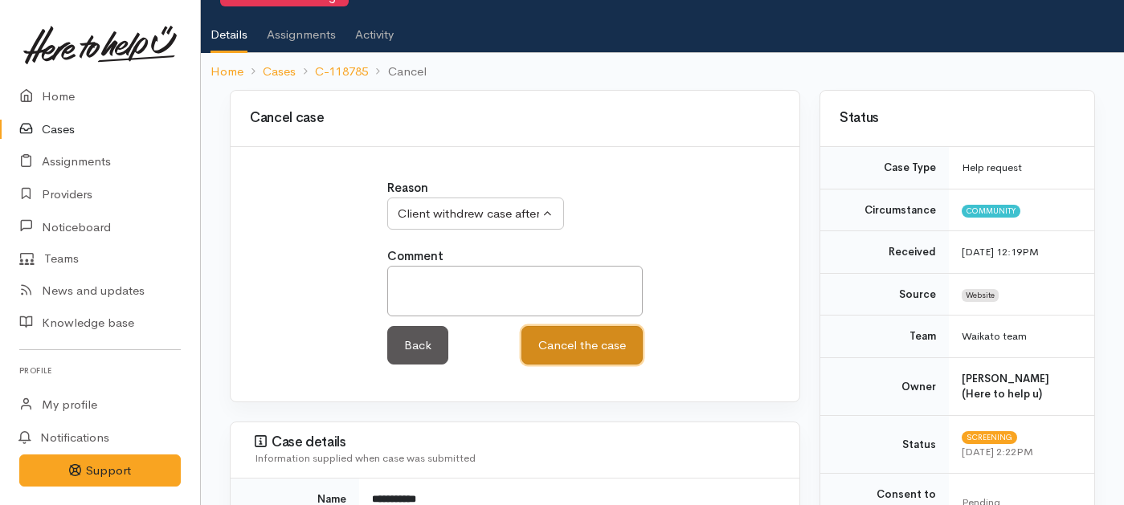
click at [563, 326] on button "Cancel the case" at bounding box center [582, 345] width 121 height 39
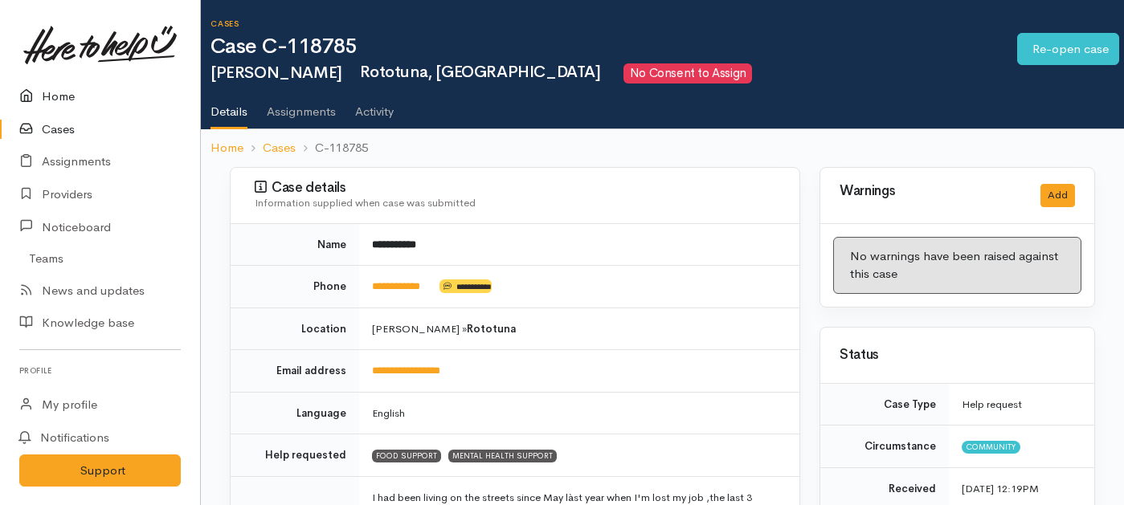
click at [51, 92] on link "Home" at bounding box center [100, 96] width 200 height 33
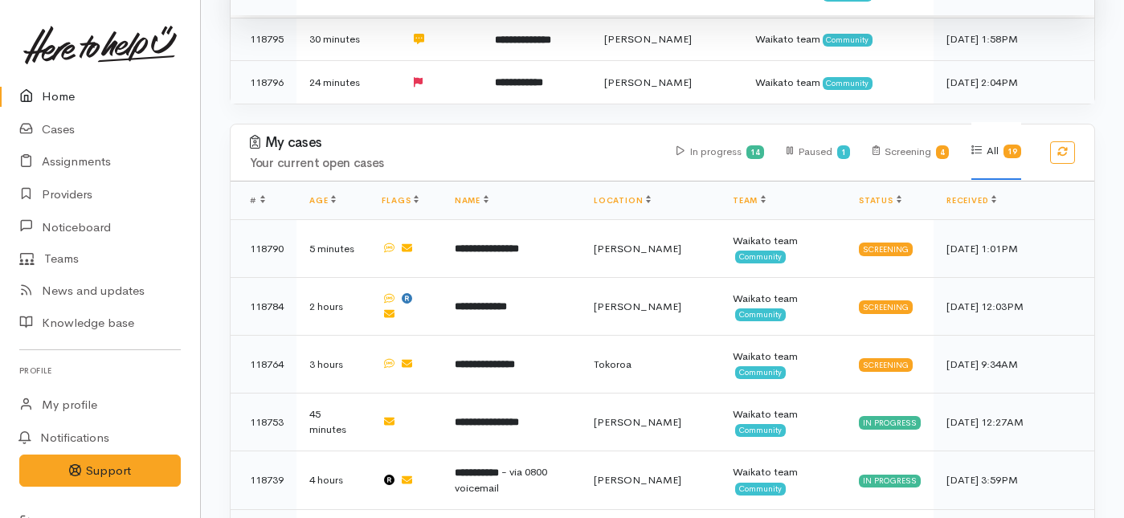
scroll to position [435, 0]
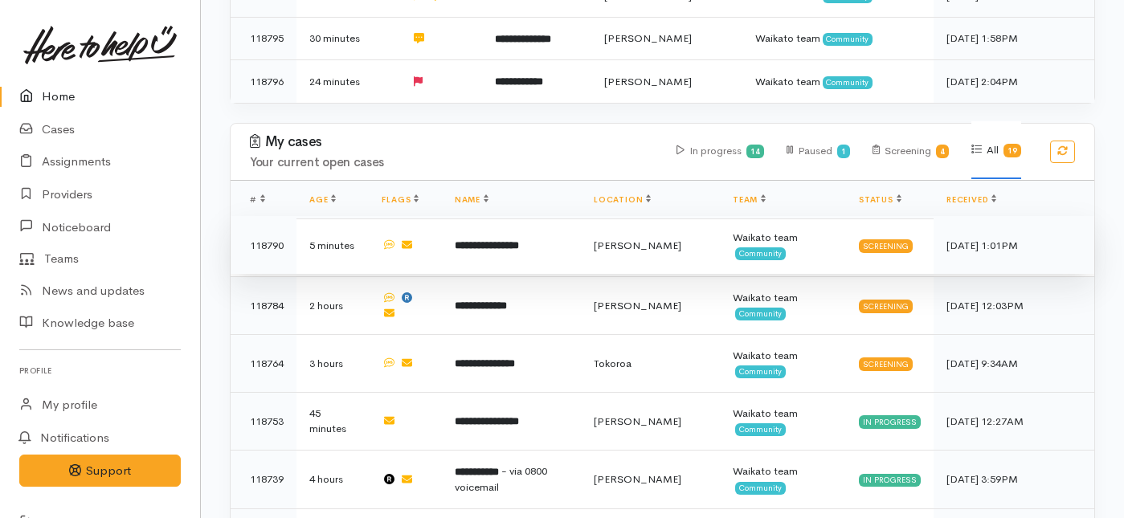
click at [566, 216] on td "**********" at bounding box center [511, 245] width 139 height 58
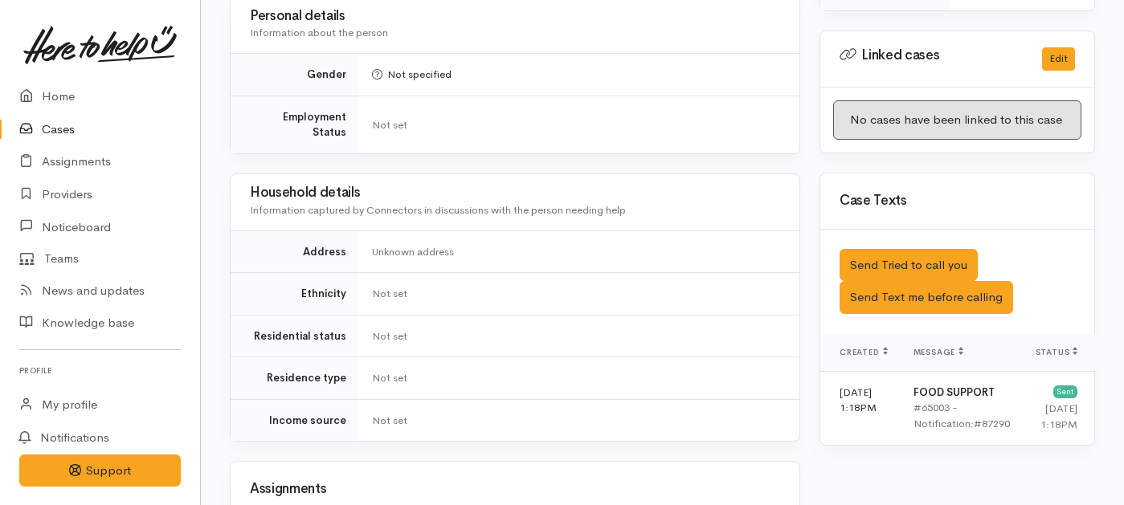
scroll to position [829, 0]
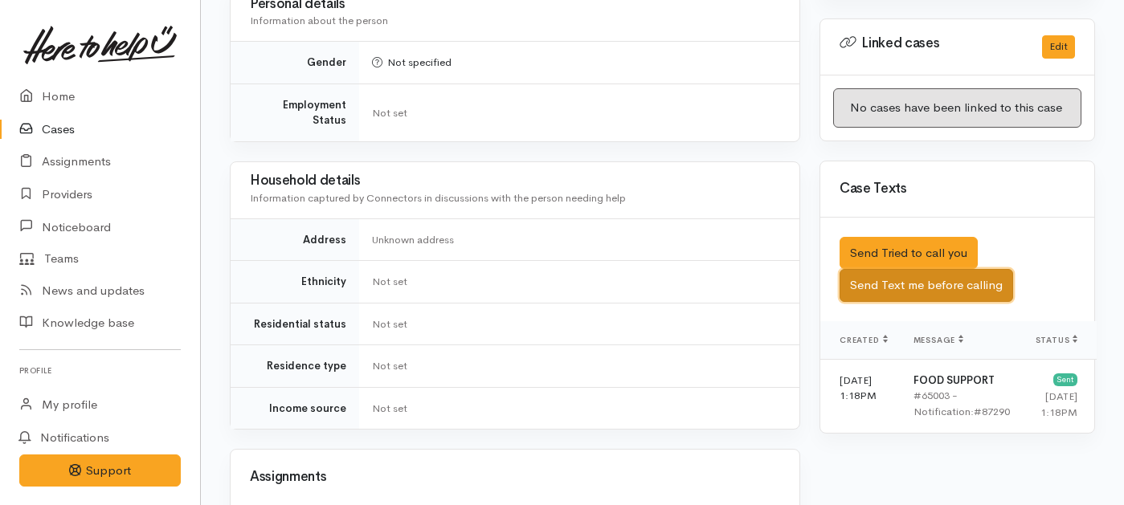
click at [870, 269] on button "Send Text me before calling" at bounding box center [927, 285] width 174 height 33
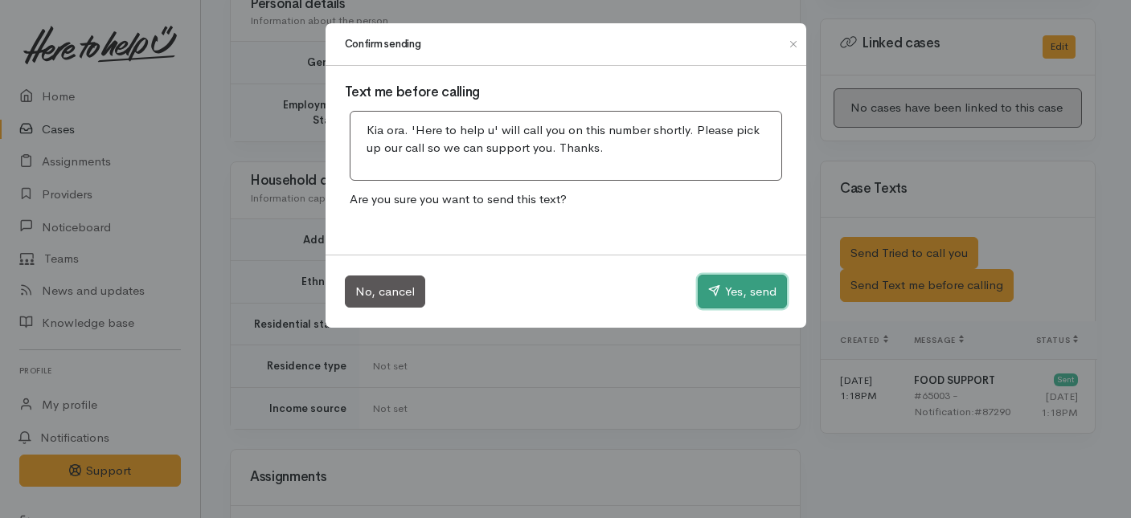
click at [718, 293] on button "Yes, send" at bounding box center [742, 292] width 89 height 34
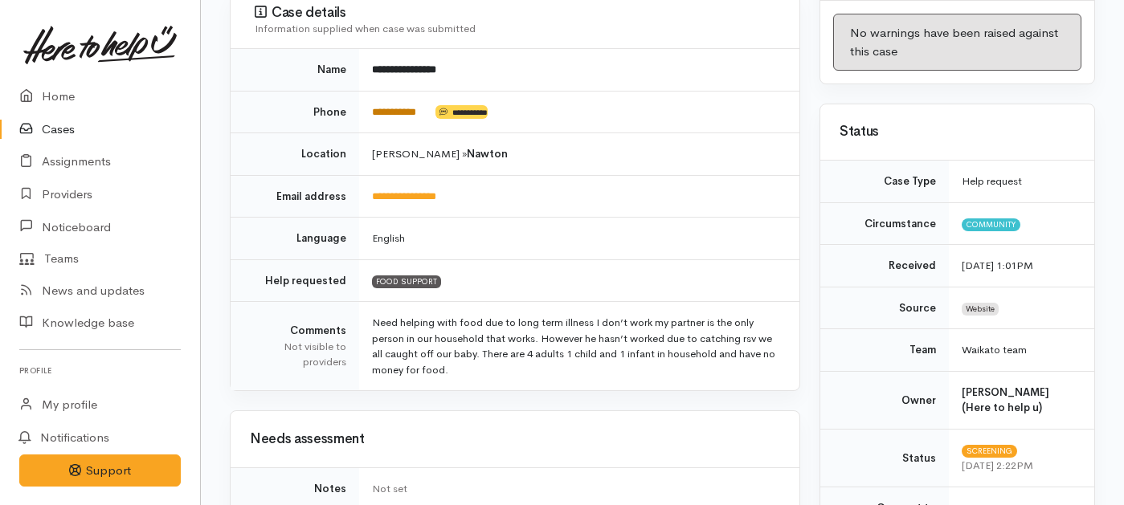
scroll to position [225, 0]
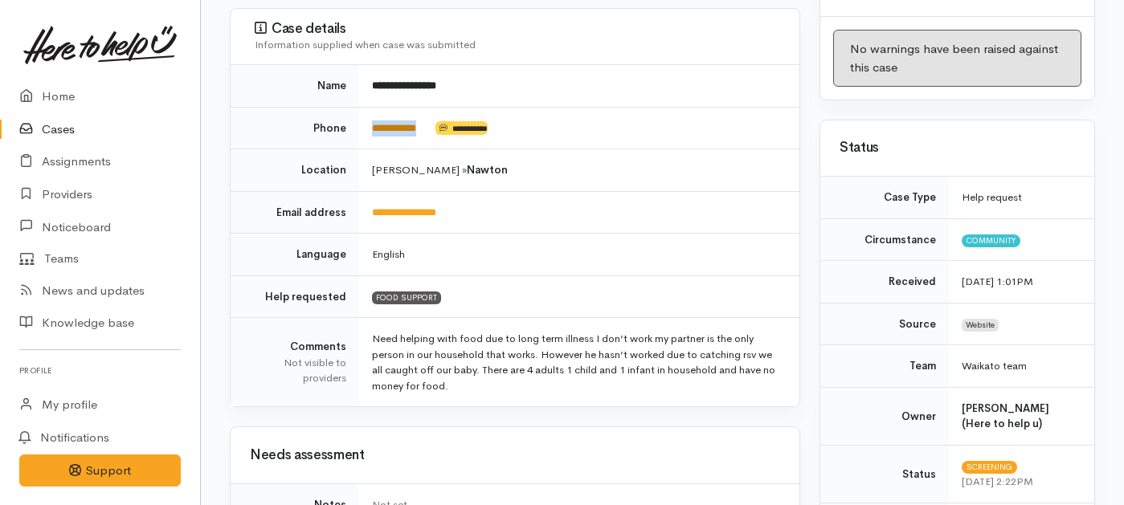
drag, startPoint x: 435, startPoint y: 109, endPoint x: 374, endPoint y: 109, distance: 61.1
click at [374, 109] on td "**********" at bounding box center [579, 128] width 440 height 43
copy td "**********"
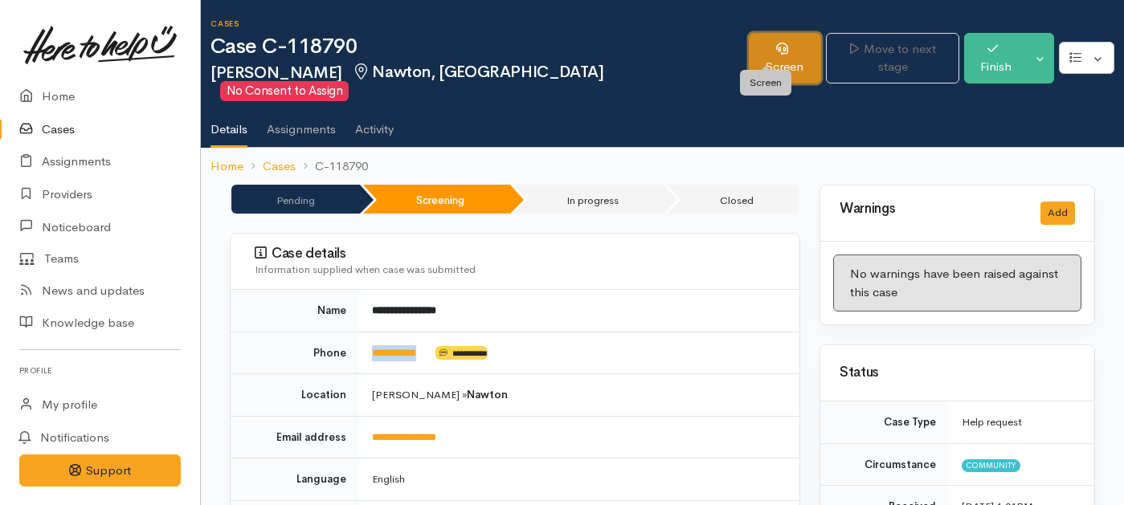
click at [755, 51] on link "Screen" at bounding box center [785, 58] width 72 height 51
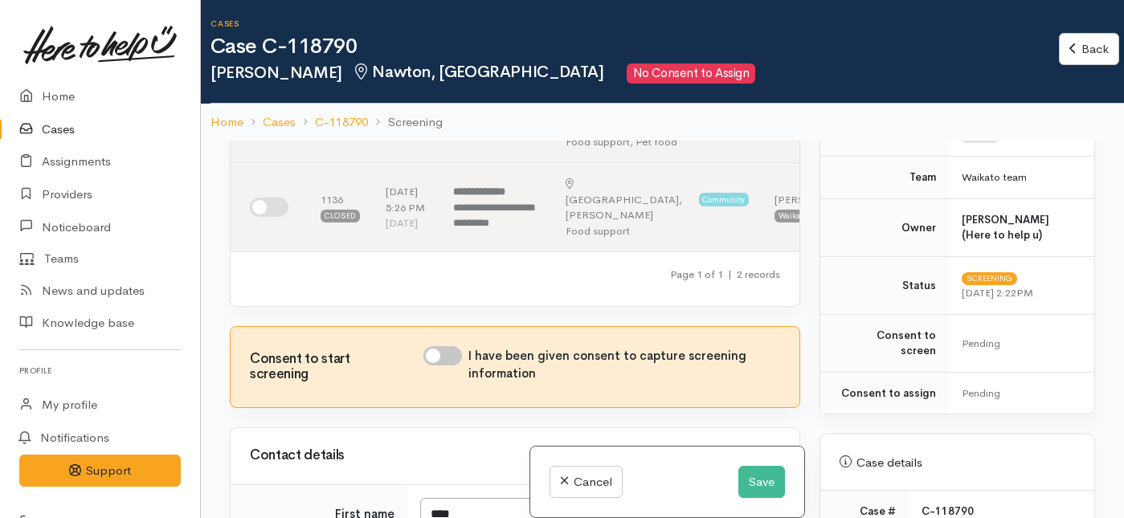
scroll to position [567, 0]
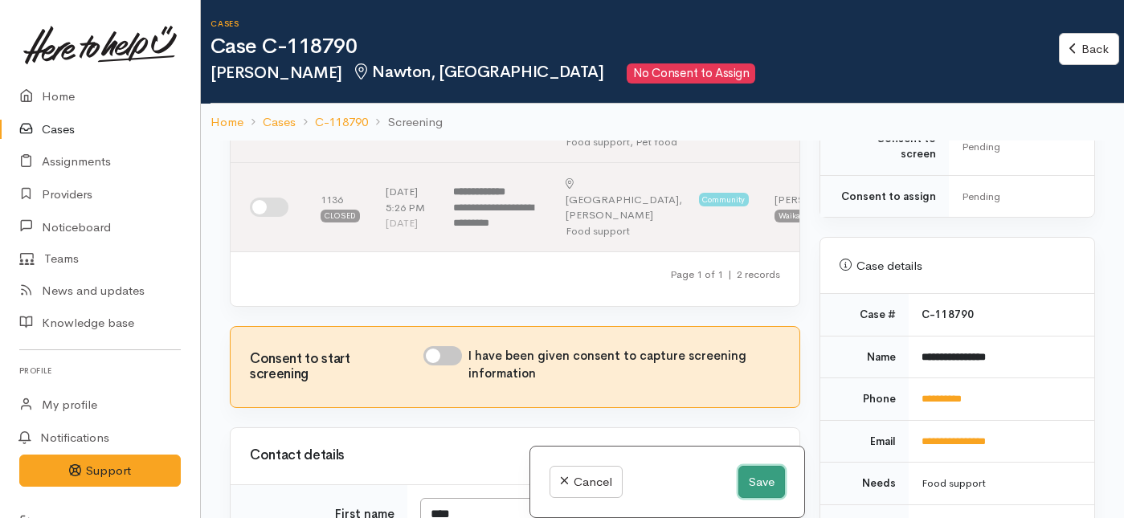
click at [755, 480] on button "Save" at bounding box center [762, 482] width 47 height 33
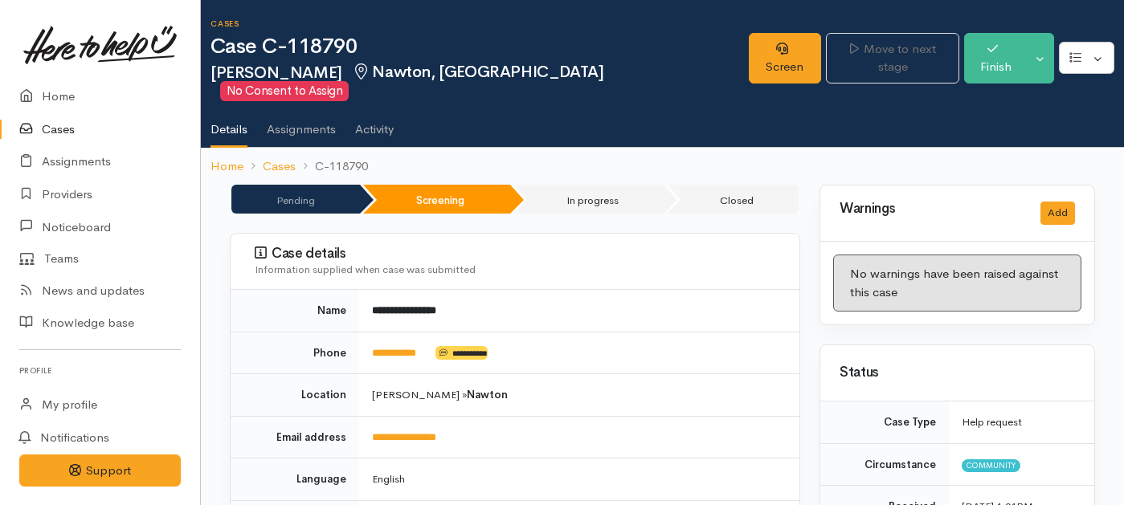
click at [774, 31] on div "Screen Move to next stage Finish Toggle Dropdown Pause" at bounding box center [936, 60] width 375 height 72
click at [770, 39] on link "Screen" at bounding box center [785, 58] width 72 height 51
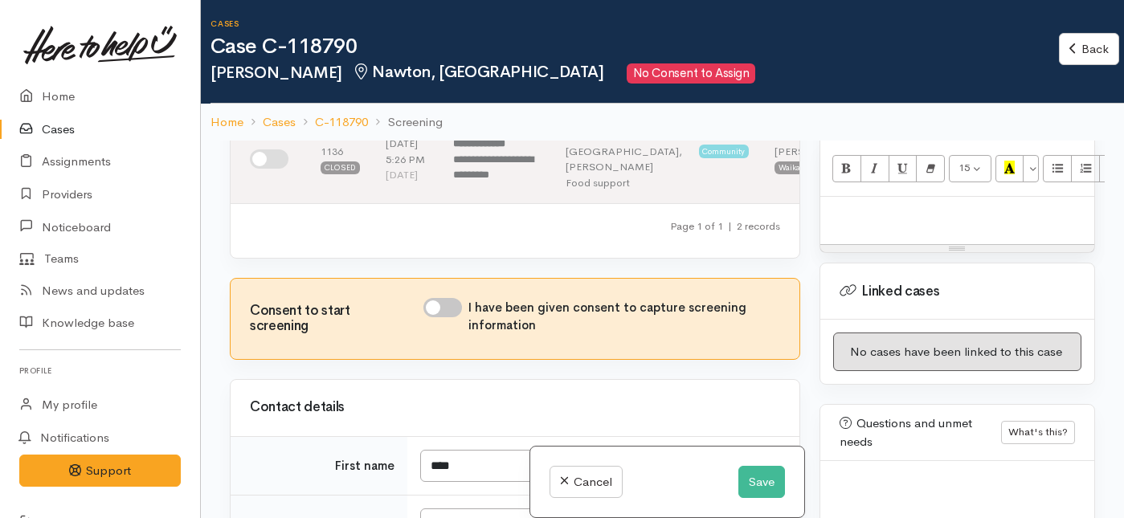
scroll to position [1169, 0]
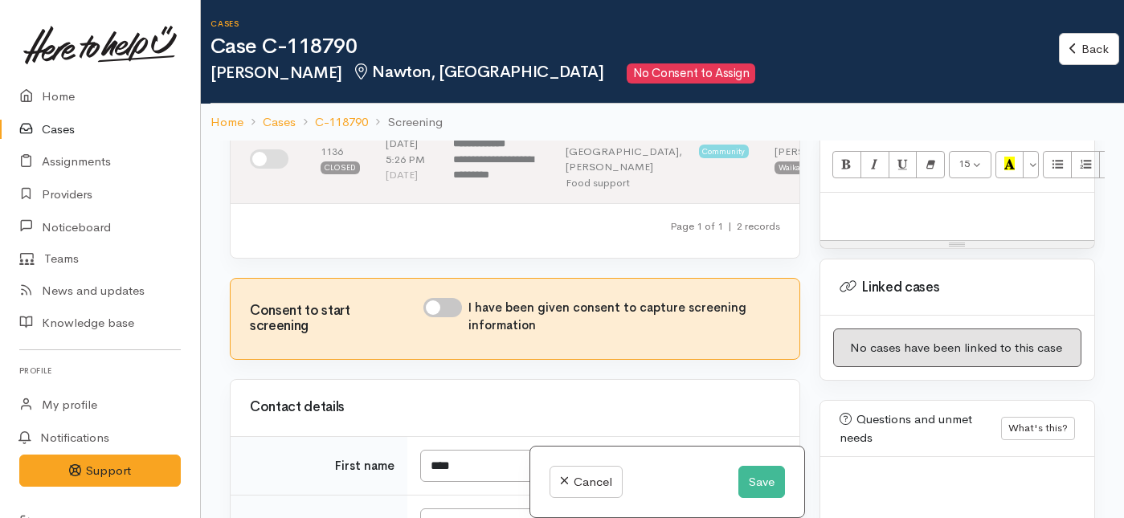
click at [831, 211] on p at bounding box center [958, 210] width 258 height 18
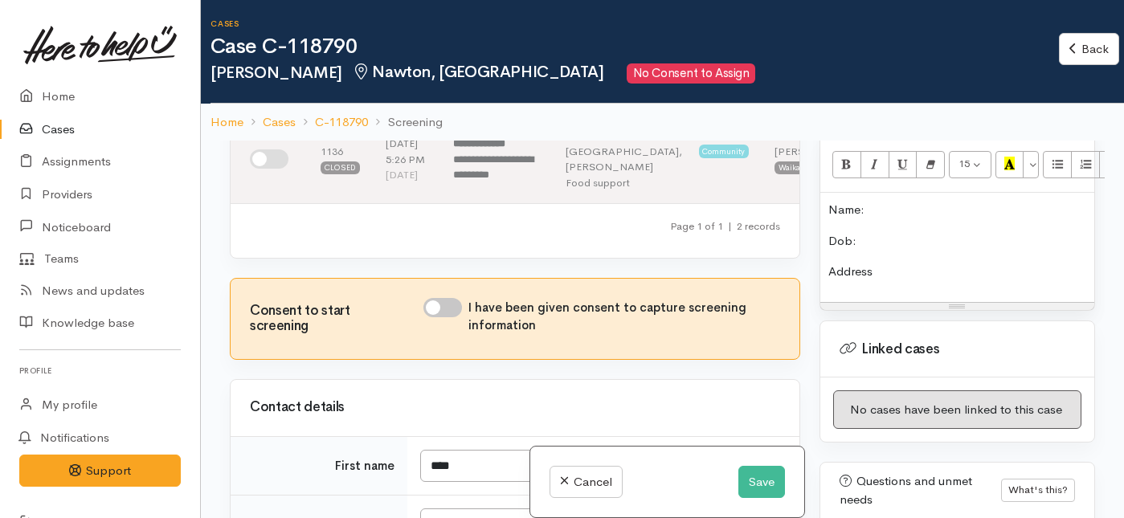
click at [878, 246] on p "Dob:" at bounding box center [958, 241] width 258 height 18
click at [908, 273] on p "Address" at bounding box center [958, 272] width 258 height 18
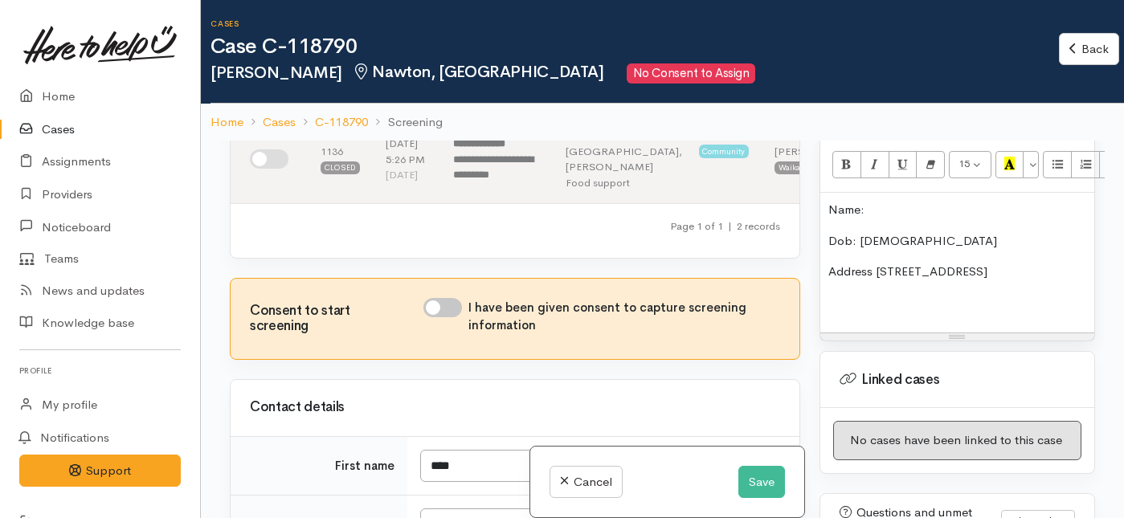
click at [881, 207] on p "Name:" at bounding box center [958, 210] width 258 height 18
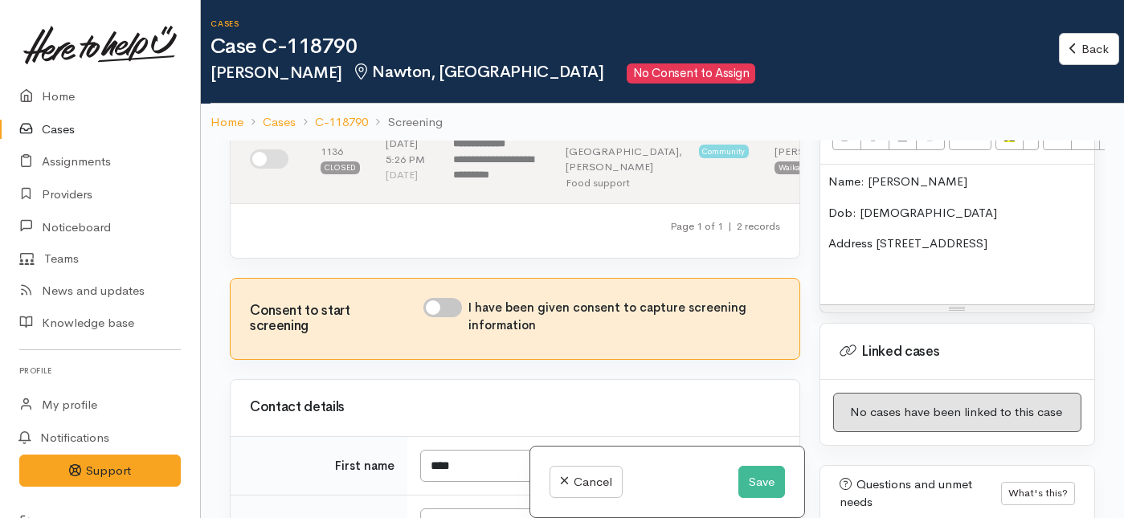
scroll to position [1207, 0]
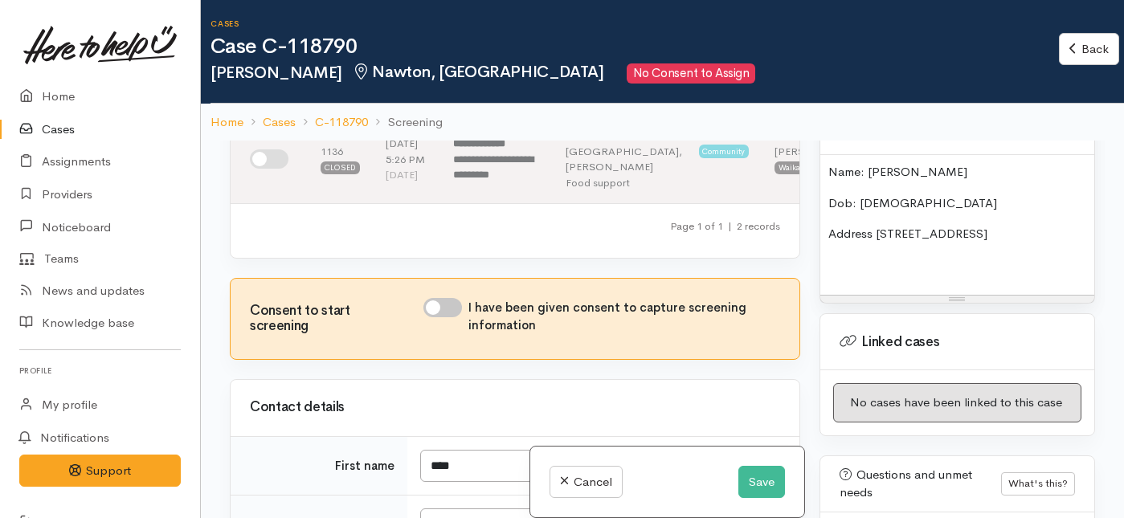
click at [975, 226] on p "Address [STREET_ADDRESS]" at bounding box center [958, 234] width 258 height 18
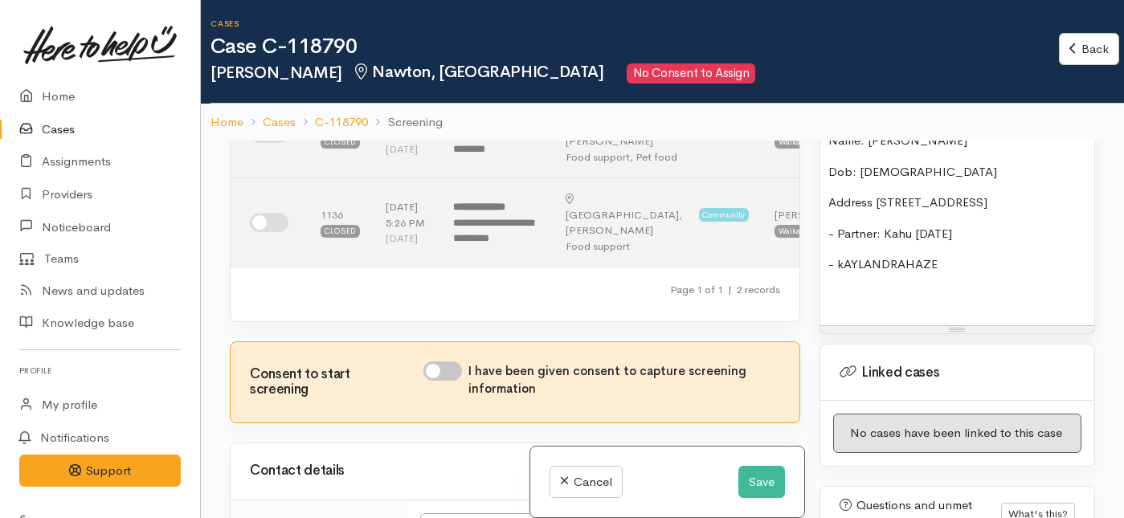
scroll to position [1248, 0]
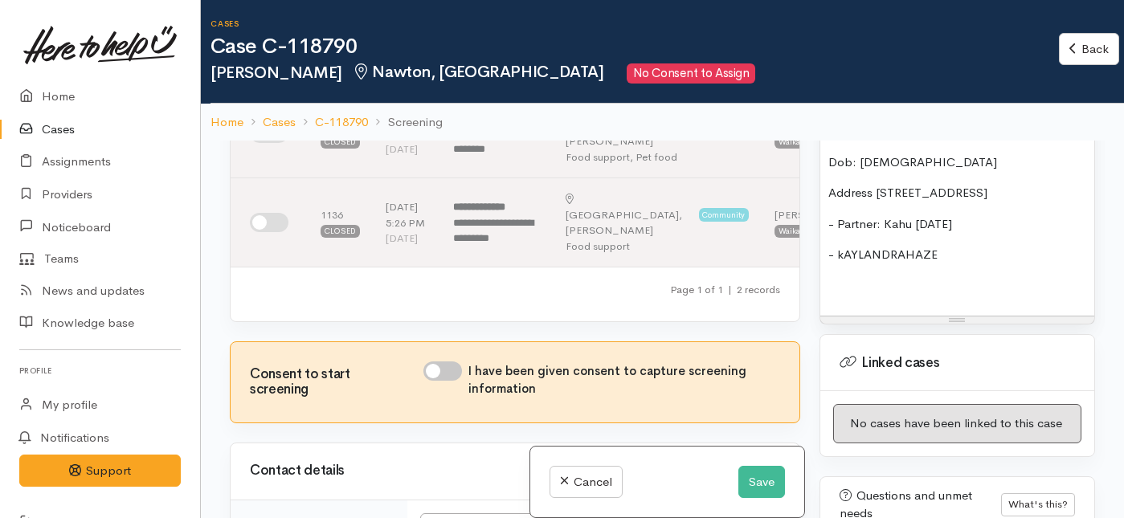
click at [905, 258] on p "- kAYLANDRAHAZE" at bounding box center [958, 255] width 258 height 18
click at [842, 250] on p "- kAYLANDRAHAZE" at bounding box center [958, 255] width 258 height 18
click at [957, 253] on p "- kAYLANDRAHAZE" at bounding box center [958, 255] width 258 height 18
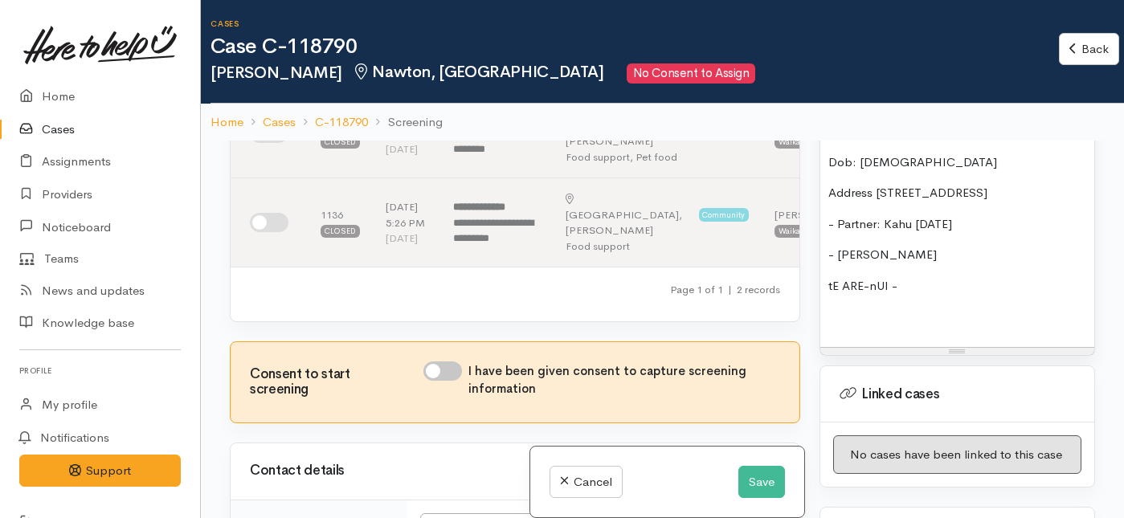
click at [1006, 255] on p "- kAYLANDRAHAZE HOWARD" at bounding box center [958, 255] width 258 height 18
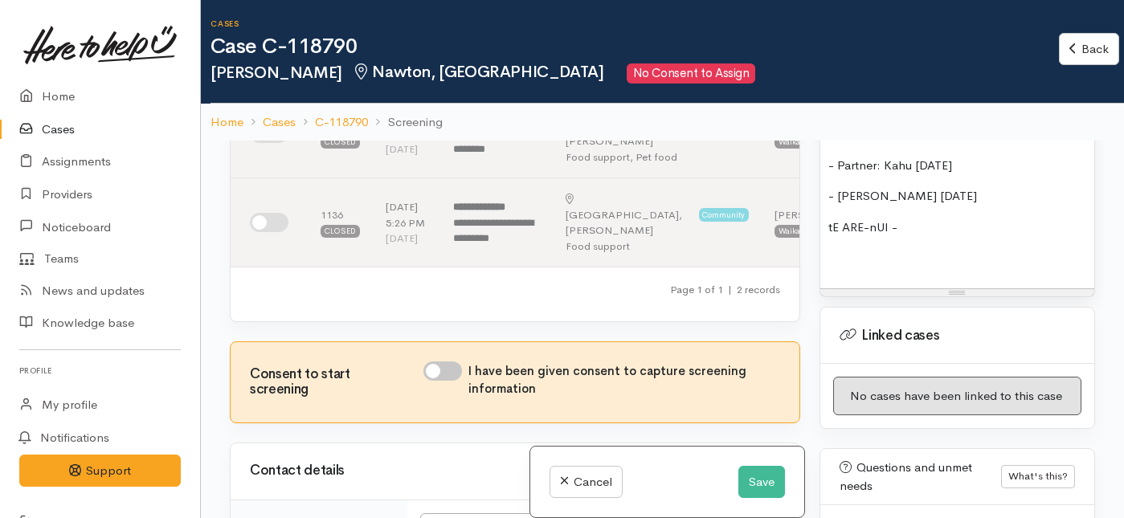
click at [919, 229] on p "tE ARE-nUI -" at bounding box center [958, 228] width 258 height 18
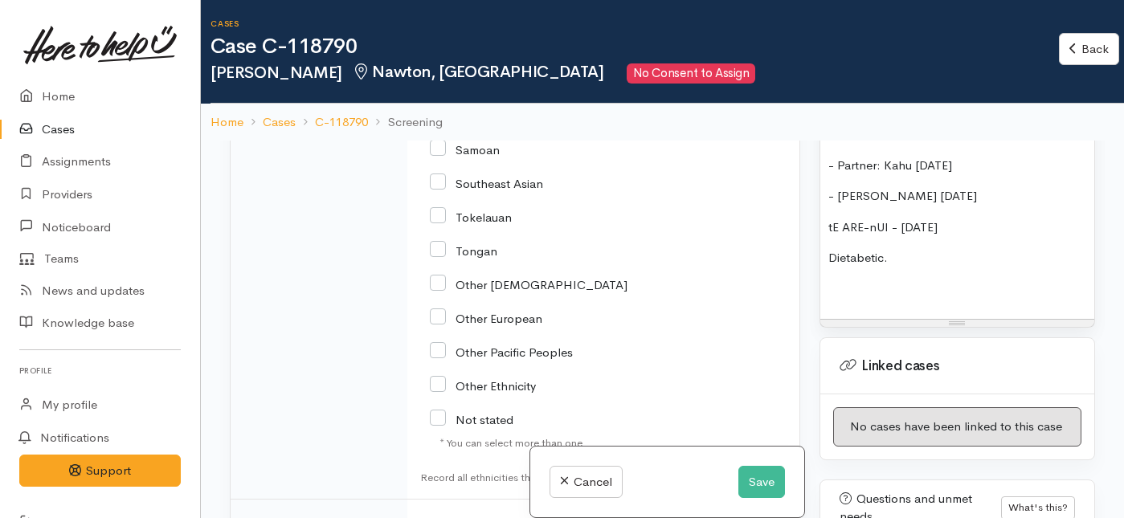
scroll to position [2721, 0]
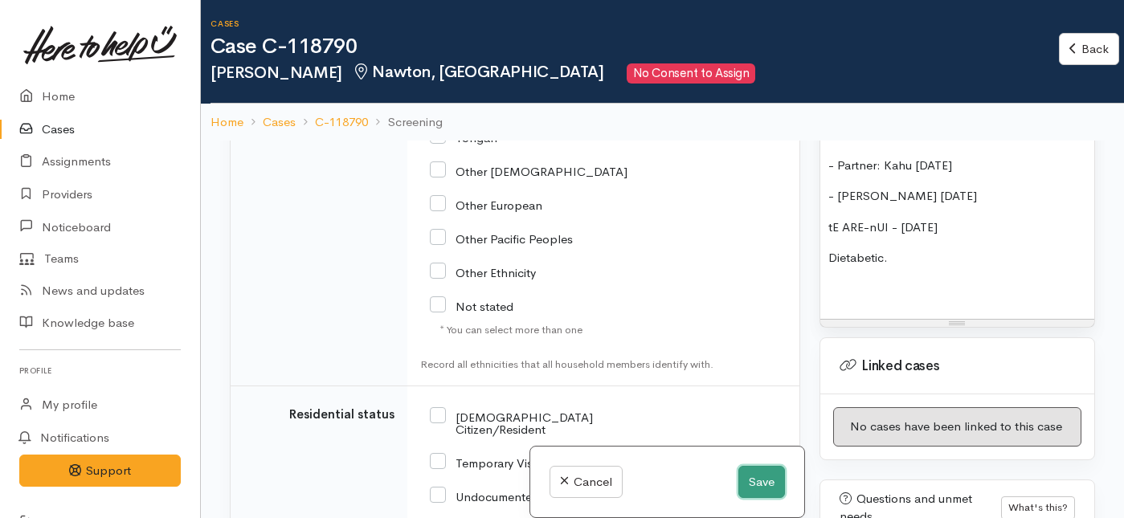
click at [751, 485] on button "Save" at bounding box center [762, 482] width 47 height 33
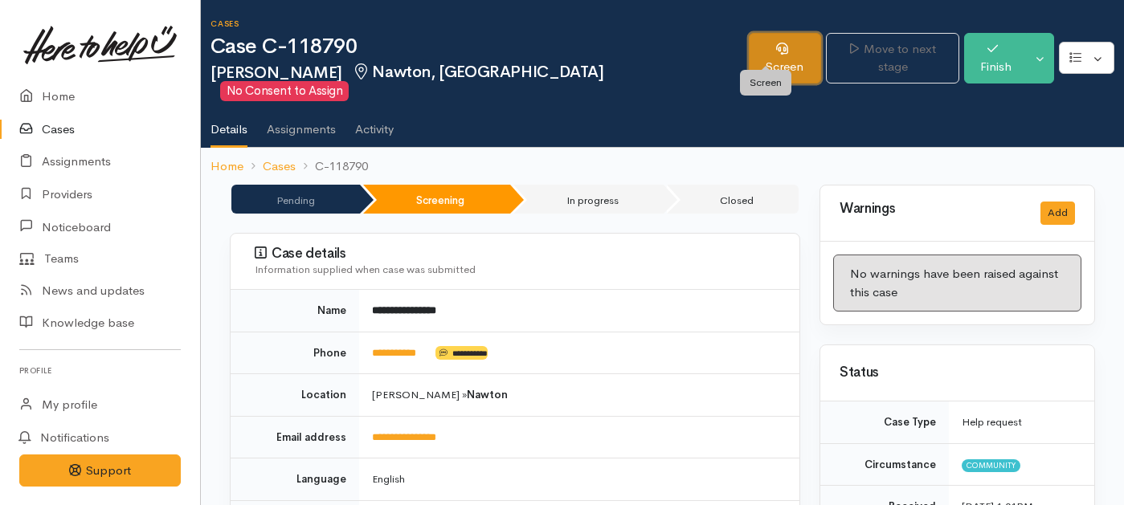
click at [768, 43] on link "Screen" at bounding box center [785, 58] width 72 height 51
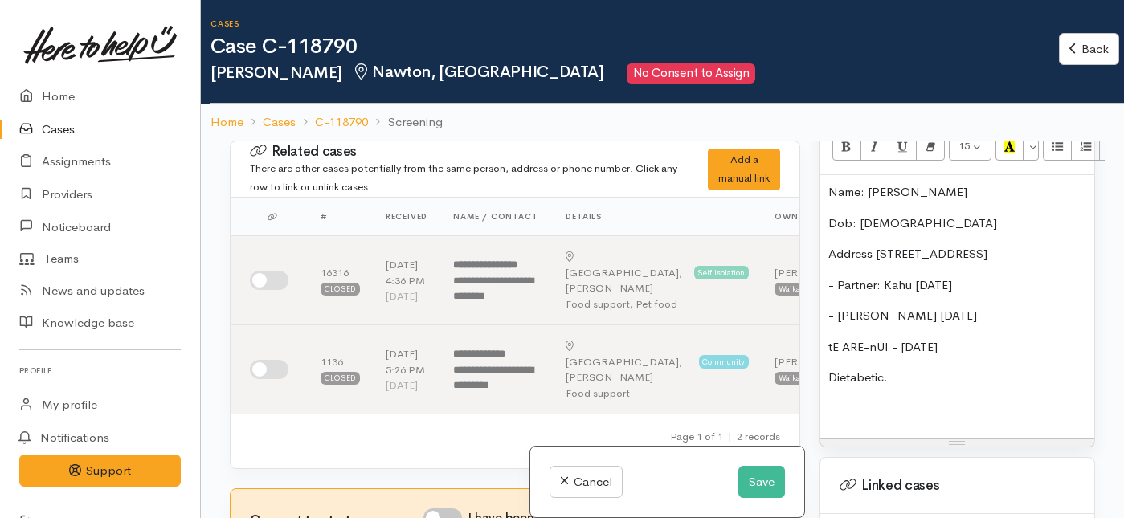
scroll to position [1189, 0]
click at [935, 316] on p "- kAYLANDRAHAZE HOWARD 27/1/2014" at bounding box center [958, 314] width 258 height 18
click at [978, 313] on p "-Kaylandra Haze HOWARD 27/1/2014" at bounding box center [958, 314] width 258 height 18
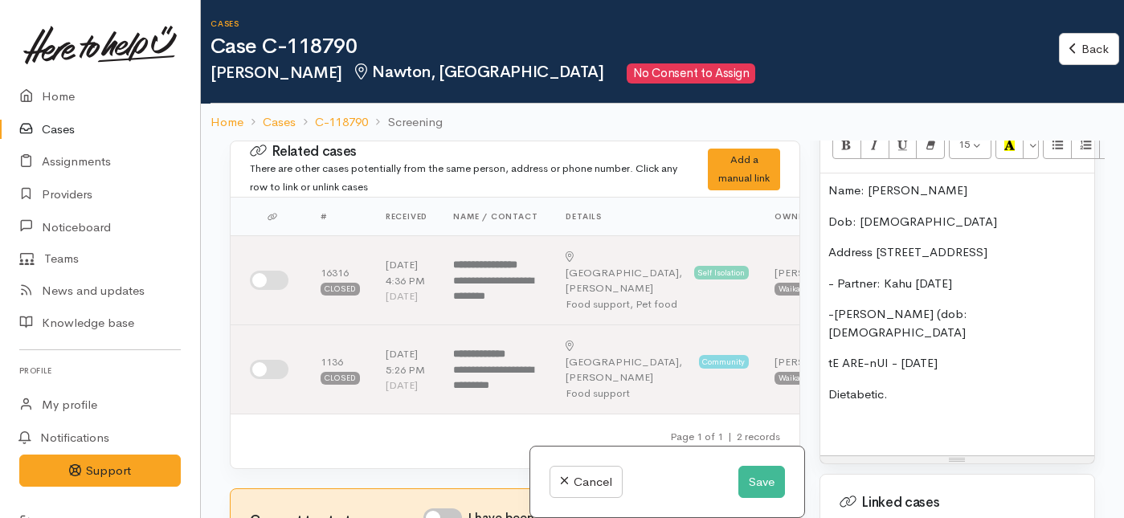
click at [1015, 312] on p "-Kaylandra Haze (dob: 27/1/2014" at bounding box center [958, 323] width 258 height 36
click at [891, 354] on p "tE ARE-nUI - 17/12/2023" at bounding box center [958, 363] width 258 height 18
click at [835, 354] on p "- 17/12/2023" at bounding box center [958, 363] width 258 height 18
click at [871, 354] on p "- Tiare 17/12/2023" at bounding box center [958, 363] width 258 height 18
click at [967, 354] on p "- Tiare (dob: 17/12/2023" at bounding box center [958, 363] width 258 height 18
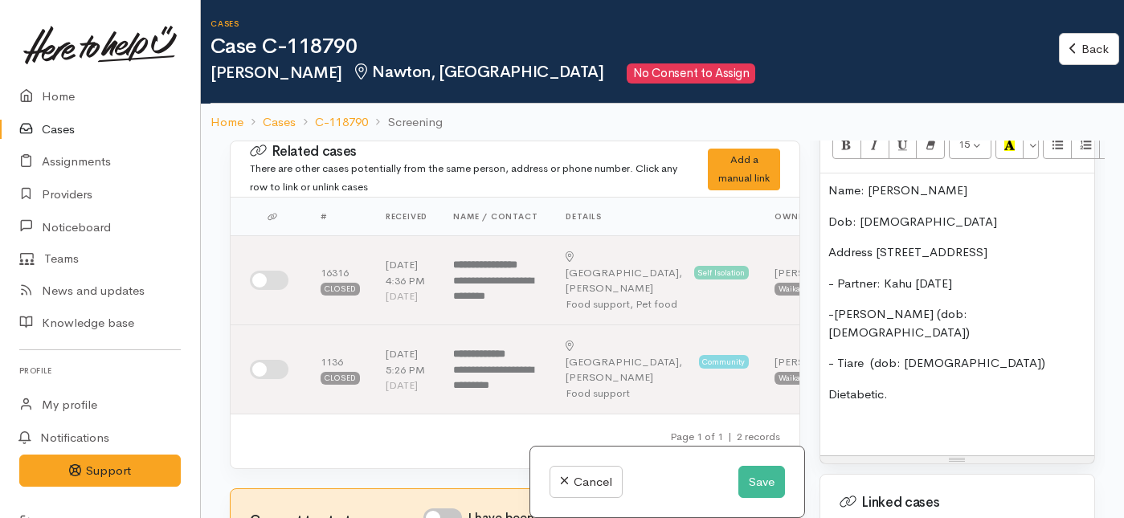
drag, startPoint x: 911, startPoint y: 383, endPoint x: 807, endPoint y: 383, distance: 104.5
click at [807, 383] on div "Related cases There are other cases potentially from the same person, address o…" at bounding box center [662, 400] width 885 height 518
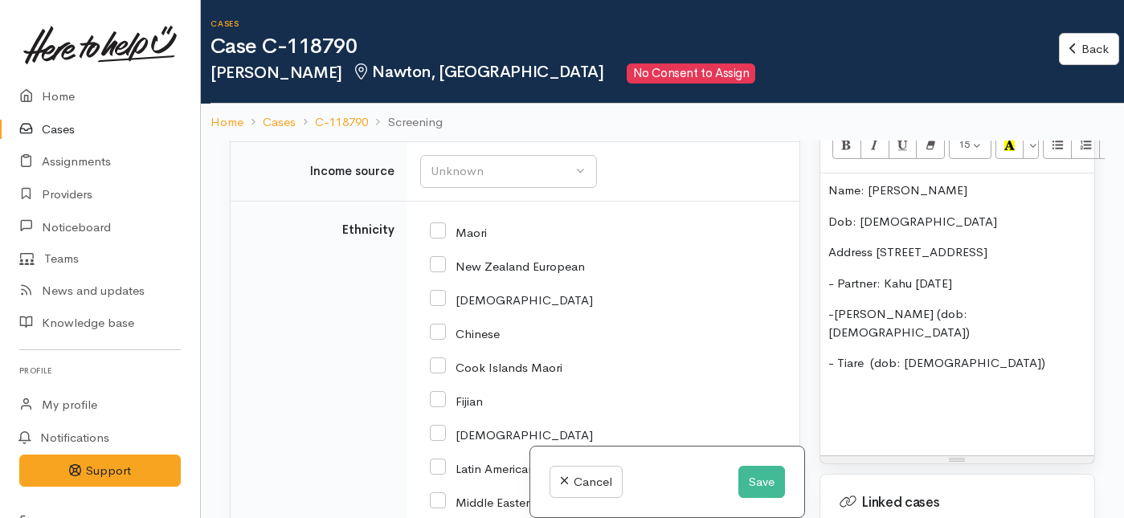
scroll to position [1979, 0]
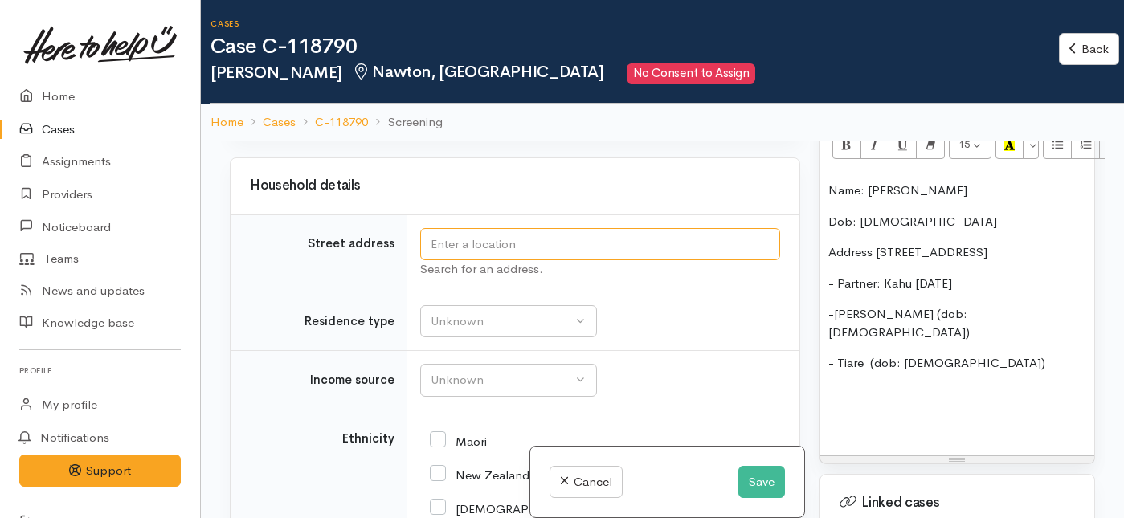
click at [489, 261] on input "text" at bounding box center [600, 244] width 360 height 33
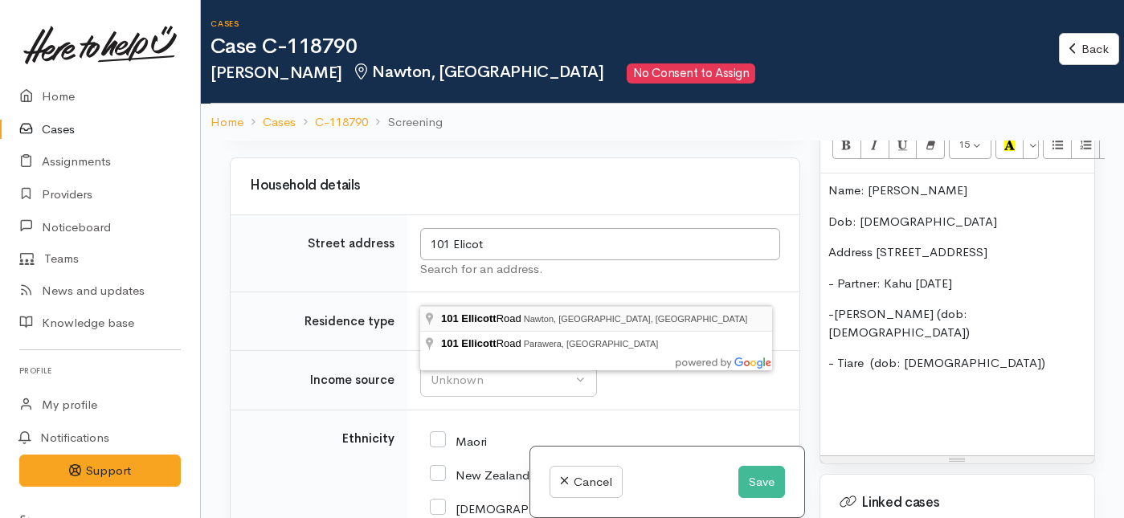
type input "101 Ellicott Road, Nawton, Hamilton, New Zealand"
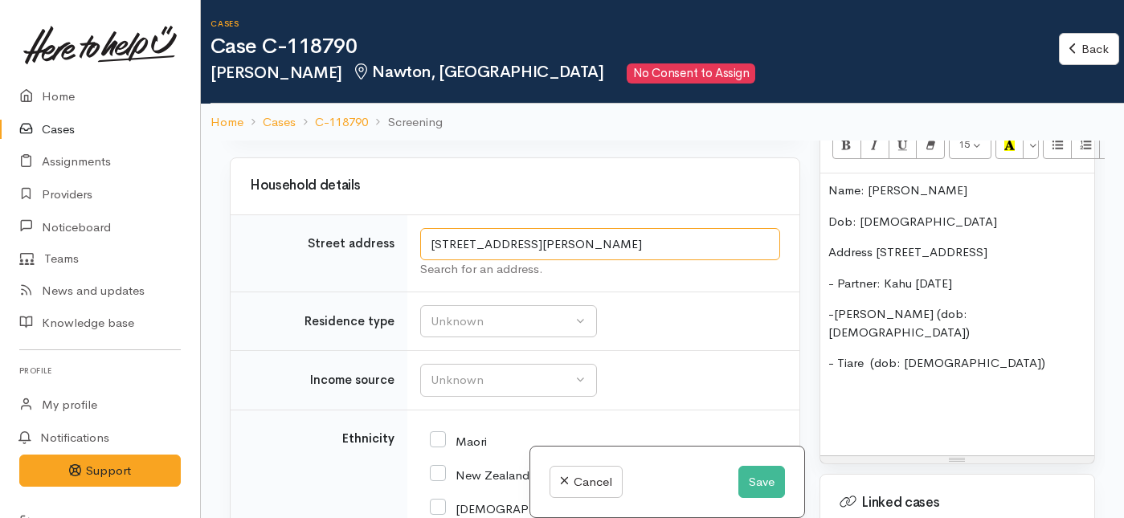
drag, startPoint x: 628, startPoint y: 288, endPoint x: 409, endPoint y: 277, distance: 218.8
click at [409, 277] on td "101 Ellicott Road, Nawton, Hamilton, New Zealand Search for an address." at bounding box center [603, 253] width 392 height 77
drag, startPoint x: 955, startPoint y: 248, endPoint x: 879, endPoint y: 248, distance: 75.5
click at [879, 248] on p "Address 101 Elicot RD." at bounding box center [958, 252] width 258 height 18
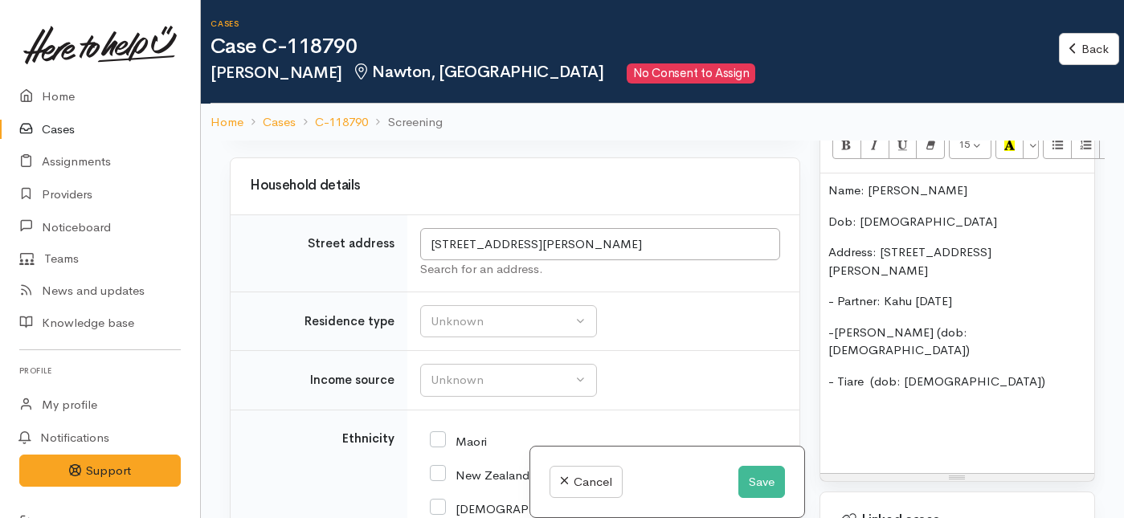
click at [1081, 248] on div "Name: Dion De la Croix Dob: 17/3/85 Address: 101 Ellicott Road, Nawton, Hamilto…" at bounding box center [958, 324] width 274 height 300
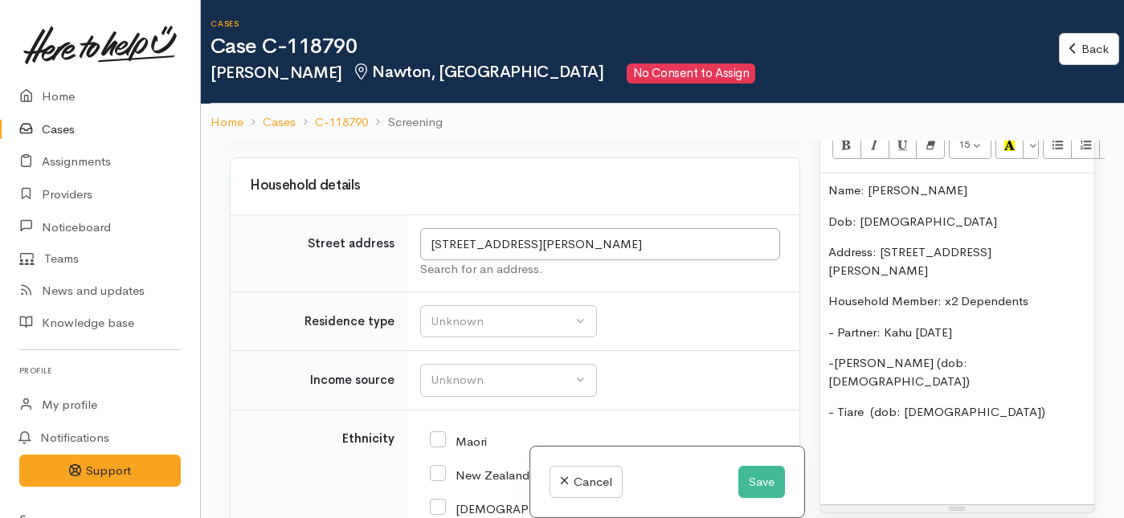
click at [912, 324] on p "- Partner: Kahu 8/9/79" at bounding box center [958, 333] width 258 height 18
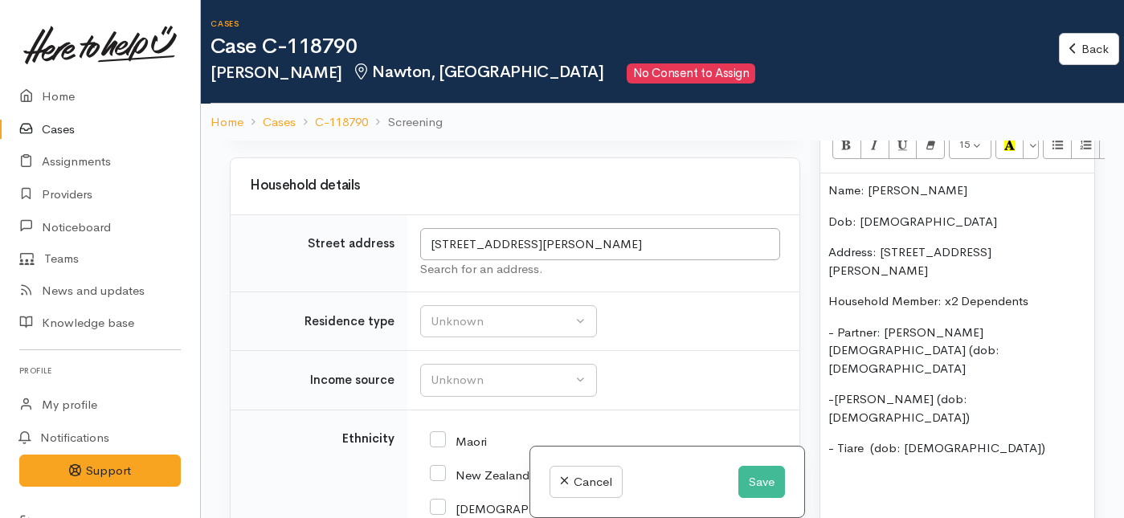
click at [1015, 324] on p "- Partner: Kahu Male (dob: 8/9/79" at bounding box center [958, 351] width 258 height 55
click at [1017, 440] on p "- Tiare (dob: 17/12/2023)" at bounding box center [958, 449] width 258 height 18
click at [992, 501] on p "Food/Dietary requirements:    Cooking facilities:    MSD Entitlement remaining?:" at bounding box center [958, 519] width 258 height 36
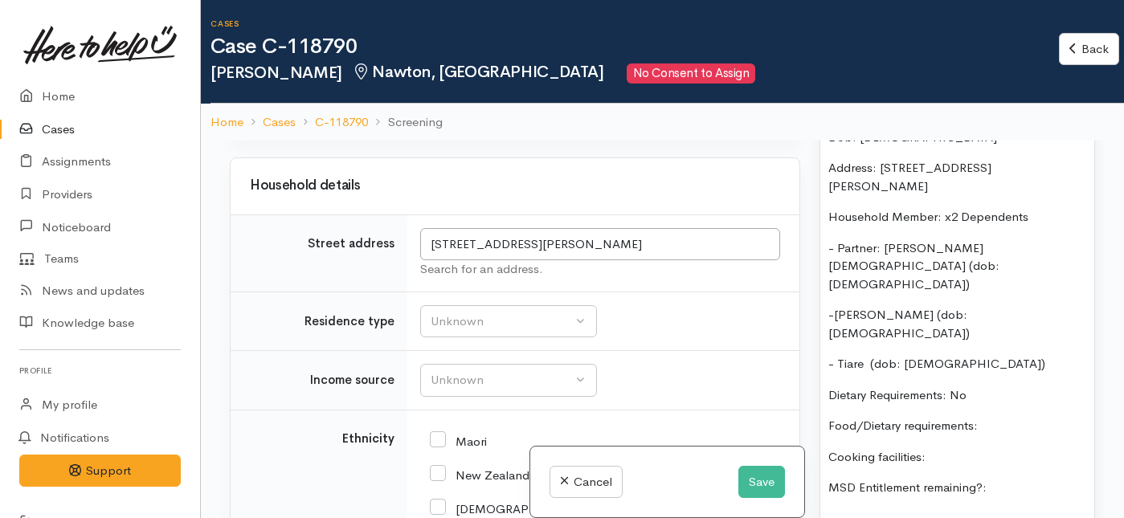
scroll to position [1277, 0]
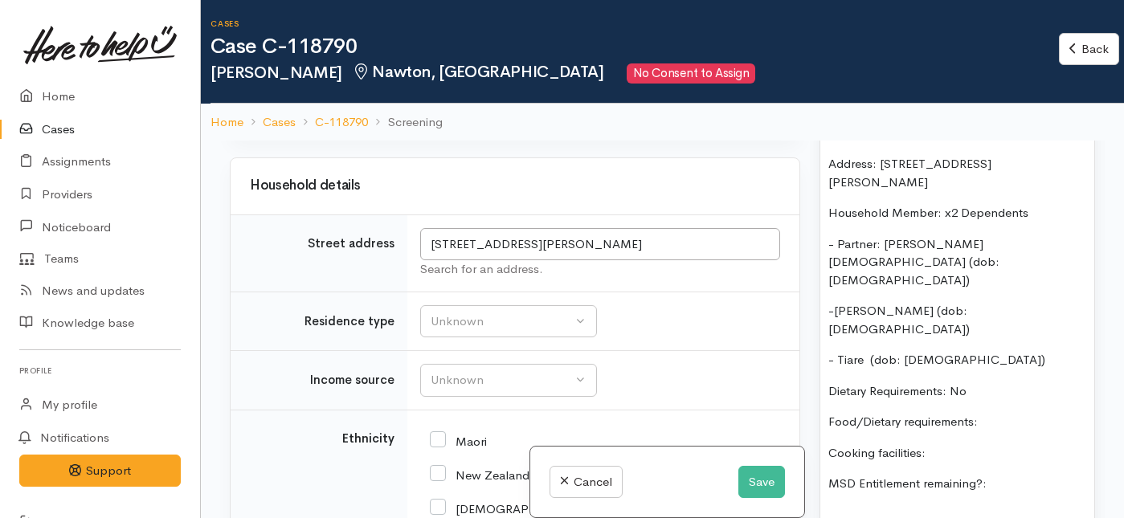
click at [987, 475] on p "MSD Entitlement remaining?:" at bounding box center [958, 484] width 258 height 18
click at [958, 444] on p "Cooking facilities:" at bounding box center [958, 453] width 258 height 18
click at [999, 413] on p "Food/Dietary requirements:" at bounding box center [958, 422] width 258 height 18
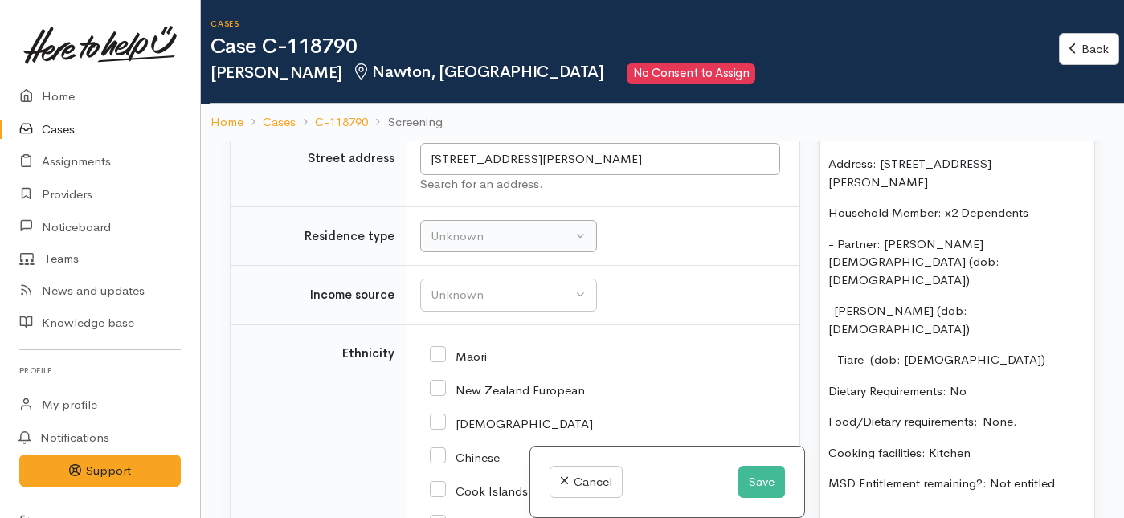
scroll to position [2086, 0]
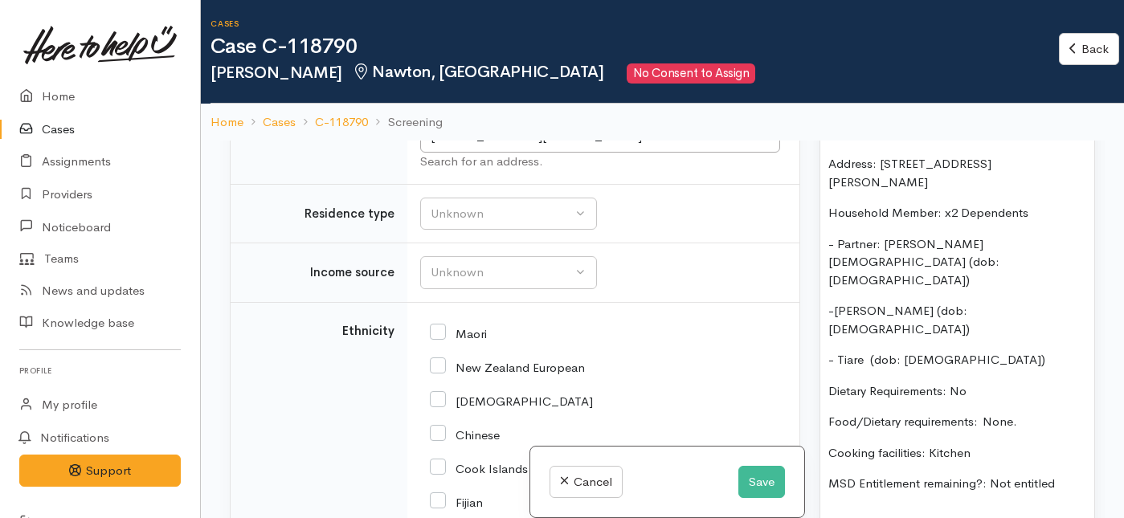
click at [538, 235] on td "Unknown Emergency accommodation Homeless Other Own home Private rental Public /…" at bounding box center [603, 213] width 392 height 59
click at [537, 223] on div "Unknown" at bounding box center [501, 214] width 141 height 18
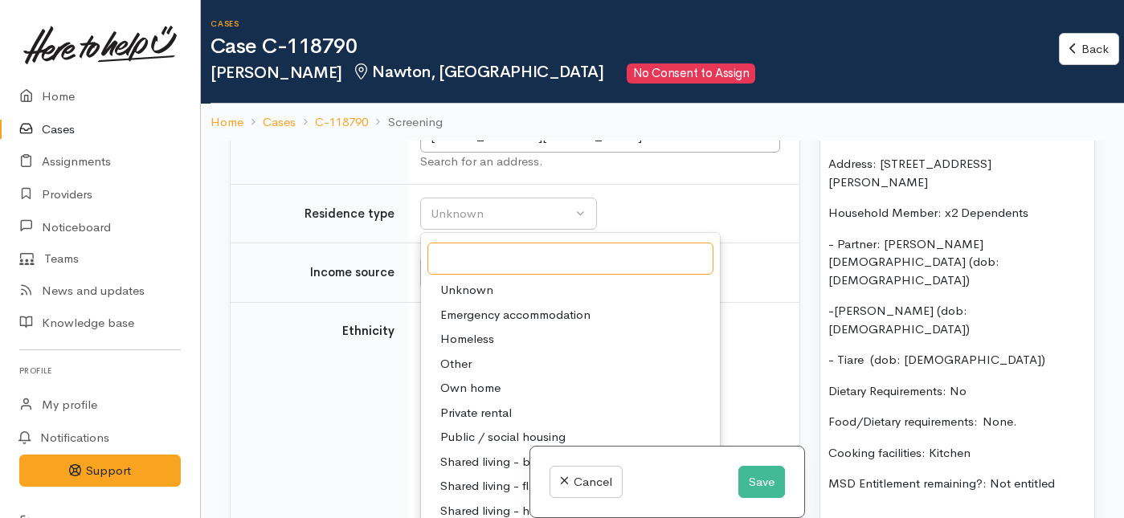
scroll to position [2126, 0]
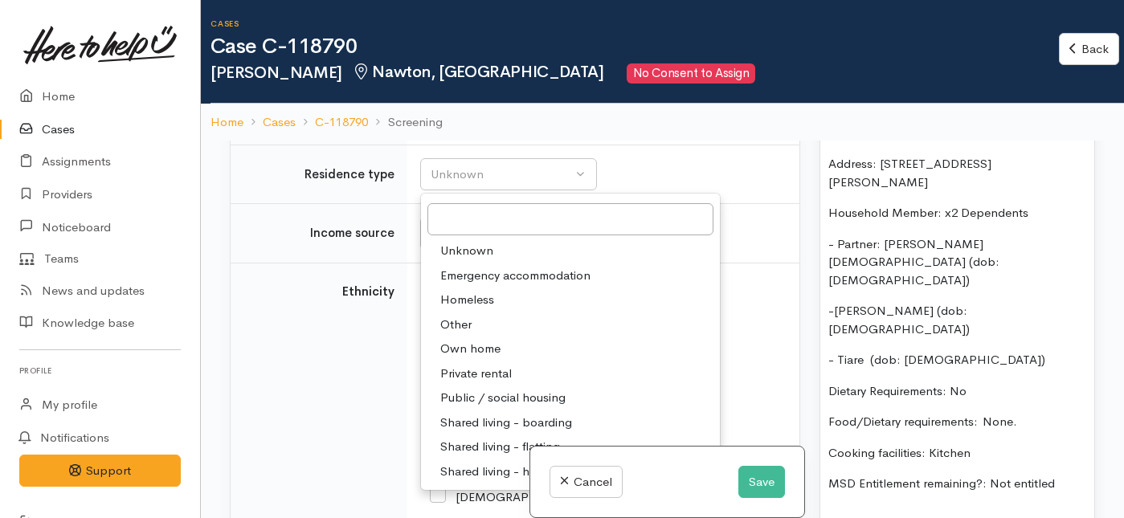
click at [497, 383] on span "Private rental" at bounding box center [476, 374] width 72 height 18
select select "2"
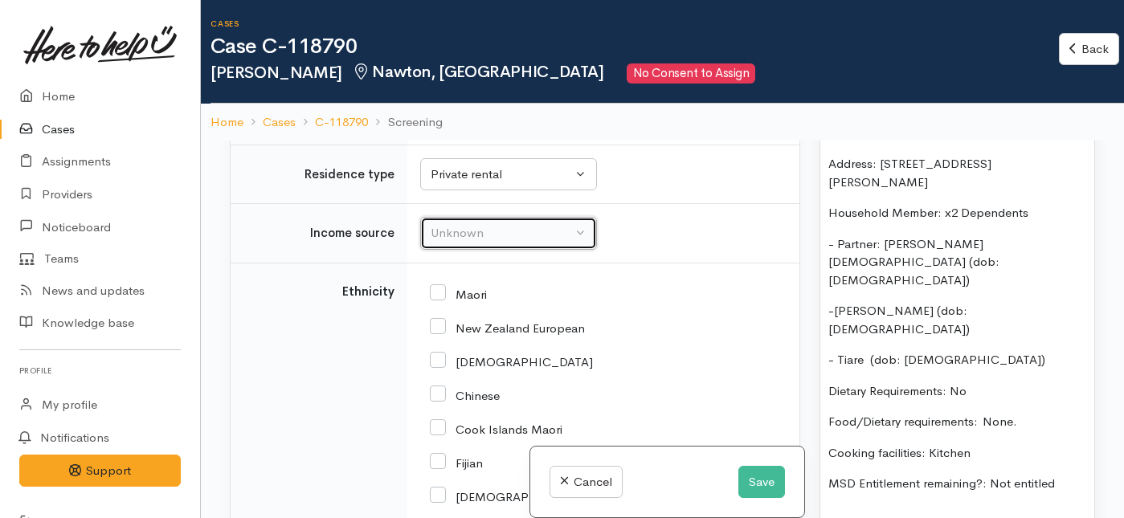
click at [493, 243] on div "Unknown" at bounding box center [501, 233] width 141 height 18
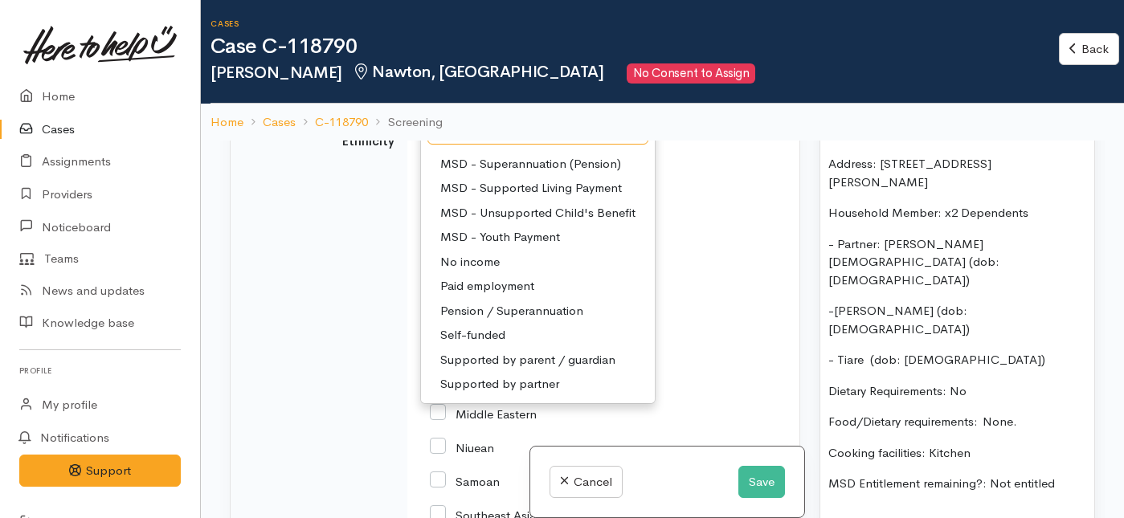
scroll to position [2278, 0]
click at [479, 367] on span "Supported by parent / guardian" at bounding box center [527, 358] width 175 height 18
select select "15"
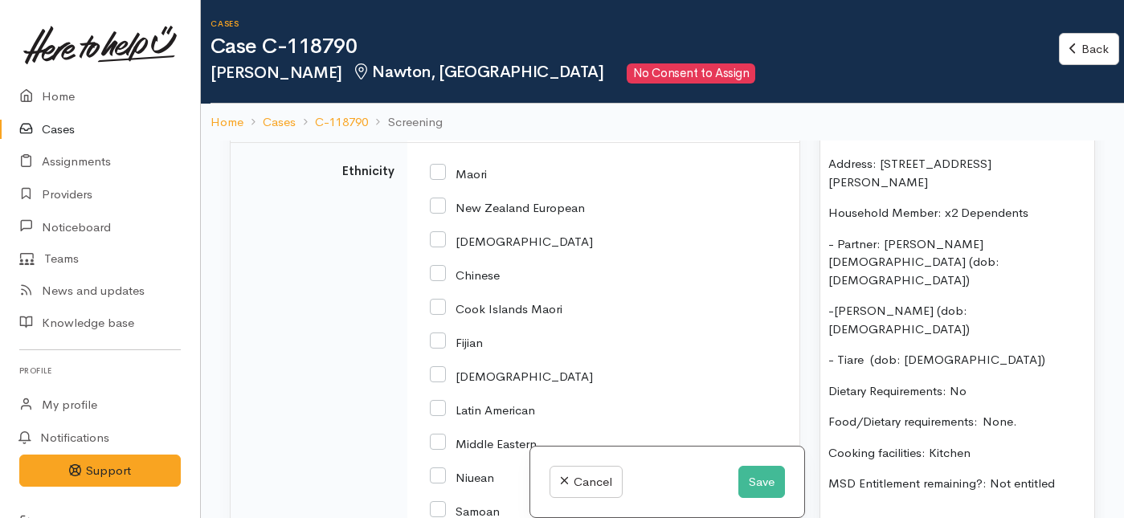
scroll to position [1218, 0]
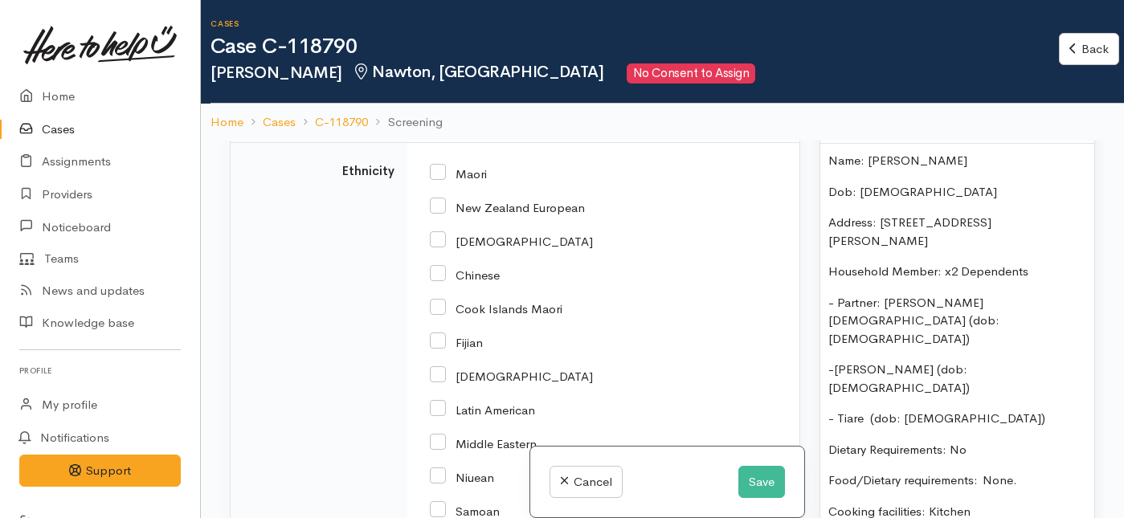
click at [440, 214] on input "New Zealand European" at bounding box center [507, 206] width 155 height 14
checkbox input "true"
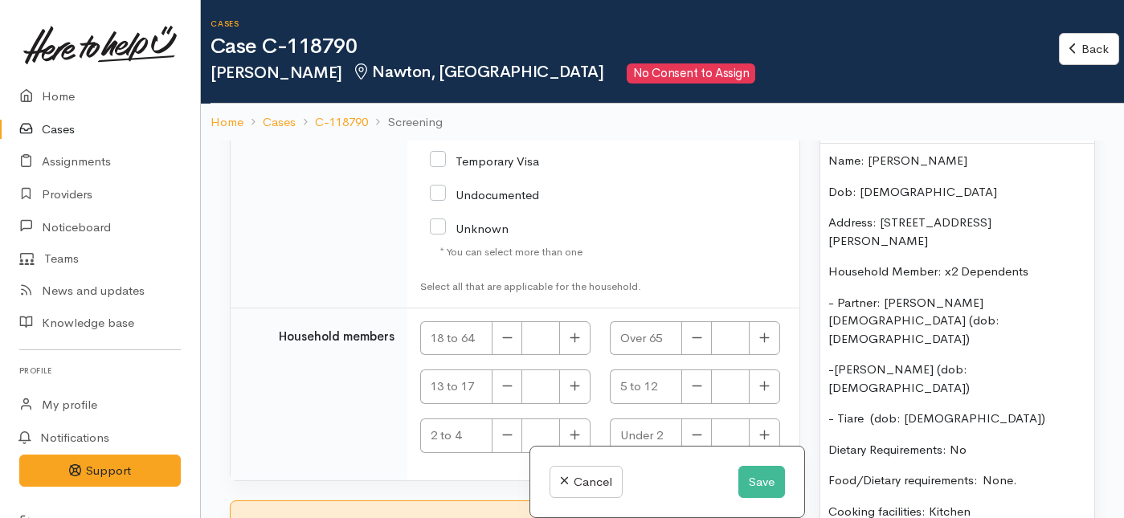
scroll to position [3026, 0]
click at [436, 131] on input "NZ Citizen/Resident" at bounding box center [534, 117] width 209 height 27
checkbox input "true"
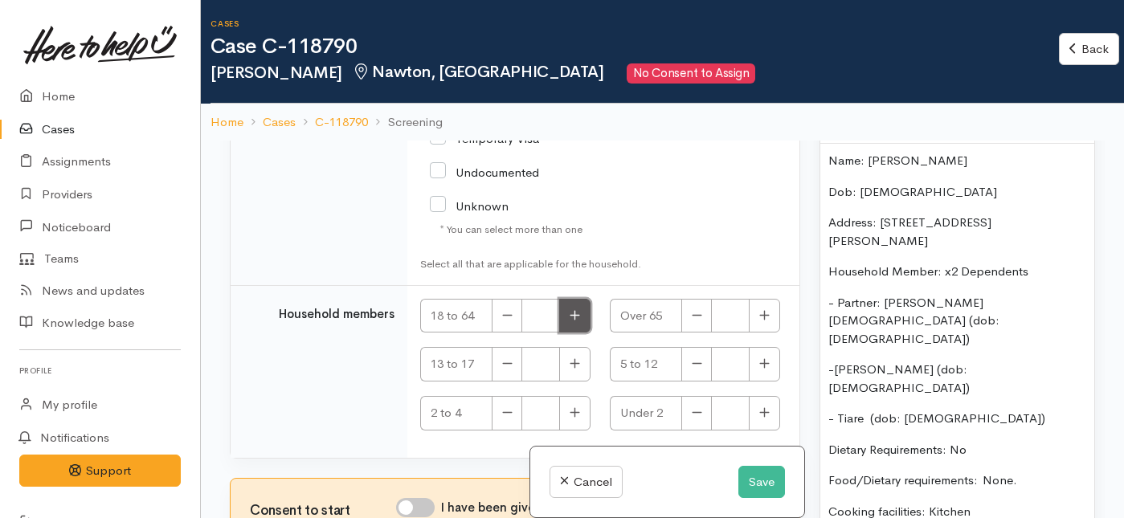
click at [574, 319] on icon "button" at bounding box center [575, 315] width 10 height 12
type input "2"
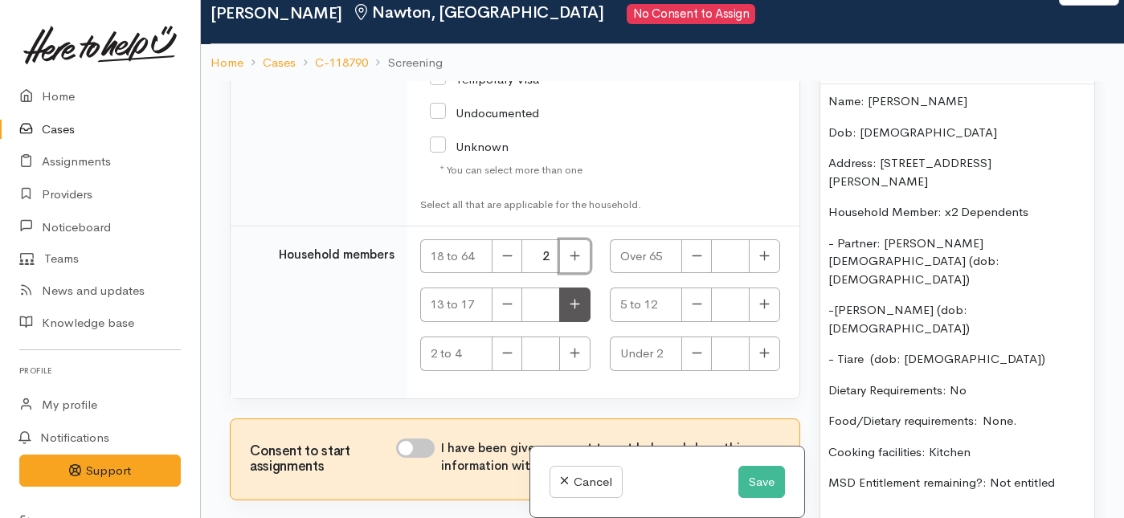
scroll to position [60, 0]
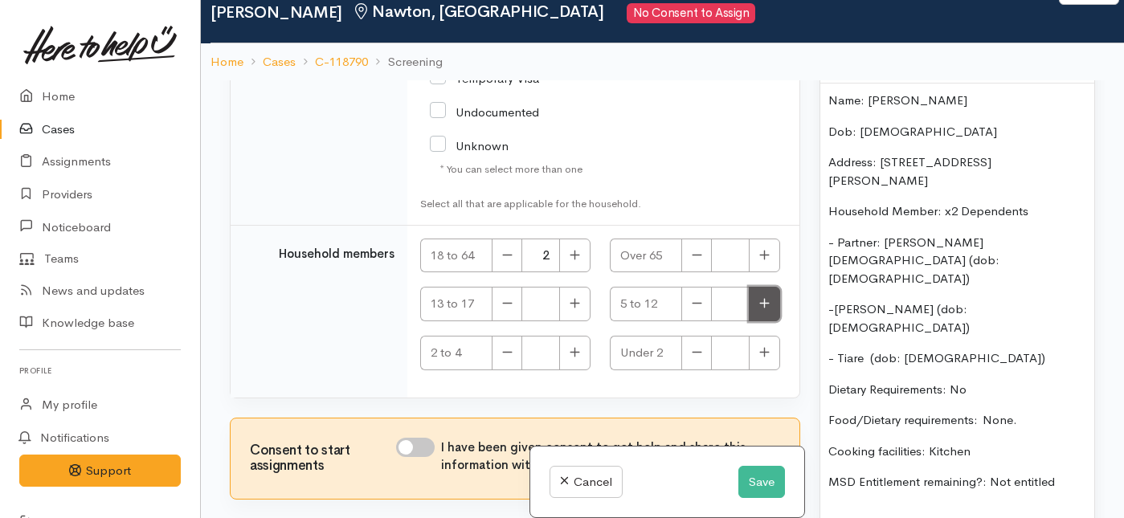
click at [761, 308] on icon "button" at bounding box center [764, 303] width 10 height 12
type input "1"
click at [575, 358] on icon "button" at bounding box center [575, 352] width 10 height 12
type input "1"
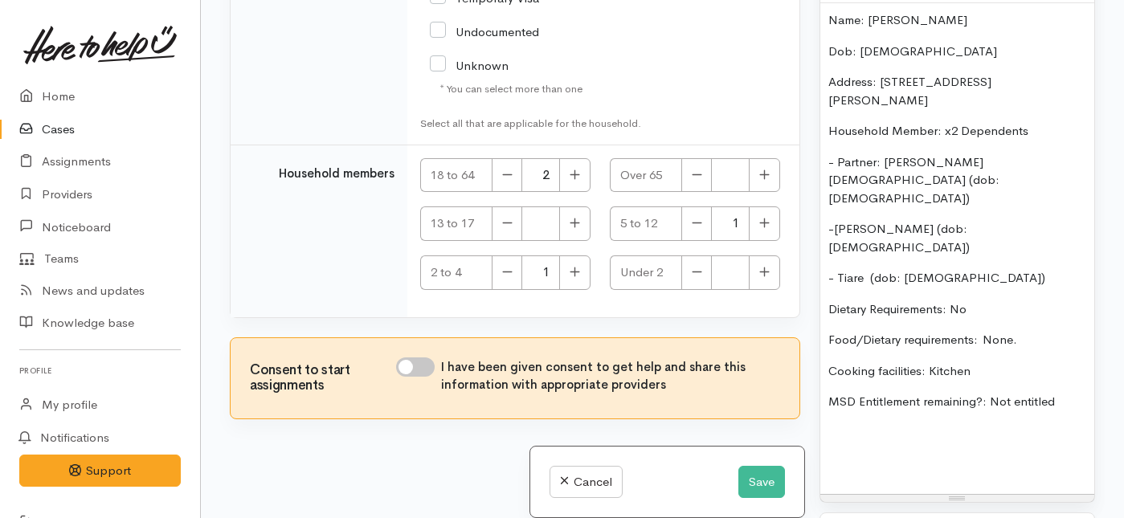
click at [424, 362] on input "I have been given consent to get help and share this information with appropria…" at bounding box center [415, 367] width 39 height 19
checkbox input "true"
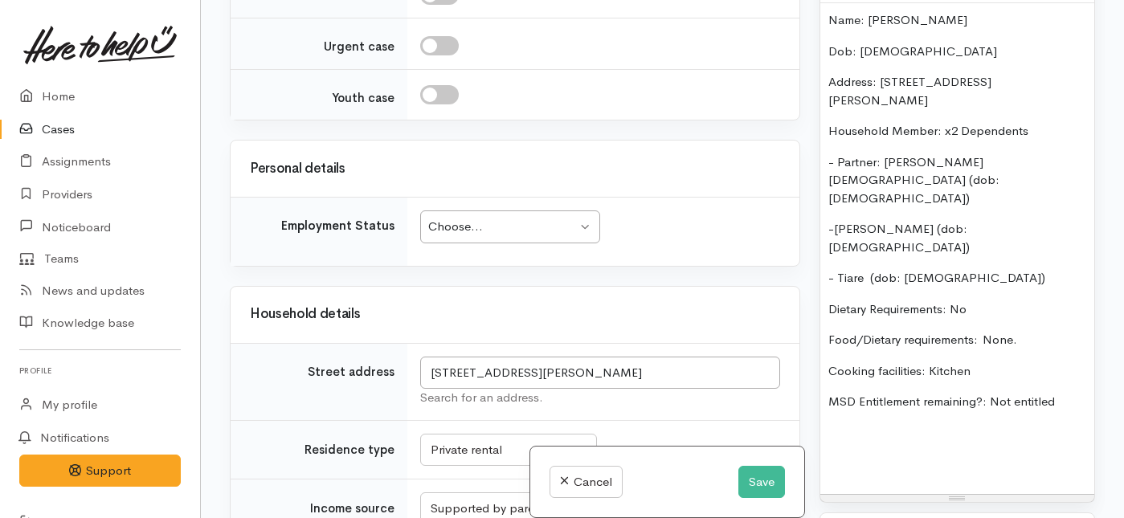
scroll to position [1653, 0]
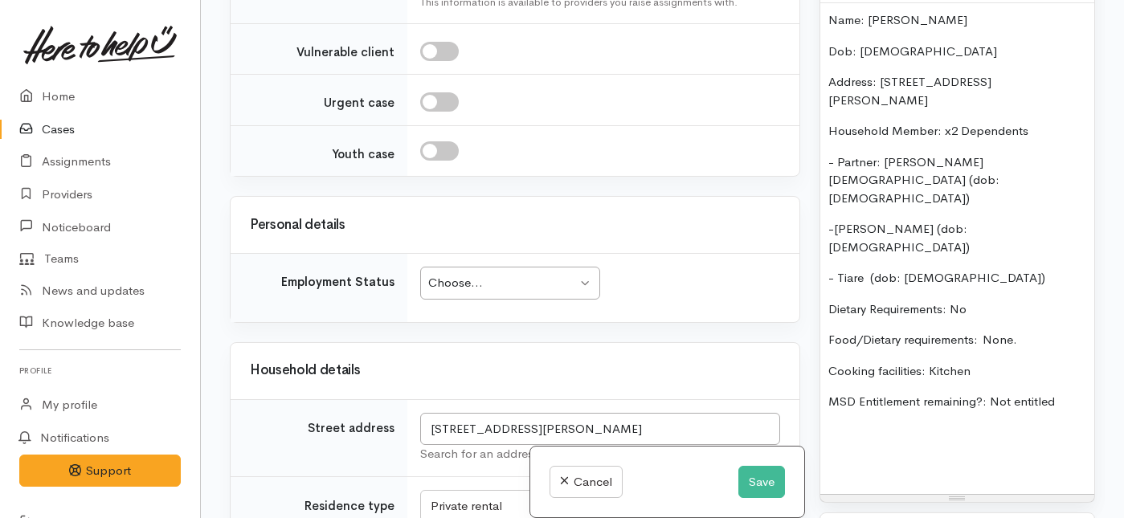
click at [479, 293] on div "Choose..." at bounding box center [502, 283] width 149 height 18
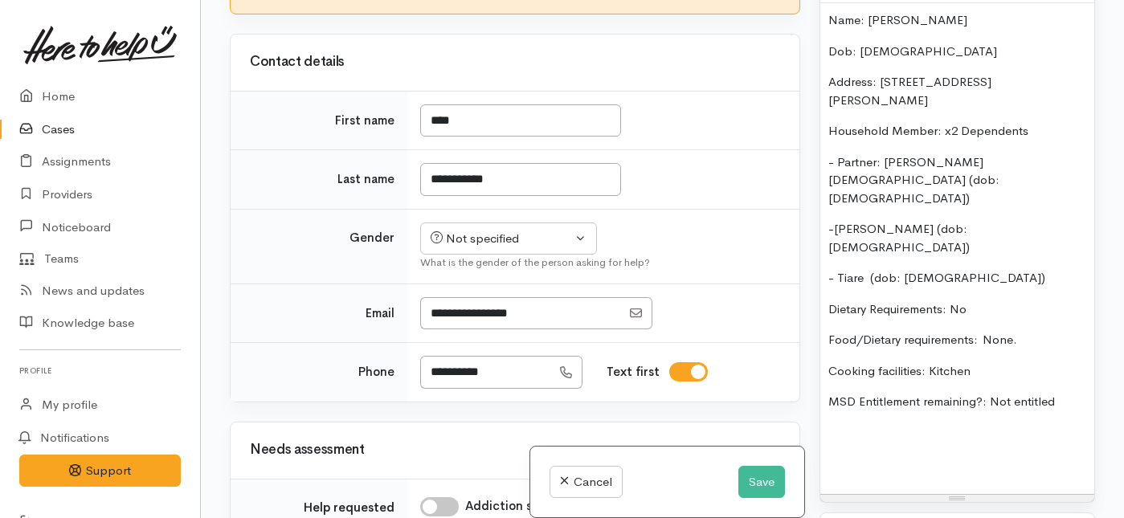
scroll to position [411, 0]
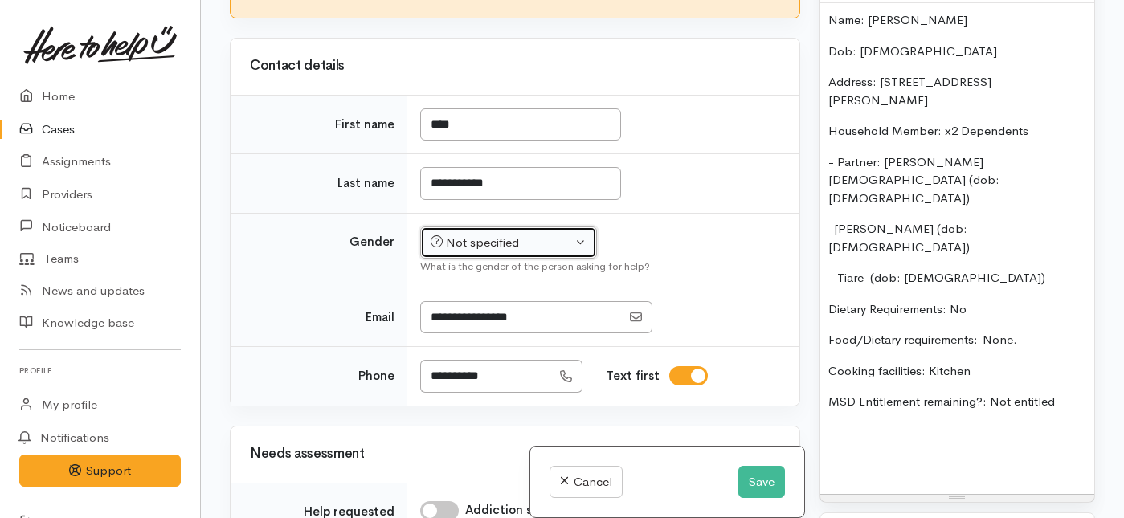
click at [459, 252] on div "Not specified" at bounding box center [501, 243] width 141 height 18
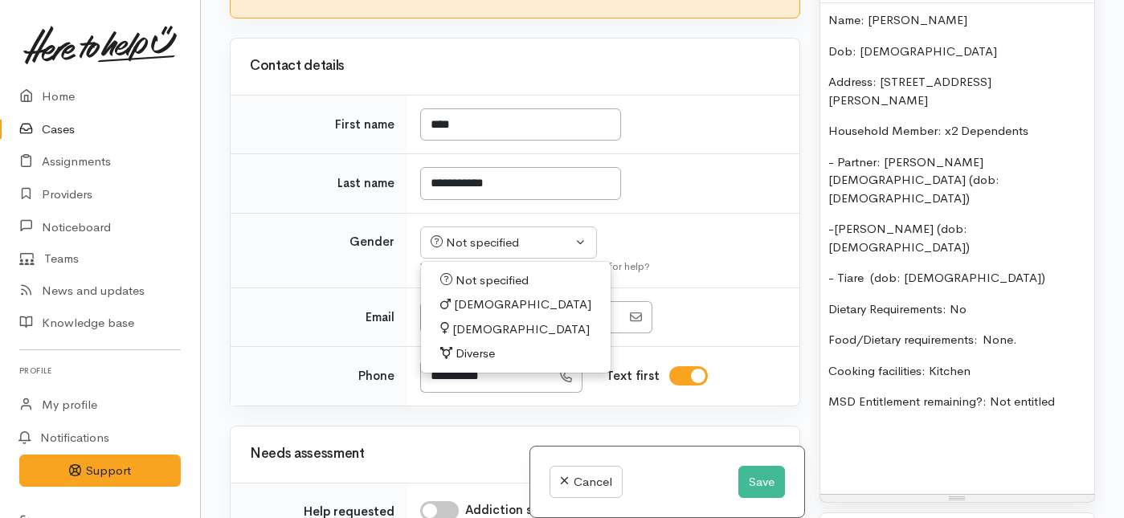
click at [466, 339] on span "Female" at bounding box center [520, 330] width 137 height 18
select select "Female"
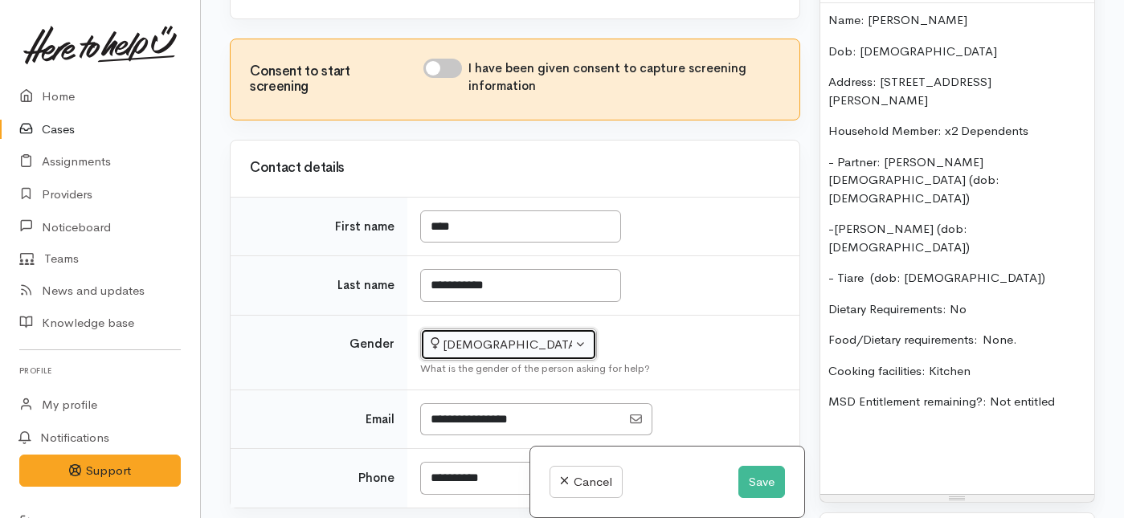
scroll to position [249, 0]
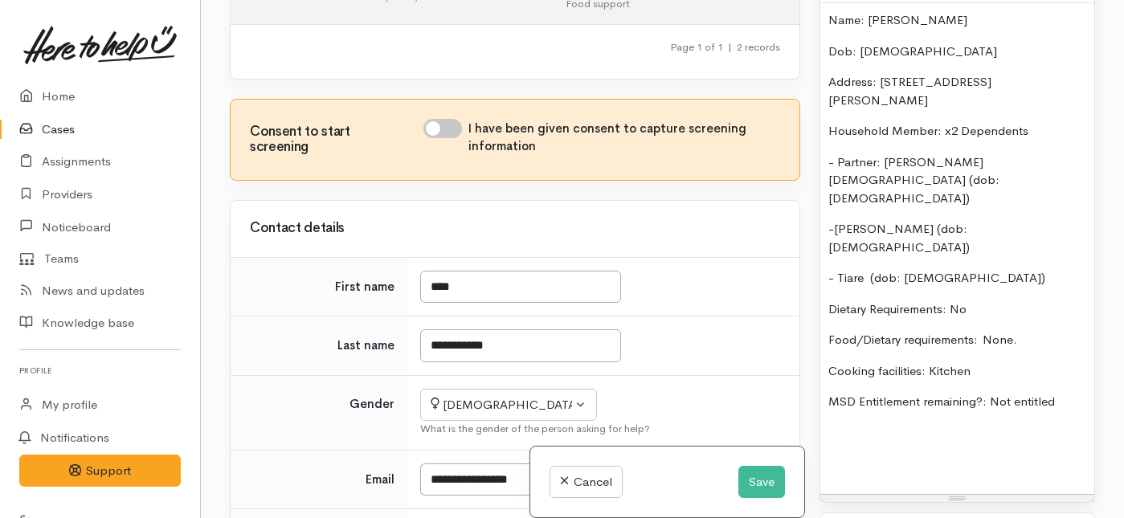
click at [445, 138] on input "I have been given consent to capture screening information" at bounding box center [443, 128] width 39 height 19
checkbox input "true"
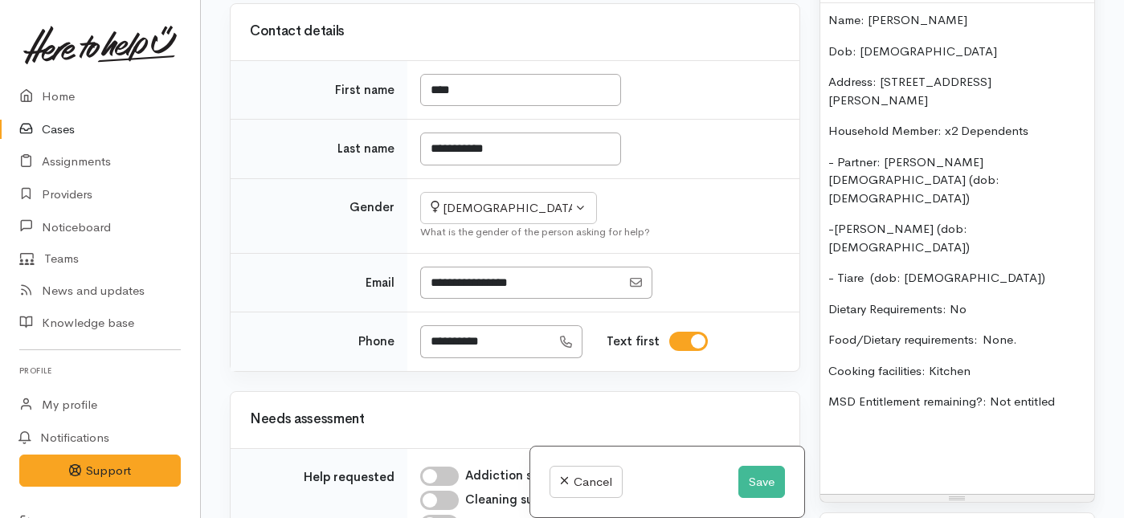
scroll to position [469, 0]
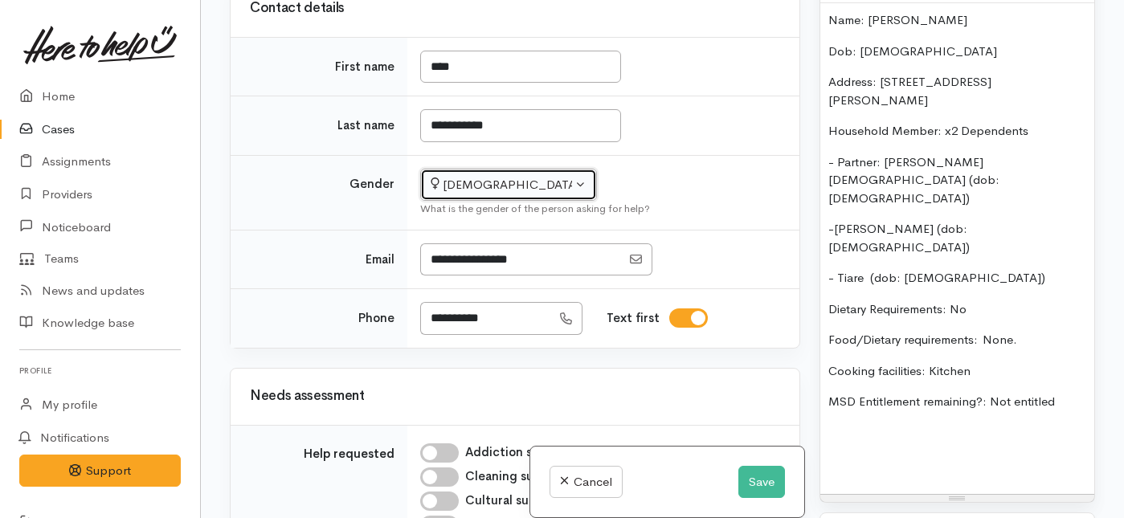
click at [473, 194] on div "Female" at bounding box center [501, 185] width 141 height 18
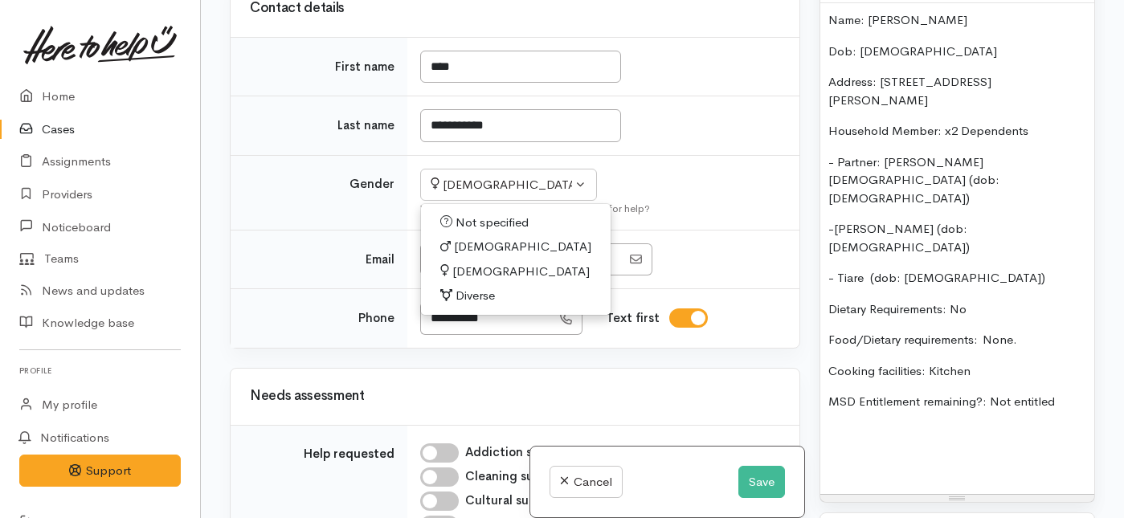
click at [706, 223] on td "Not specified Male Female Diverse Female Not specified Male Female Diverse What…" at bounding box center [603, 192] width 392 height 75
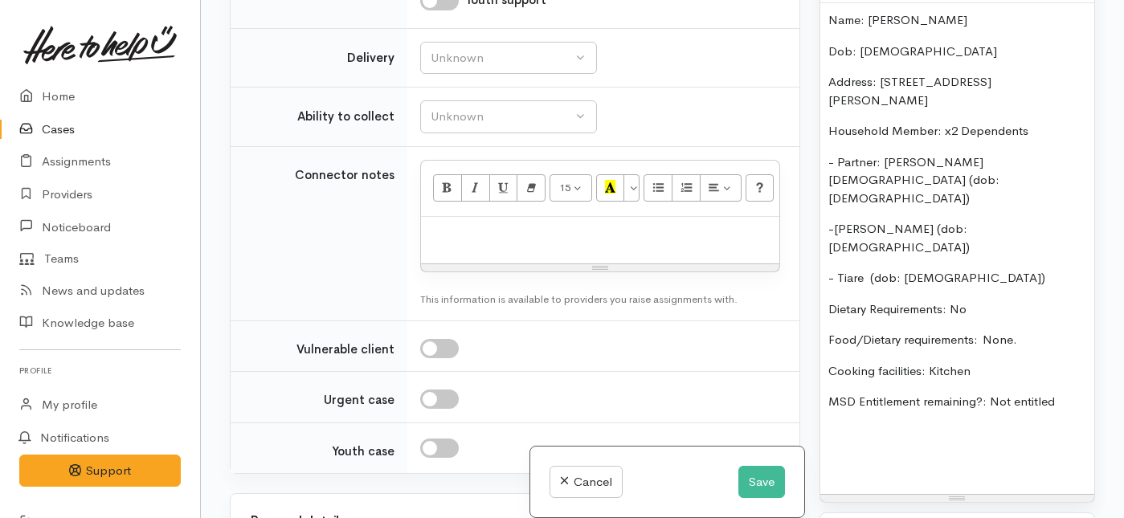
scroll to position [1385, 0]
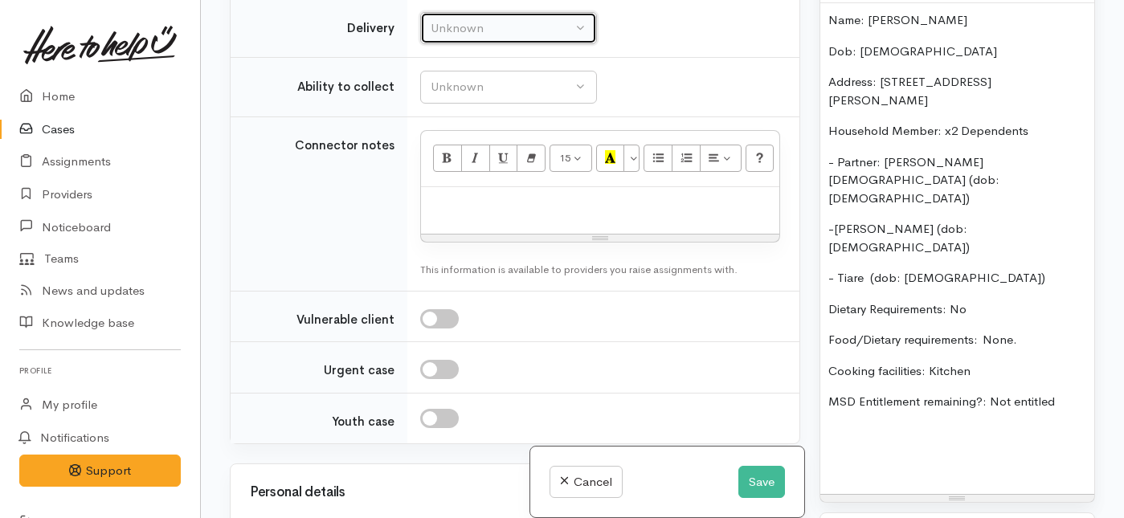
click at [555, 45] on button "Unknown" at bounding box center [508, 28] width 177 height 33
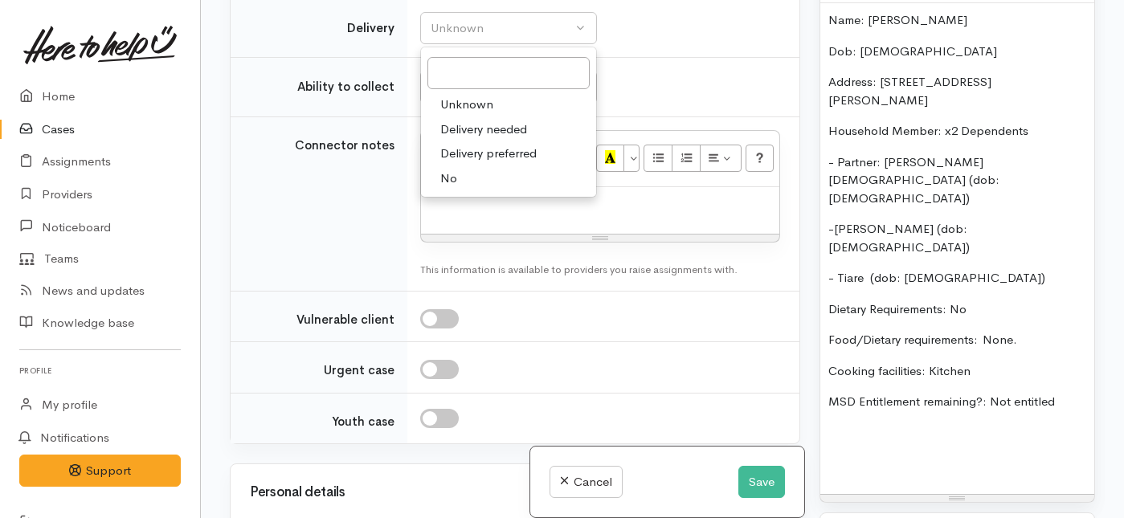
click at [454, 191] on link "No" at bounding box center [508, 178] width 175 height 25
select select "1"
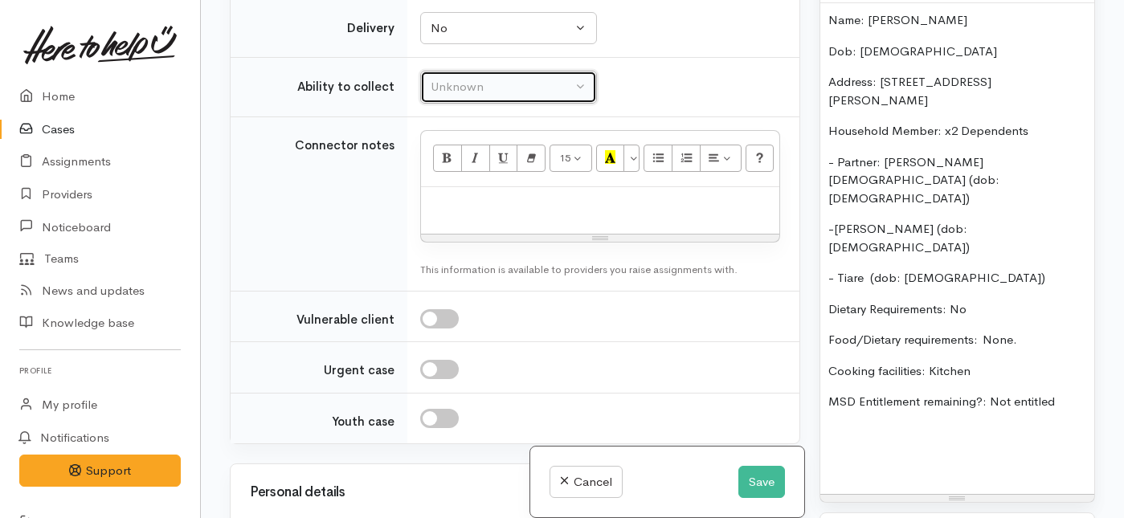
click at [452, 96] on div "Unknown" at bounding box center [501, 87] width 141 height 18
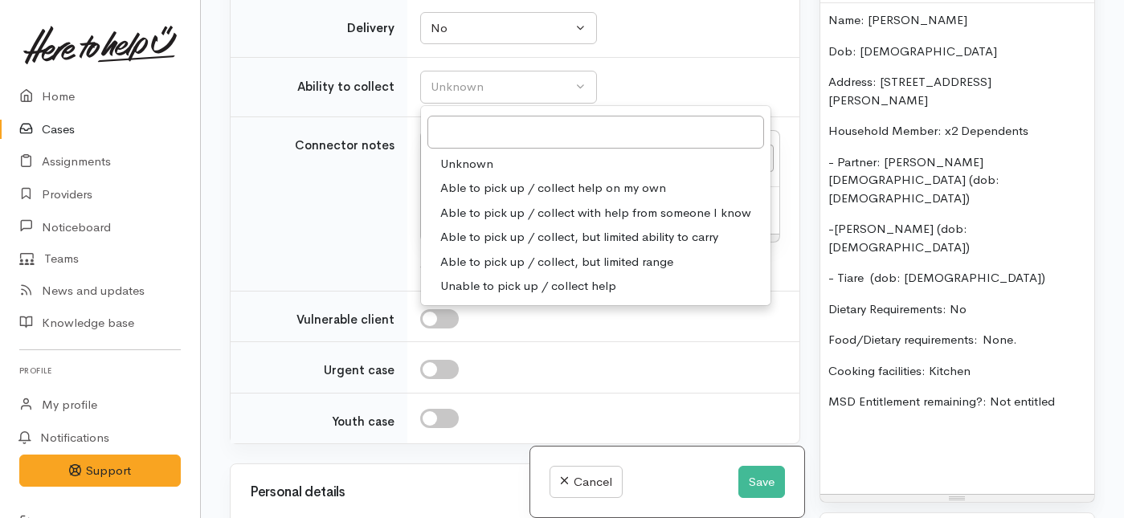
click at [444, 198] on span "Able to pick up / collect help on my own" at bounding box center [553, 188] width 226 height 18
select select "2"
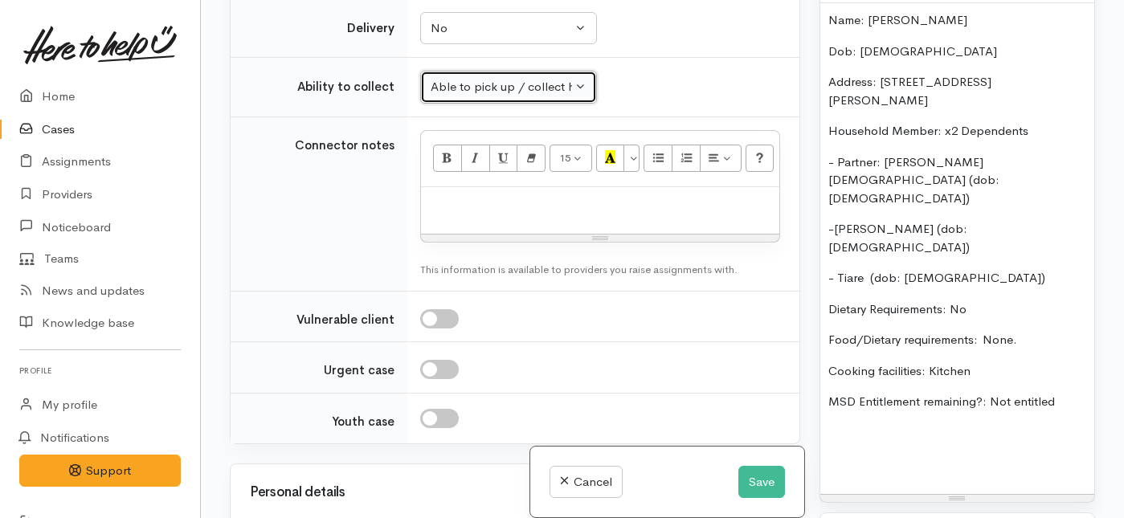
scroll to position [1389, 0]
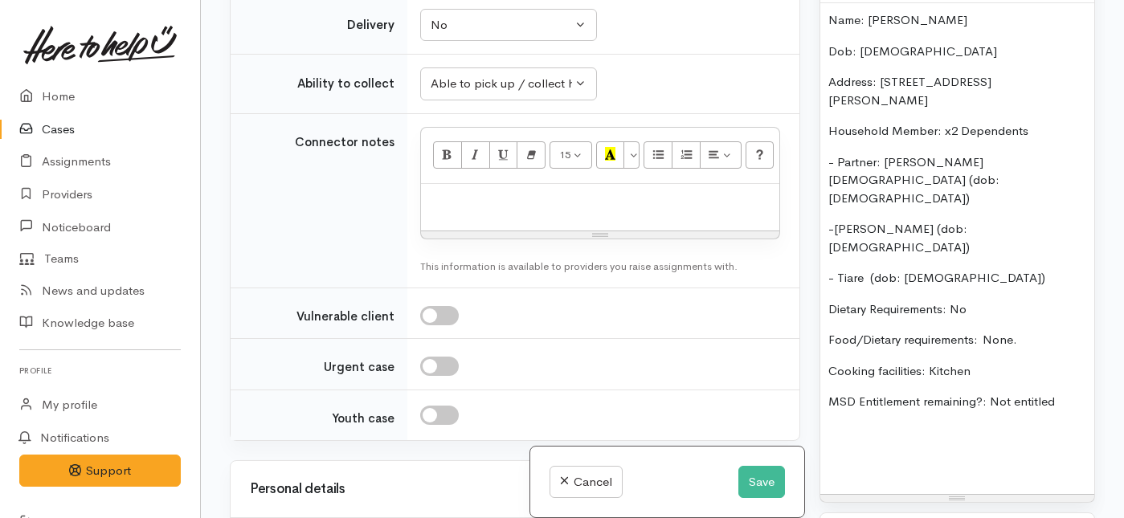
click at [461, 231] on div at bounding box center [600, 207] width 358 height 47
click at [1061, 393] on p "MSD Entitlement remaining?: Not entitled" at bounding box center [958, 402] width 258 height 18
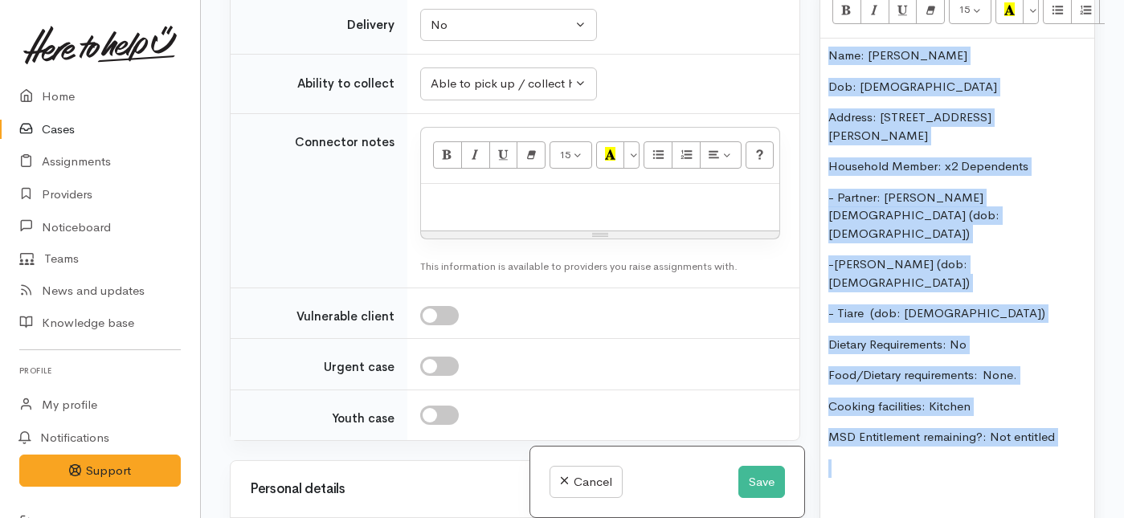
scroll to position [1169, 0]
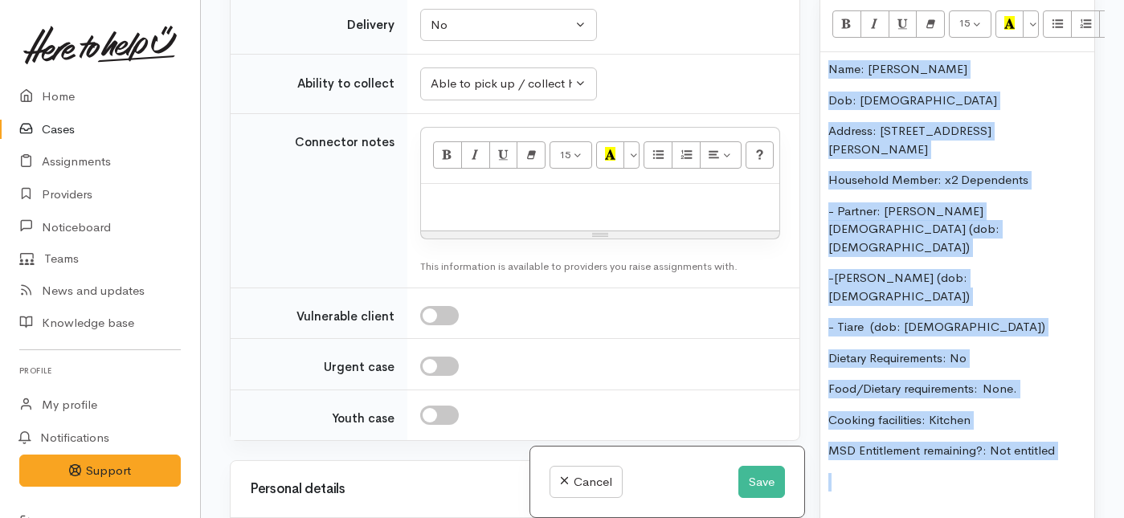
drag, startPoint x: 1061, startPoint y: 332, endPoint x: 952, endPoint y: 4, distance: 345.4
click at [952, 4] on div "15 8 9 10 11 12 14 18 24 36 Background Color Transparent Select #ffff00 Text Co…" at bounding box center [958, 273] width 274 height 555
copy div "Name: Dion De la Croix Dob: 17/3/85 Address: 101 Ellicott Road, Nawton, Hamilto…"
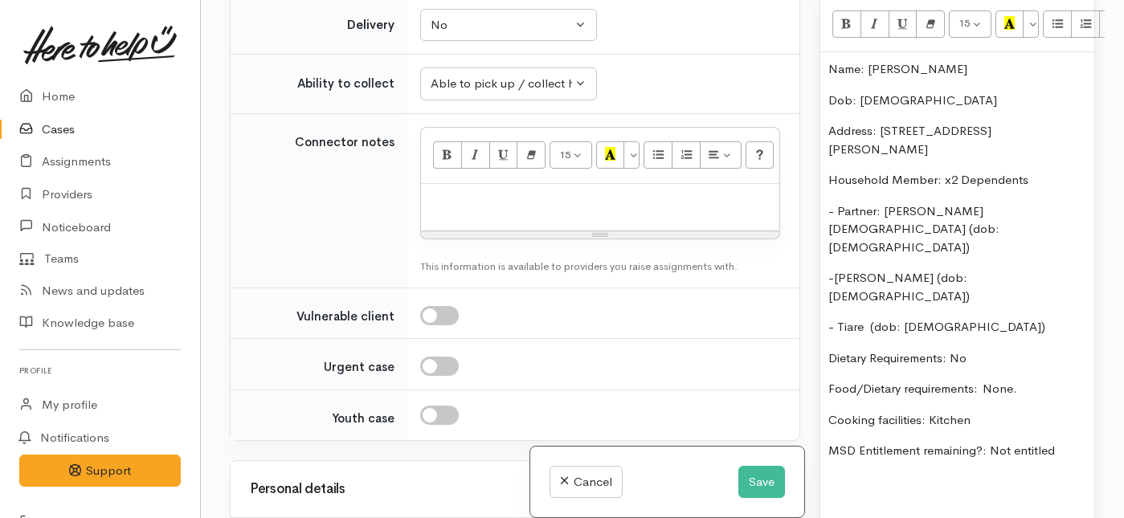
click at [469, 231] on div at bounding box center [600, 207] width 358 height 47
paste div
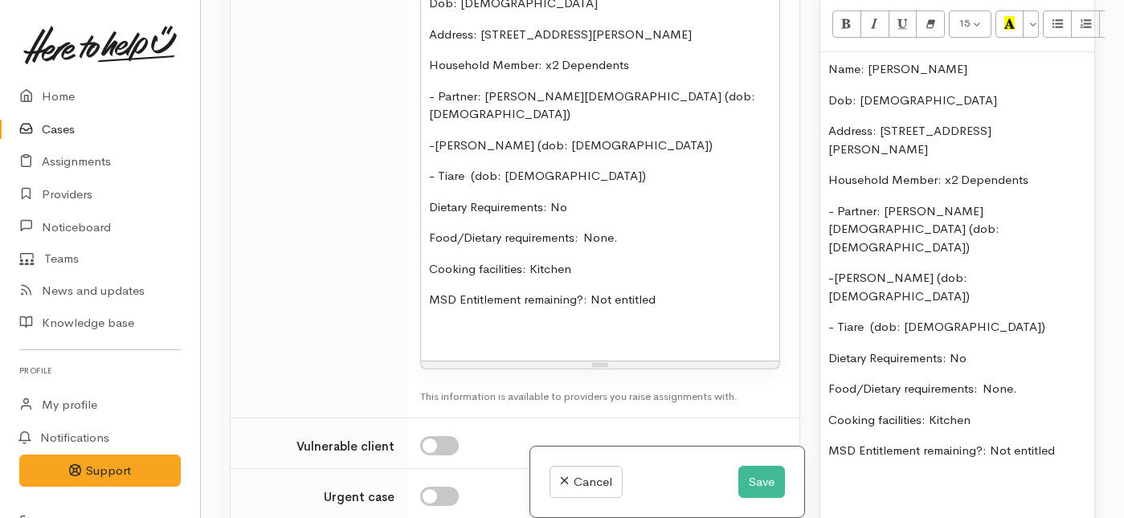
scroll to position [1639, 0]
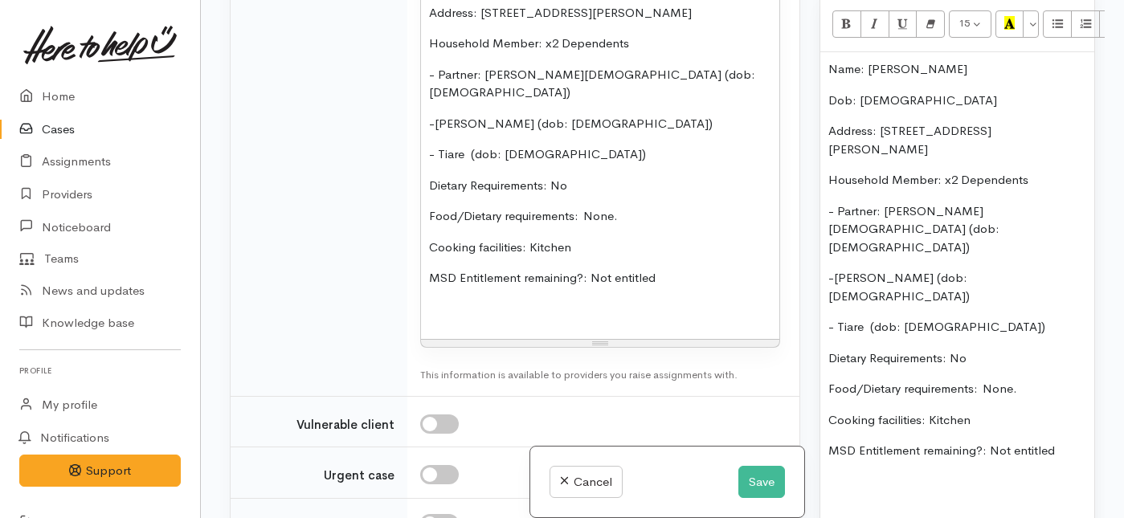
click at [857, 396] on div "Name: Dion De la Croix Dob: 17/3/85 Address: 101 Ellicott Road, Nawton, Hamilto…" at bounding box center [958, 297] width 274 height 491
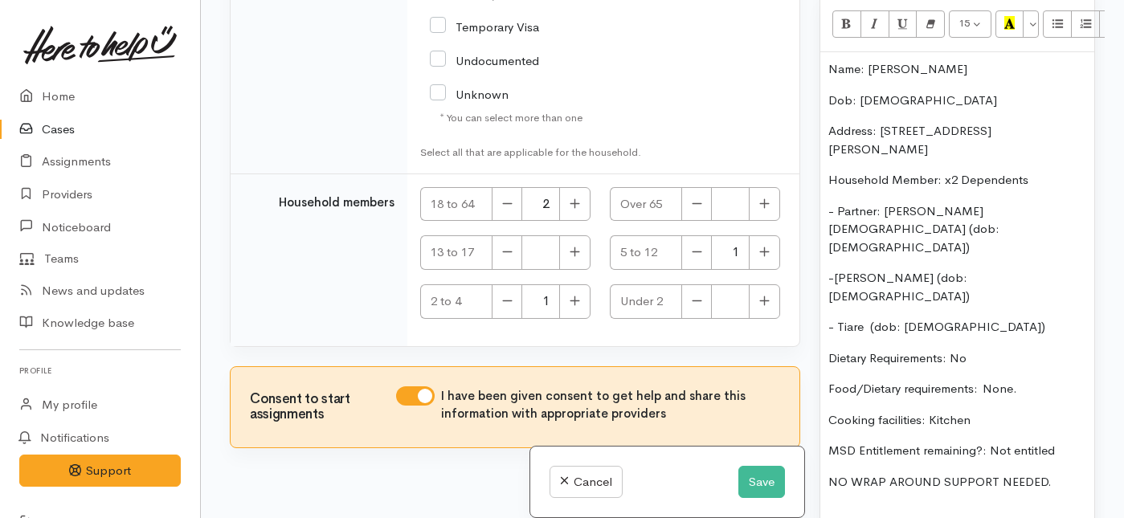
scroll to position [3418, 0]
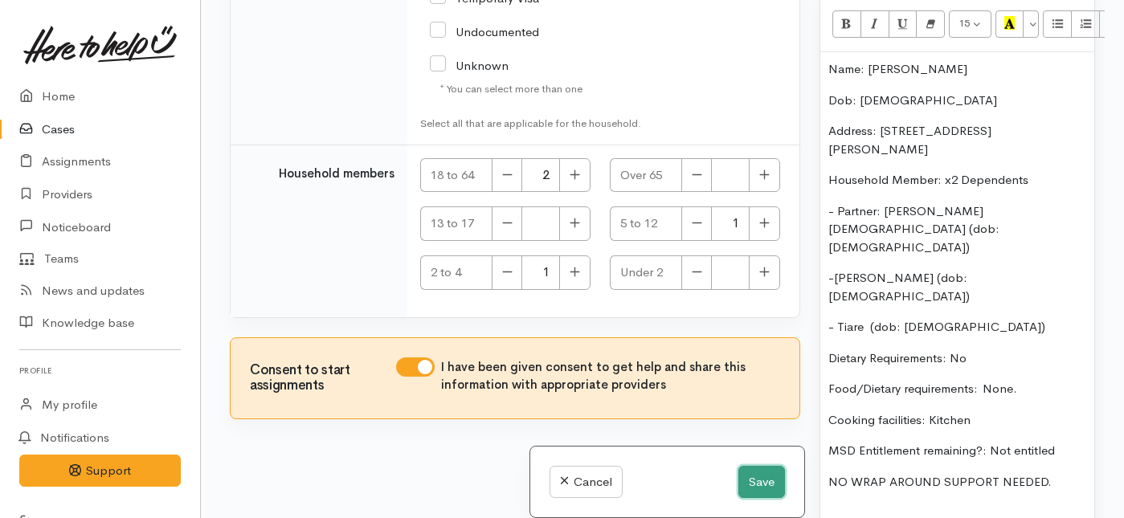
click at [753, 484] on button "Save" at bounding box center [762, 482] width 47 height 33
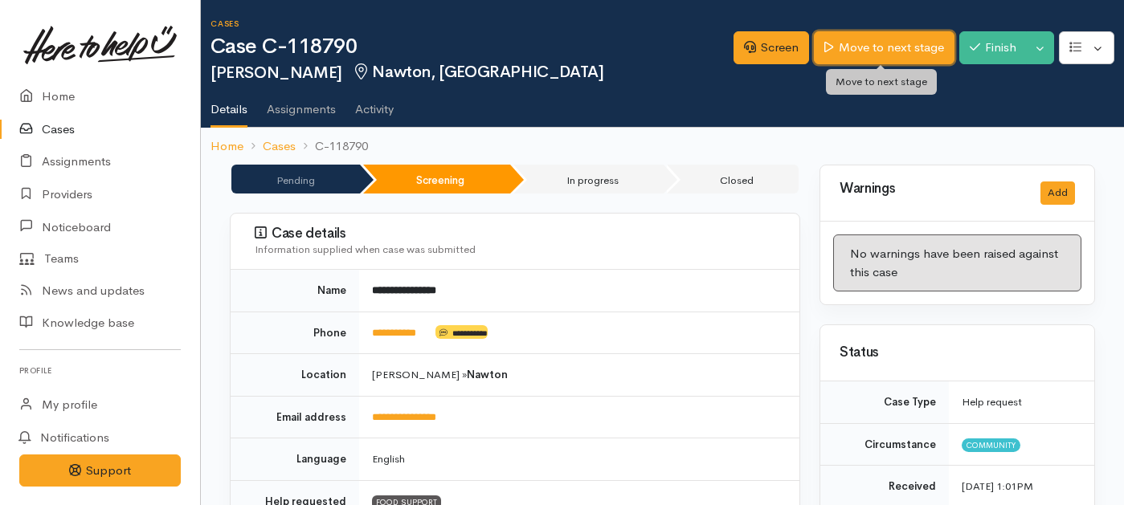
click at [846, 60] on link "Move to next stage" at bounding box center [884, 47] width 140 height 33
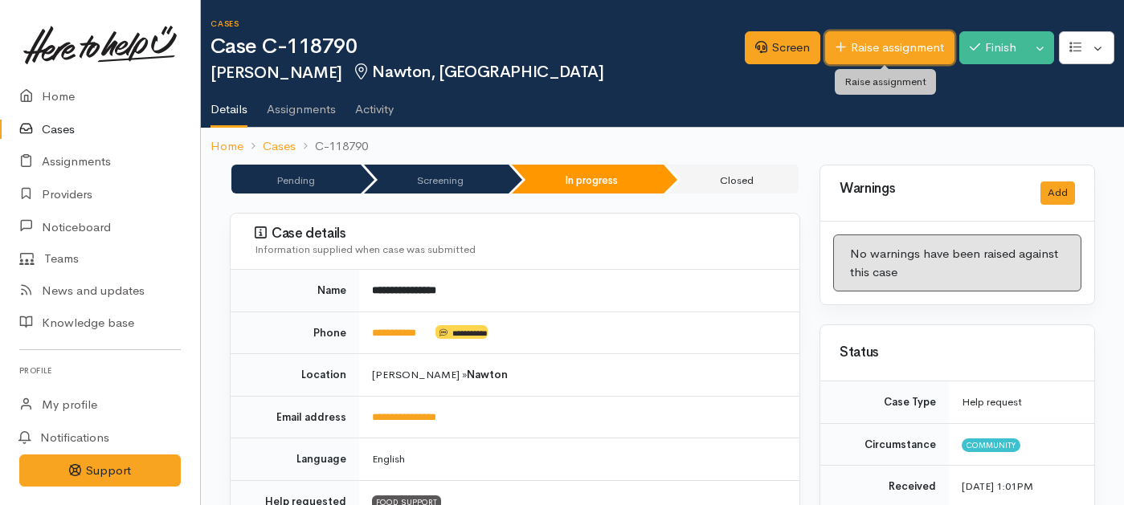
click at [845, 55] on link "Raise assignment" at bounding box center [889, 47] width 129 height 33
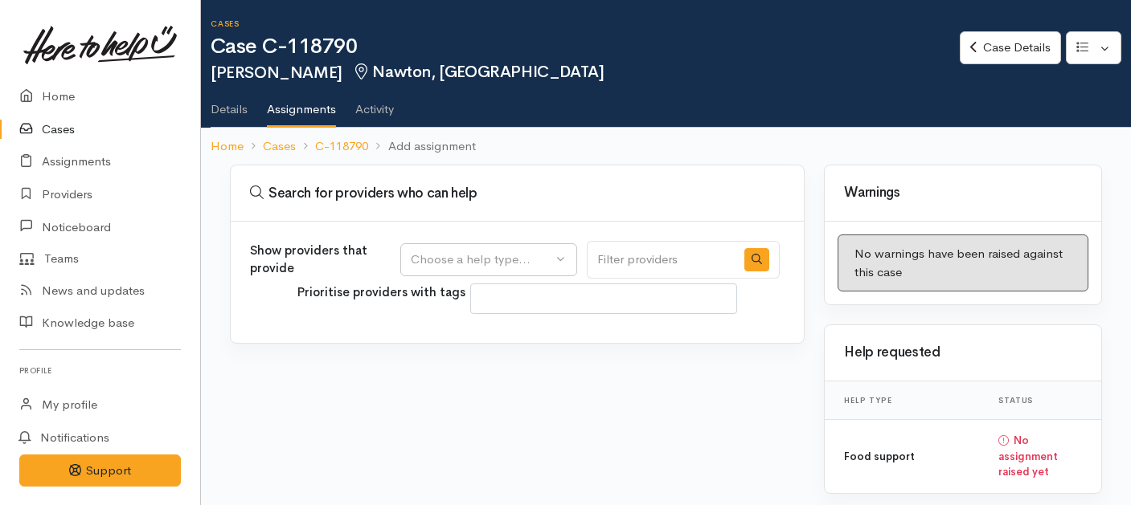
select select
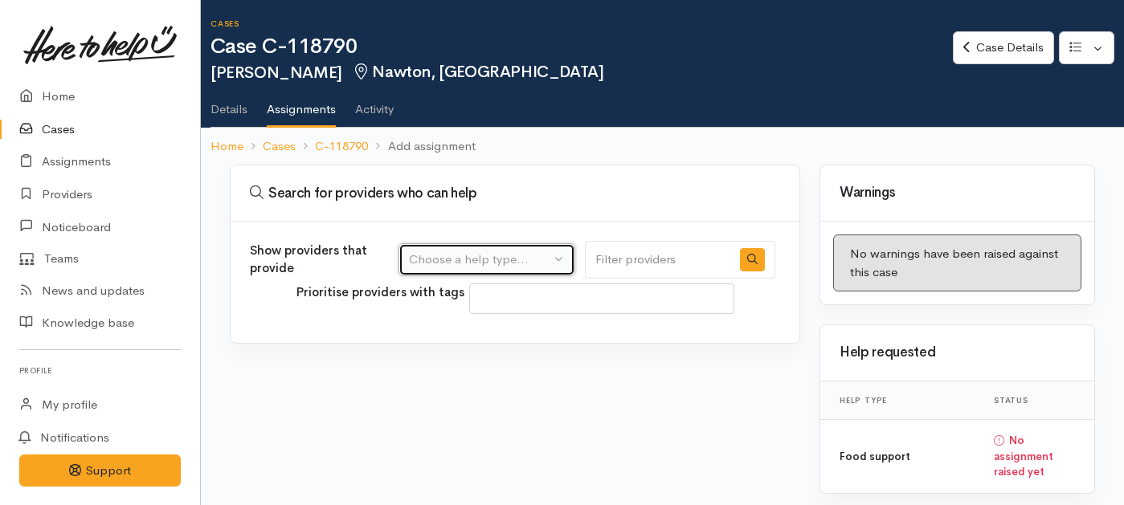
click at [542, 257] on div "Choose a help type..." at bounding box center [479, 260] width 141 height 18
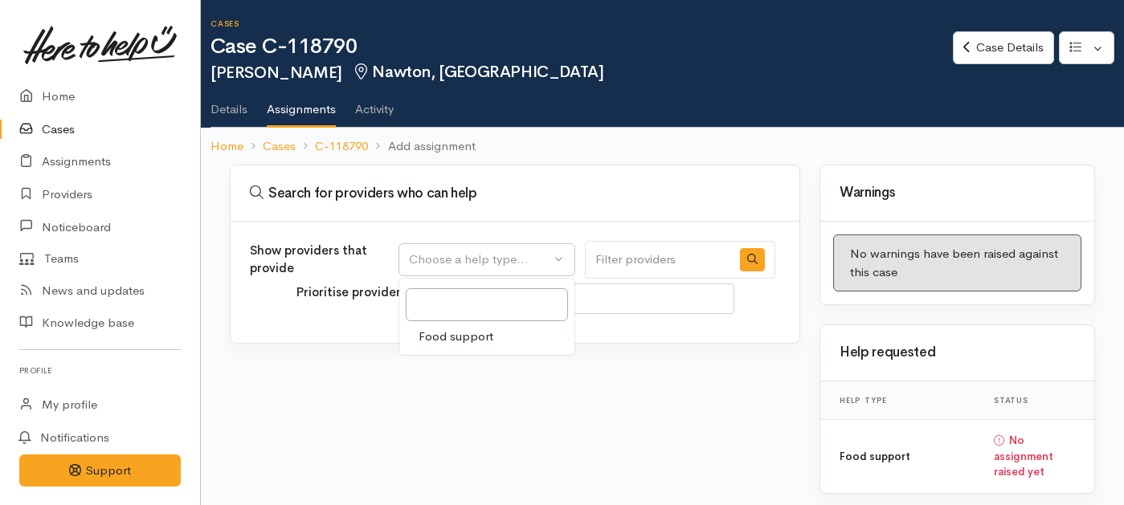
click at [488, 338] on span "Food support" at bounding box center [456, 337] width 75 height 18
select select "3"
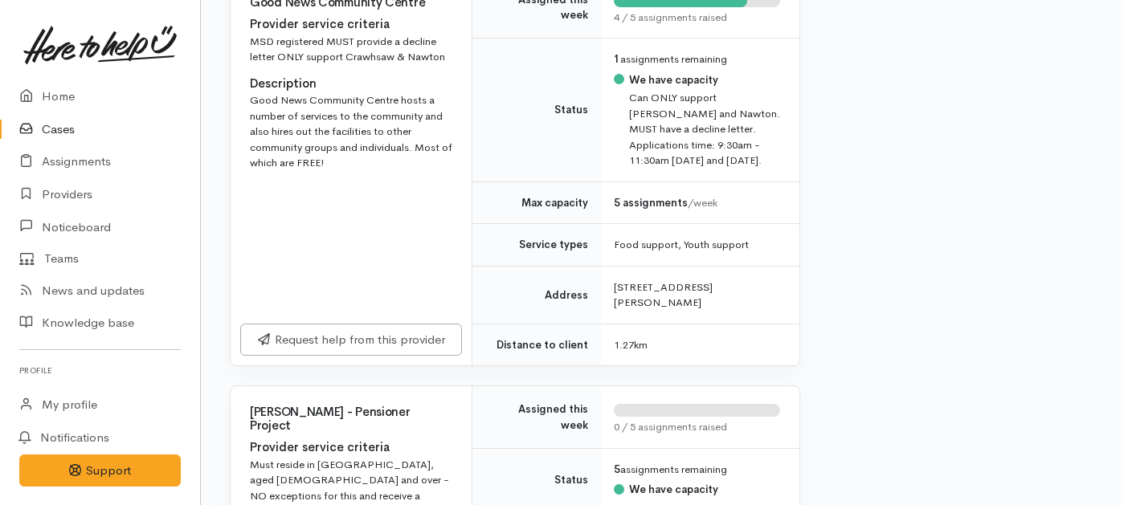
scroll to position [1295, 0]
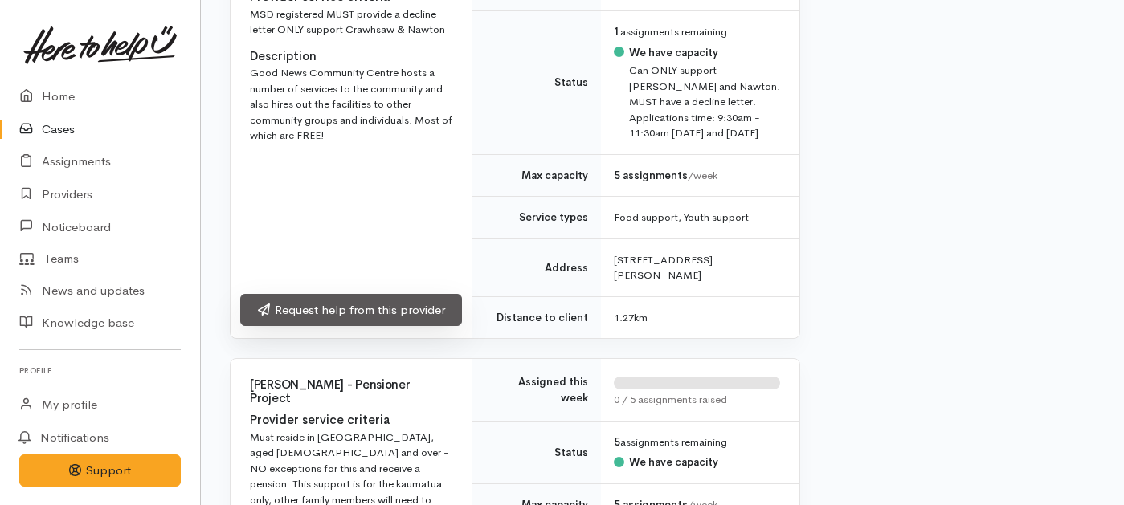
click at [432, 294] on link "Request help from this provider" at bounding box center [351, 310] width 222 height 33
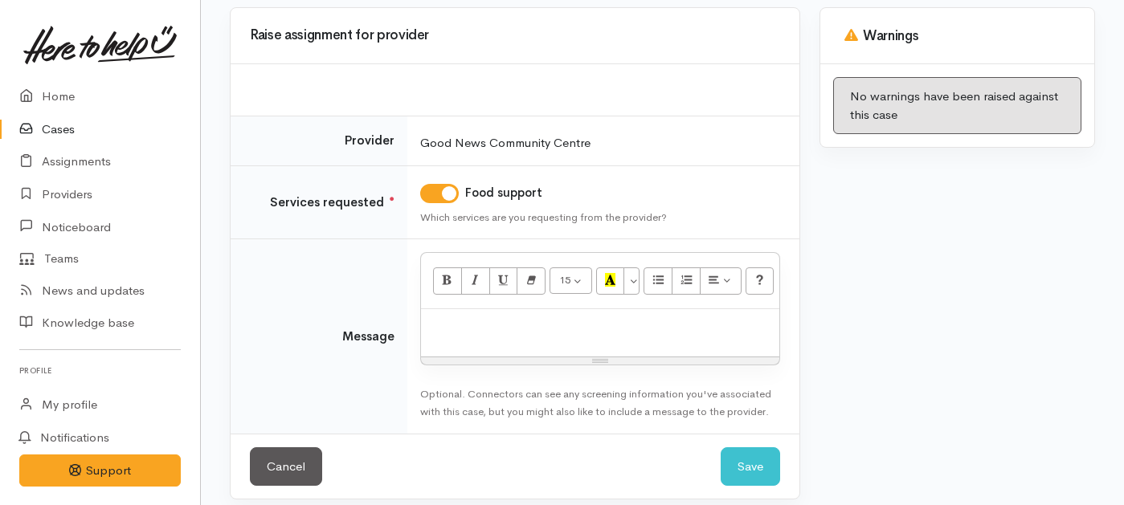
scroll to position [166, 0]
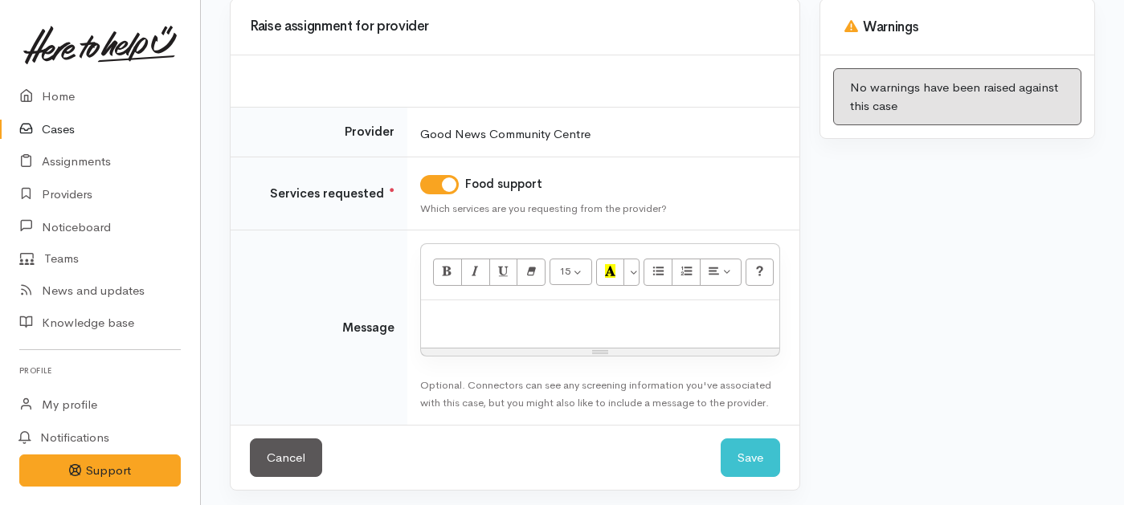
click at [522, 327] on div at bounding box center [600, 324] width 358 height 47
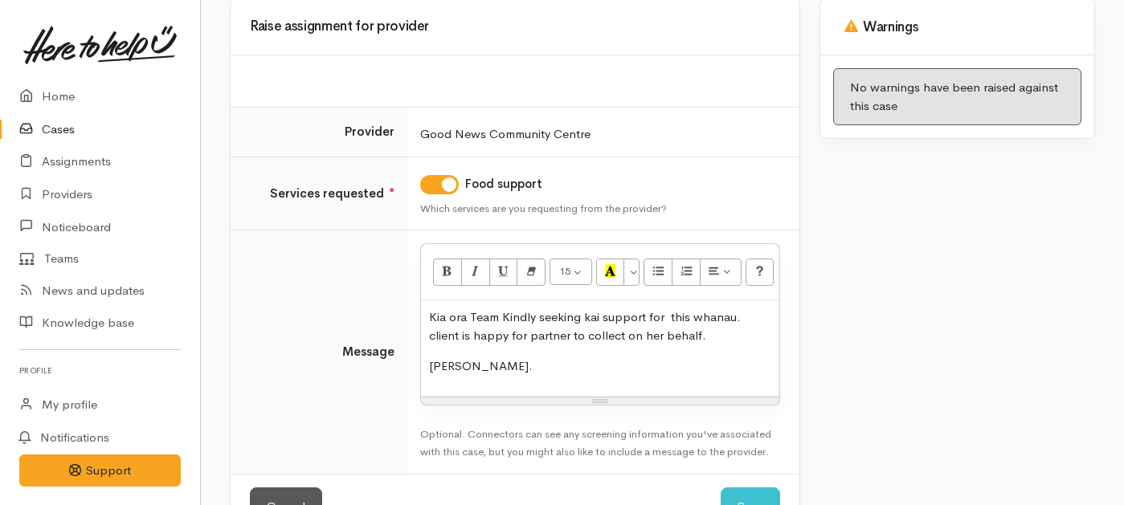
scroll to position [219, 0]
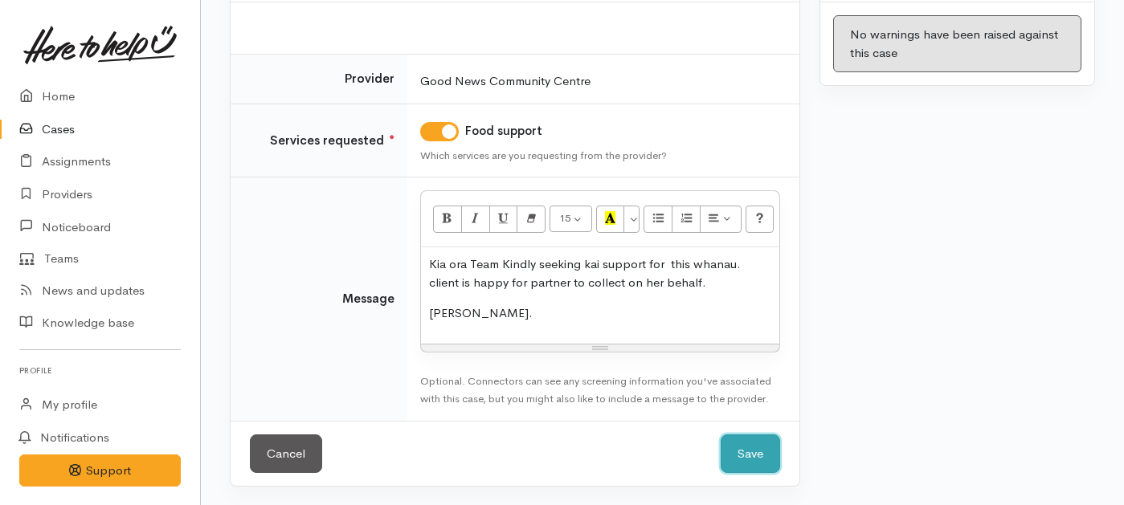
click at [767, 448] on button "Save" at bounding box center [750, 454] width 59 height 39
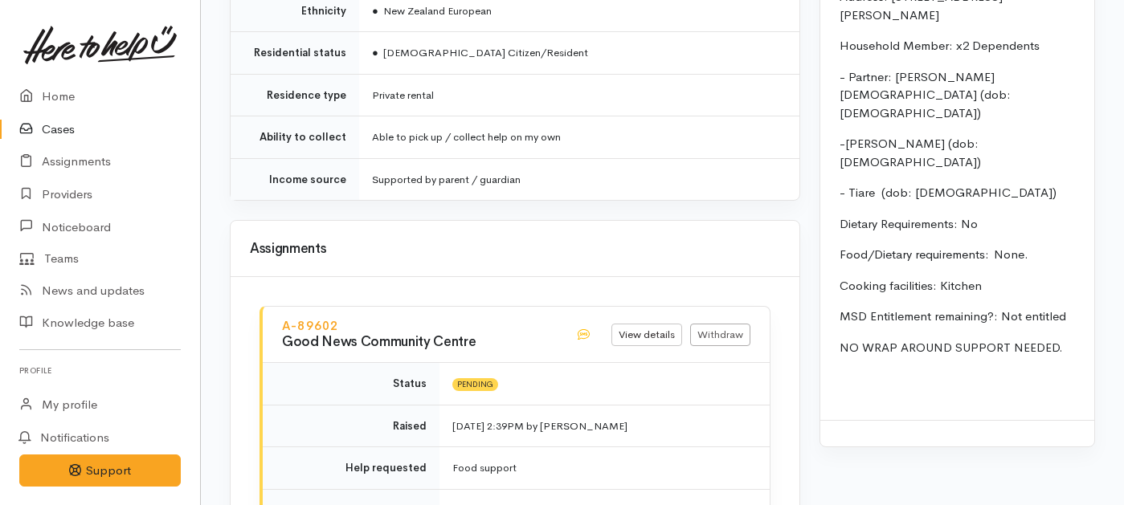
scroll to position [1849, 0]
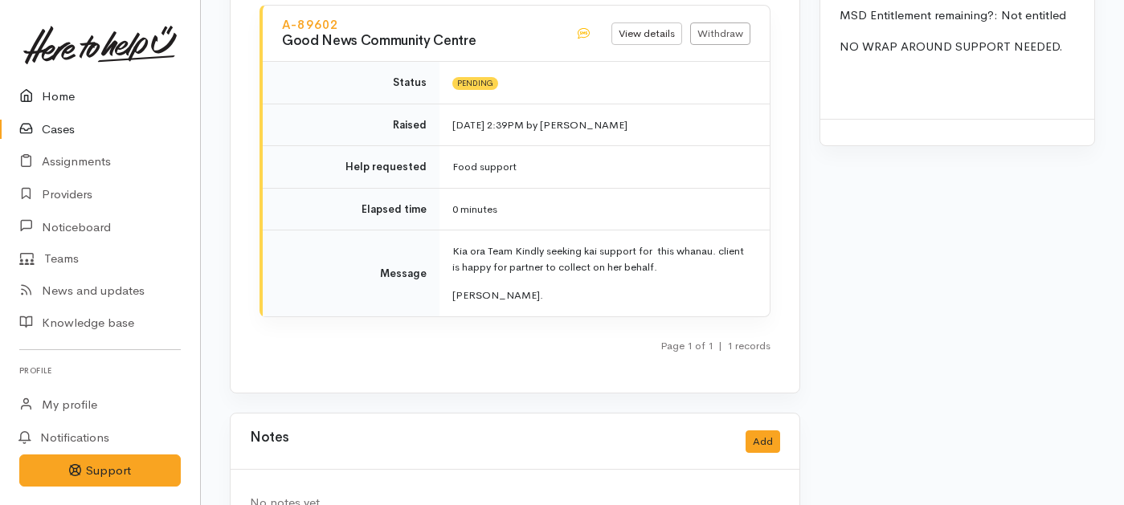
click at [47, 94] on link "Home" at bounding box center [100, 96] width 200 height 33
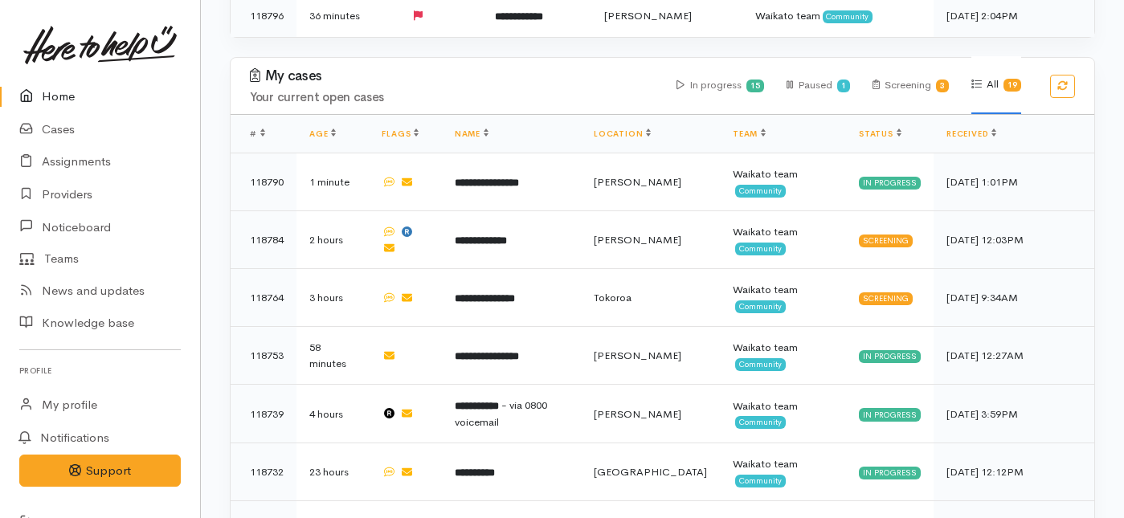
scroll to position [467, 0]
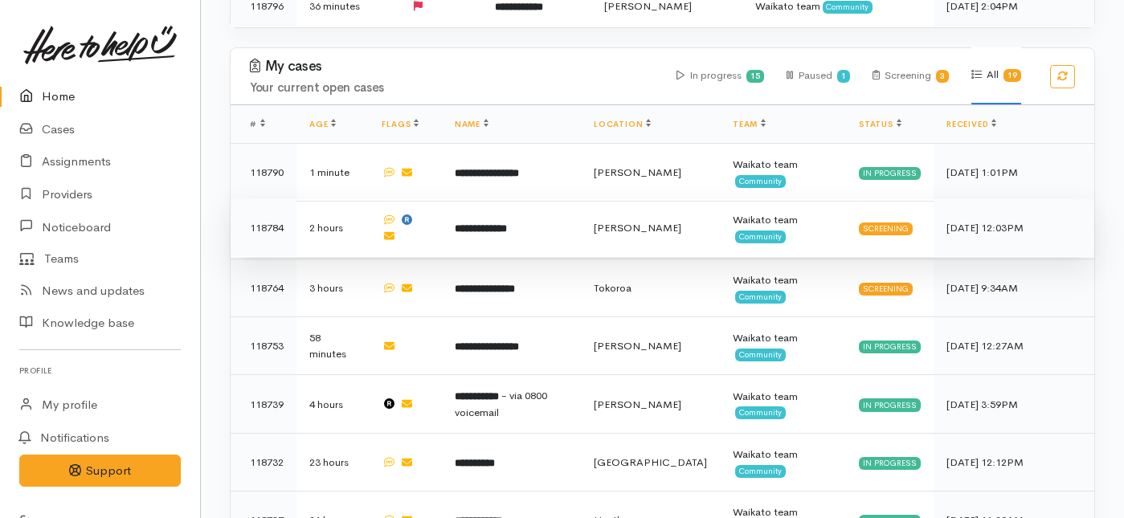
click at [551, 199] on td "**********" at bounding box center [511, 228] width 139 height 58
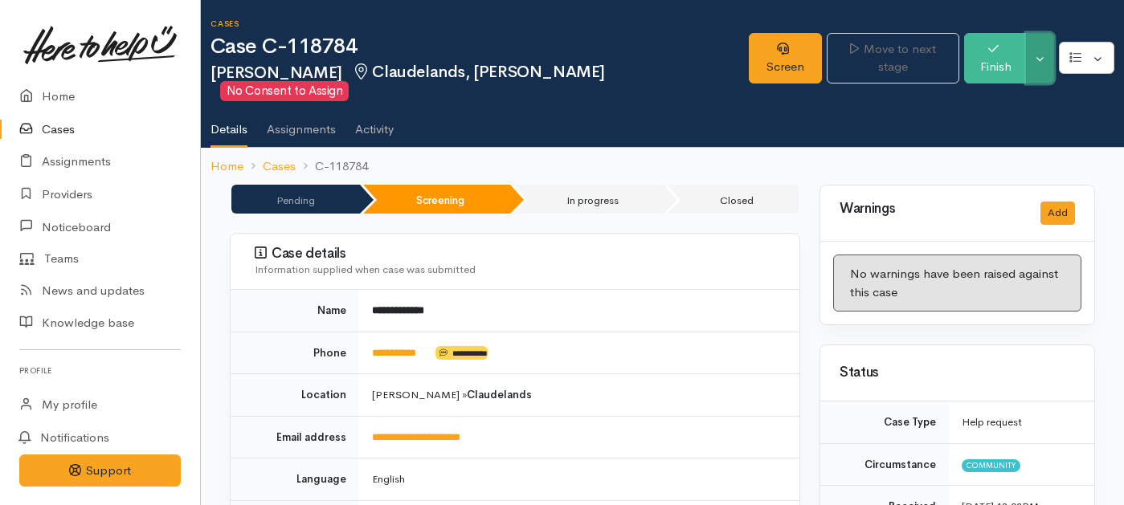
click at [1038, 43] on button "Toggle Dropdown" at bounding box center [1040, 58] width 28 height 51
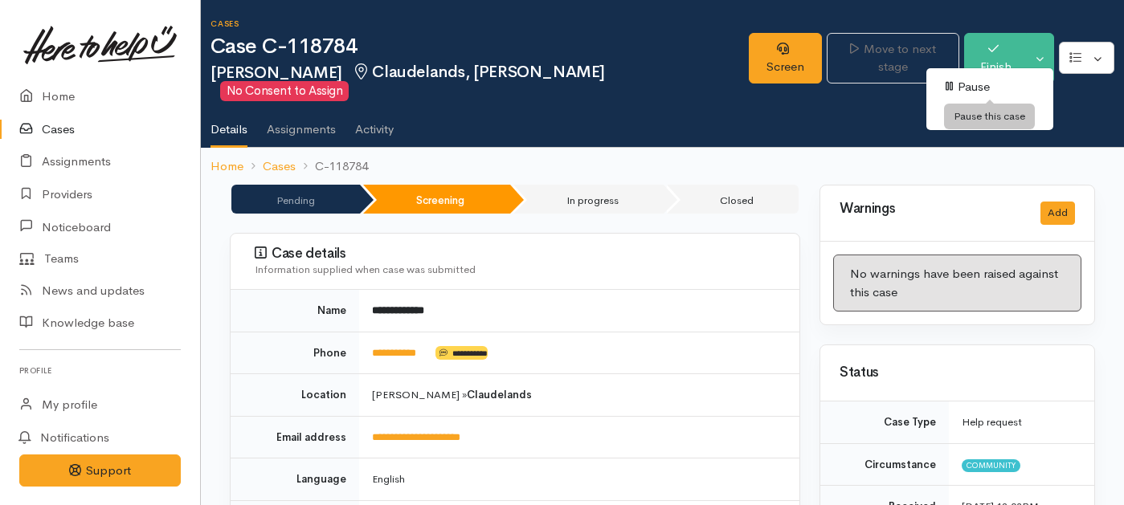
click at [952, 84] on icon at bounding box center [949, 85] width 7 height 9
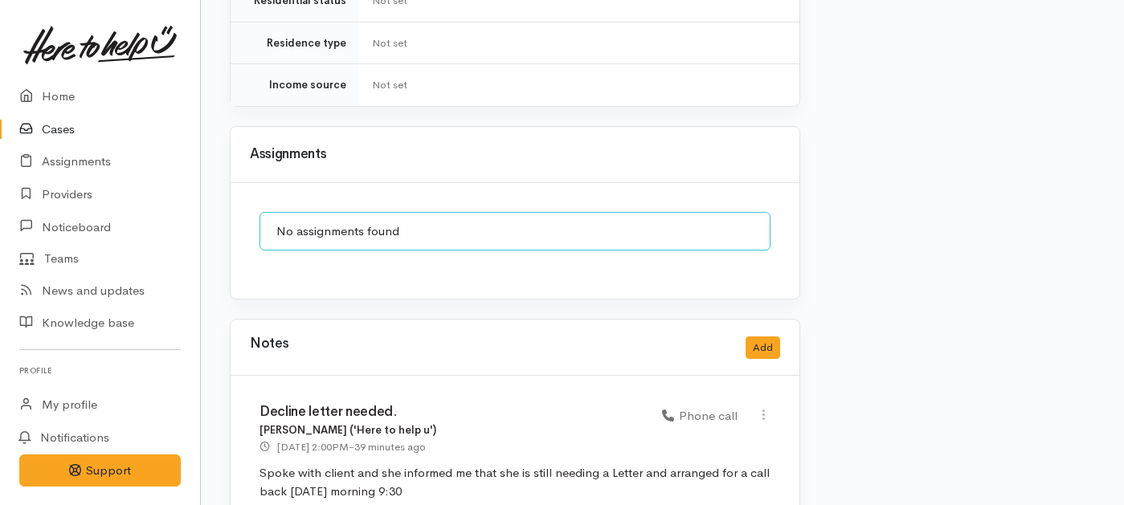
scroll to position [1651, 0]
